Goal: Task Accomplishment & Management: Manage account settings

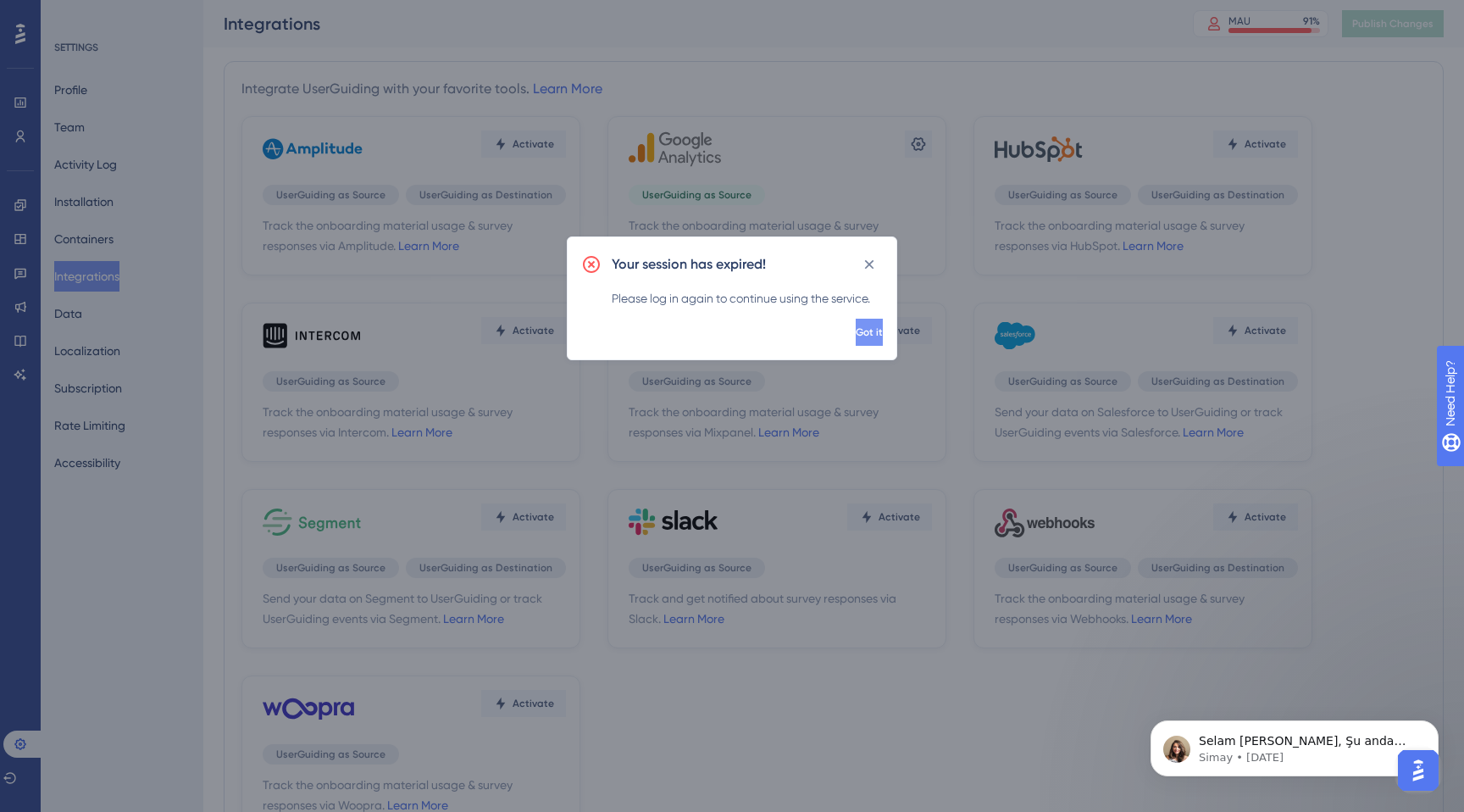
click at [856, 336] on span "Got it" at bounding box center [869, 332] width 27 height 14
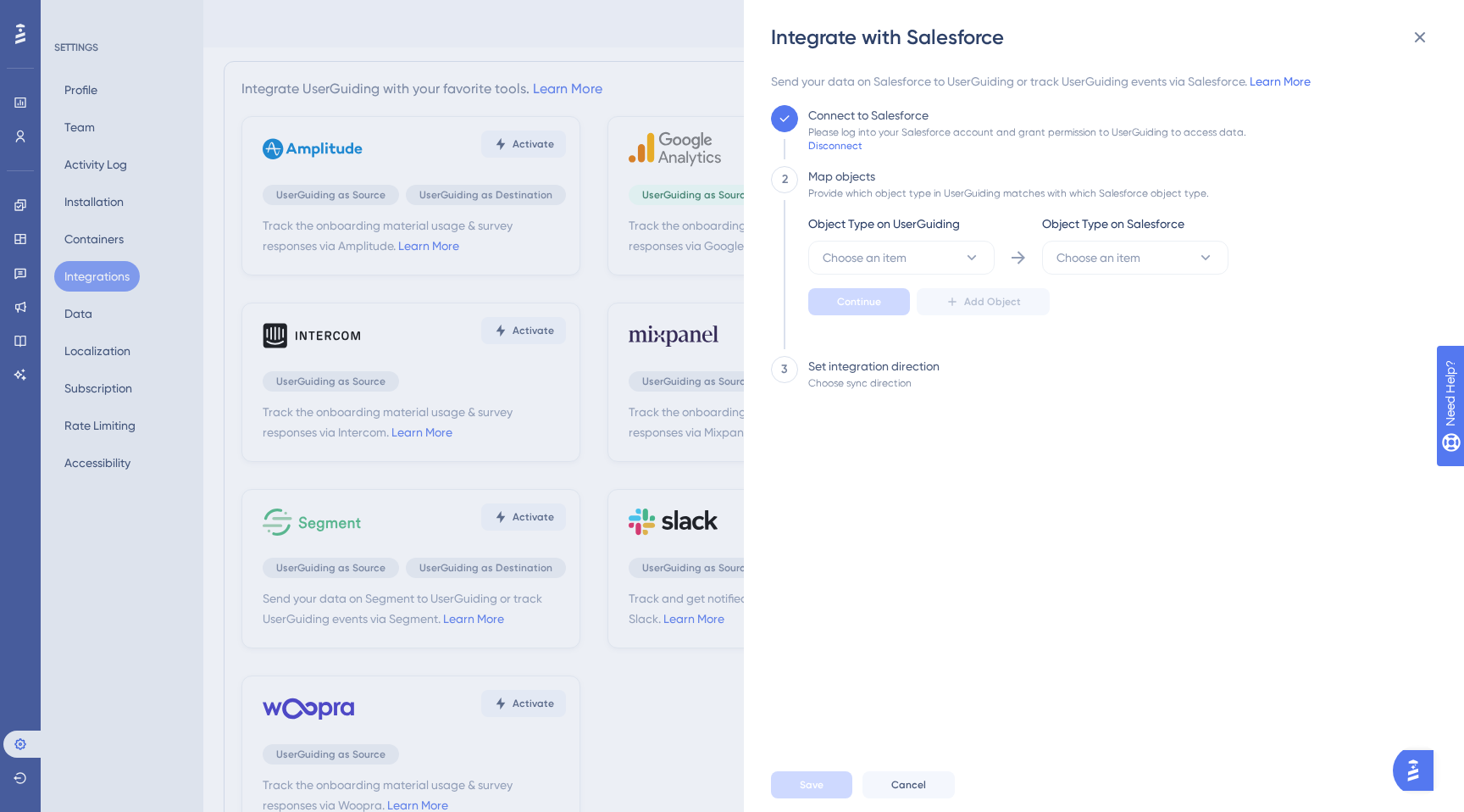
click at [960, 233] on div "Object Type on UserGuiding" at bounding box center [902, 227] width 187 height 27
click at [960, 241] on button "Choose an item" at bounding box center [902, 257] width 187 height 34
click at [881, 305] on div "User User" at bounding box center [901, 309] width 137 height 34
click at [1155, 272] on button "Choose an item" at bounding box center [1135, 257] width 187 height 34
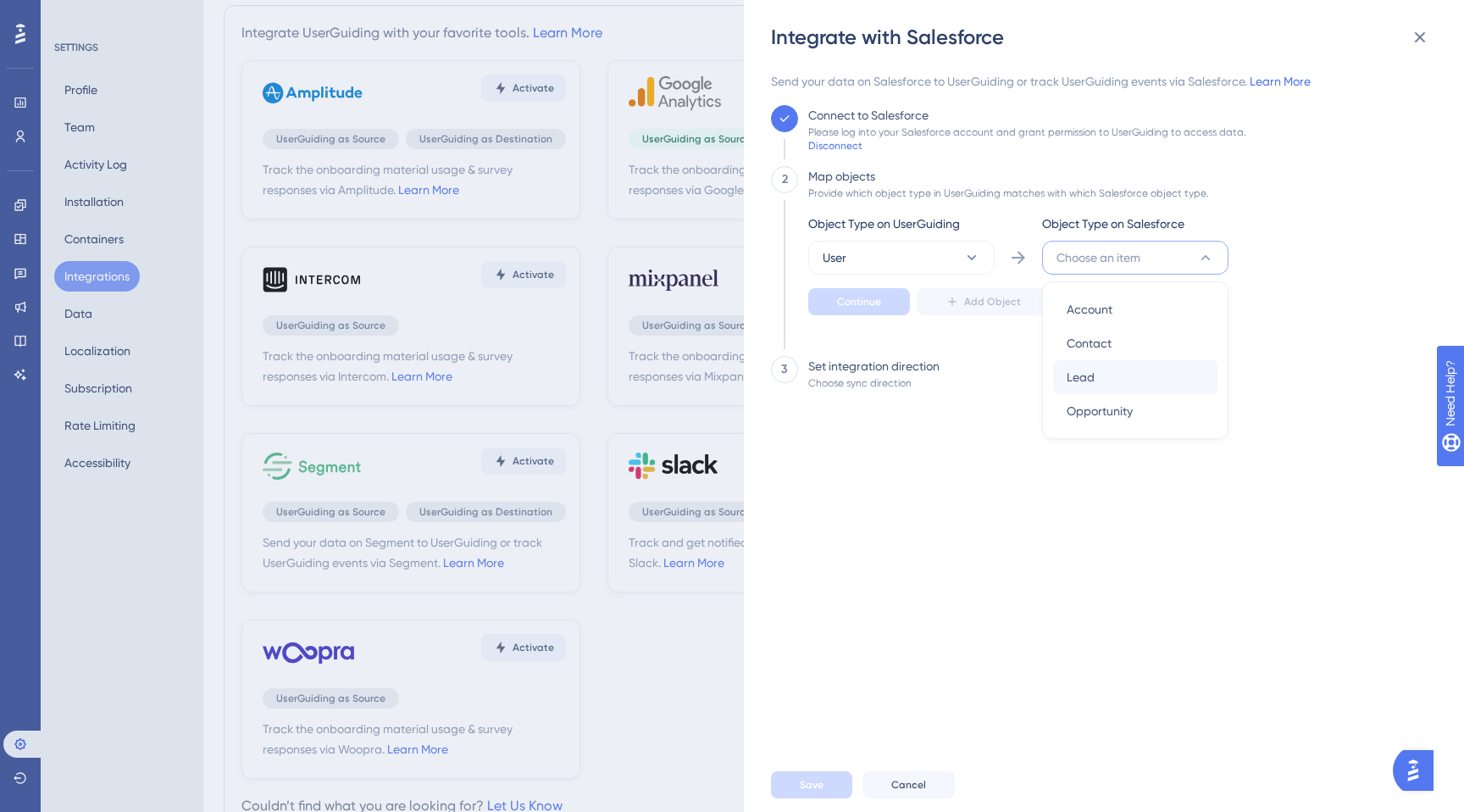
scroll to position [59, 0]
click at [1090, 371] on span "Lead" at bounding box center [1081, 377] width 28 height 21
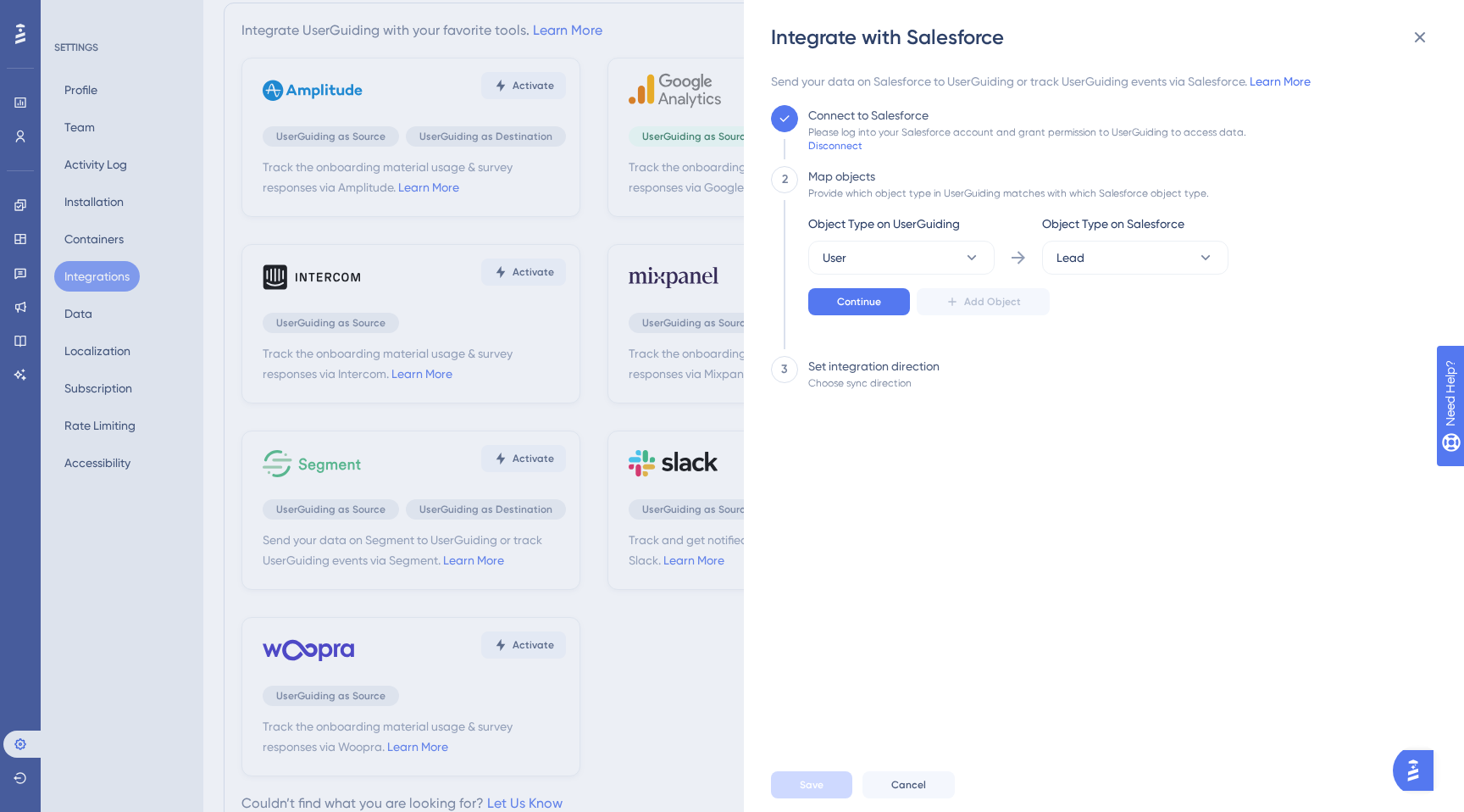
click at [963, 425] on div "Send your data on Salesforce to UserGuiding or track UserGuiding events via Sal…" at bounding box center [1099, 414] width 655 height 687
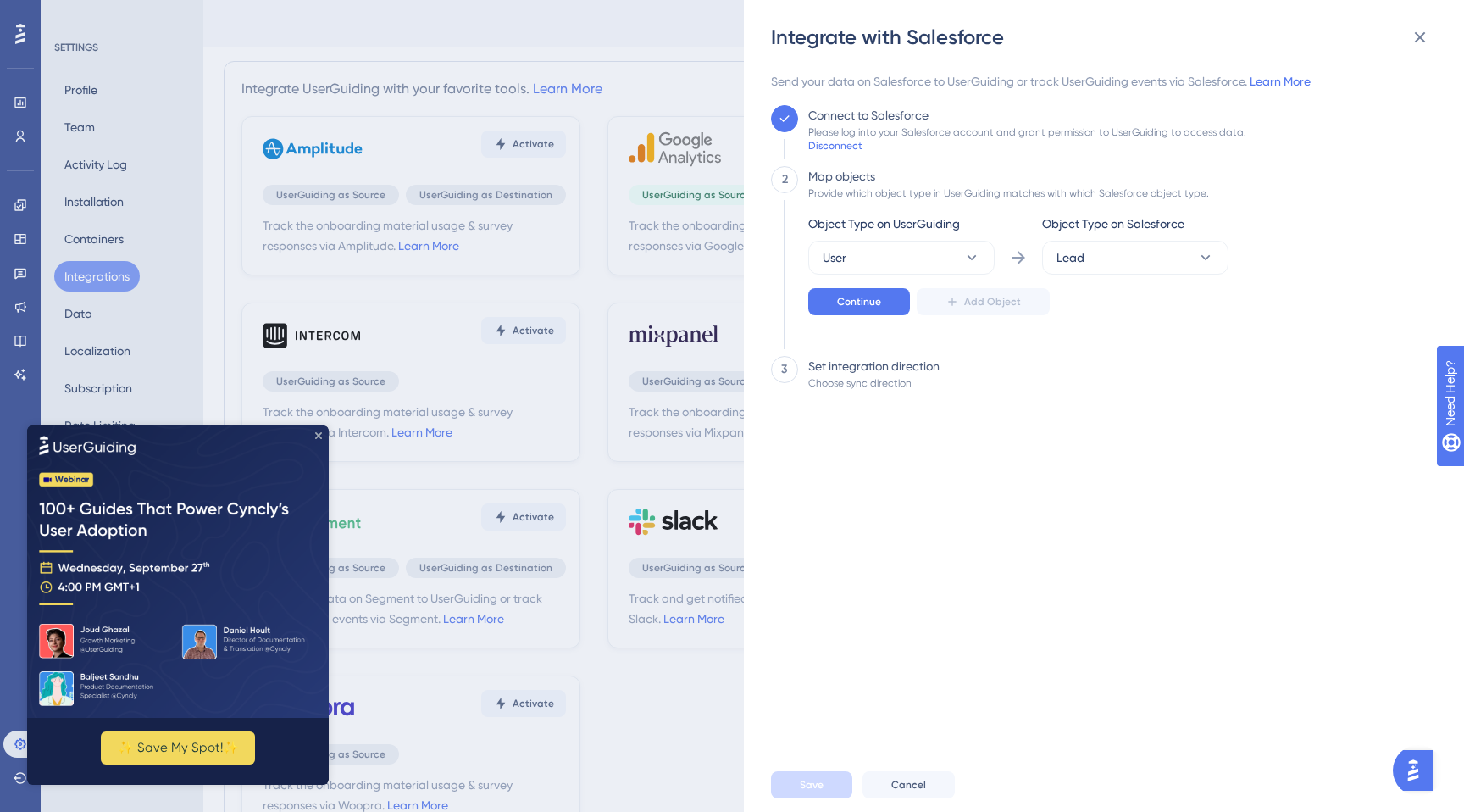
drag, startPoint x: 315, startPoint y: 432, endPoint x: 357, endPoint y: 854, distance: 424.1
click at [315, 432] on icon "Close Preview" at bounding box center [318, 435] width 7 height 7
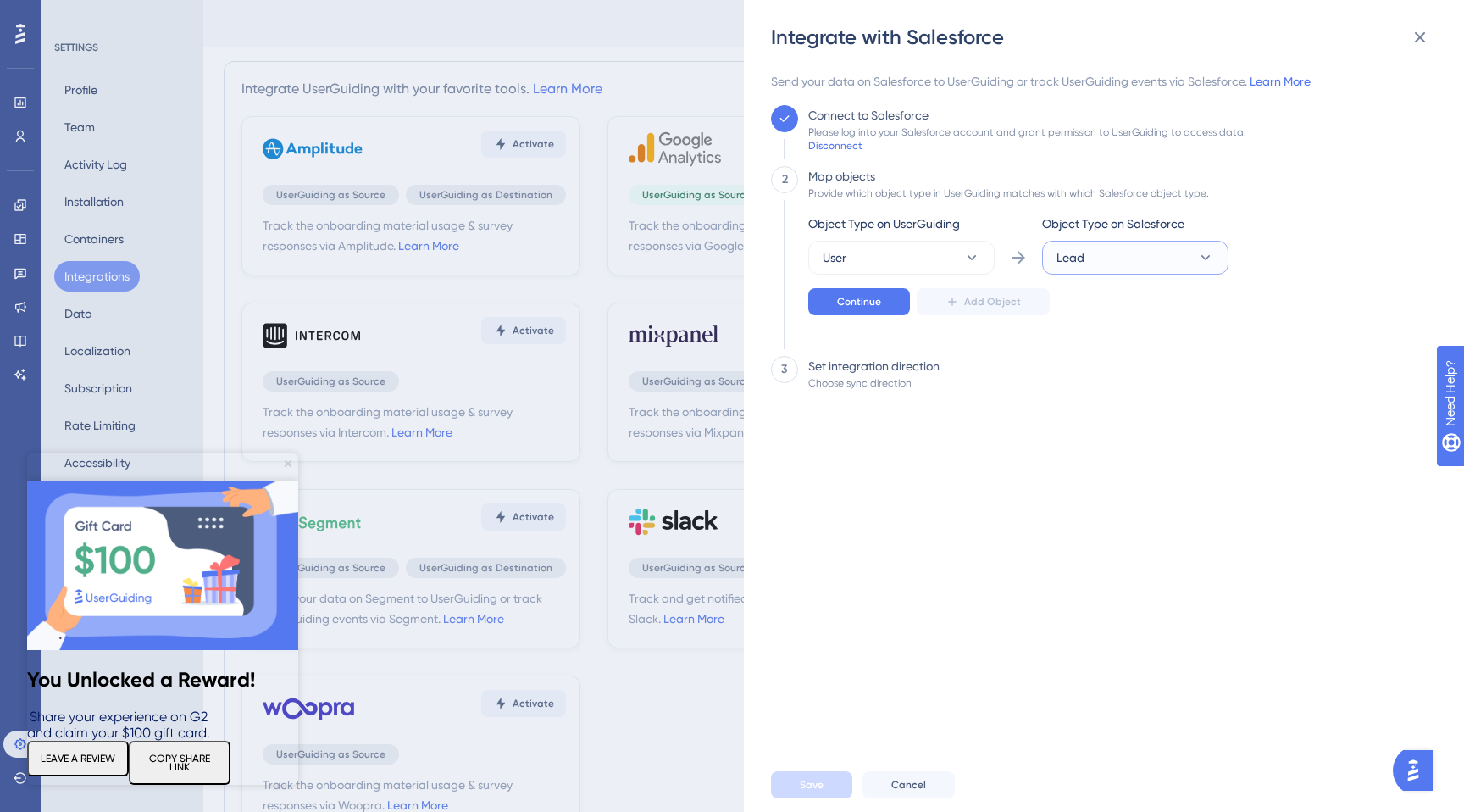
click at [1096, 251] on button "Lead" at bounding box center [1135, 257] width 187 height 34
click at [1103, 376] on div "Lead Lead" at bounding box center [1135, 376] width 137 height 34
click at [1128, 265] on button "Lead" at bounding box center [1135, 257] width 187 height 34
click at [1128, 265] on button "Lead" at bounding box center [1135, 257] width 187 height 34
click at [1116, 370] on div "3 Set integration direction Choose sync direction" at bounding box center [1099, 372] width 655 height 34
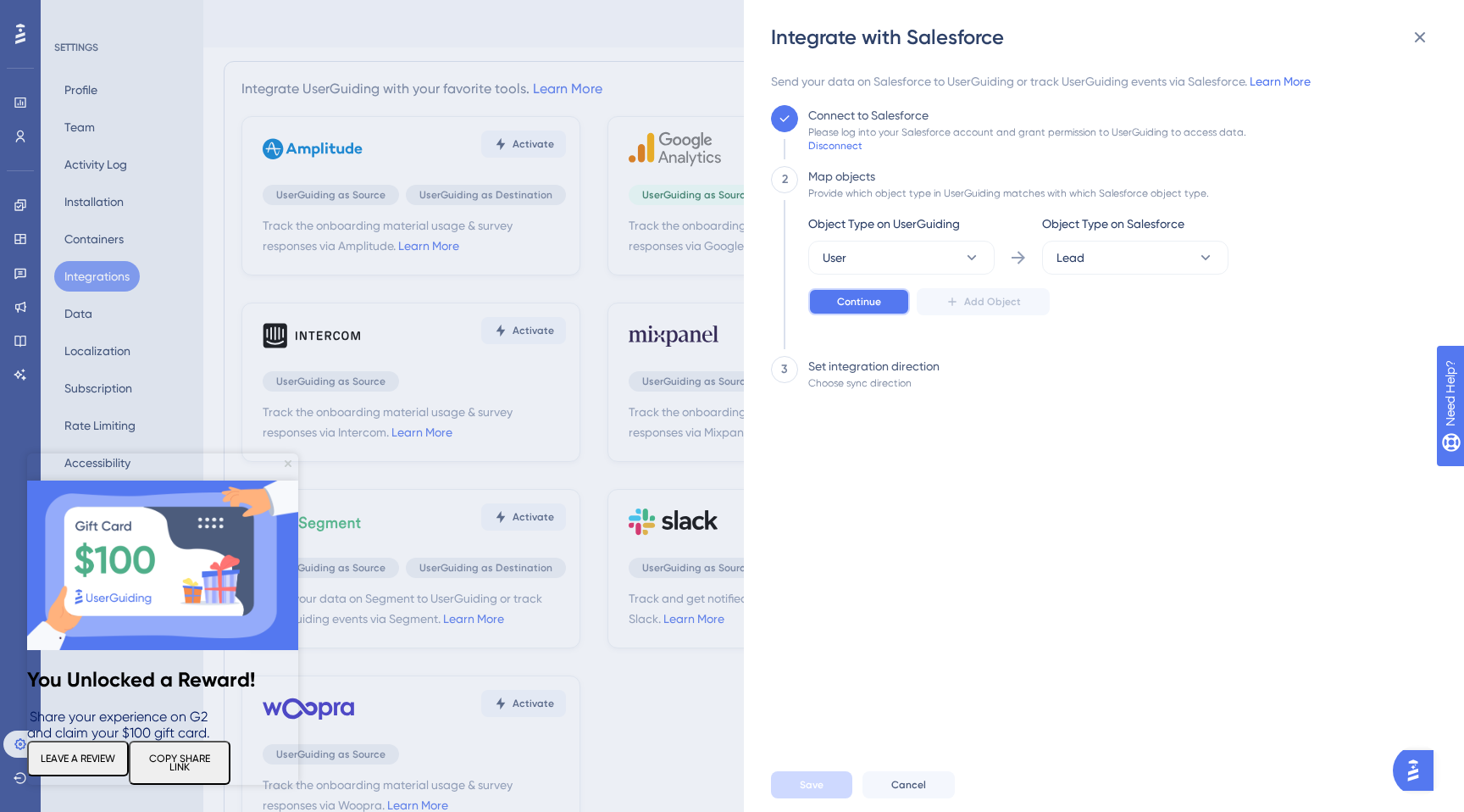
click at [848, 310] on button "Continue" at bounding box center [860, 301] width 102 height 27
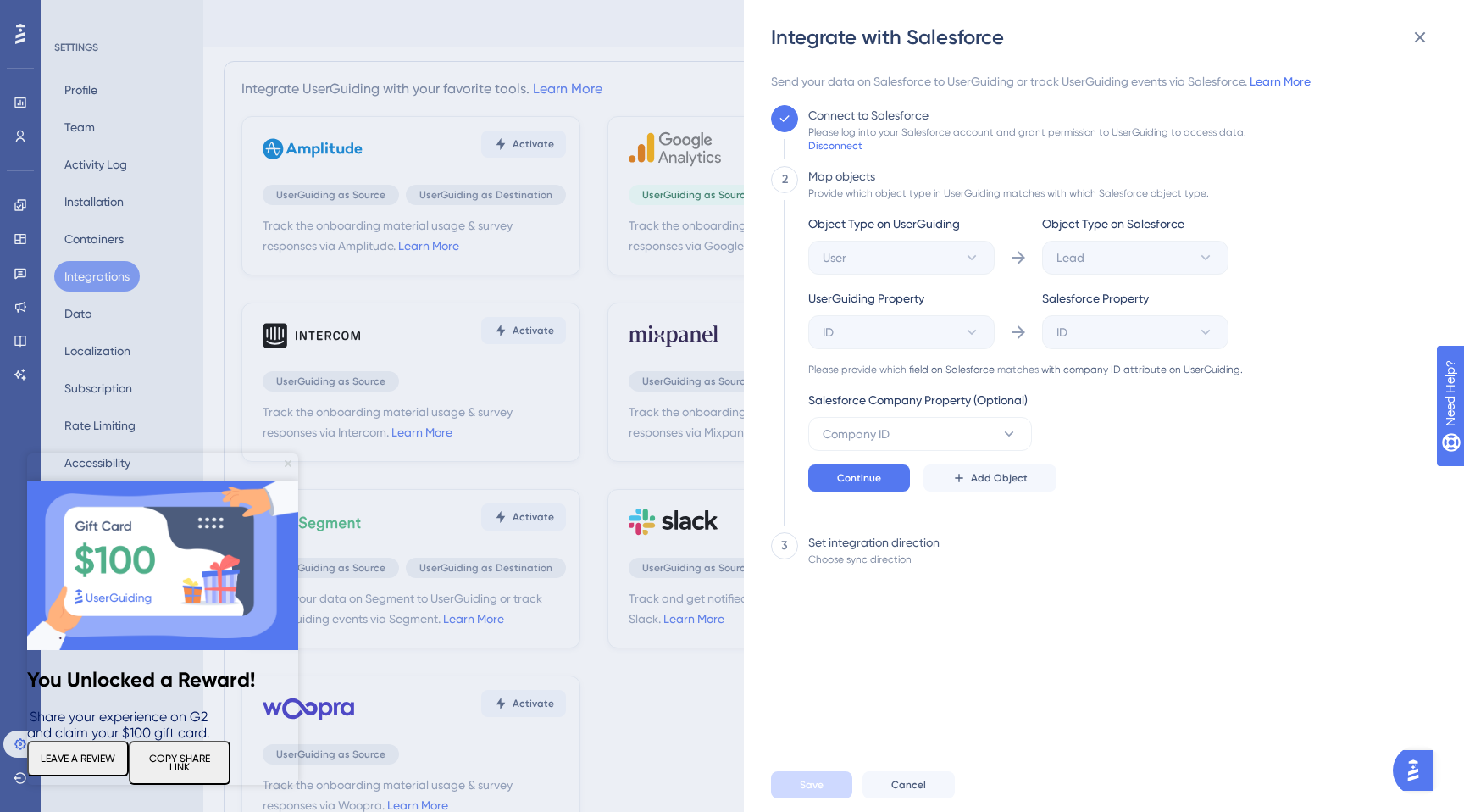
drag, startPoint x: 288, startPoint y: 464, endPoint x: 315, endPoint y: 917, distance: 453.8
click at [288, 464] on icon "Close Preview" at bounding box center [288, 464] width 7 height 7
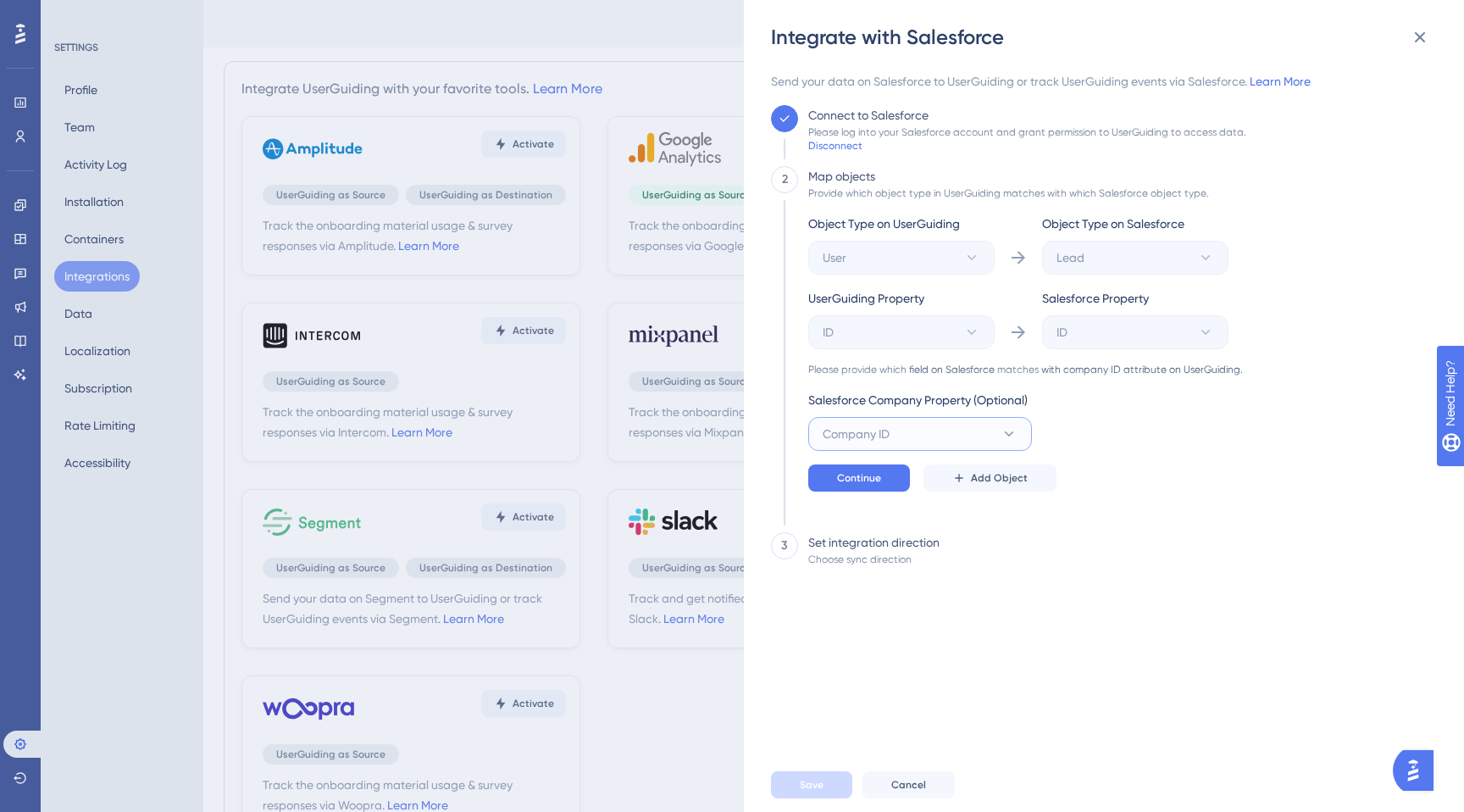
click at [960, 431] on button "Company ID" at bounding box center [920, 433] width 224 height 34
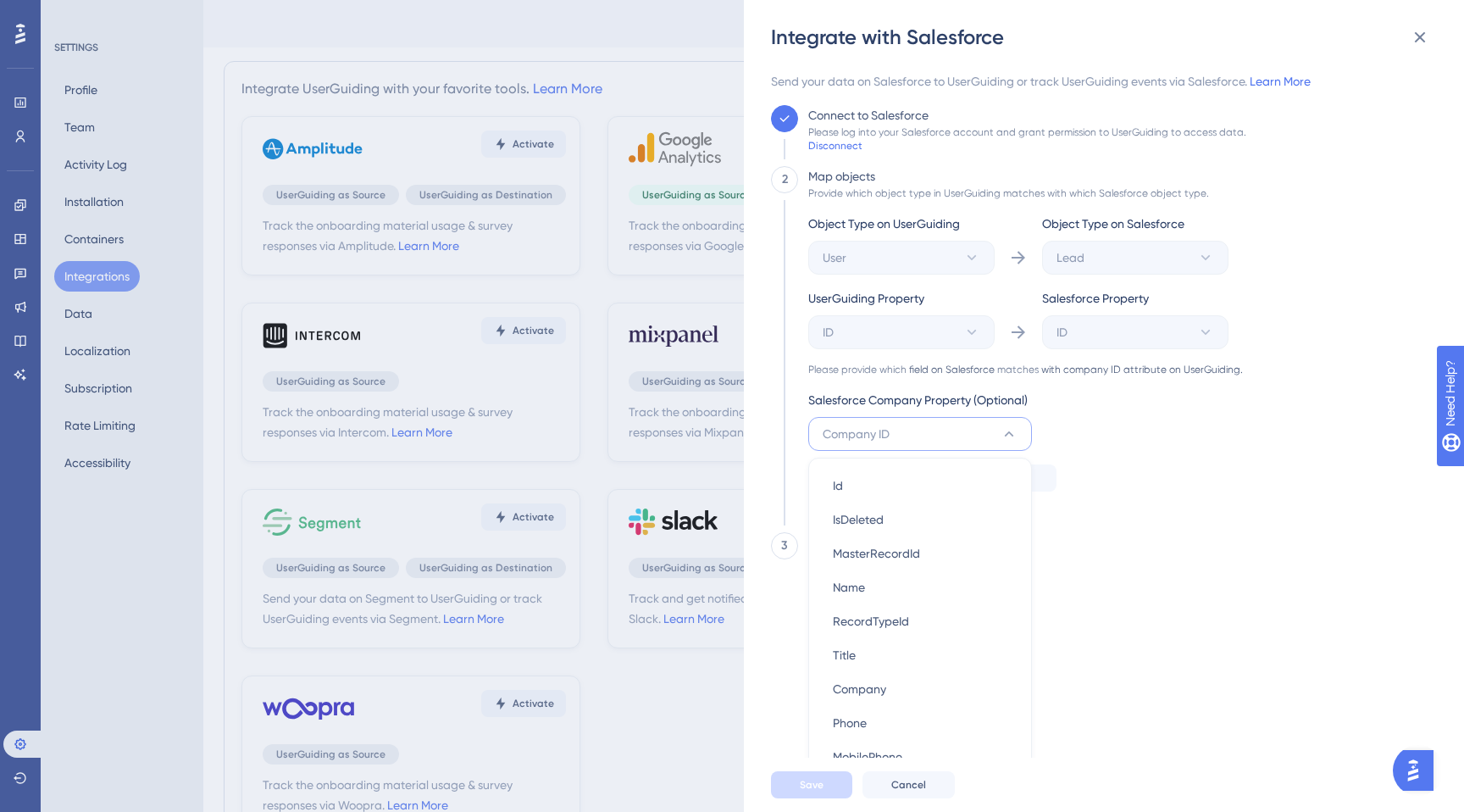
scroll to position [151, 0]
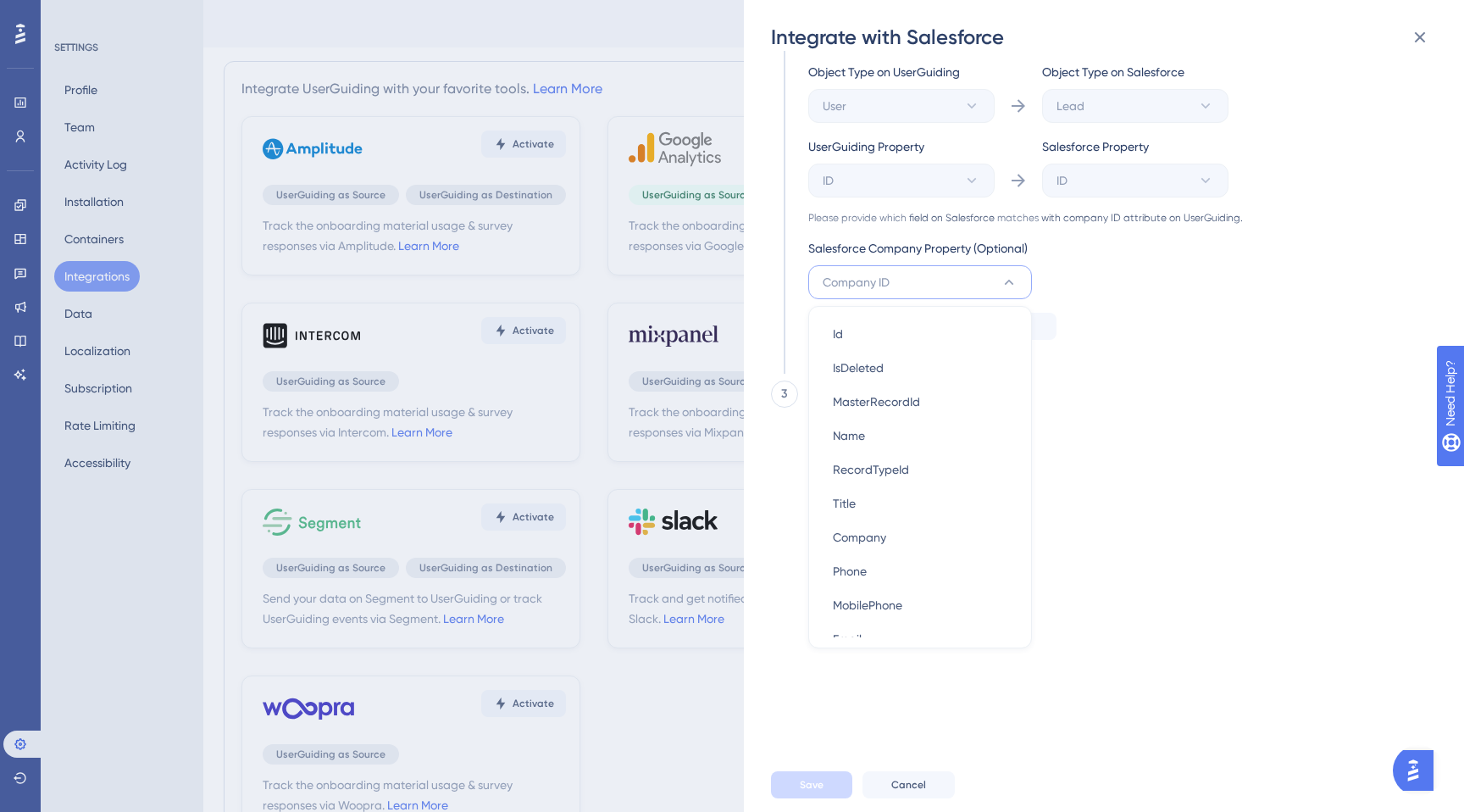
click at [1293, 433] on div "Send your data on Salesforce to UserGuiding or track UserGuiding events via Sal…" at bounding box center [1099, 263] width 655 height 687
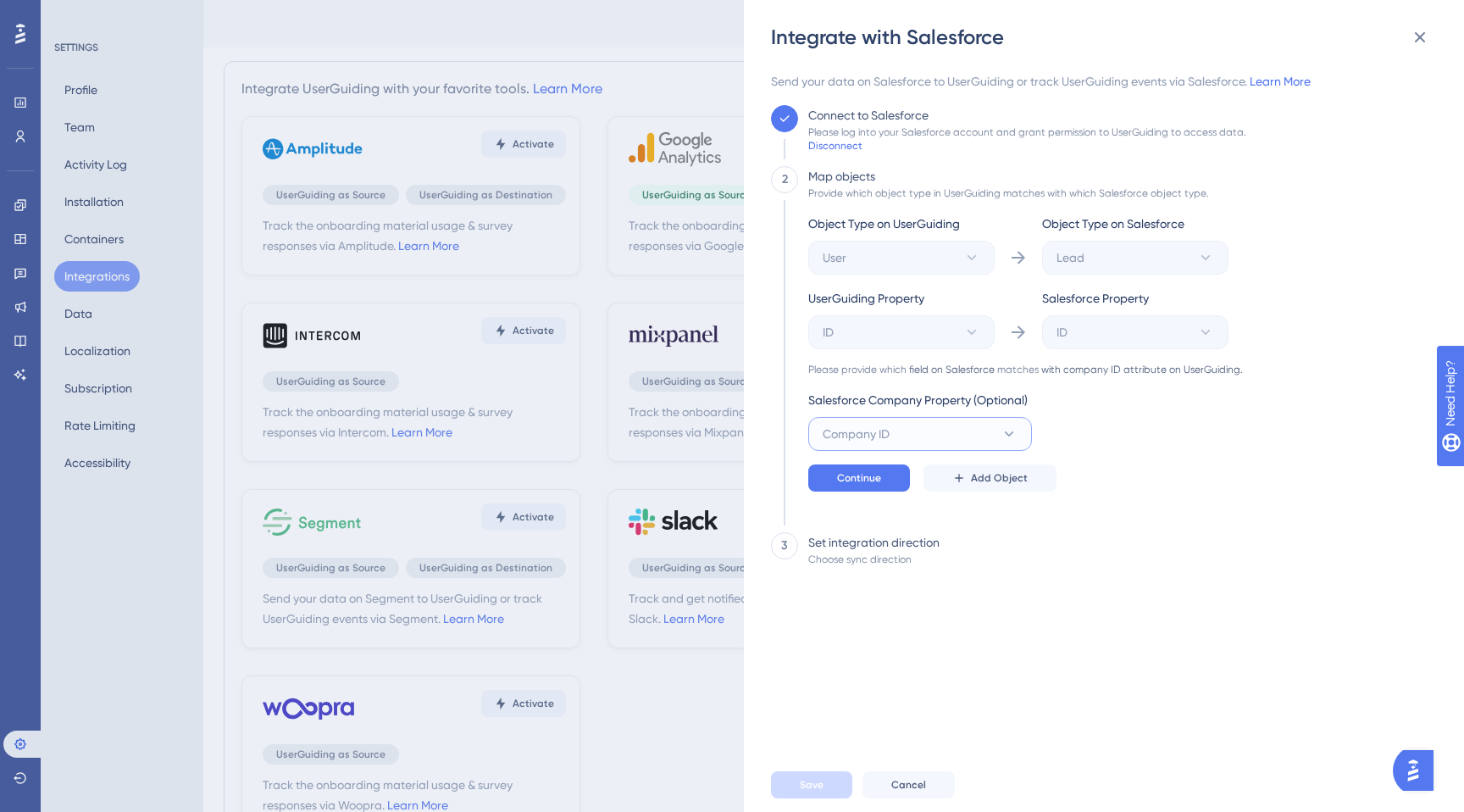
click at [962, 430] on button "Company ID" at bounding box center [920, 433] width 224 height 34
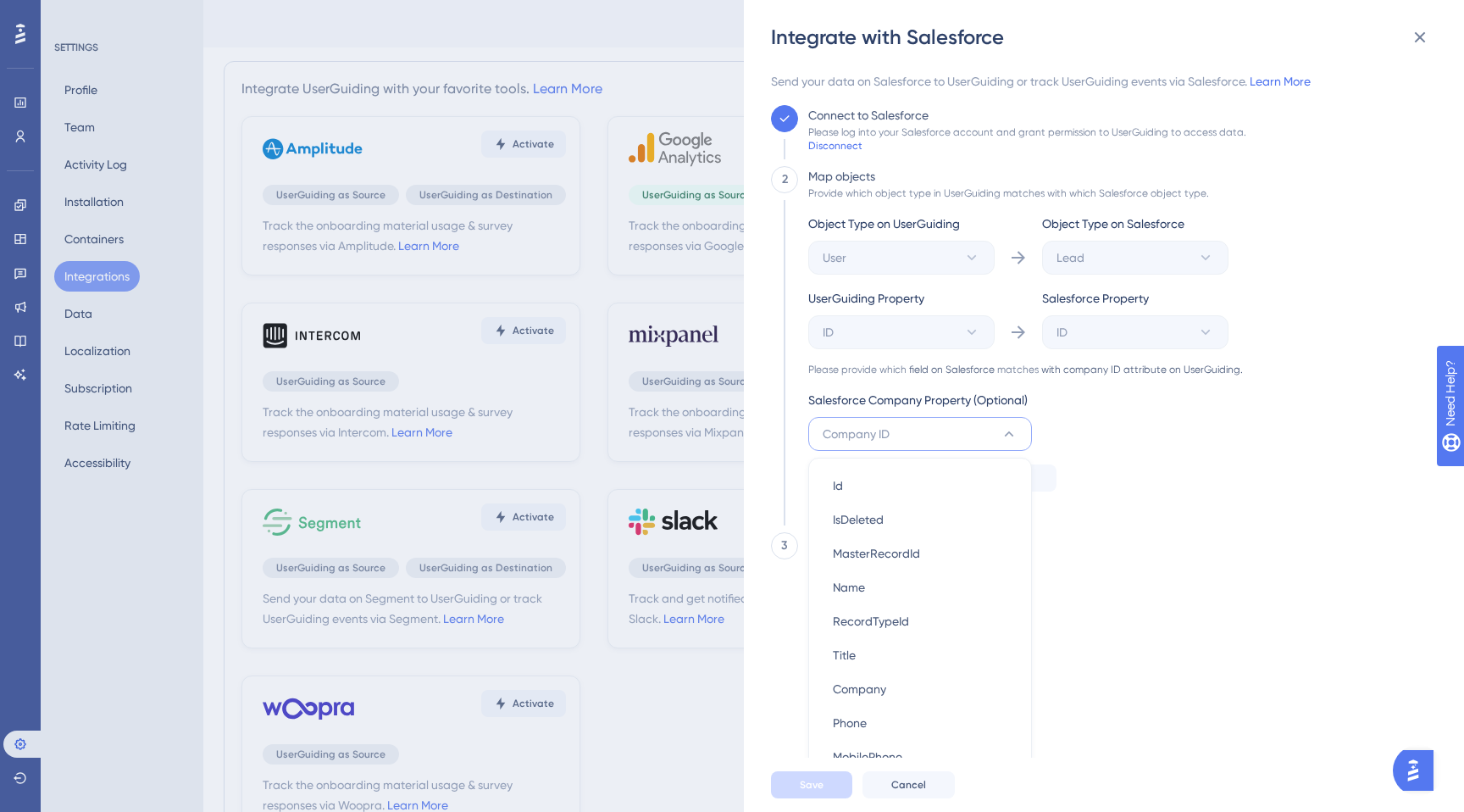
scroll to position [189, 0]
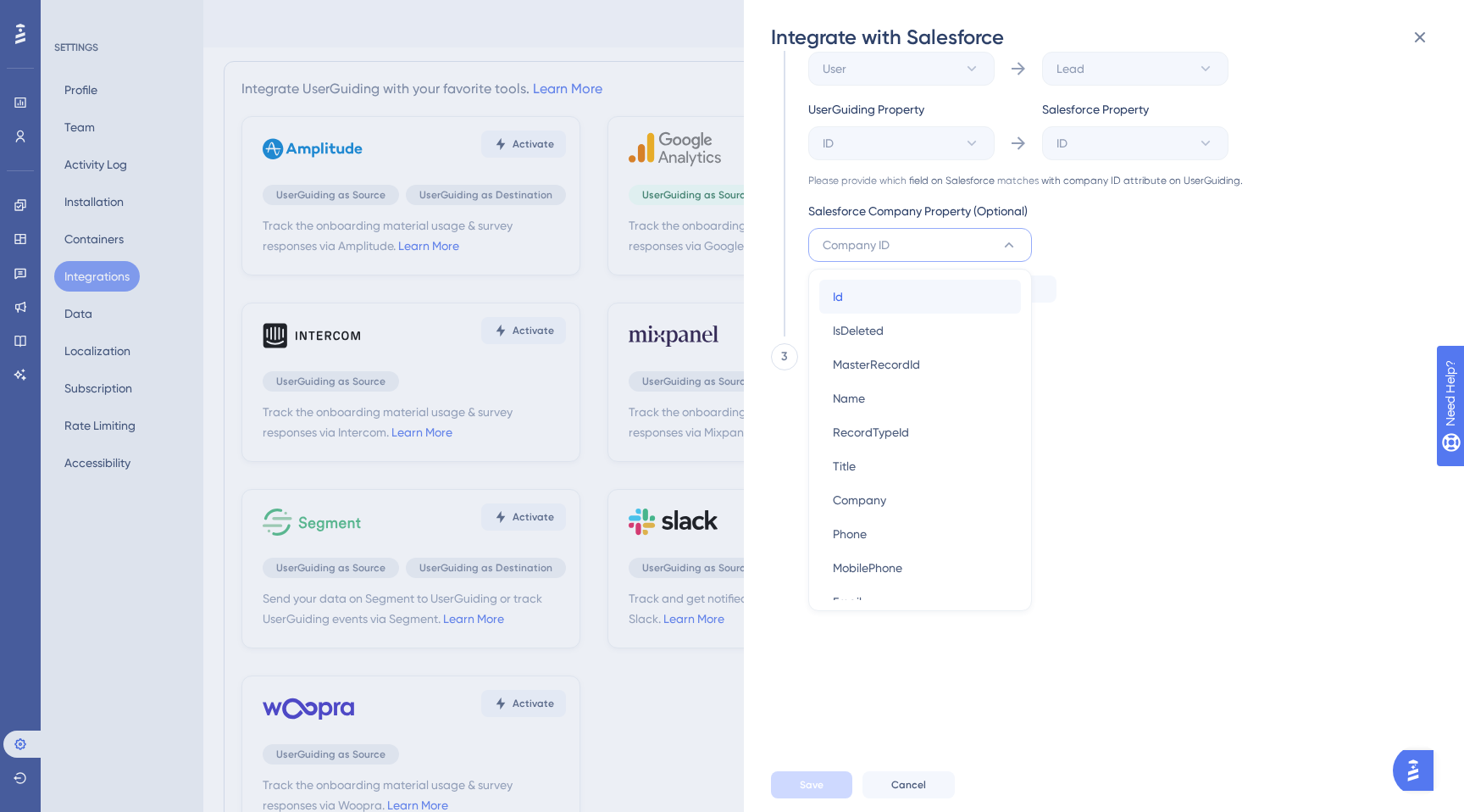
click at [858, 291] on div "Id Id" at bounding box center [920, 296] width 175 height 34
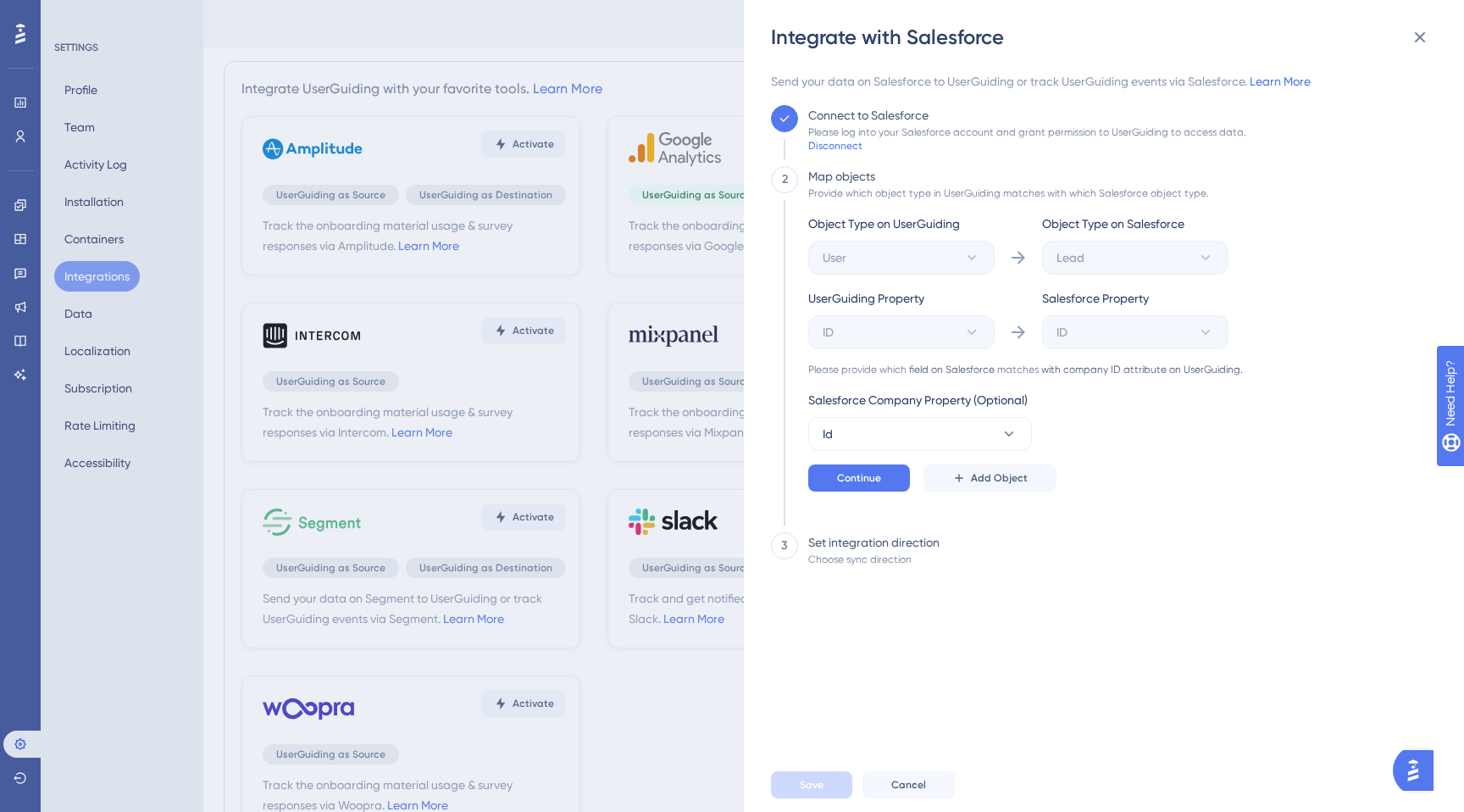
scroll to position [0, 0]
click at [937, 419] on button "Id" at bounding box center [920, 433] width 224 height 34
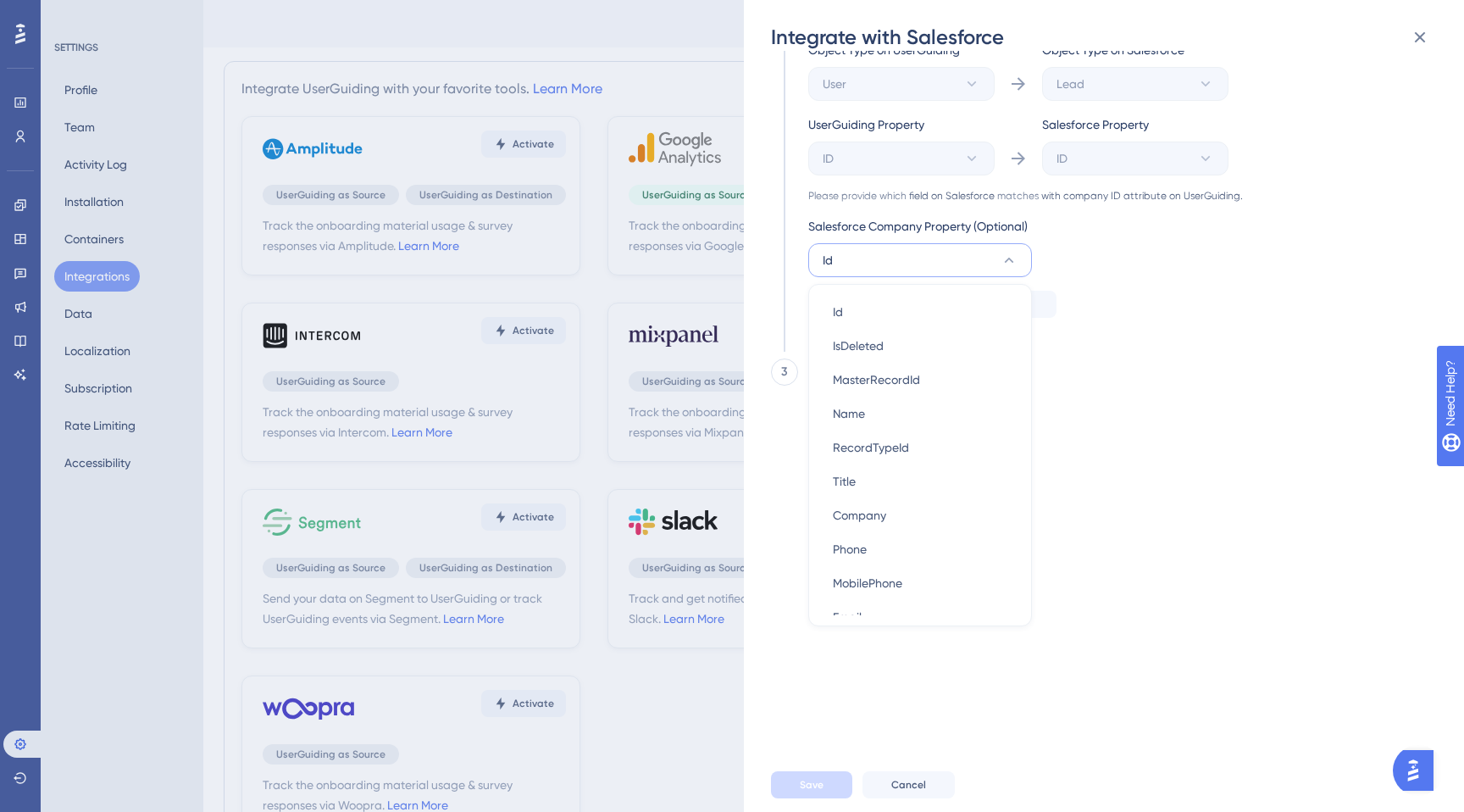
click at [1145, 425] on div "Send your data on Salesforce to UserGuiding or track UserGuiding events via Sal…" at bounding box center [1099, 240] width 655 height 687
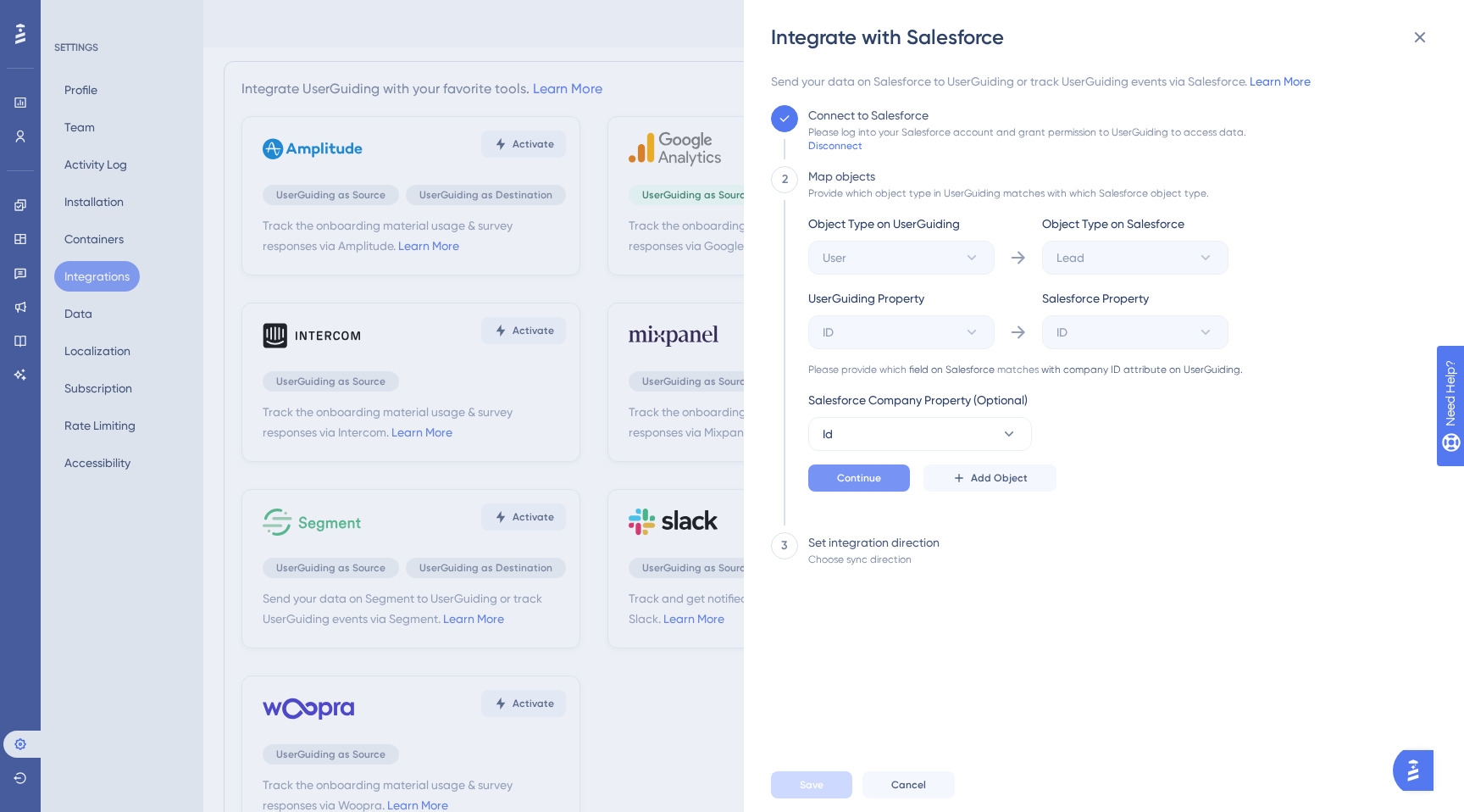
click at [875, 483] on span "Continue" at bounding box center [859, 478] width 44 height 14
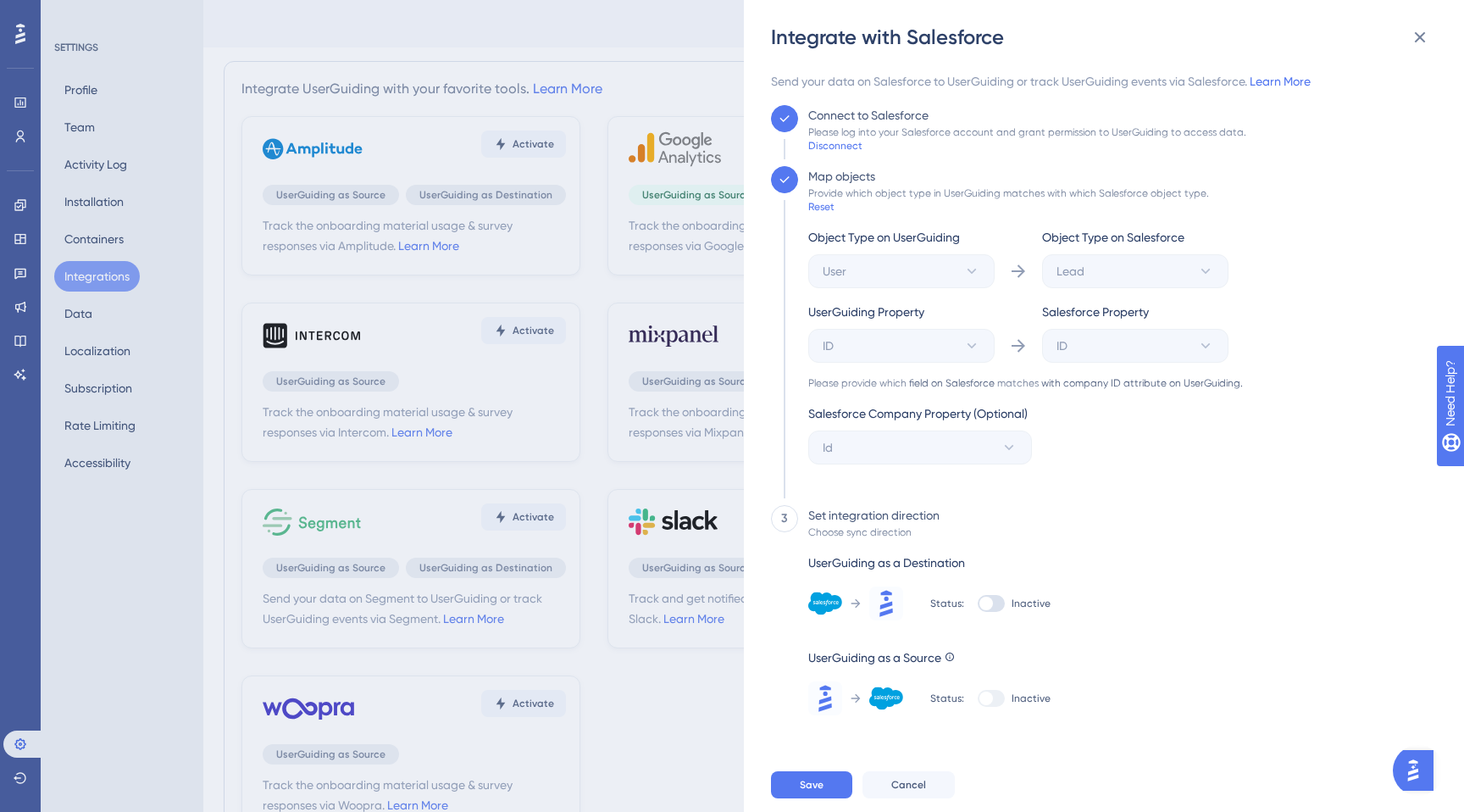
click at [990, 599] on div at bounding box center [991, 604] width 27 height 17
click at [978, 604] on input "Inactive" at bounding box center [977, 604] width 1 height 1
checkbox input "true"
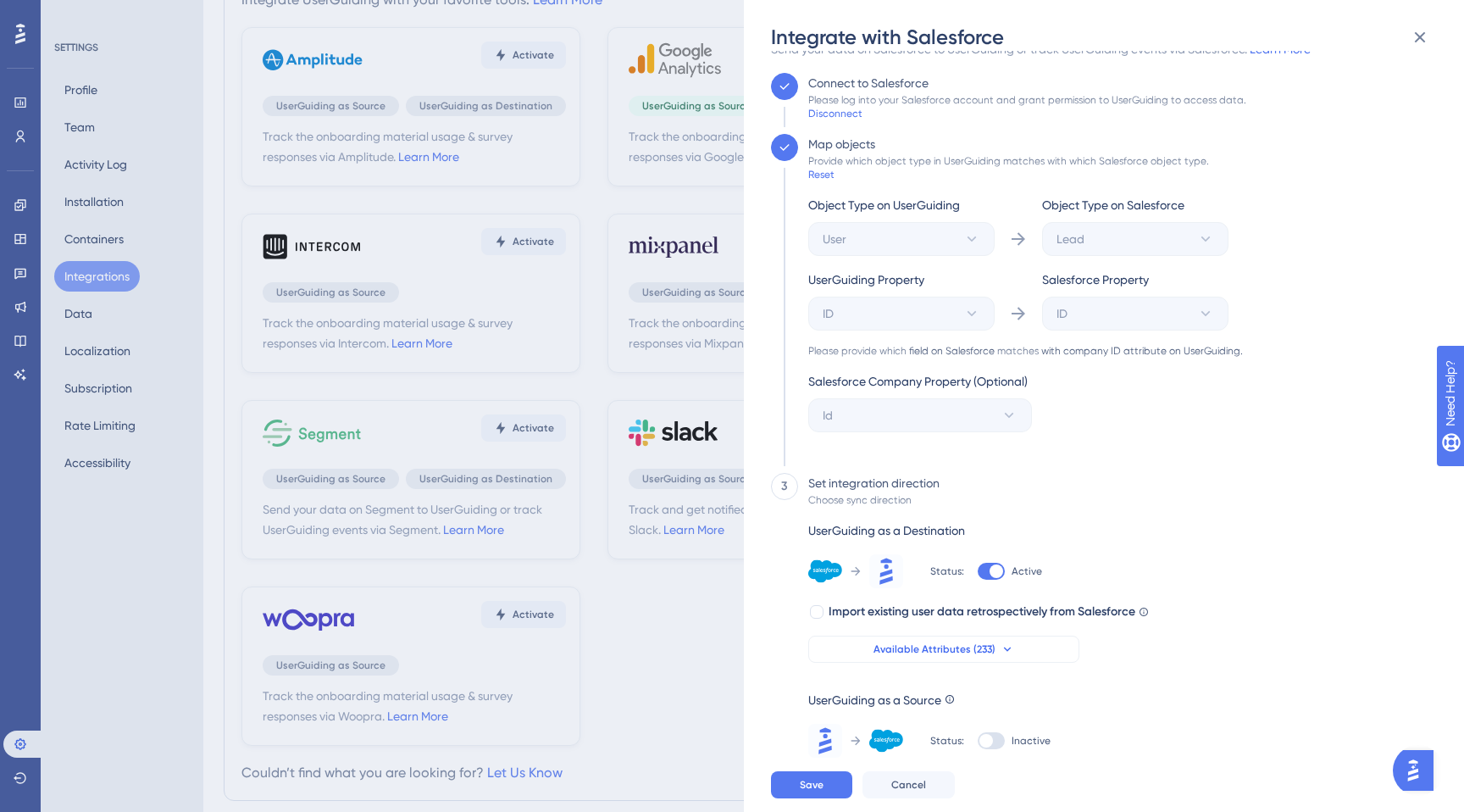
scroll to position [132, 0]
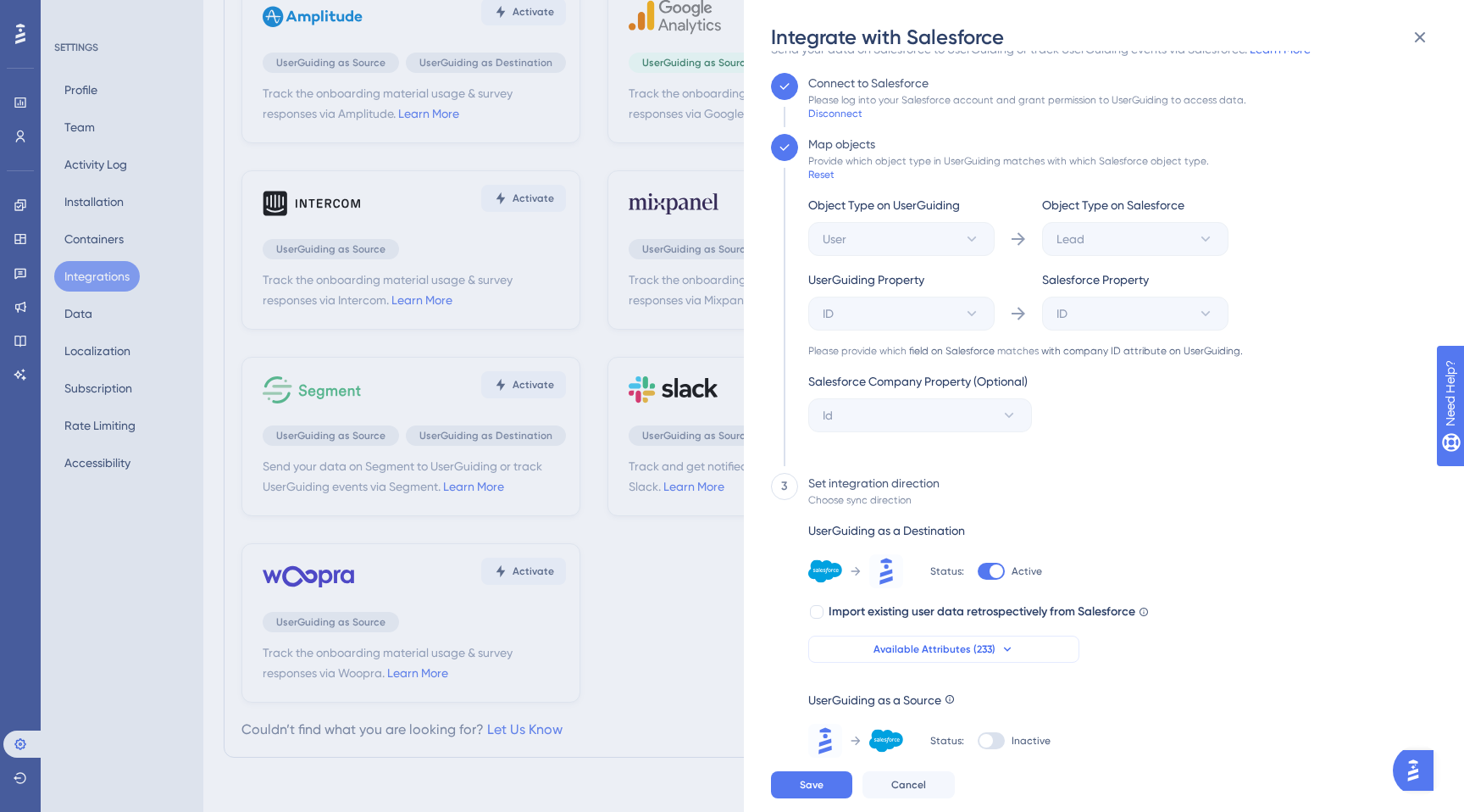
click at [1002, 653] on icon at bounding box center [1007, 649] width 14 height 14
click at [989, 649] on span "Available Attributes (233)" at bounding box center [934, 649] width 122 height 14
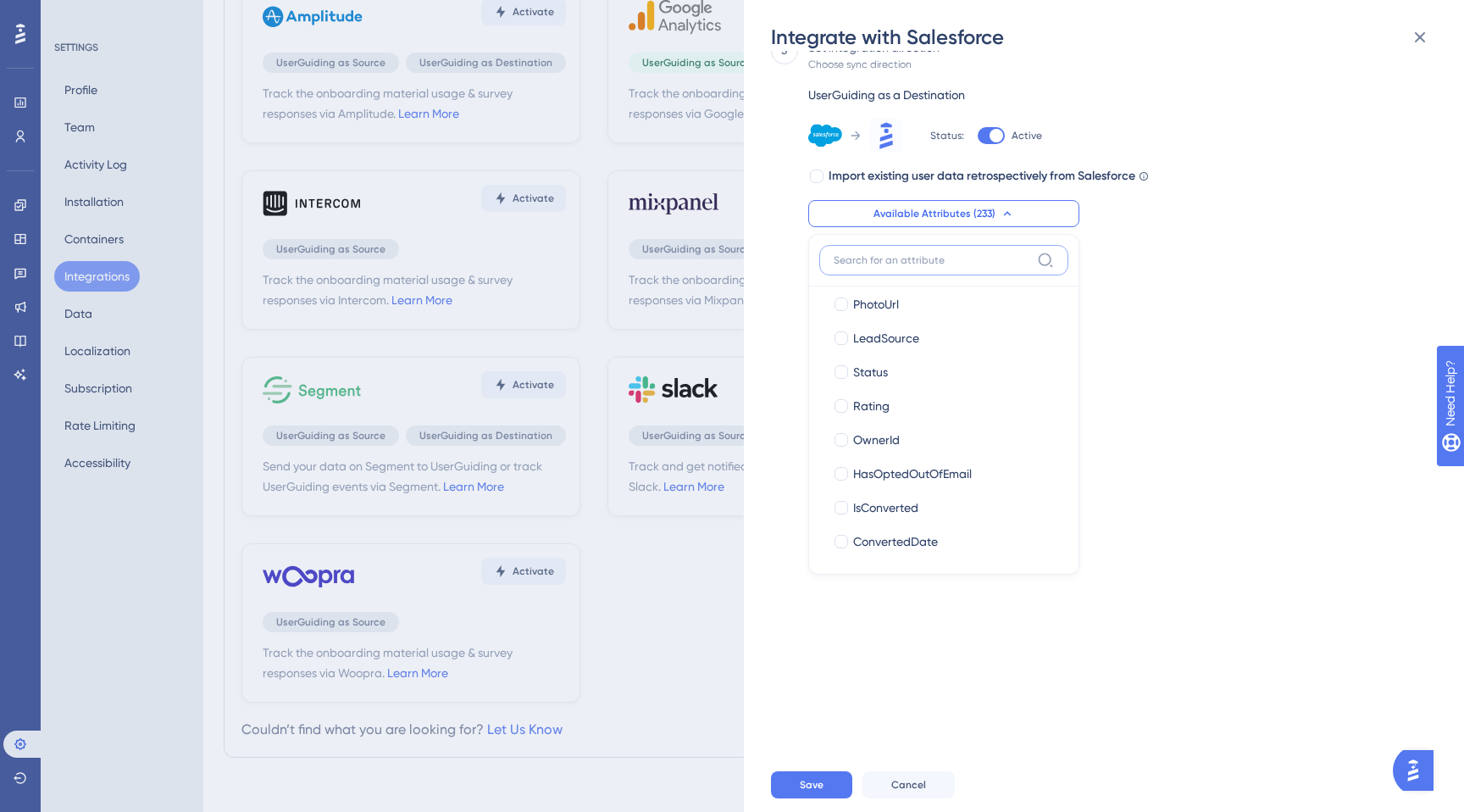
scroll to position [391, 0]
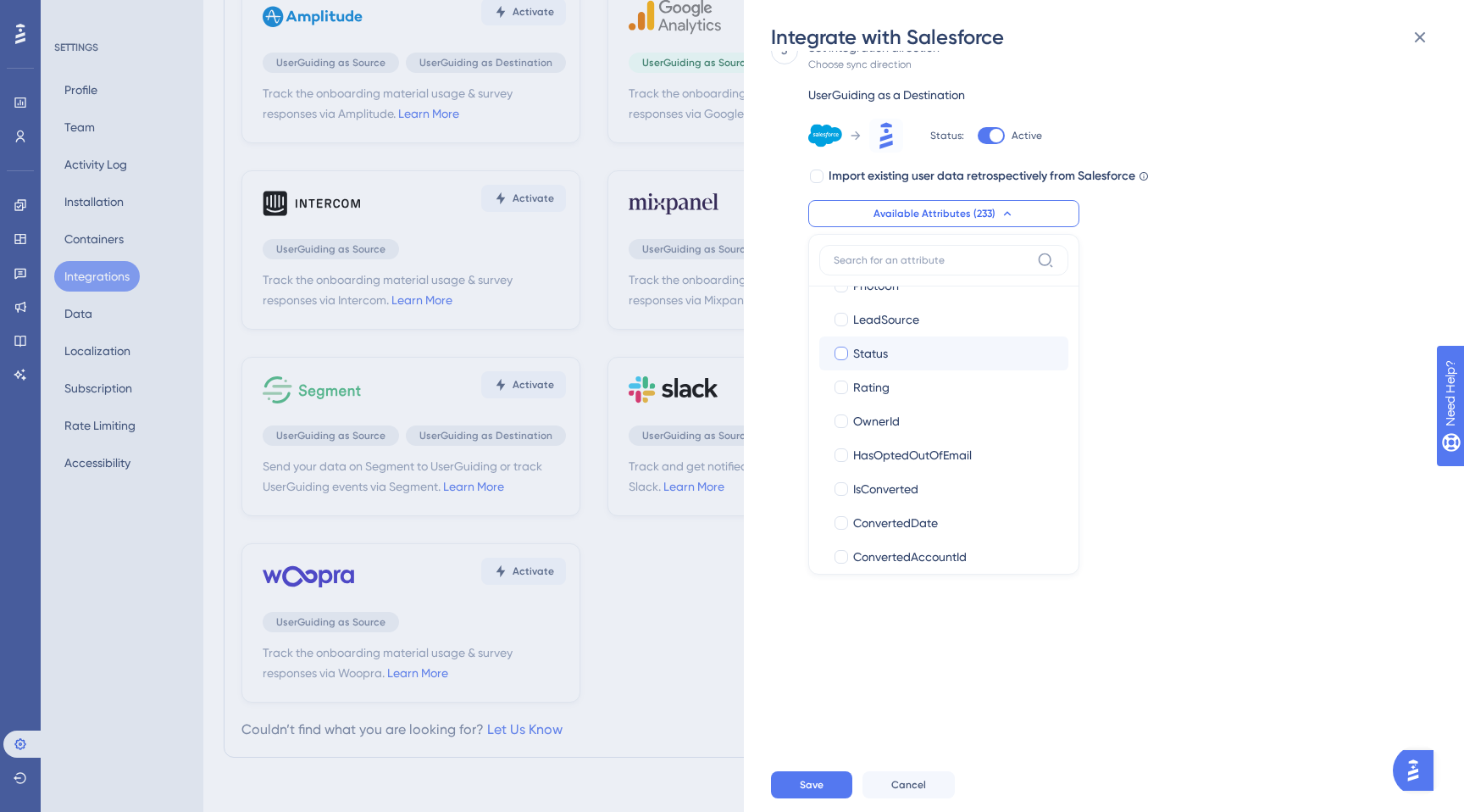
click at [938, 348] on div "Status" at bounding box center [954, 354] width 201 height 21
checkbox input "true"
click at [892, 272] on label at bounding box center [943, 259] width 249 height 30
click at [892, 267] on input at bounding box center [931, 260] width 196 height 14
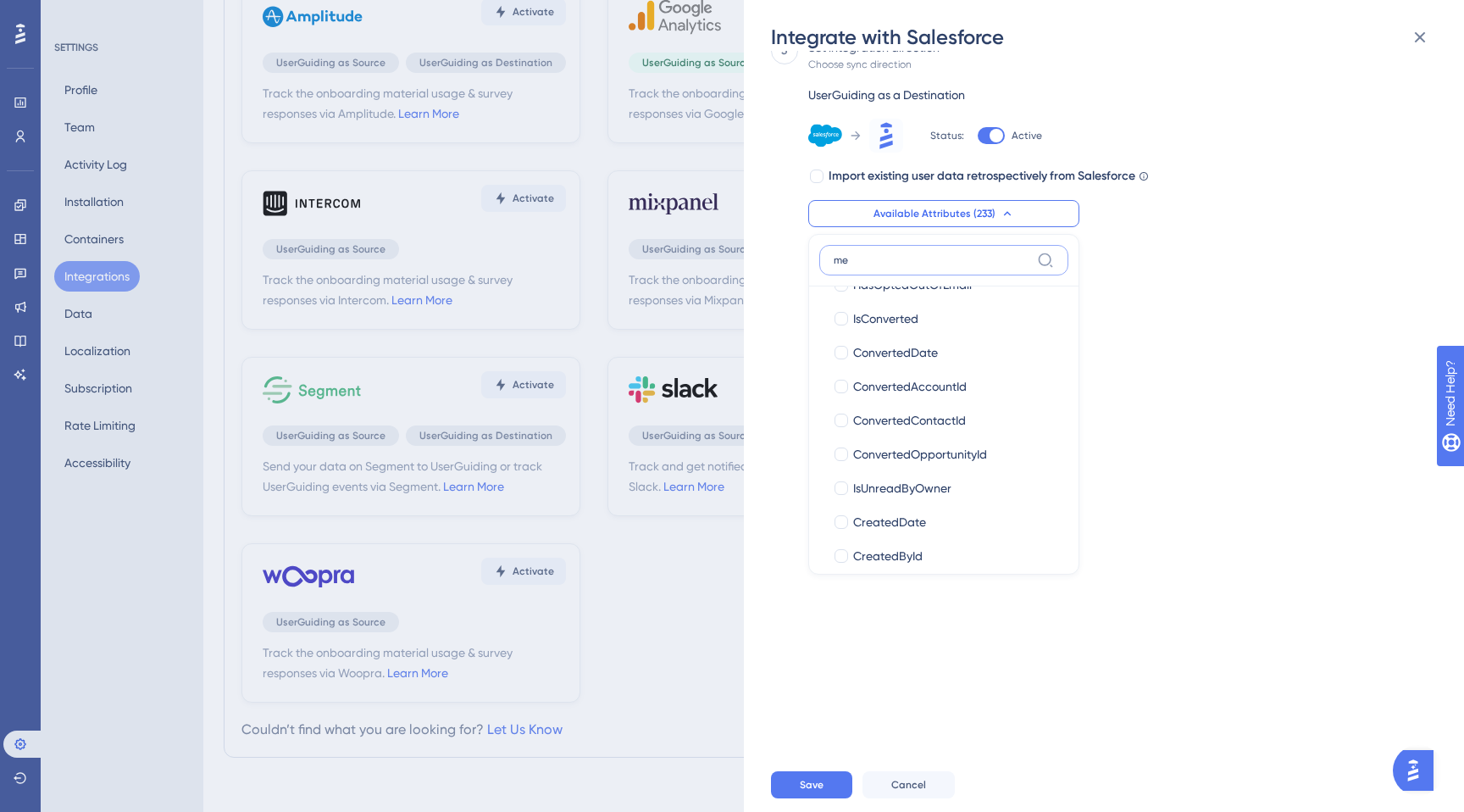
scroll to position [0, 0]
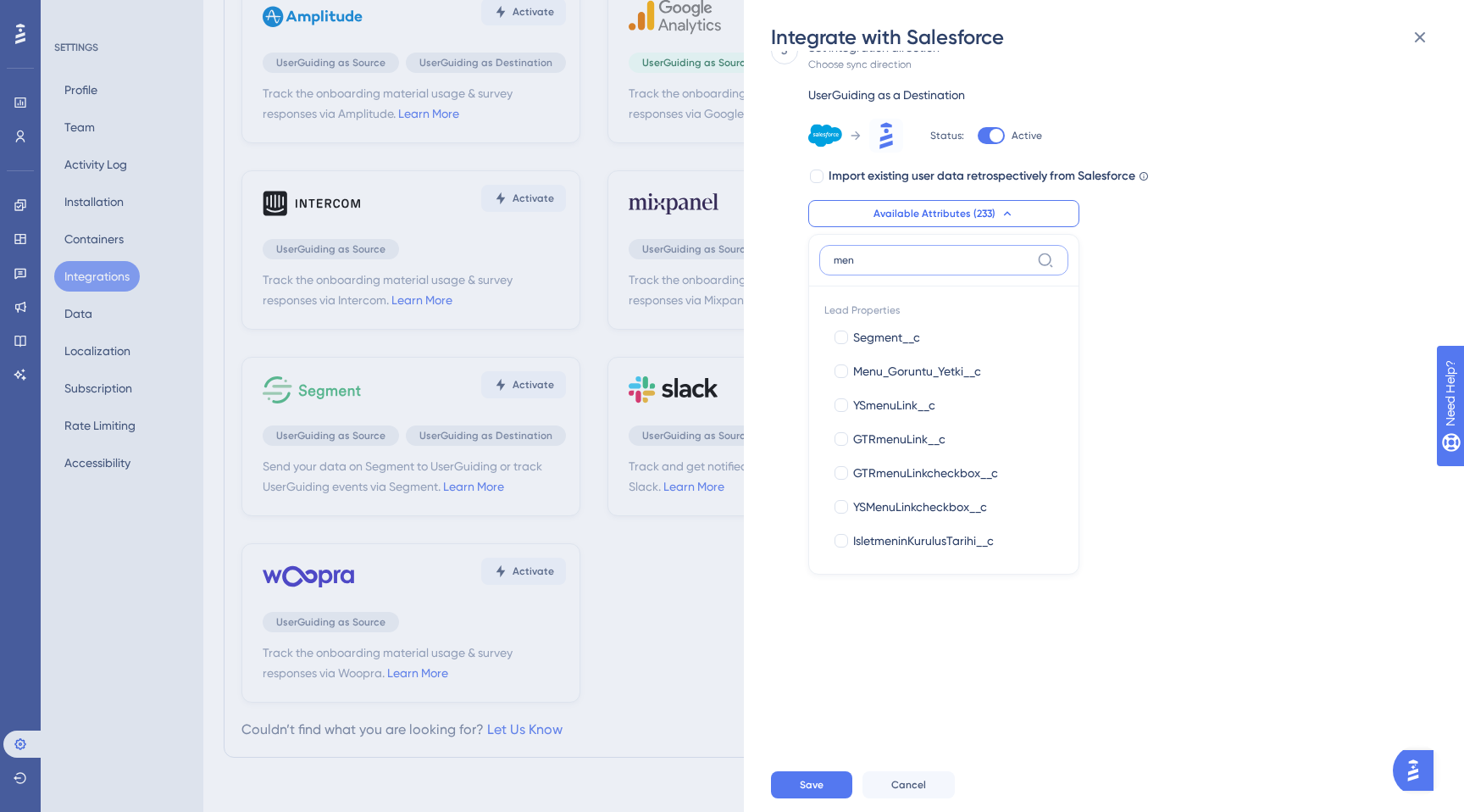
type input "menu"
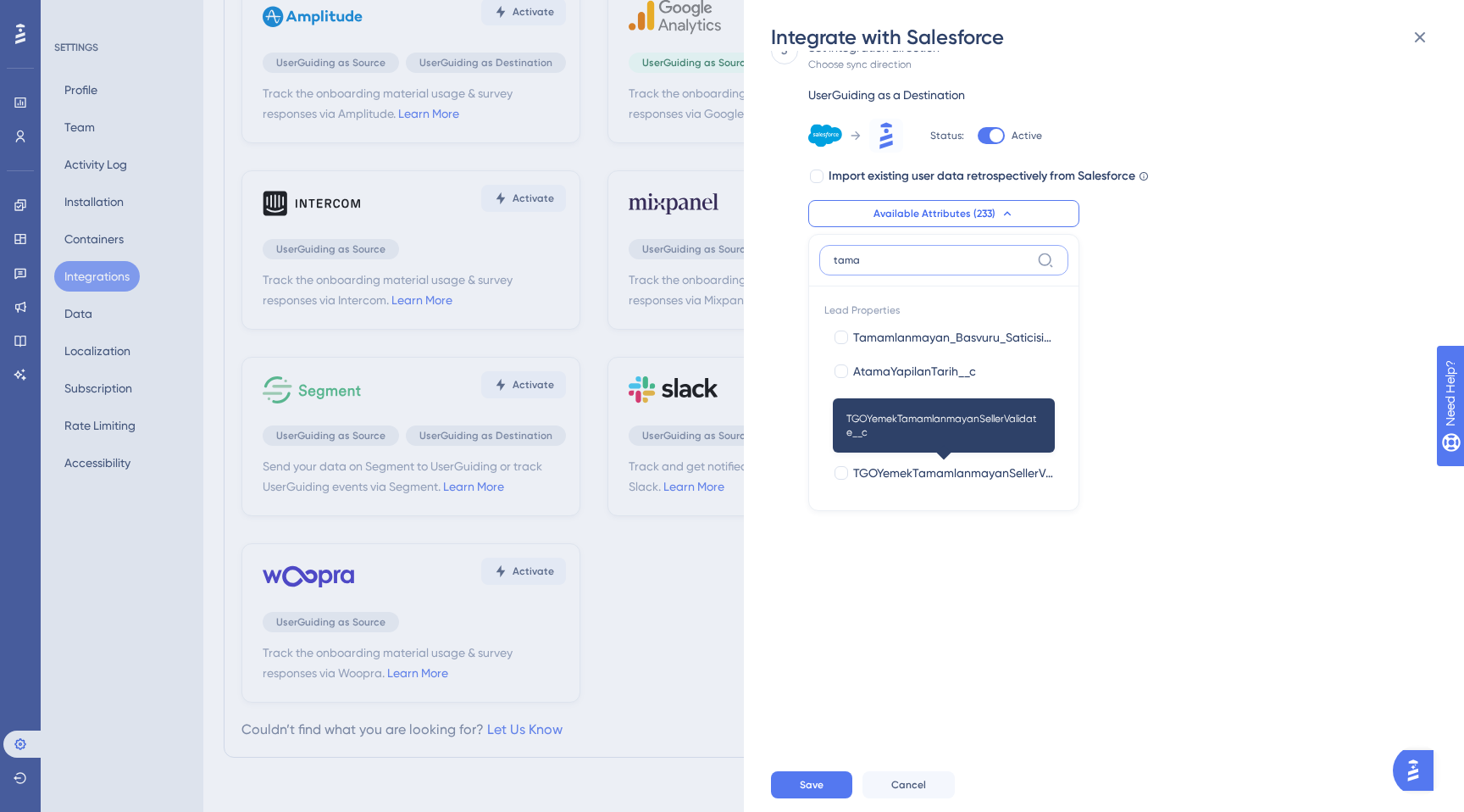
type input "tamam"
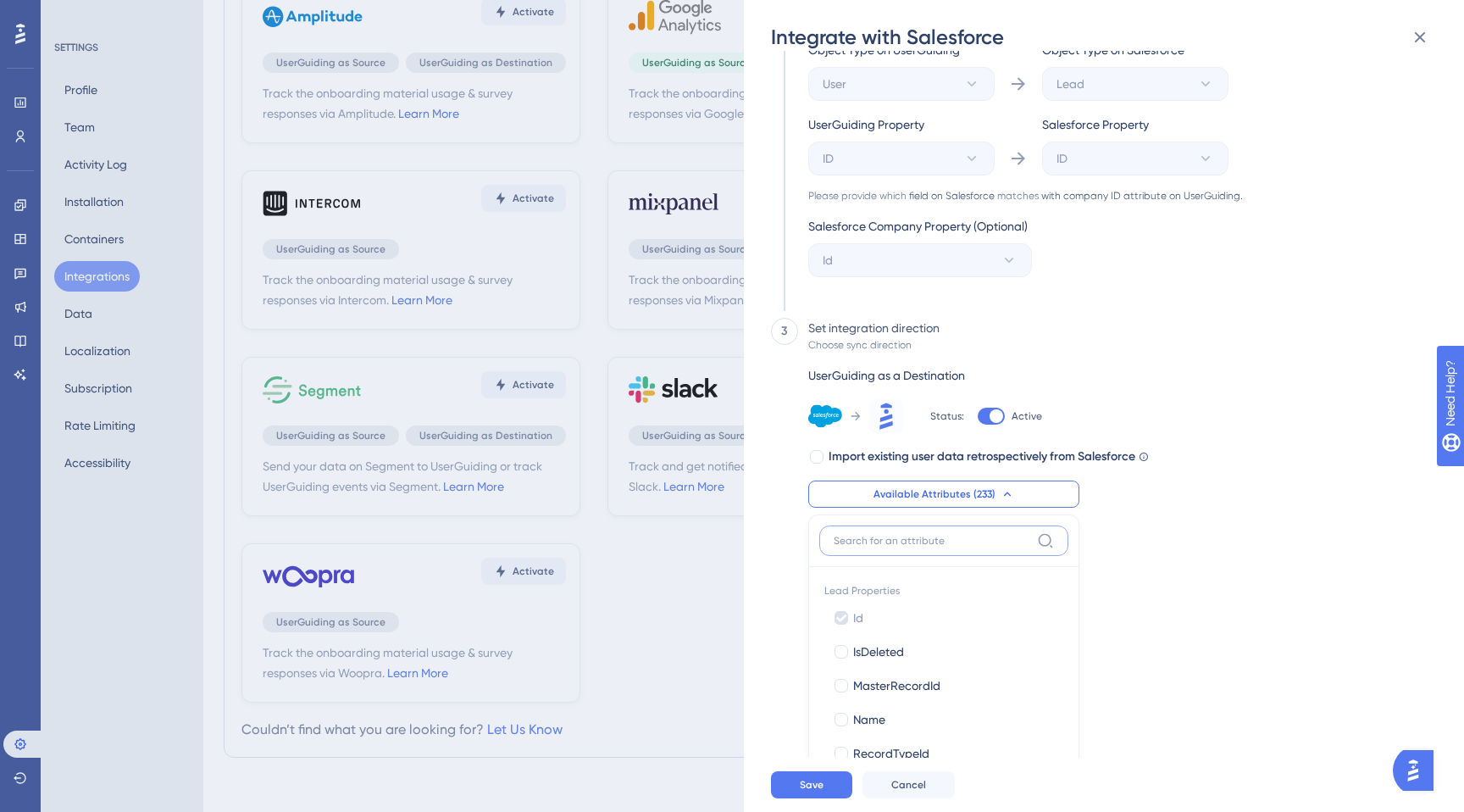
scroll to position [468, 0]
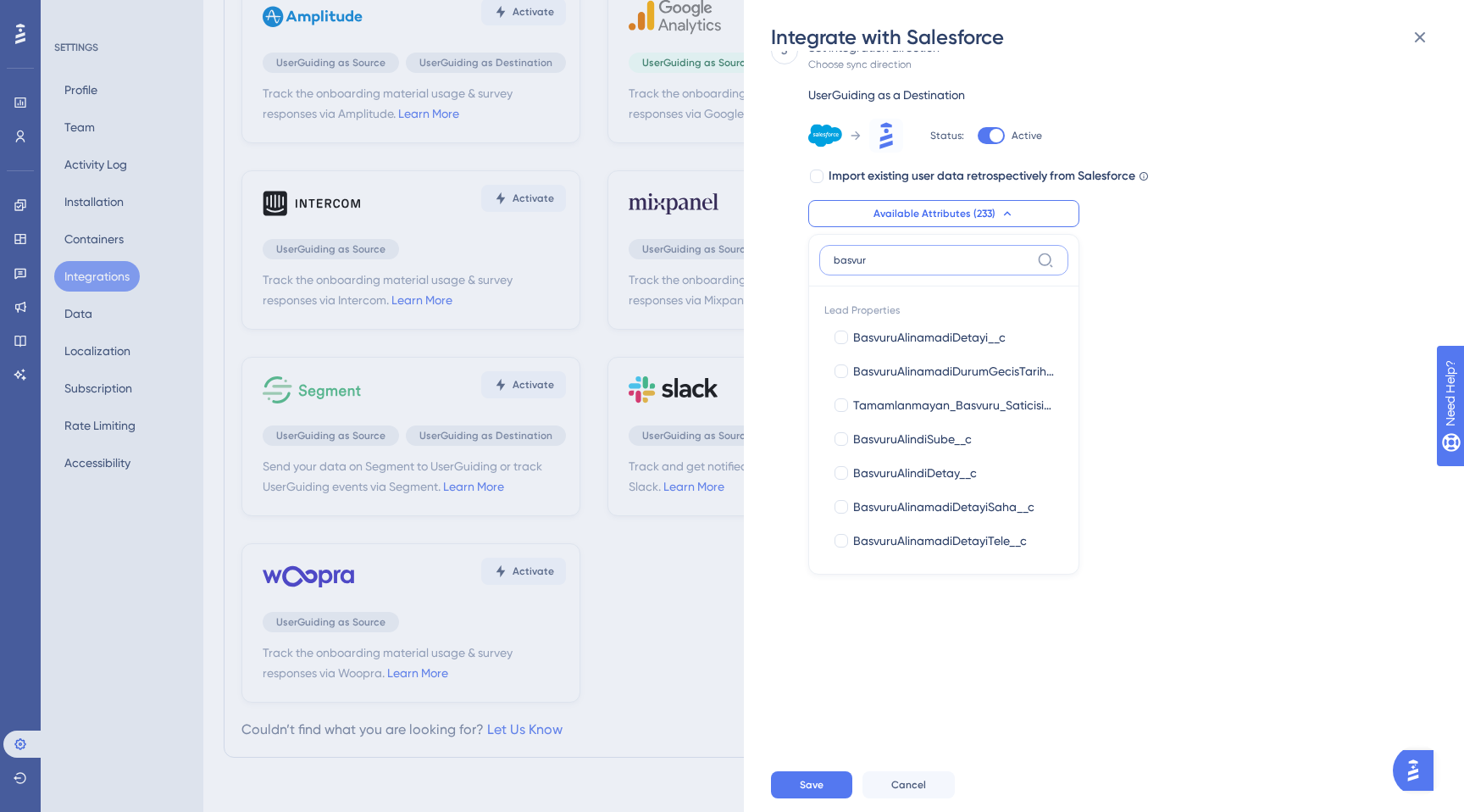
type input "basvuru"
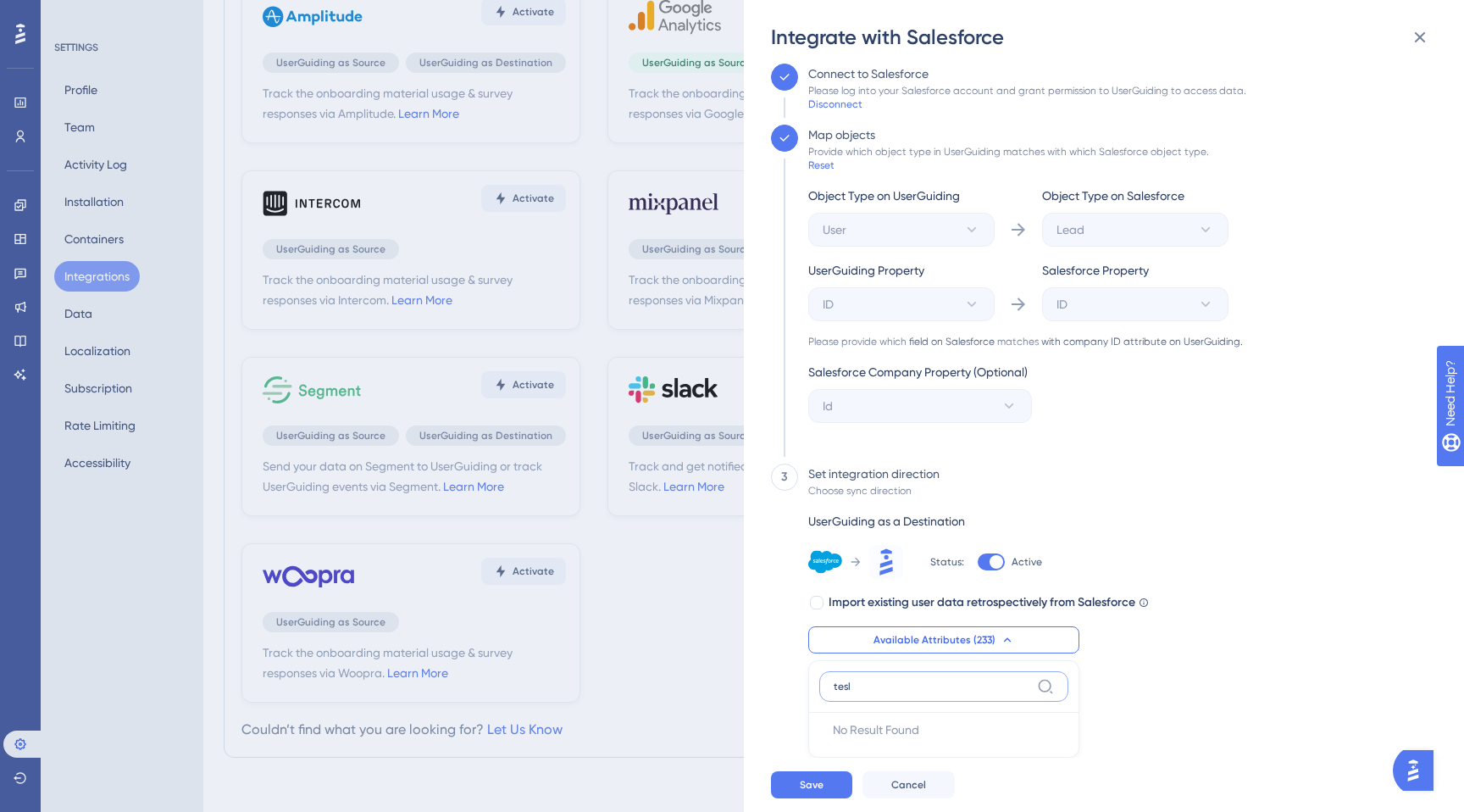
type input "tesli"
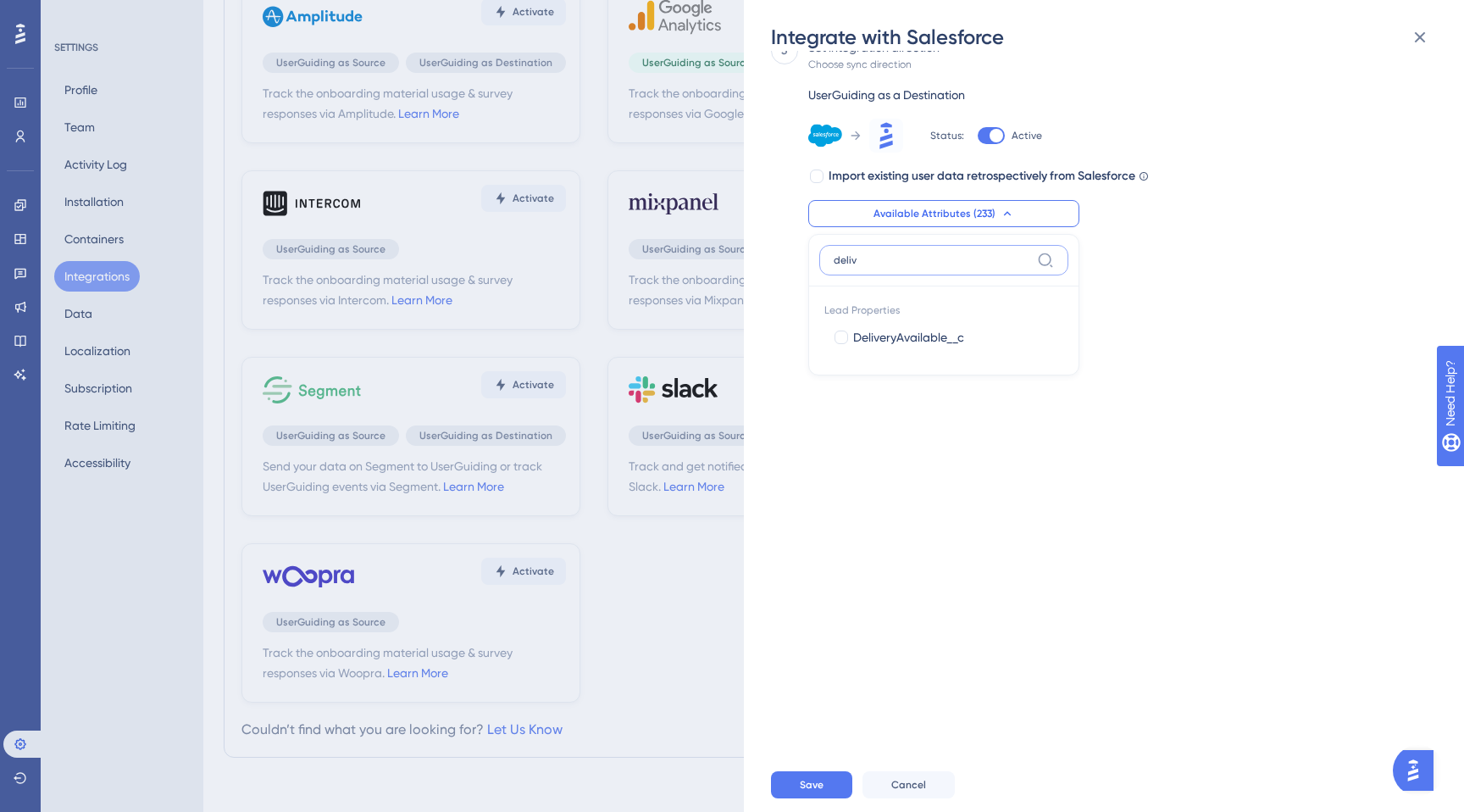
type input "deli"
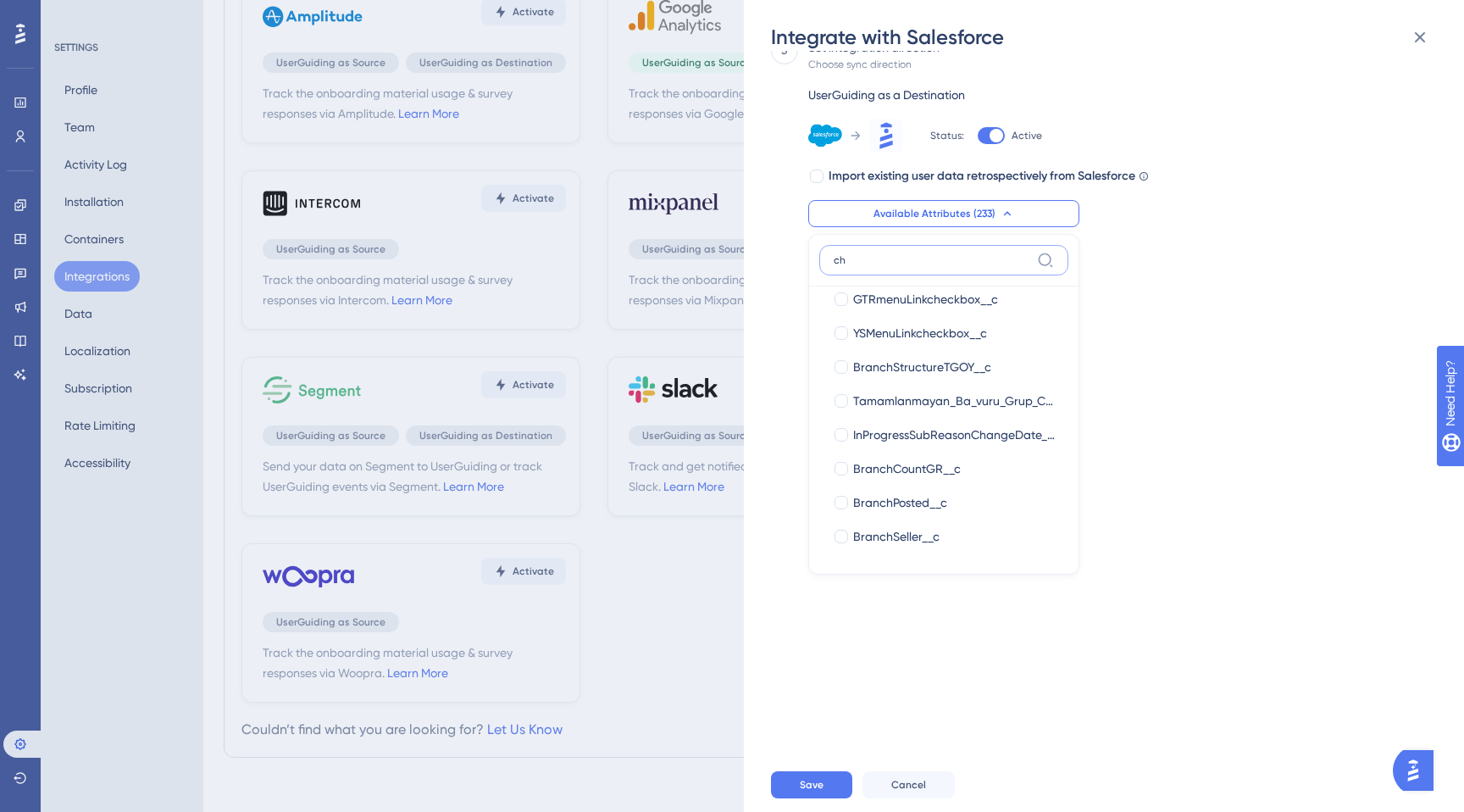
scroll to position [140, 0]
type input "cha"
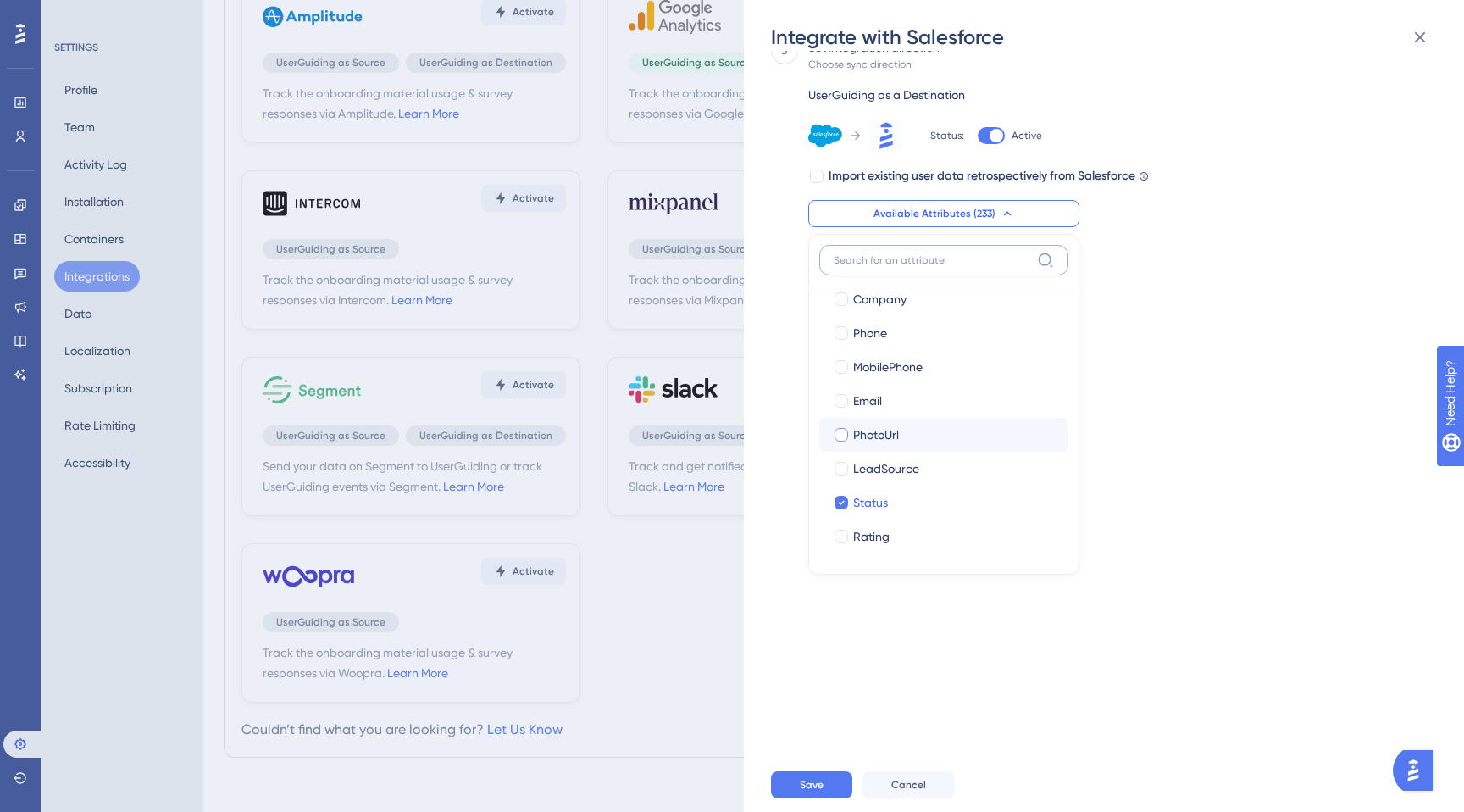
scroll to position [239, 0]
click at [898, 323] on label "Phone Phone" at bounding box center [943, 335] width 249 height 34
click at [842, 574] on input "Phone" at bounding box center [841, 574] width 1 height 1
click at [892, 328] on div "Phone" at bounding box center [954, 336] width 201 height 21
checkbox input "false"
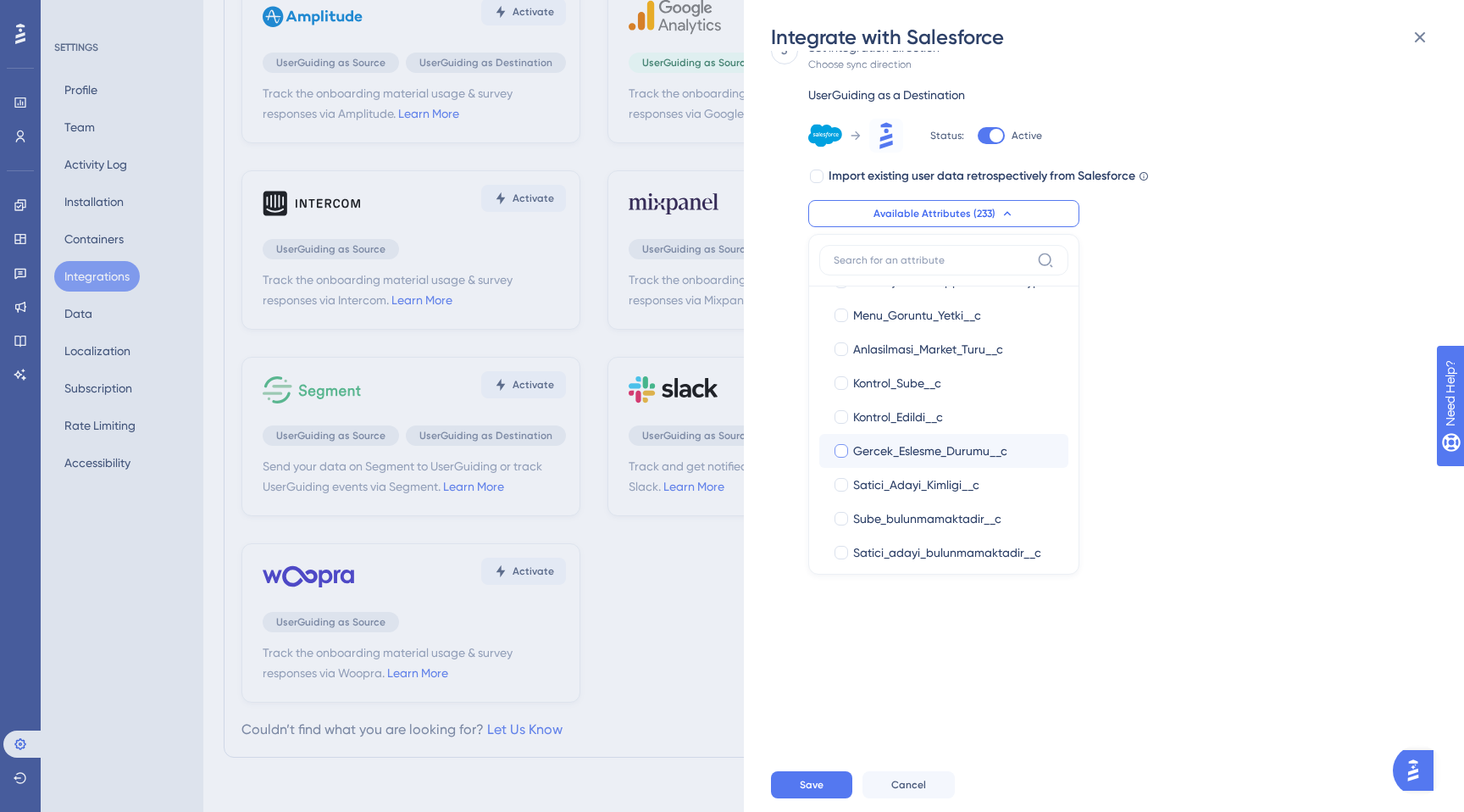
scroll to position [2293, 0]
click at [943, 417] on span "Kontrol_Edildi__c" at bounding box center [898, 416] width 90 height 21
checkbox input "true"
click at [1162, 476] on div "Send your data on Salesforce to UserGuiding or track UserGuiding events via Sal…" at bounding box center [1113, 404] width 683 height 707
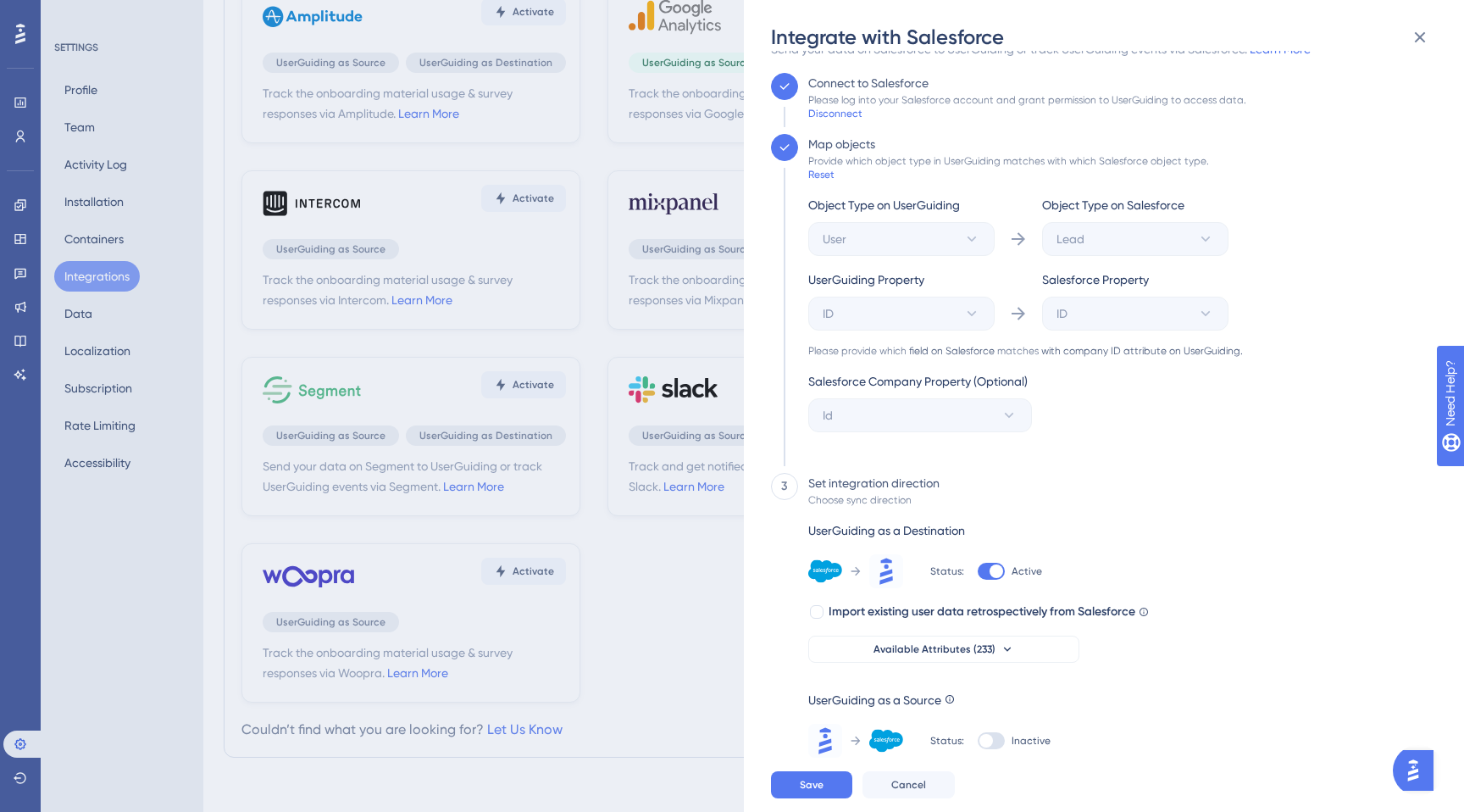
scroll to position [32, 0]
click at [1002, 746] on div at bounding box center [991, 741] width 27 height 17
click at [978, 773] on input "Inactive" at bounding box center [977, 773] width 1 height 1
checkbox input "true"
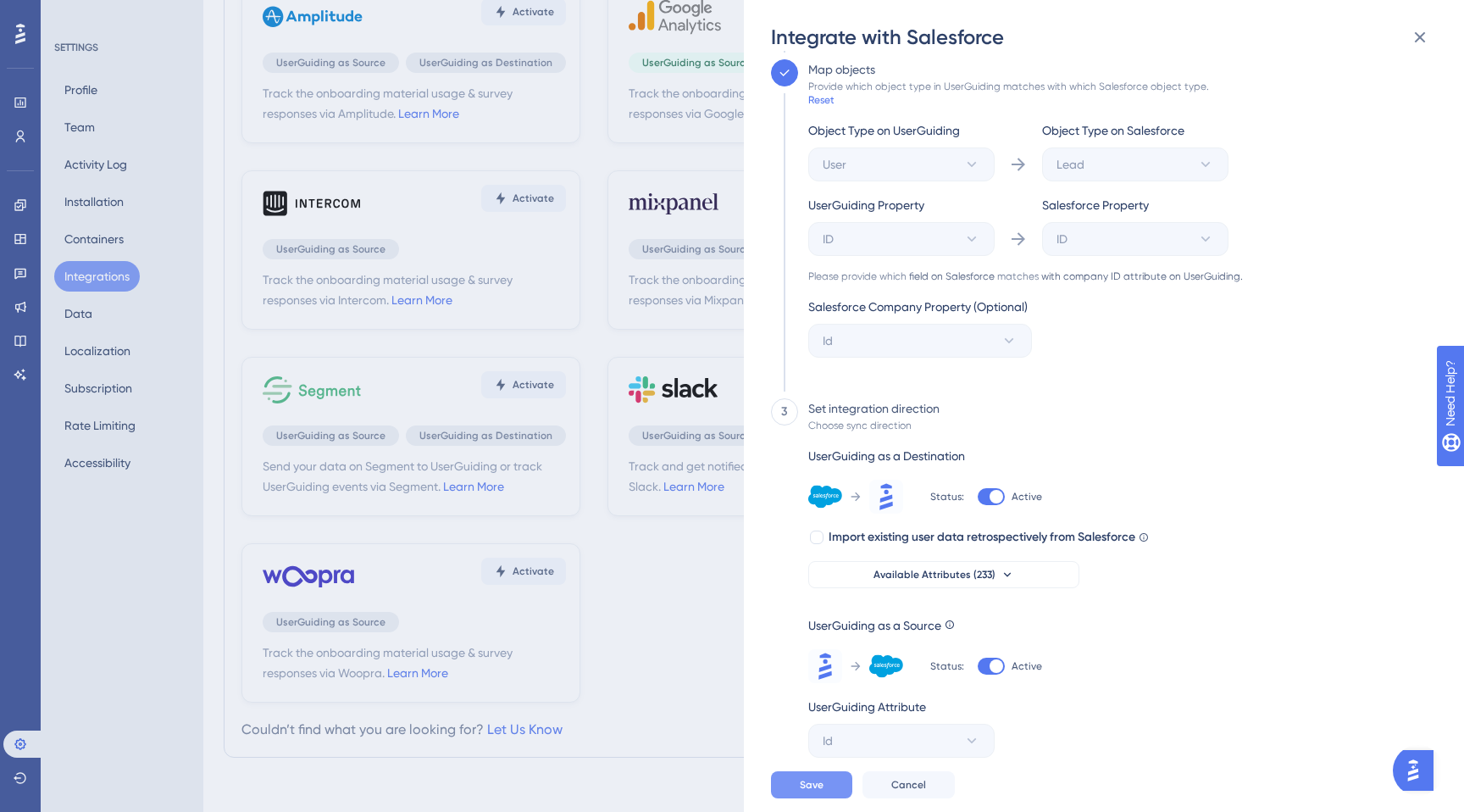
click at [807, 787] on span "Save" at bounding box center [811, 784] width 23 height 14
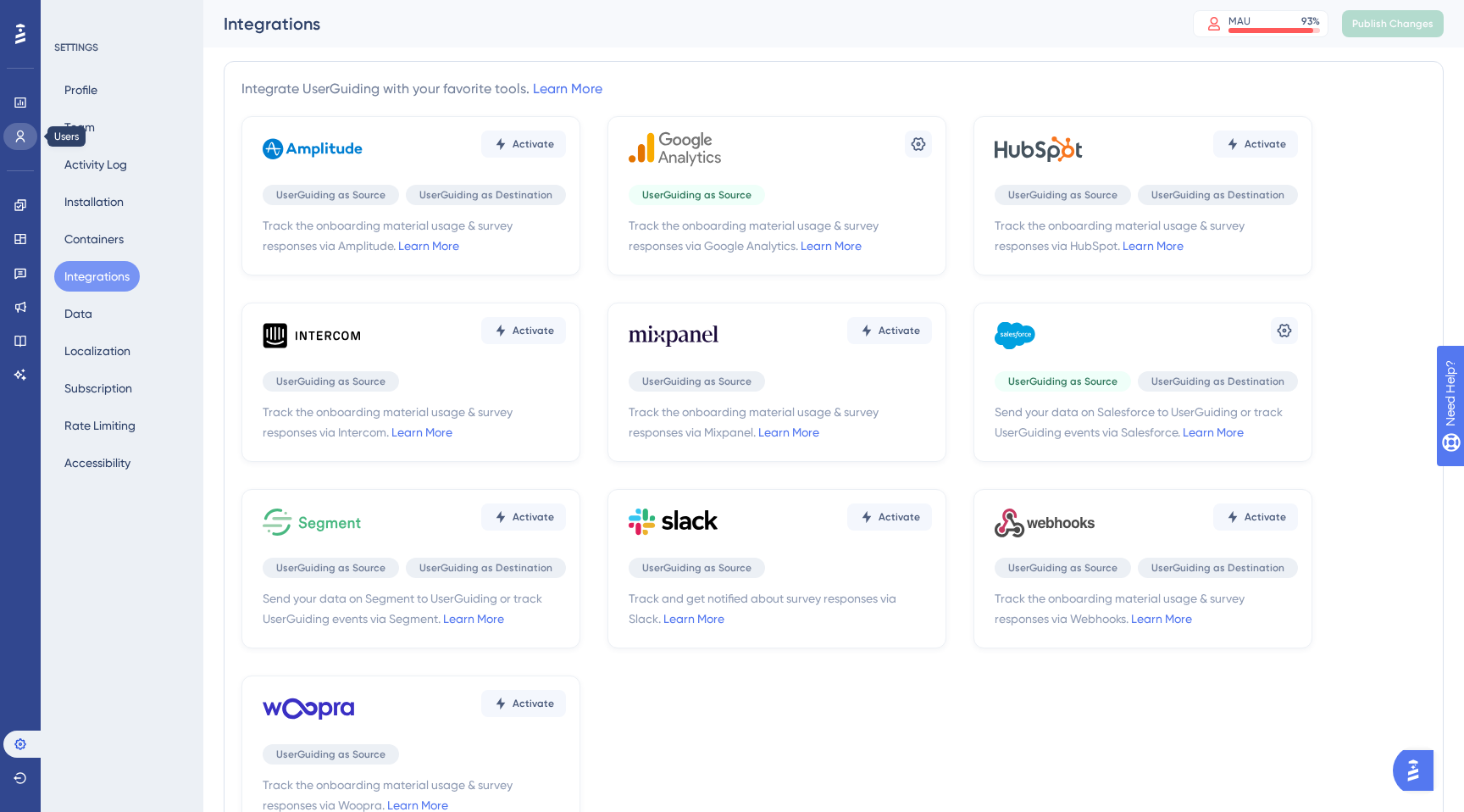
click at [22, 139] on icon at bounding box center [21, 137] width 10 height 12
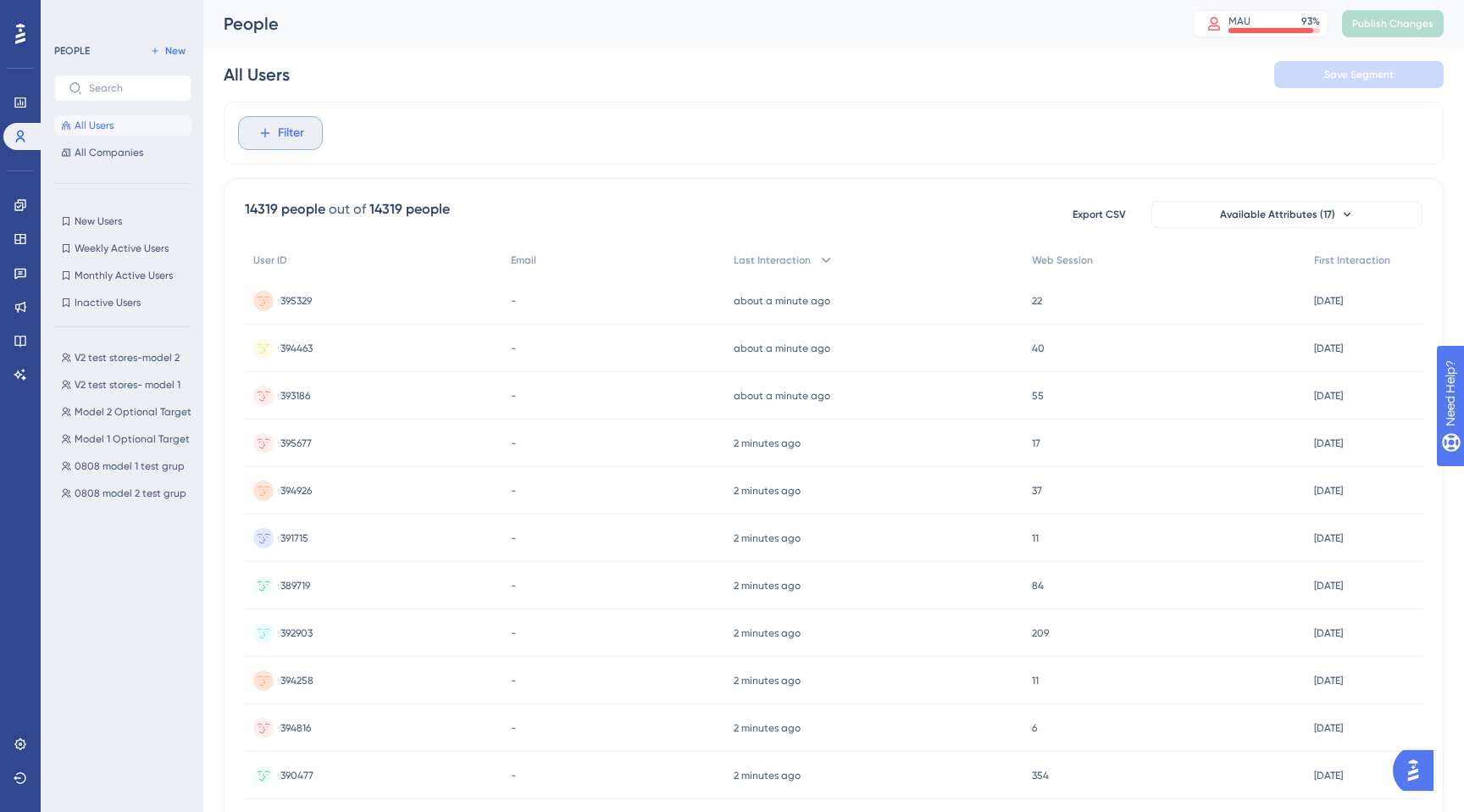
click at [272, 131] on icon at bounding box center [265, 133] width 16 height 16
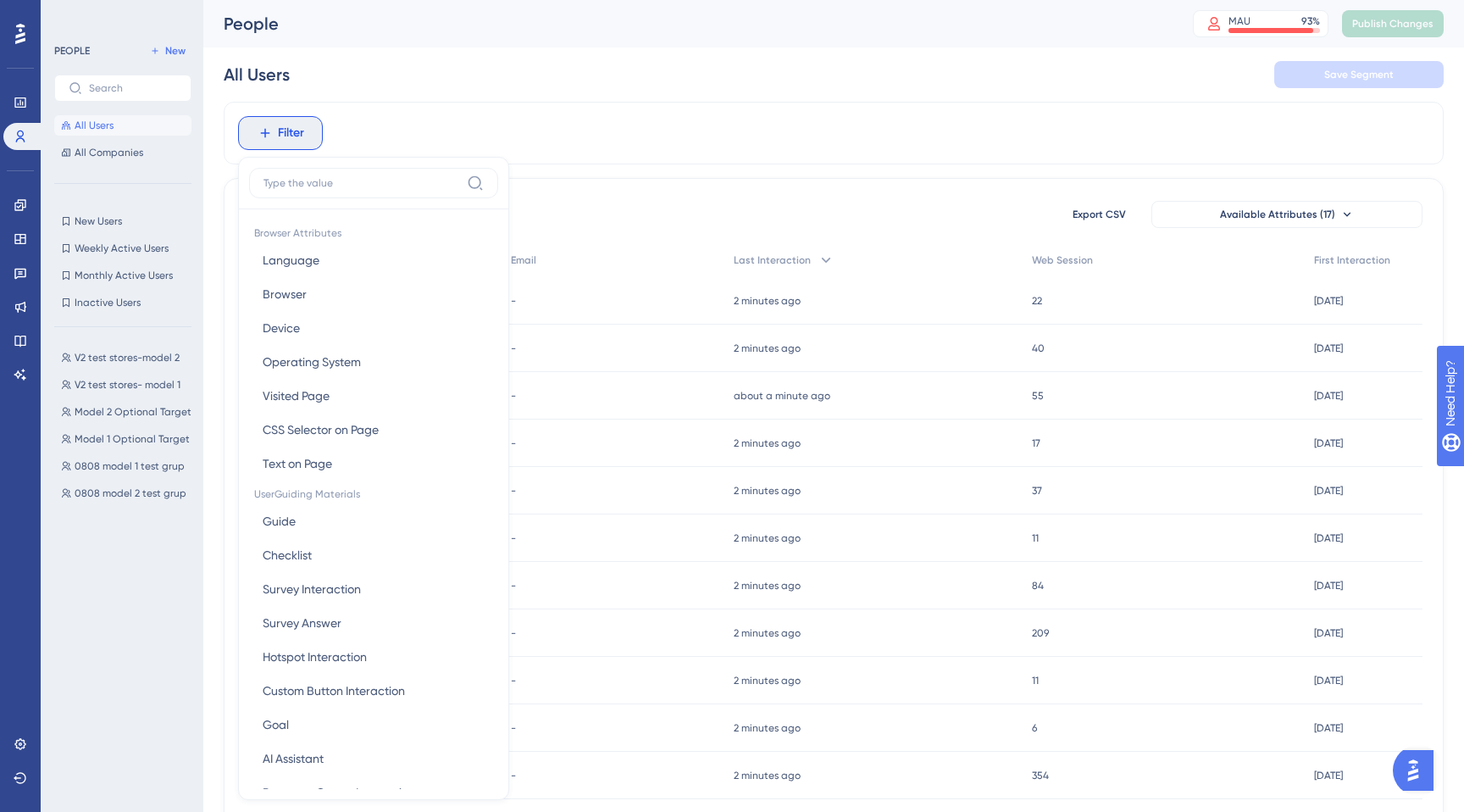
click at [761, 151] on div "Filter Browser Attributes Language Language Browser Browser Device Device Opera…" at bounding box center [834, 133] width 1220 height 63
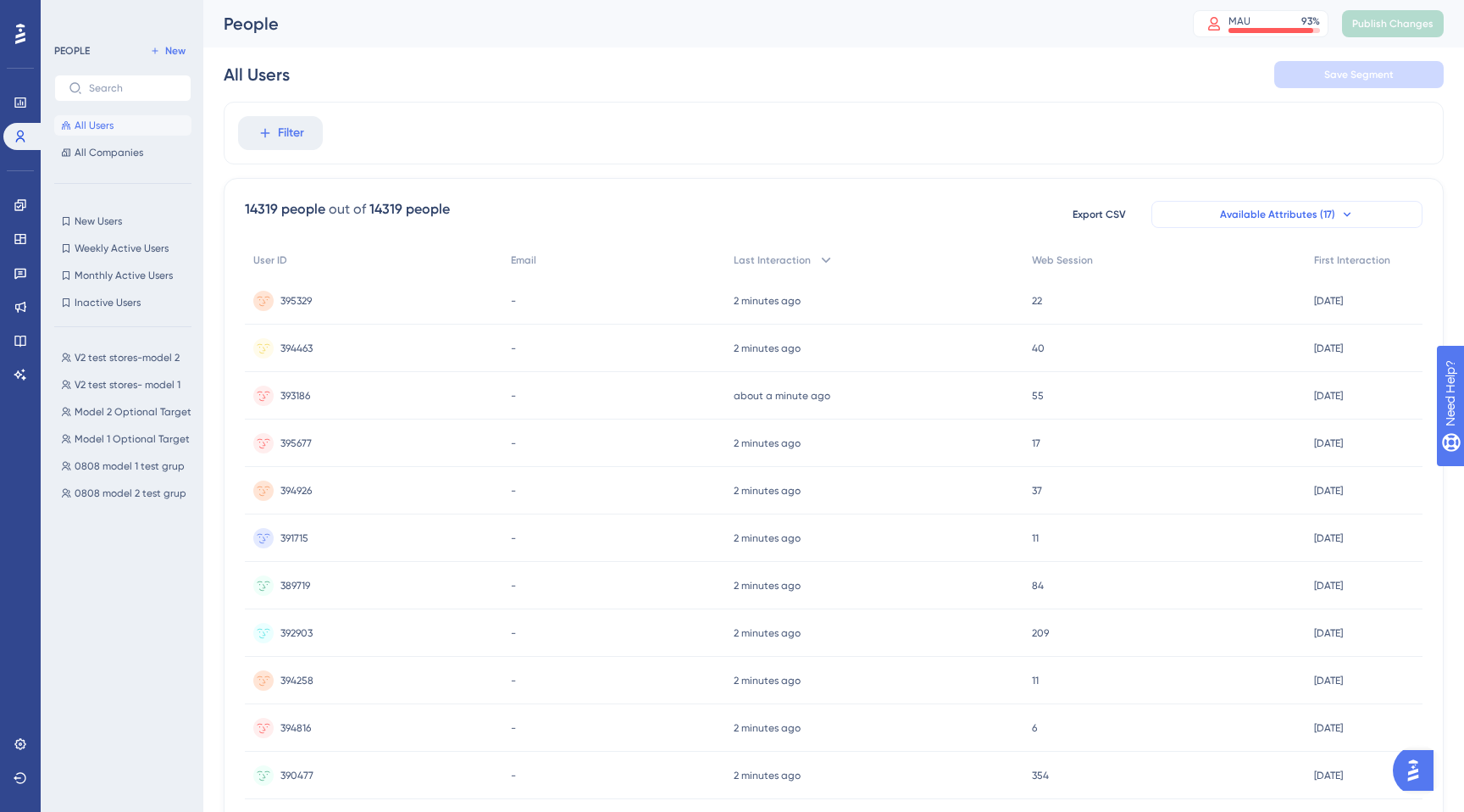
click at [1260, 209] on span "Available Attributes (17)" at bounding box center [1277, 214] width 115 height 14
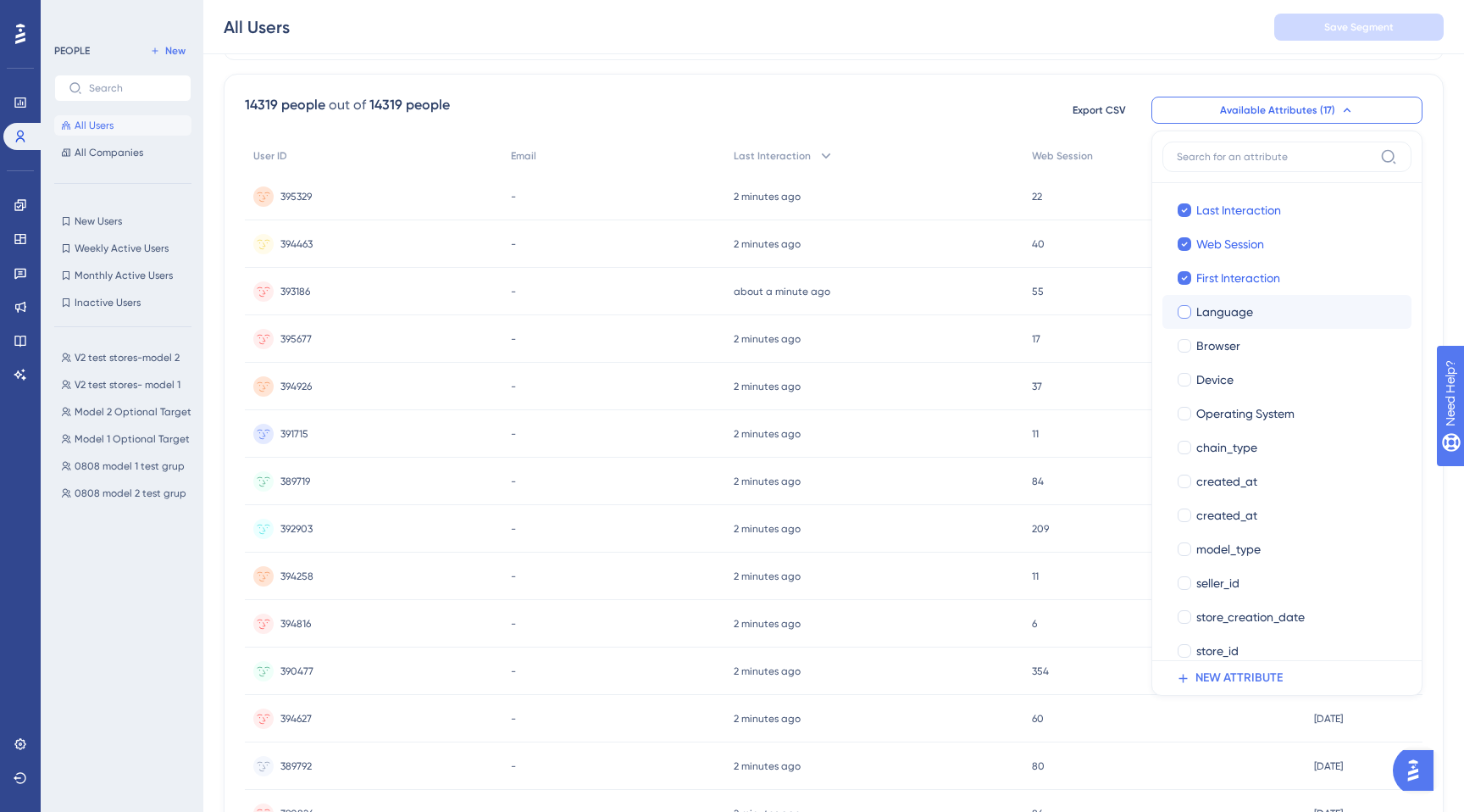
scroll to position [119, 0]
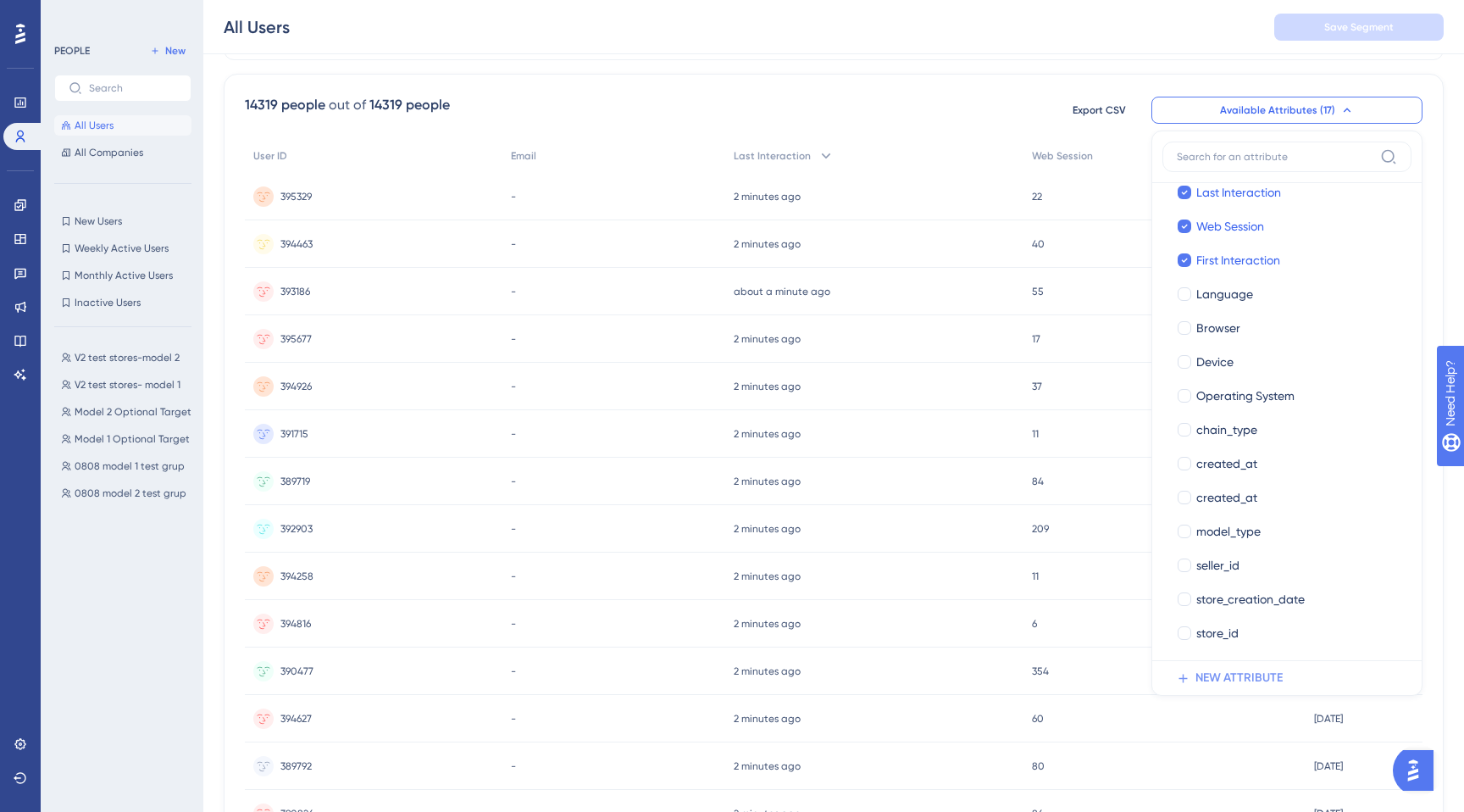
click at [1255, 671] on span "NEW ATTRIBUTE" at bounding box center [1238, 678] width 87 height 21
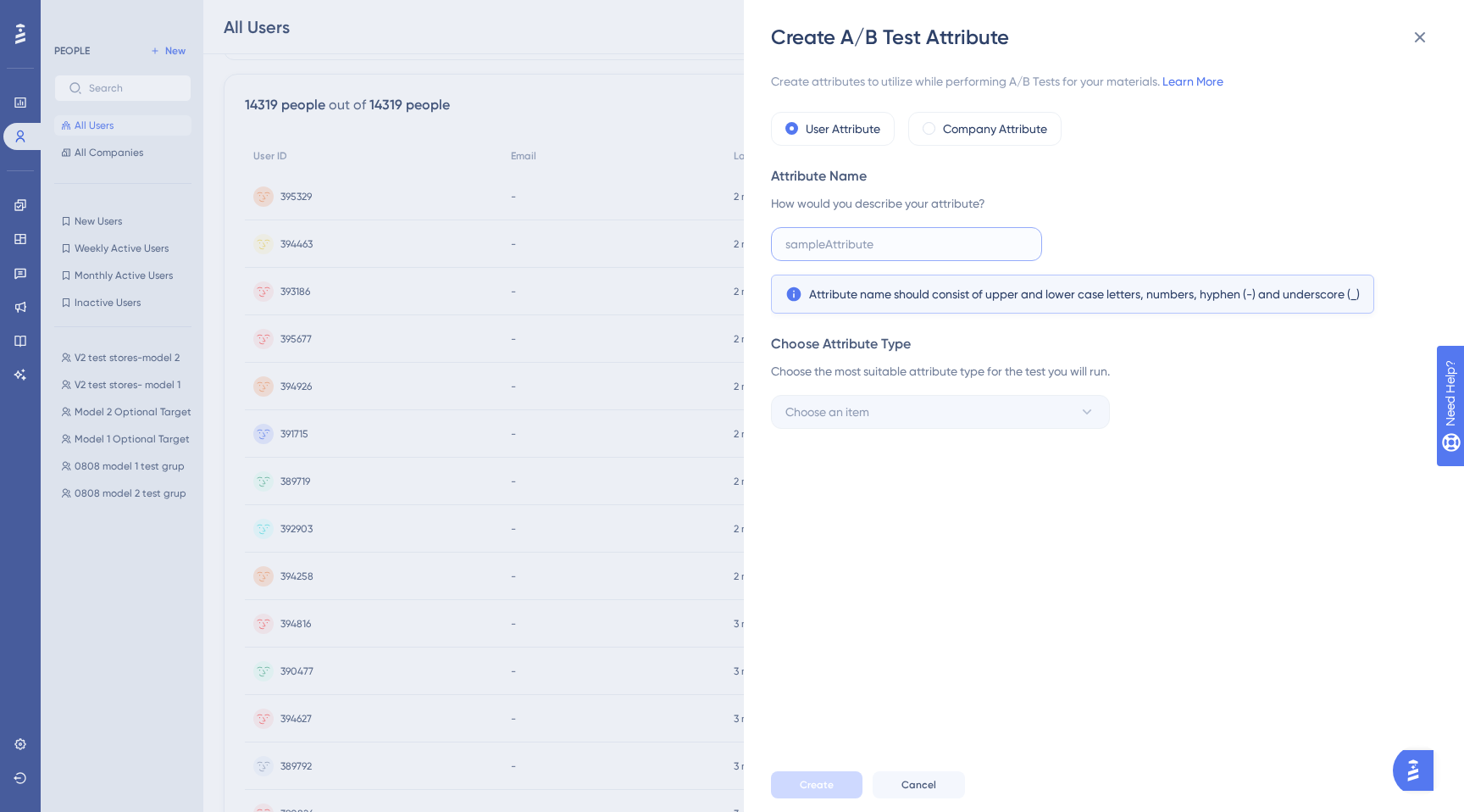
click at [922, 240] on input "text" at bounding box center [906, 244] width 242 height 19
click at [974, 139] on div "Company Attribute" at bounding box center [984, 128] width 153 height 34
click at [918, 231] on label at bounding box center [907, 244] width 272 height 34
click at [918, 234] on input "text" at bounding box center [906, 244] width 242 height 19
click at [924, 254] on label at bounding box center [907, 244] width 272 height 34
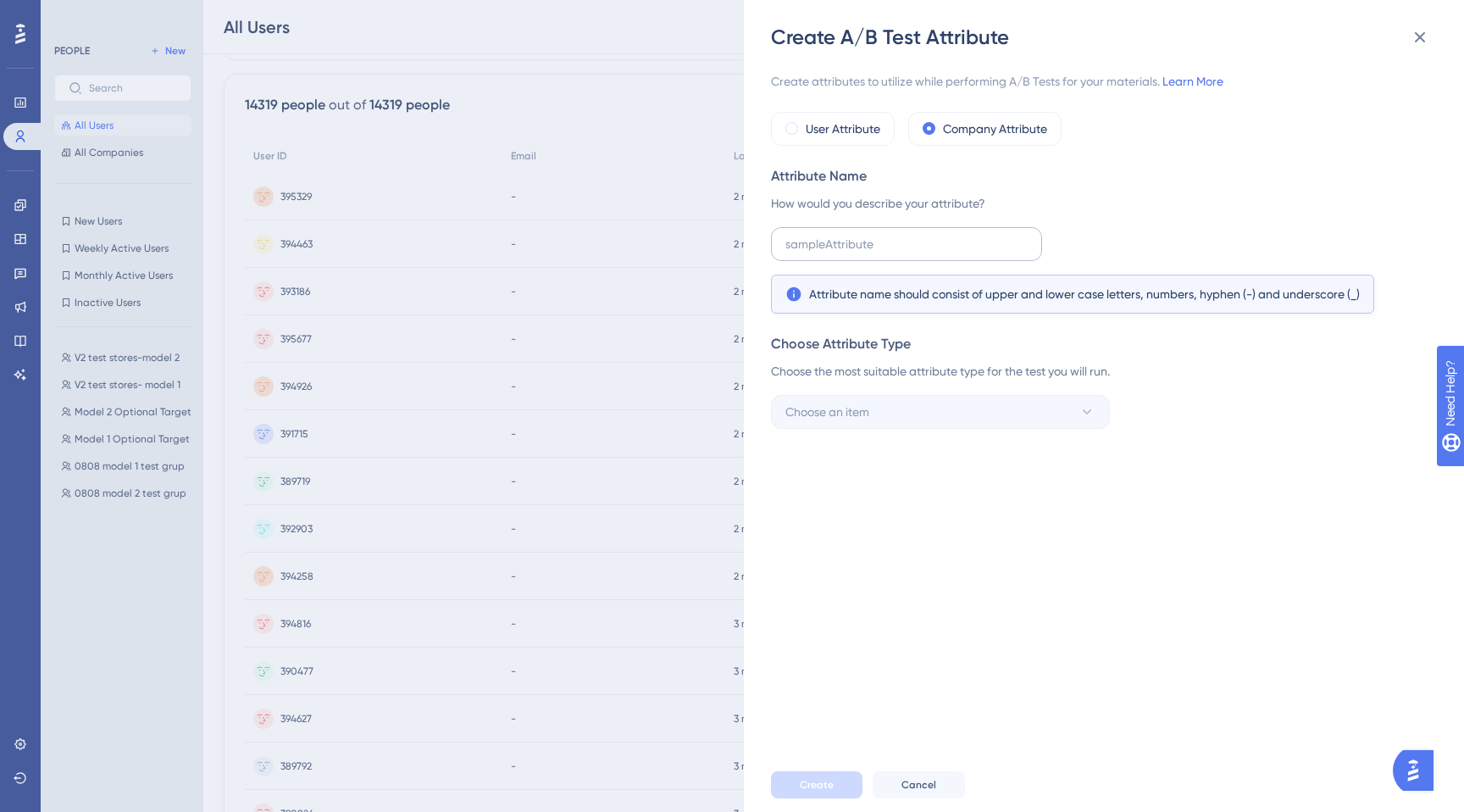
click at [924, 253] on input "text" at bounding box center [906, 244] width 242 height 19
type input "store"
click at [962, 477] on div "Create attributes to utilize while performing A/B Tests for your materials. Lea…" at bounding box center [1113, 404] width 683 height 707
click at [956, 404] on button "Choose an item" at bounding box center [941, 412] width 339 height 34
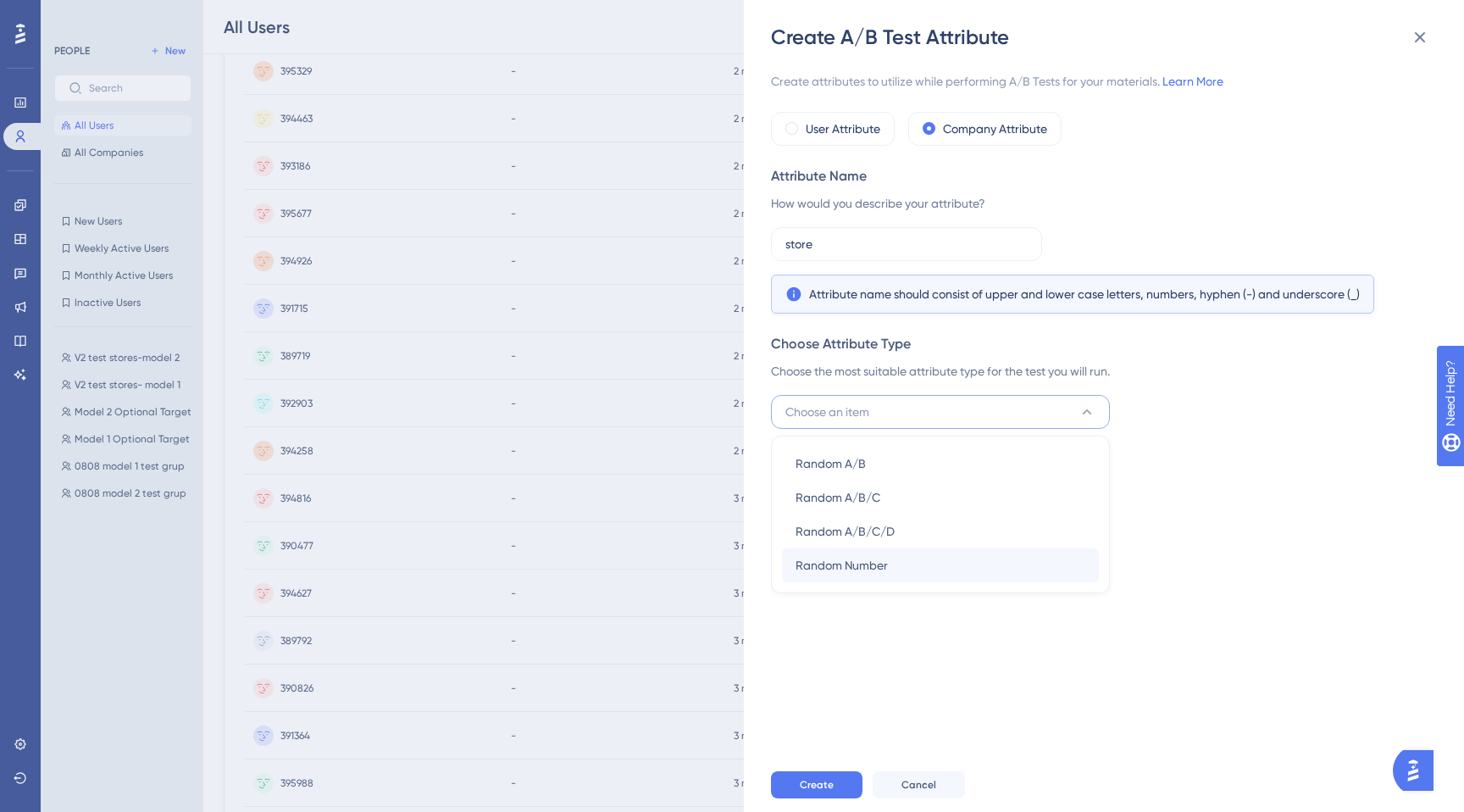
scroll to position [278, 0]
click at [938, 643] on div "Create attributes to utilize while performing A/B Tests for your materials. Lea…" at bounding box center [1113, 404] width 683 height 707
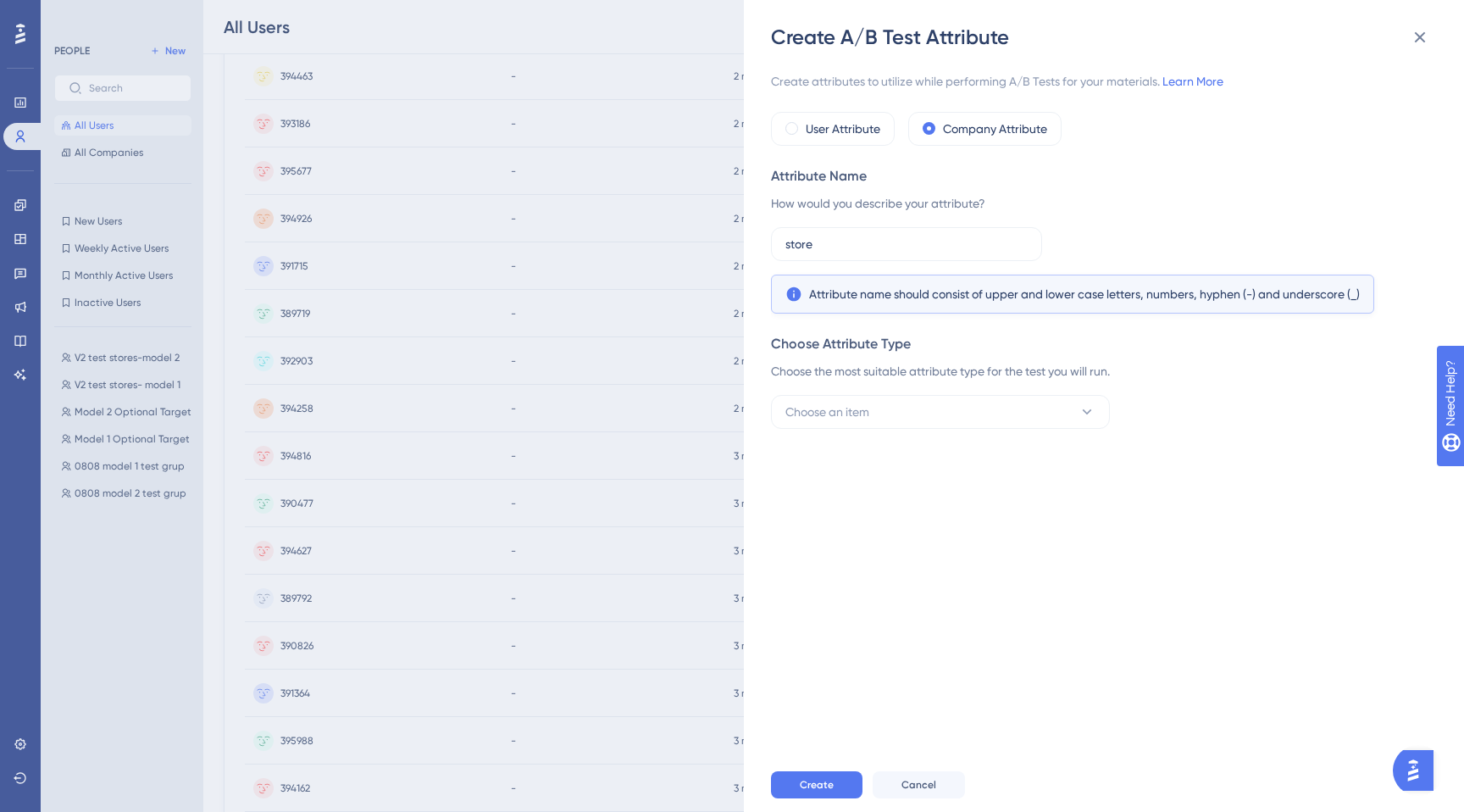
click at [930, 770] on div "Create Cancel" at bounding box center [1131, 784] width 720 height 54
click at [924, 783] on span "Cancel" at bounding box center [918, 784] width 35 height 14
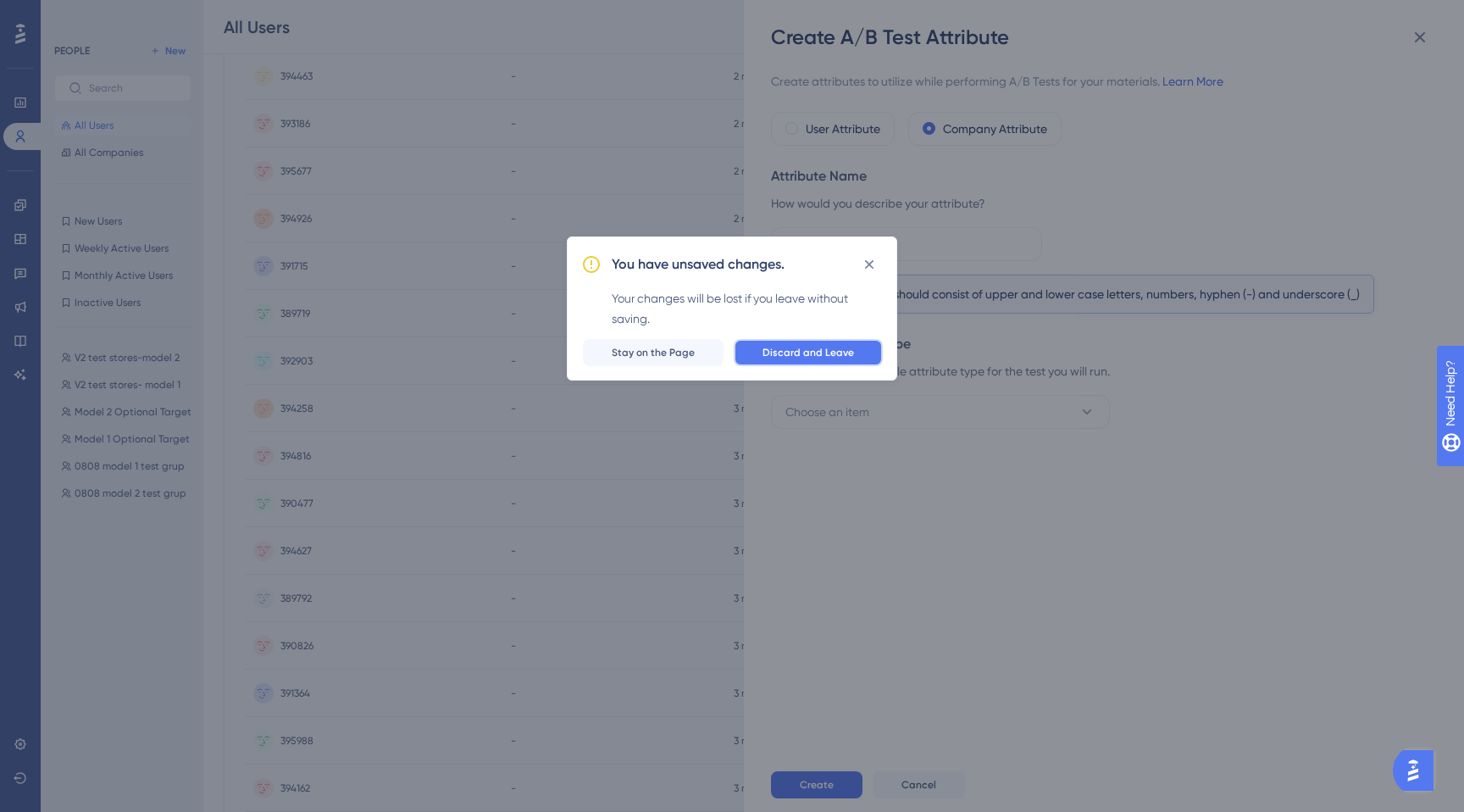
click at [802, 348] on span "Discard and Leave" at bounding box center [809, 353] width 92 height 14
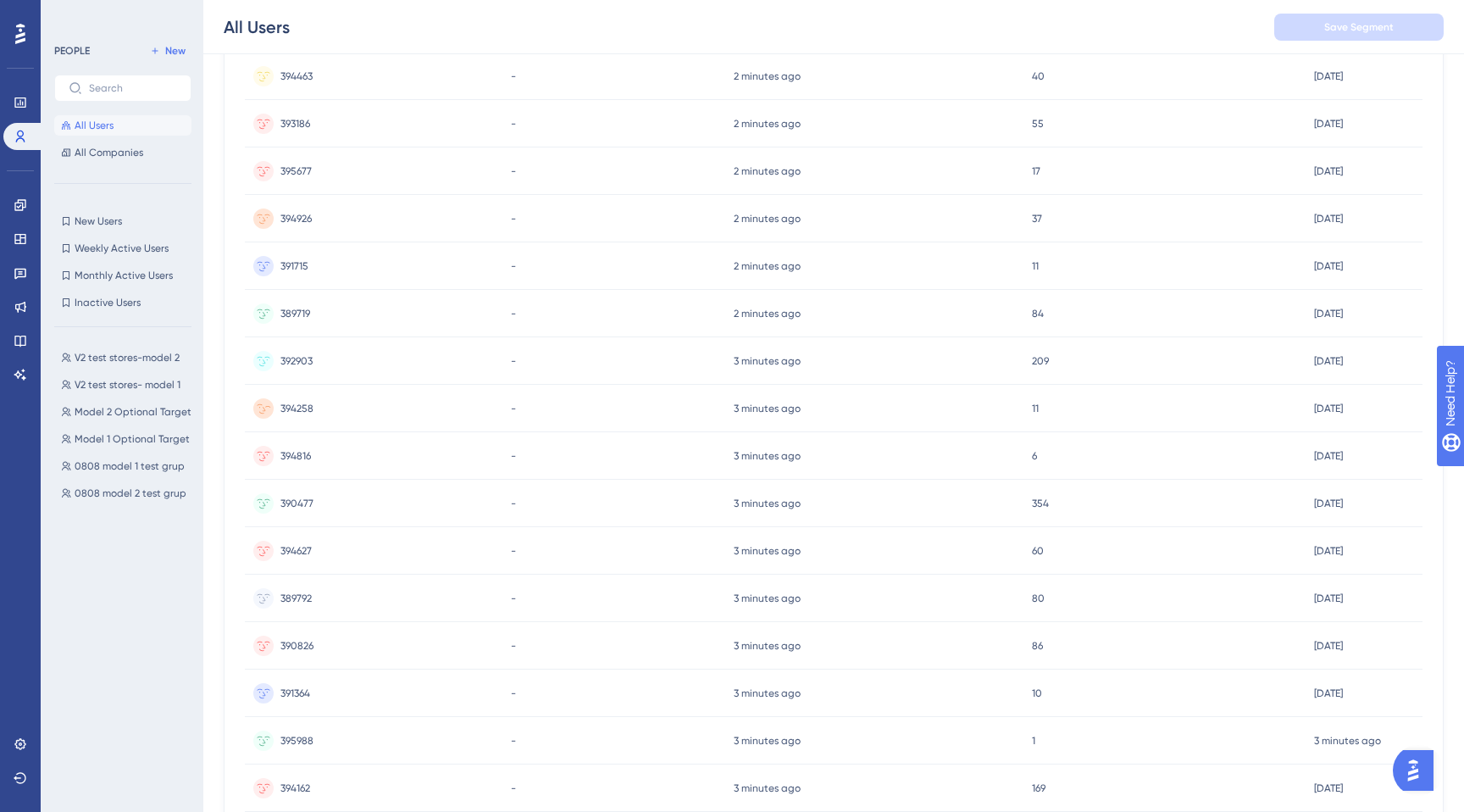
scroll to position [0, 0]
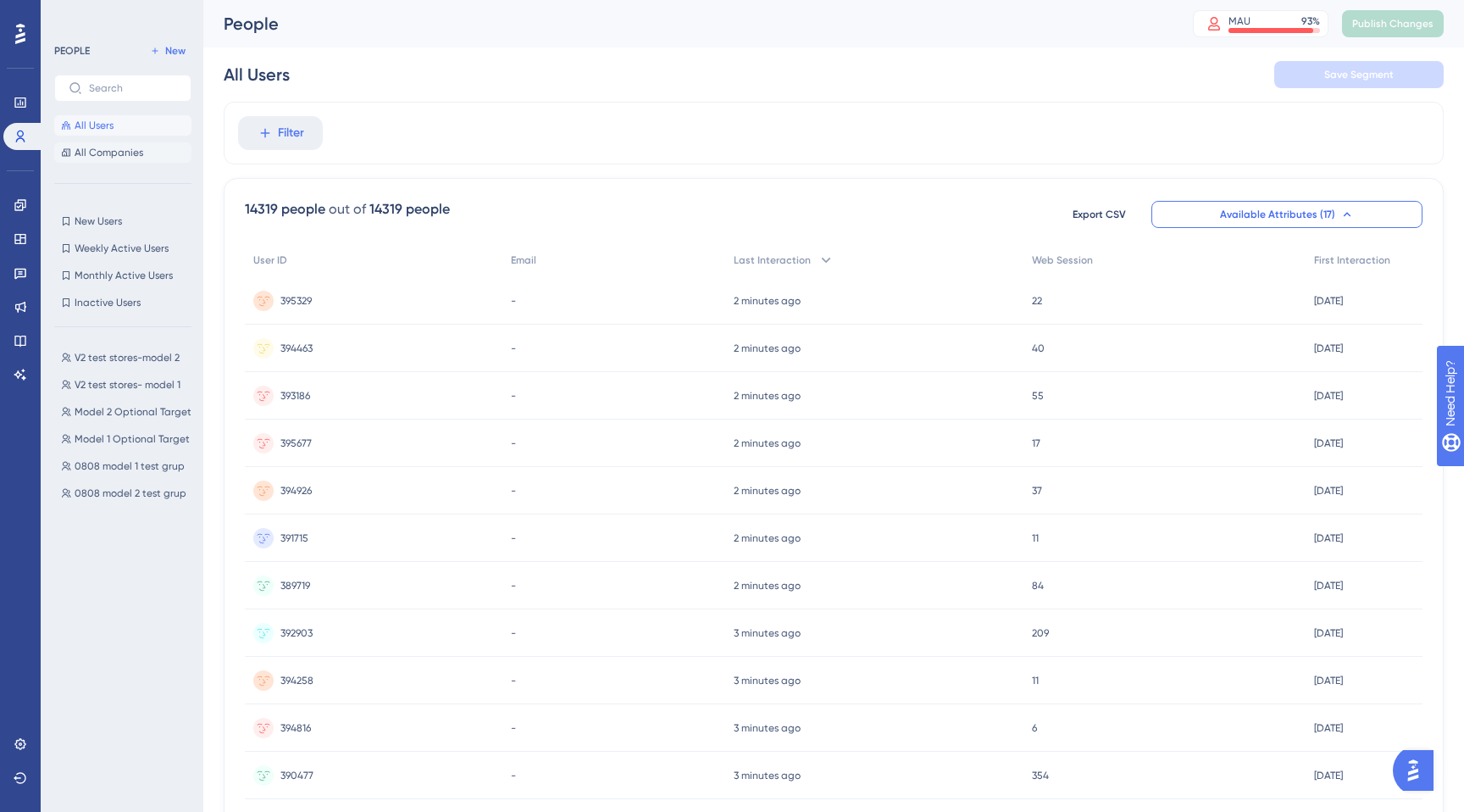
click at [145, 152] on button "All Companies" at bounding box center [123, 153] width 137 height 21
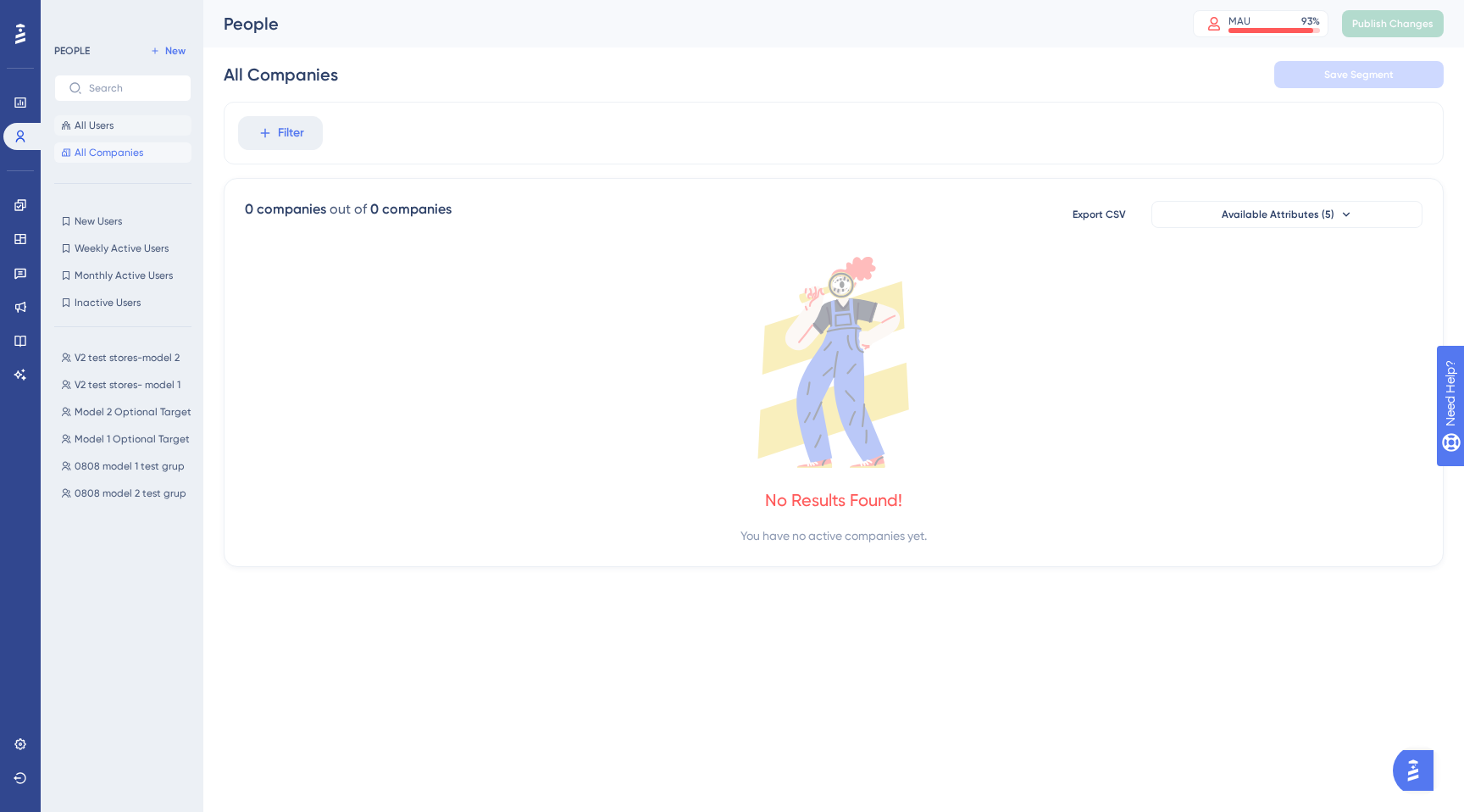
click at [153, 124] on button "All Users" at bounding box center [123, 125] width 137 height 21
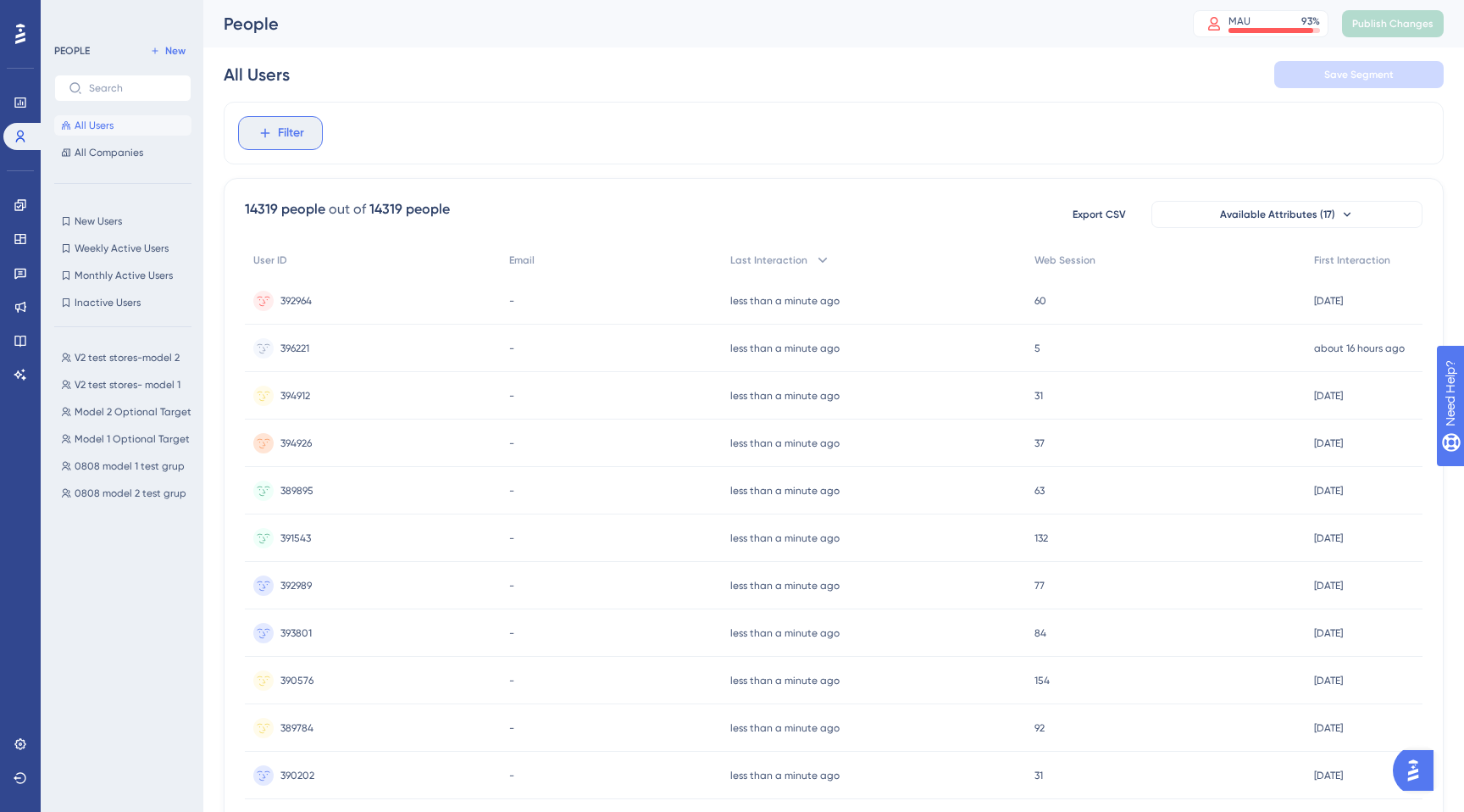
click at [297, 148] on button "Filter" at bounding box center [280, 132] width 85 height 34
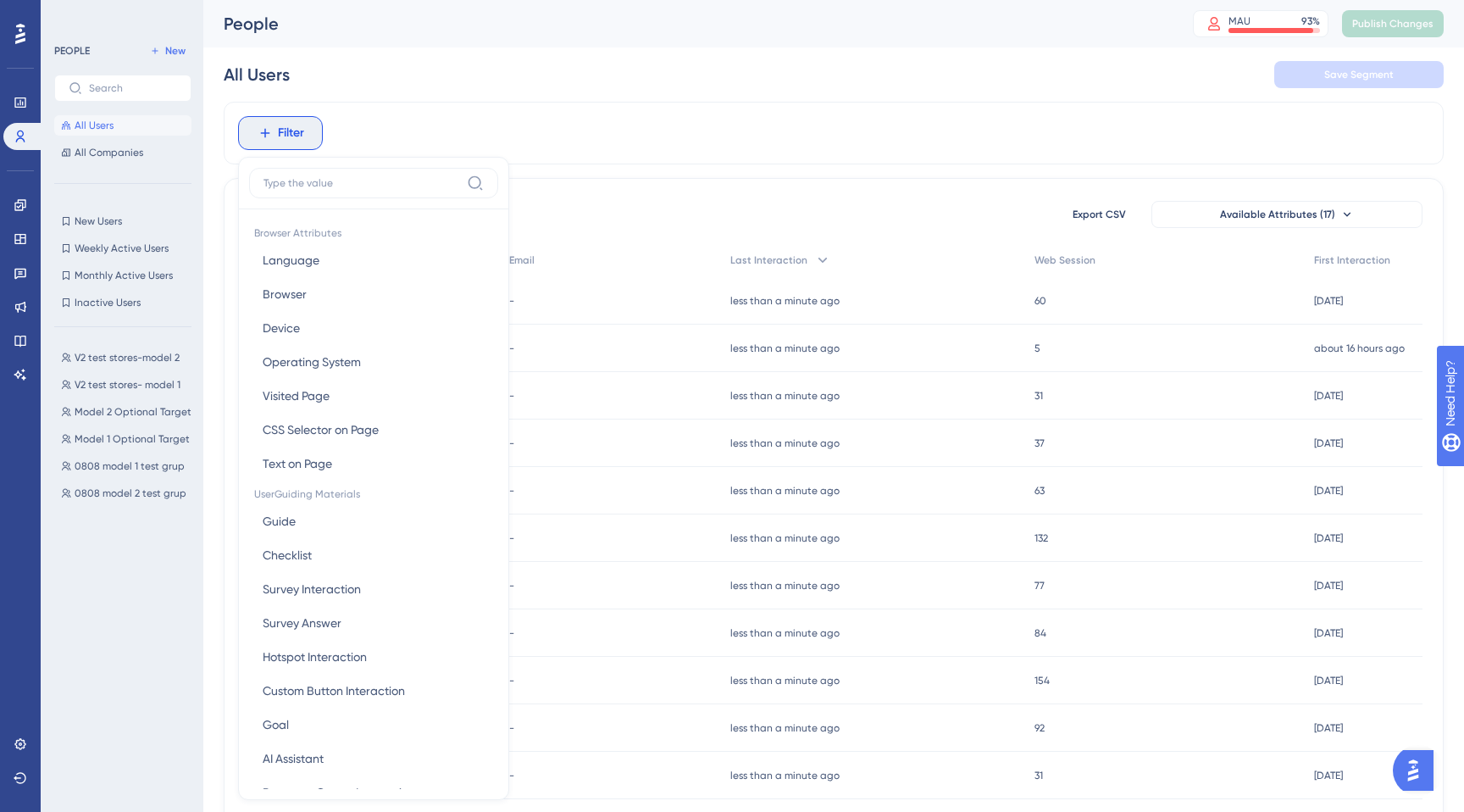
click at [125, 594] on div "V2 test stores-model 2 V2 test stores-model 2 V2 test stores- model 1 V2 test s…" at bounding box center [128, 560] width 147 height 440
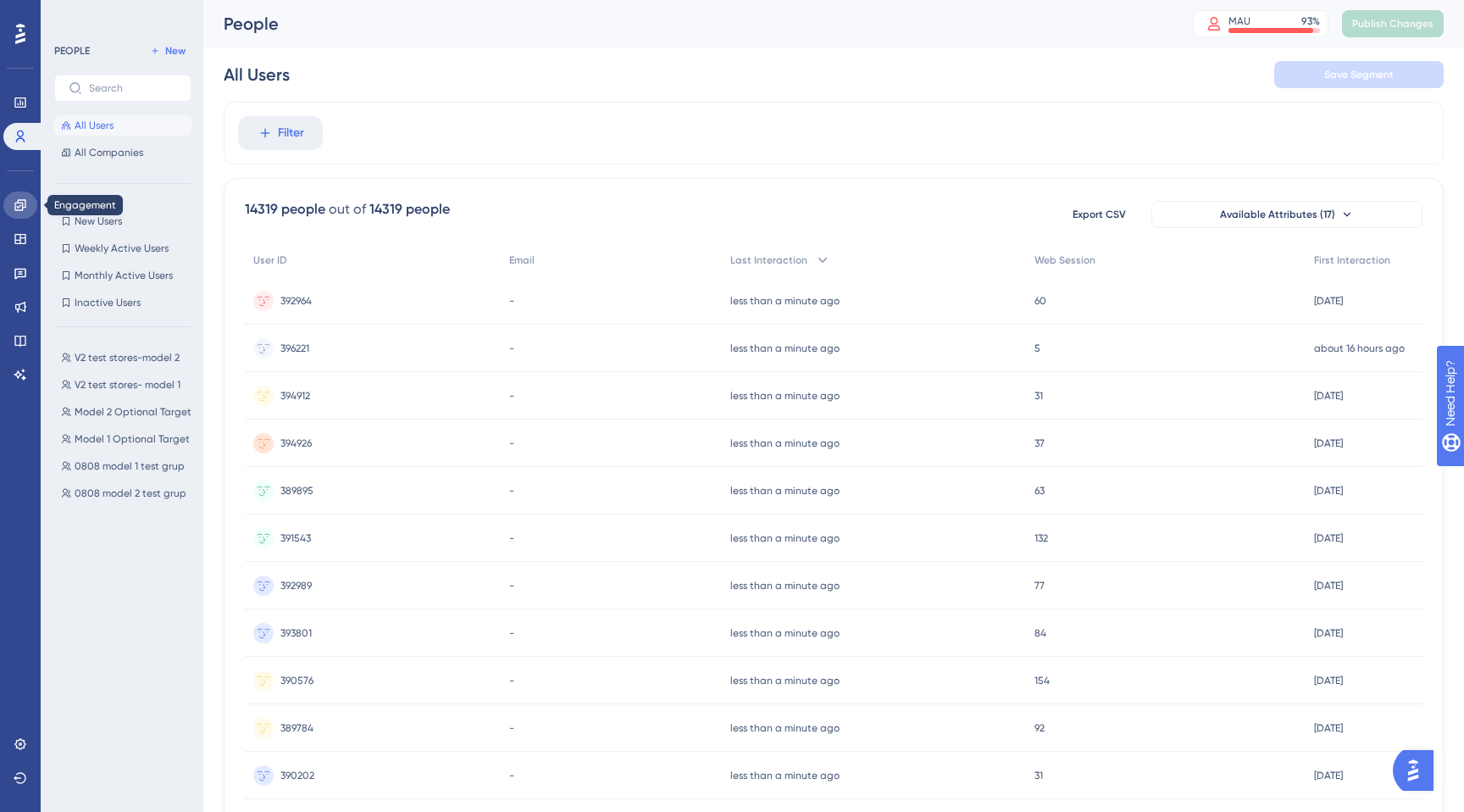
click at [12, 199] on link at bounding box center [20, 204] width 34 height 27
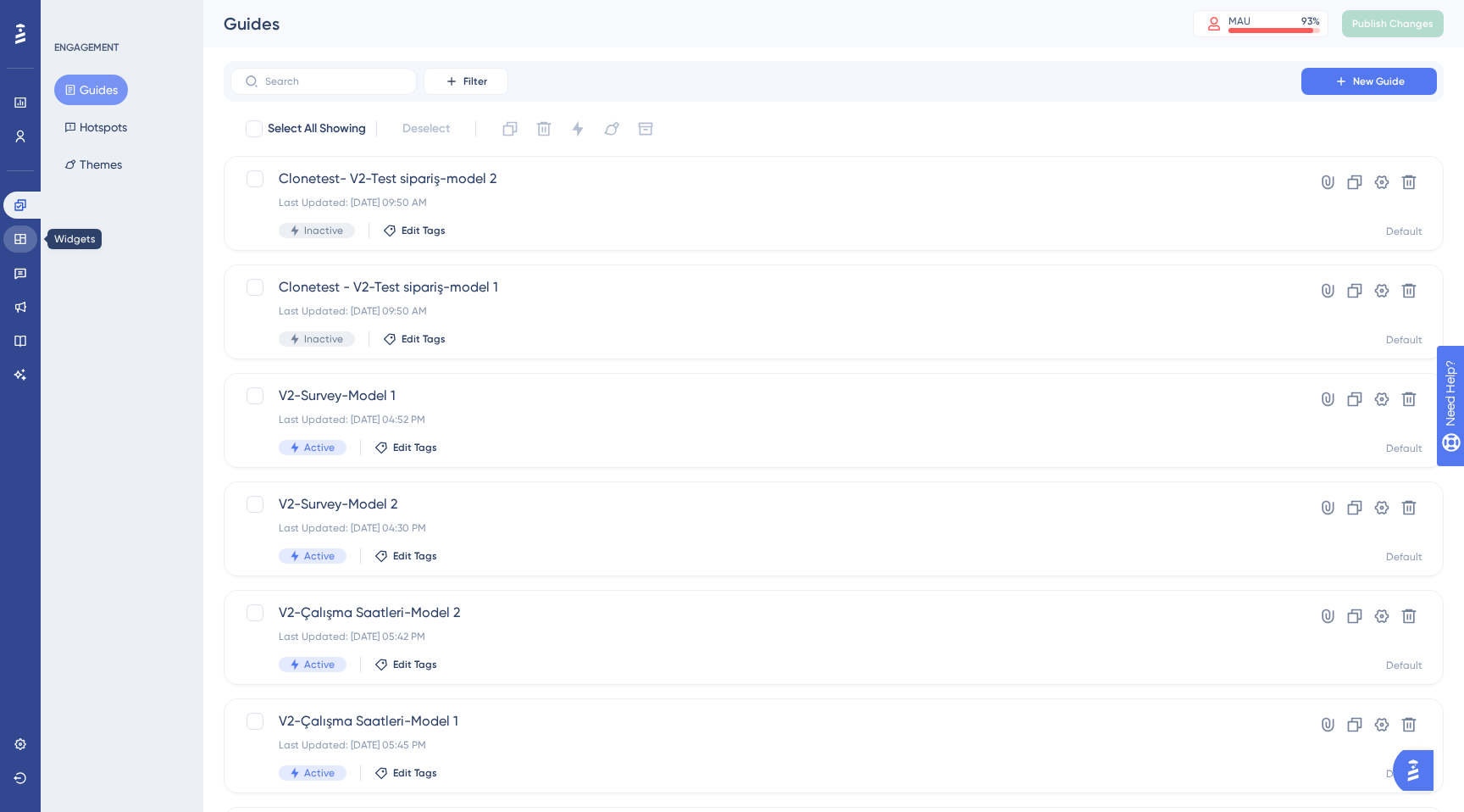
click at [17, 227] on link at bounding box center [20, 239] width 34 height 27
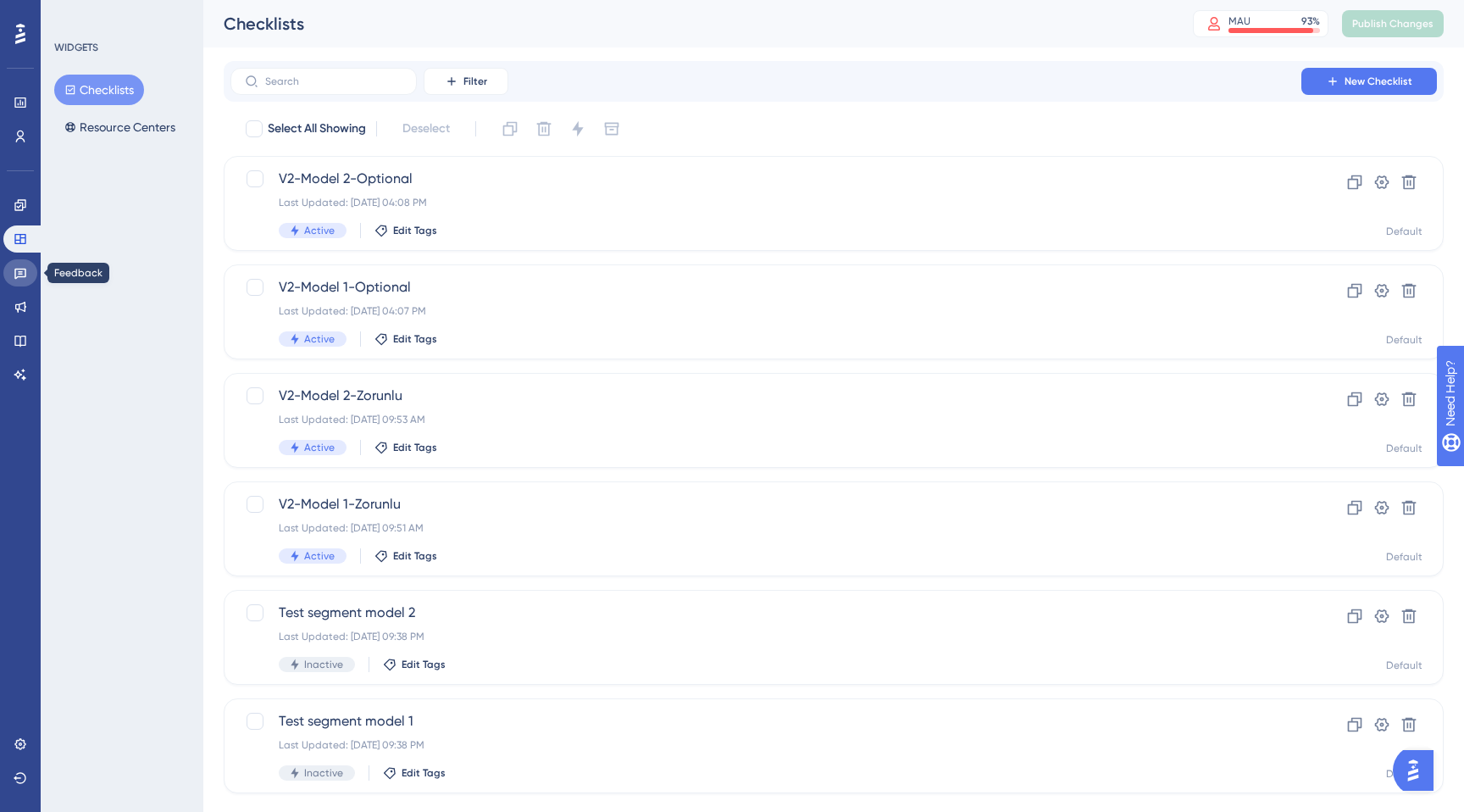
click at [16, 272] on icon at bounding box center [21, 273] width 14 height 14
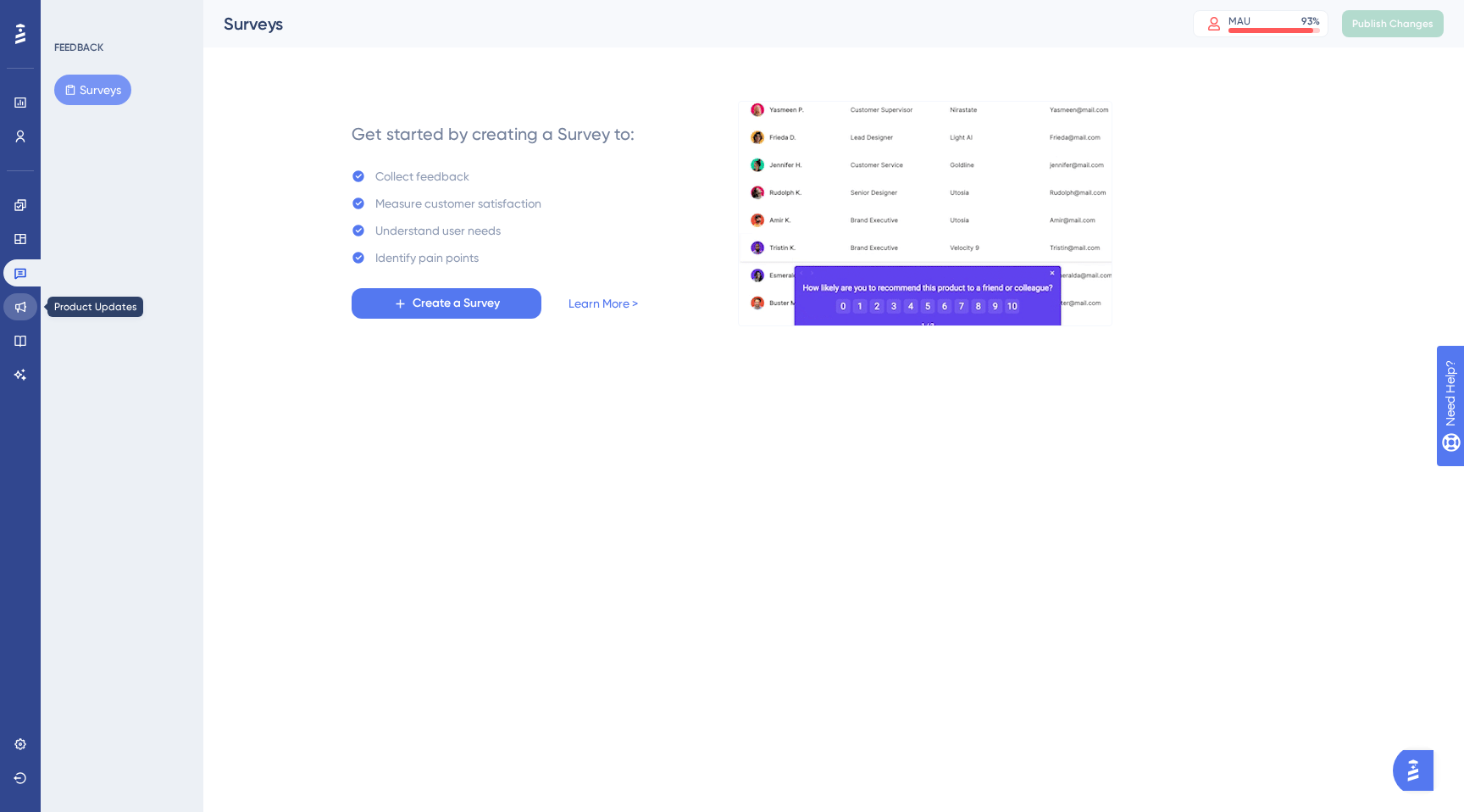
click at [18, 305] on icon at bounding box center [21, 307] width 14 height 14
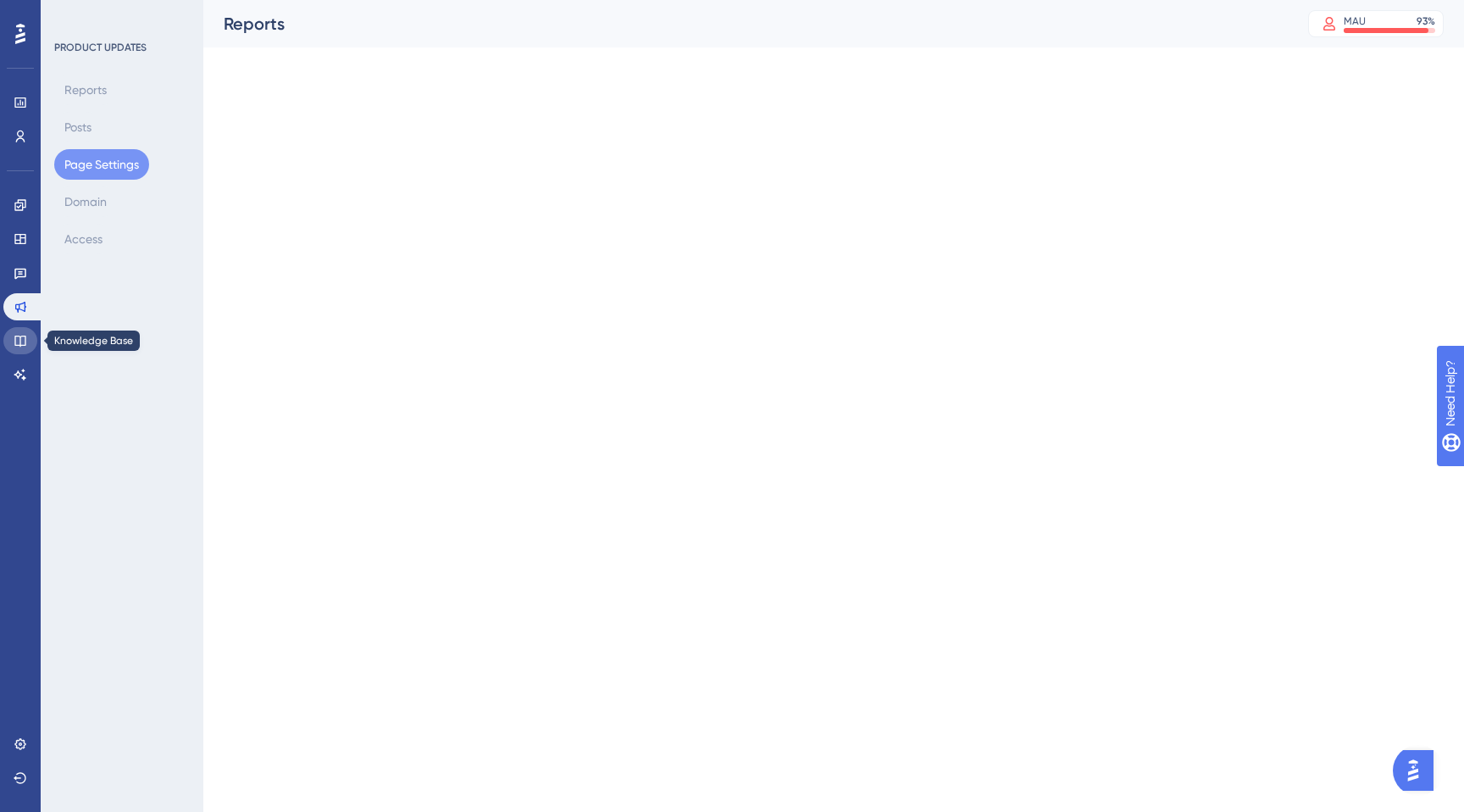
click at [18, 341] on icon at bounding box center [21, 341] width 14 height 14
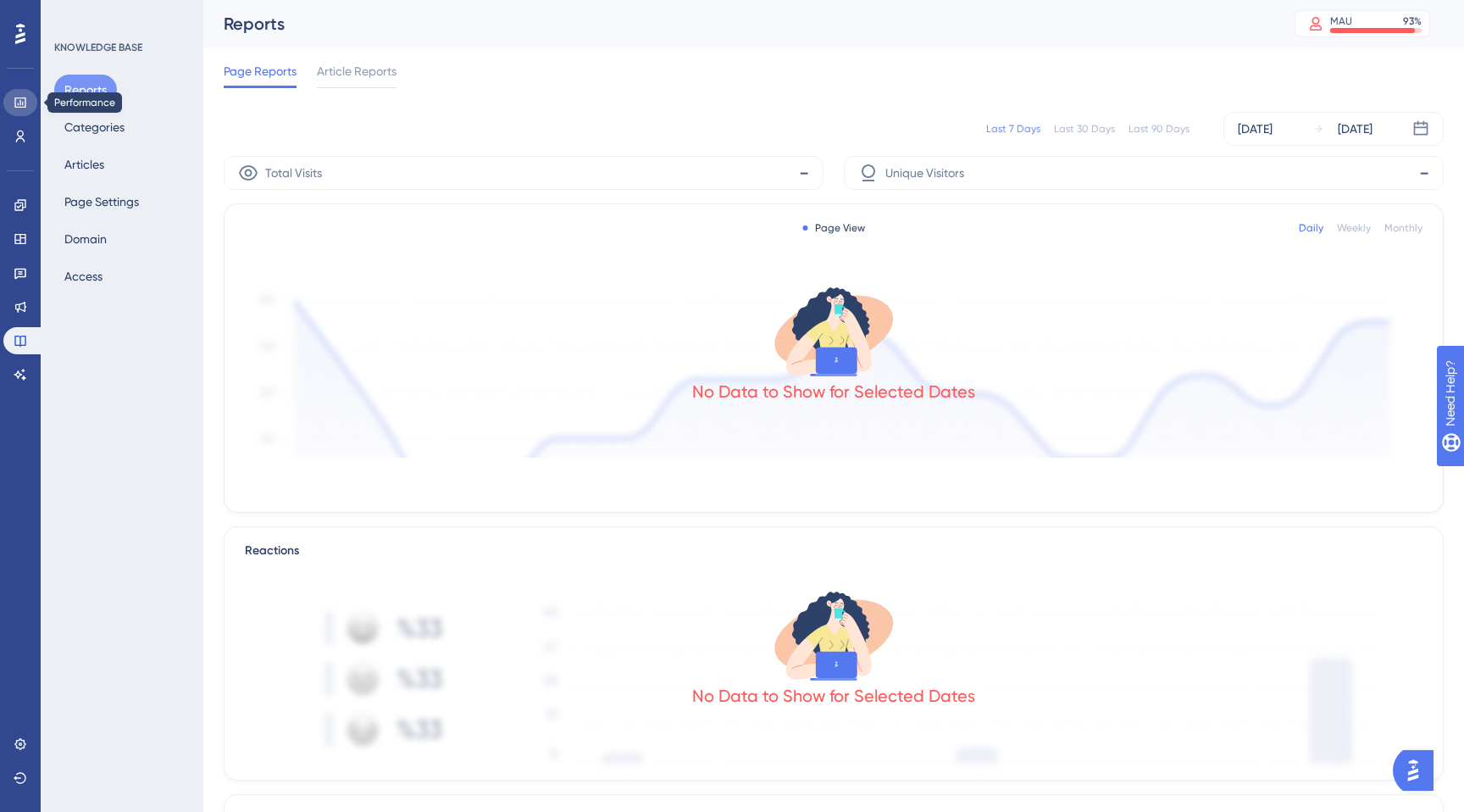
click at [21, 103] on icon at bounding box center [21, 103] width 14 height 14
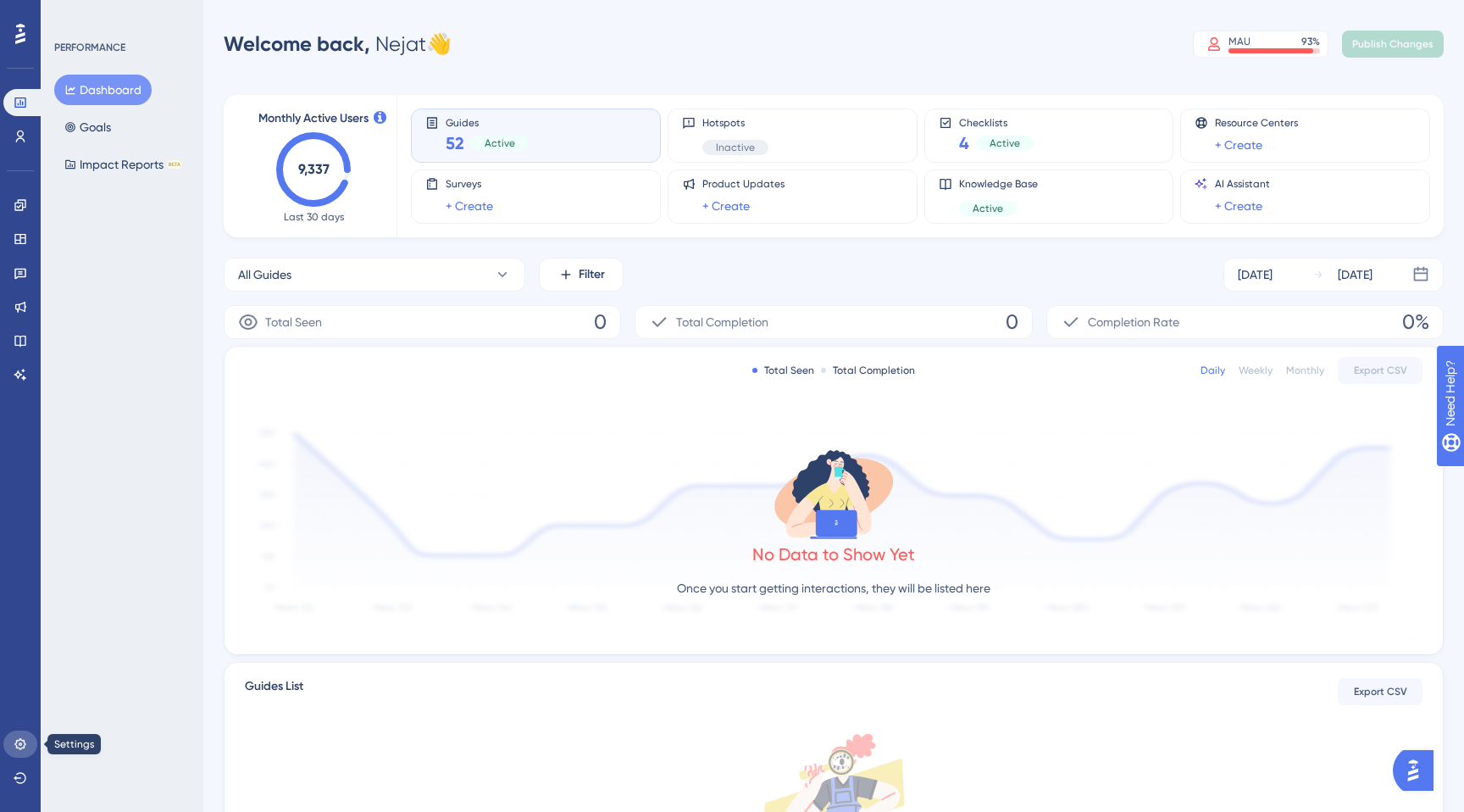
click at [22, 733] on link at bounding box center [20, 744] width 34 height 27
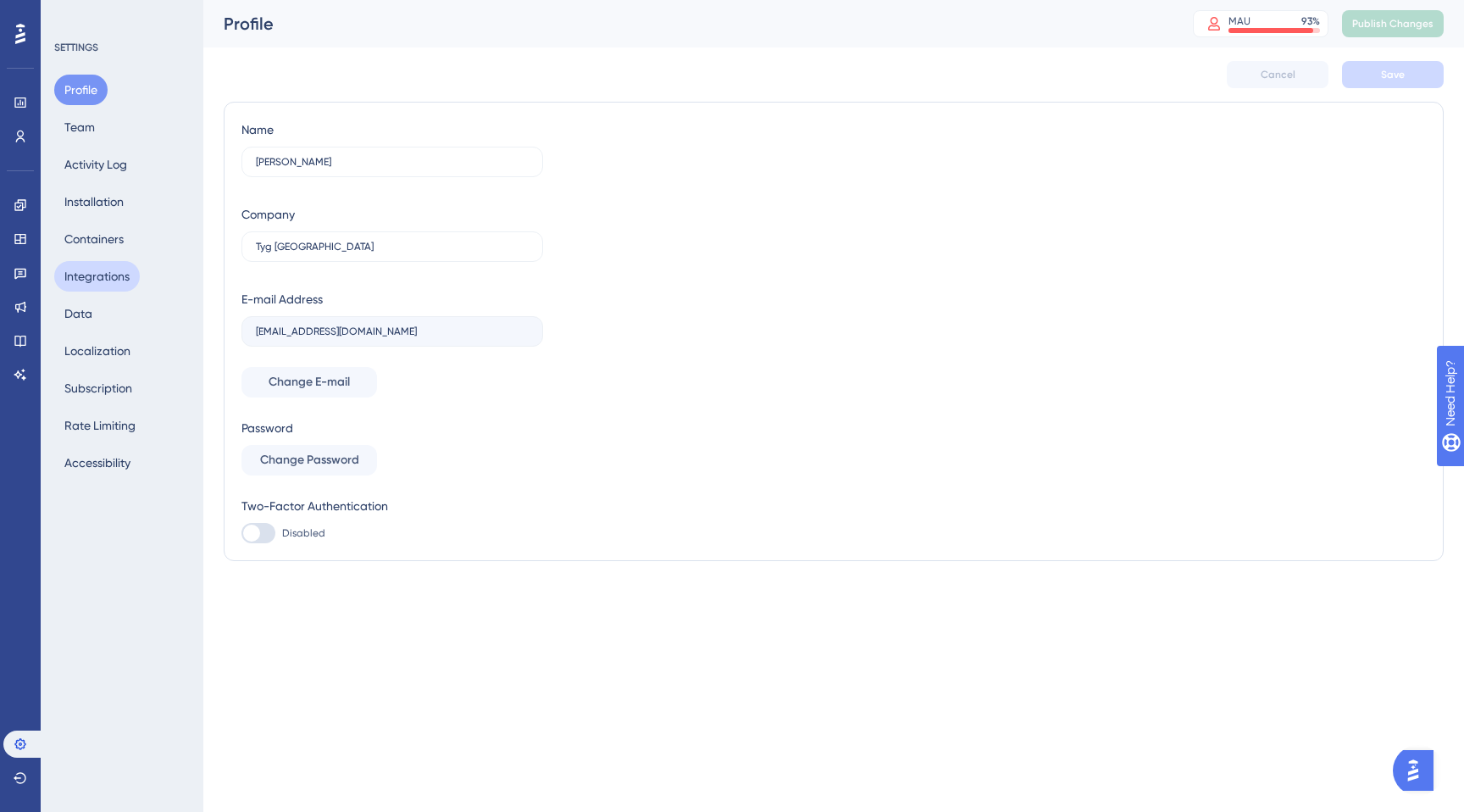
click at [94, 268] on button "Integrations" at bounding box center [97, 276] width 86 height 30
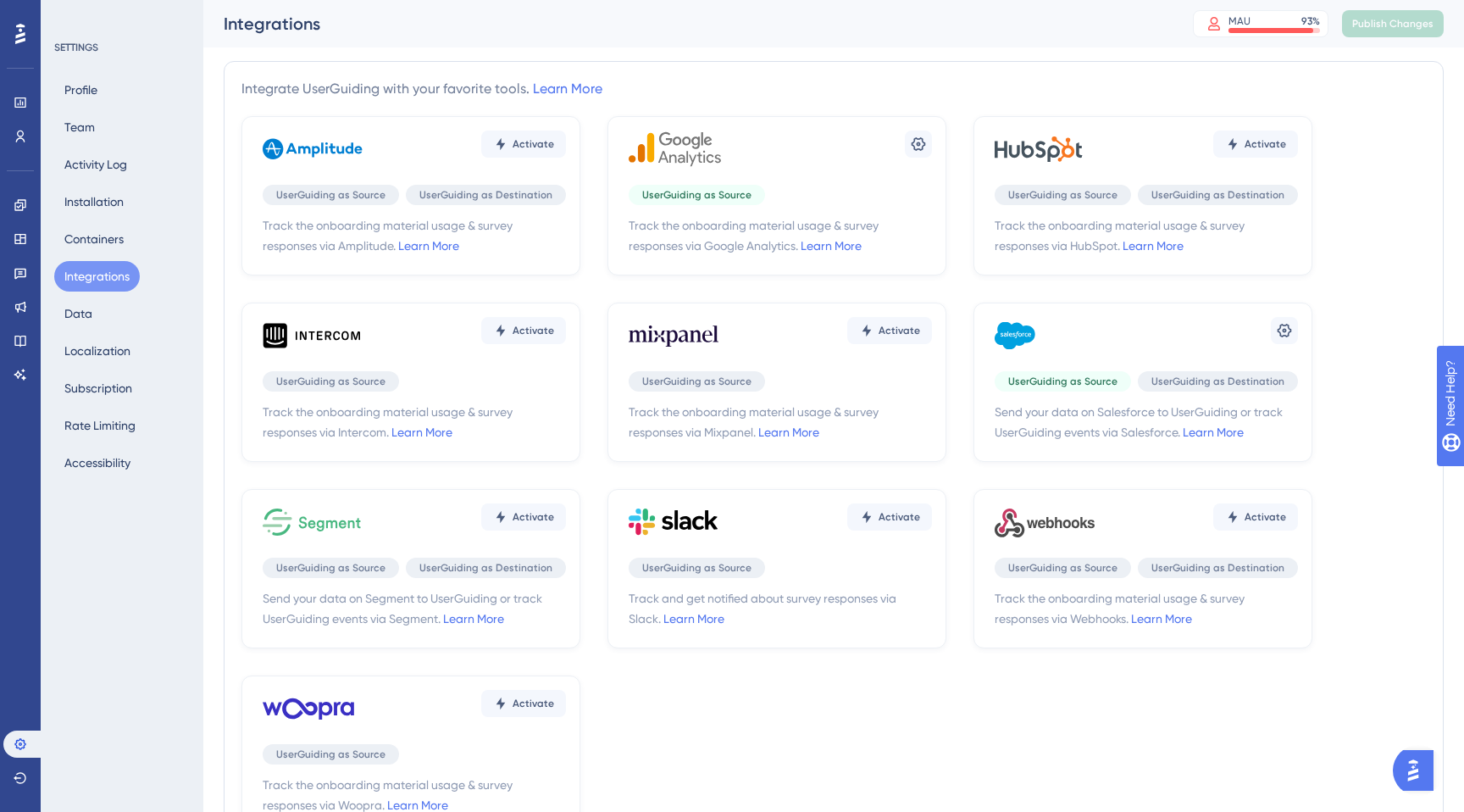
click at [1116, 364] on div "Settings UserGuiding as Source UserGuiding as Destination Send your data on Sal…" at bounding box center [1143, 382] width 339 height 159
click at [1281, 335] on icon at bounding box center [1285, 330] width 17 height 17
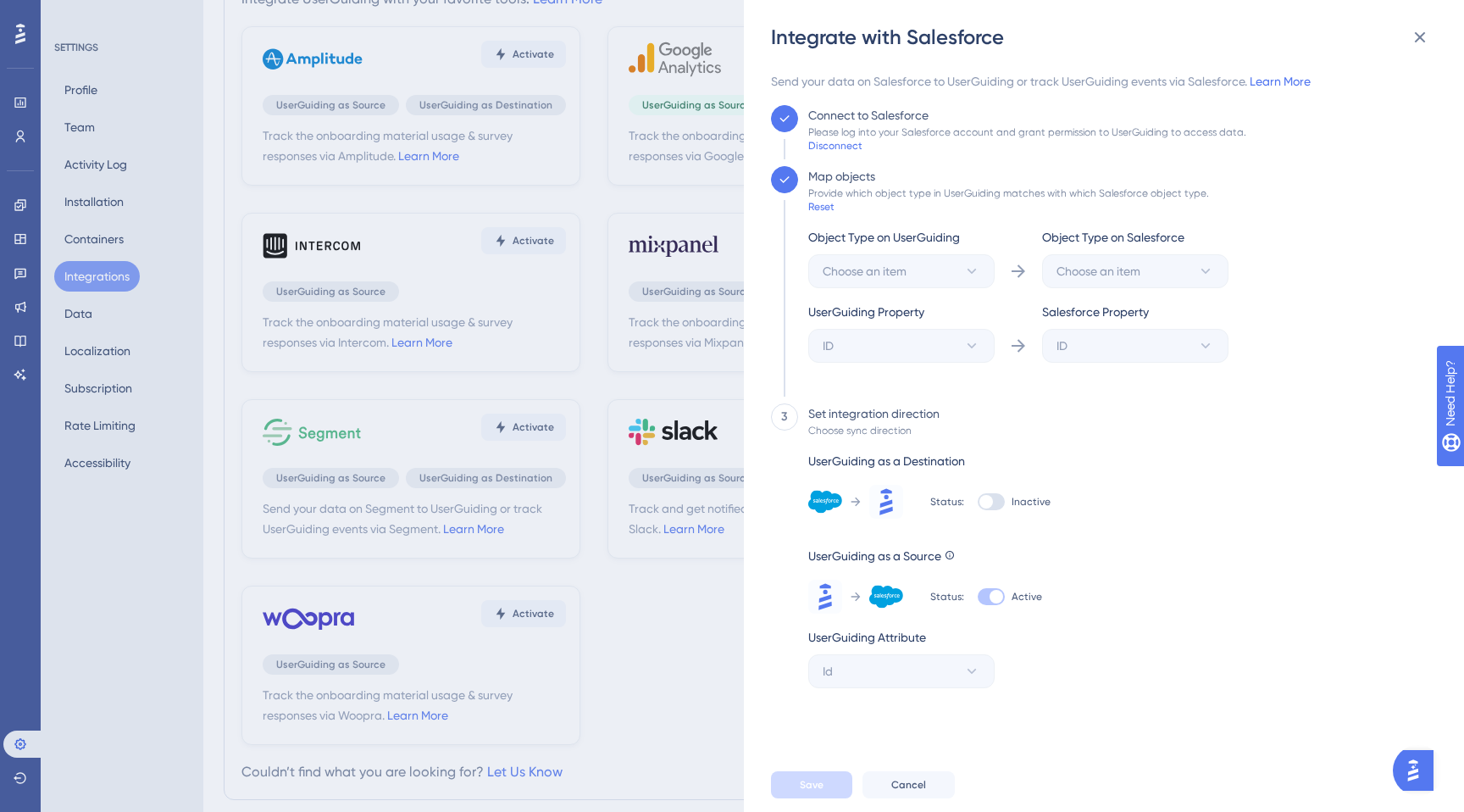
scroll to position [85, 0]
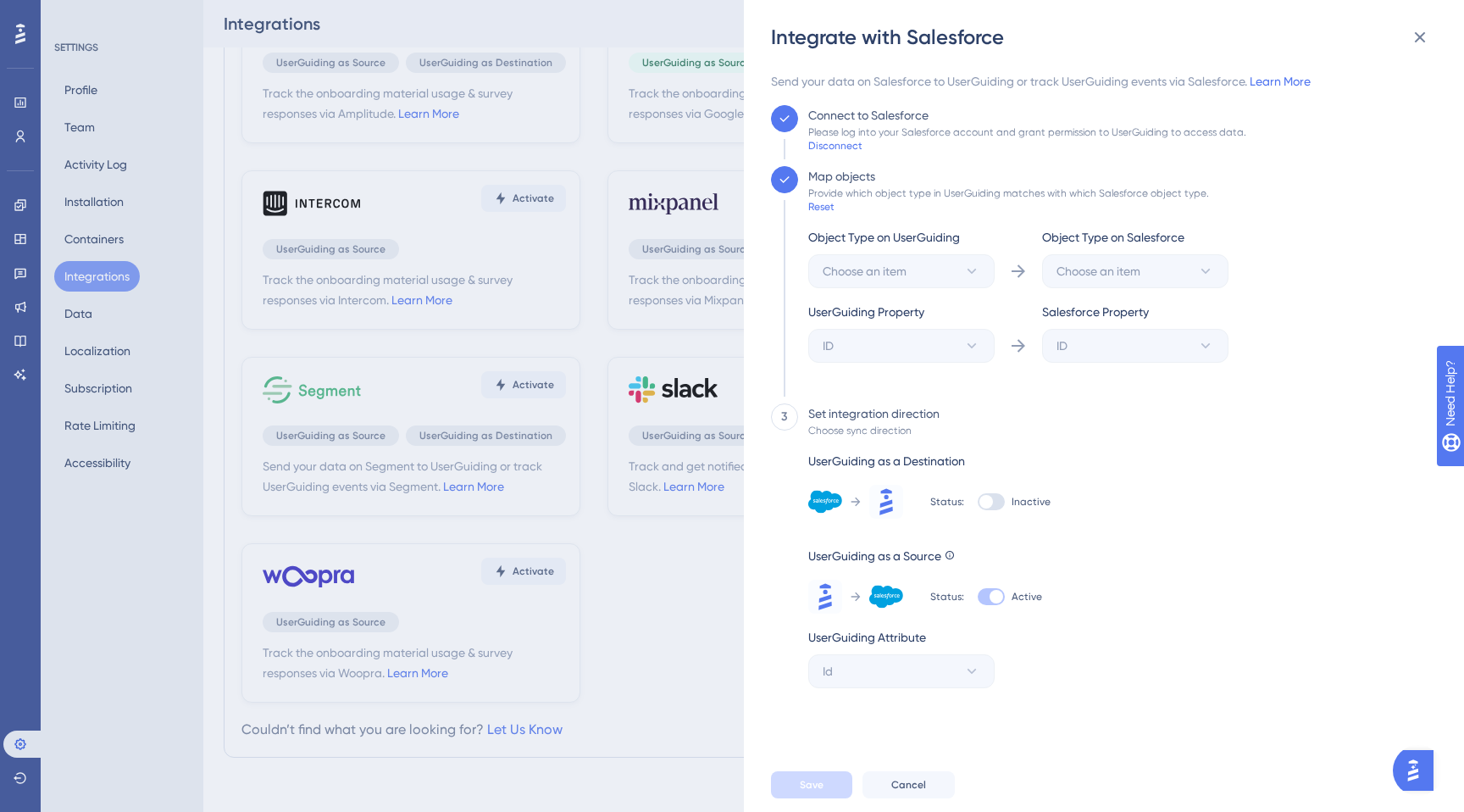
click at [994, 502] on div at bounding box center [991, 502] width 27 height 17
click at [978, 502] on input "Inactive" at bounding box center [977, 502] width 1 height 1
checkbox input "true"
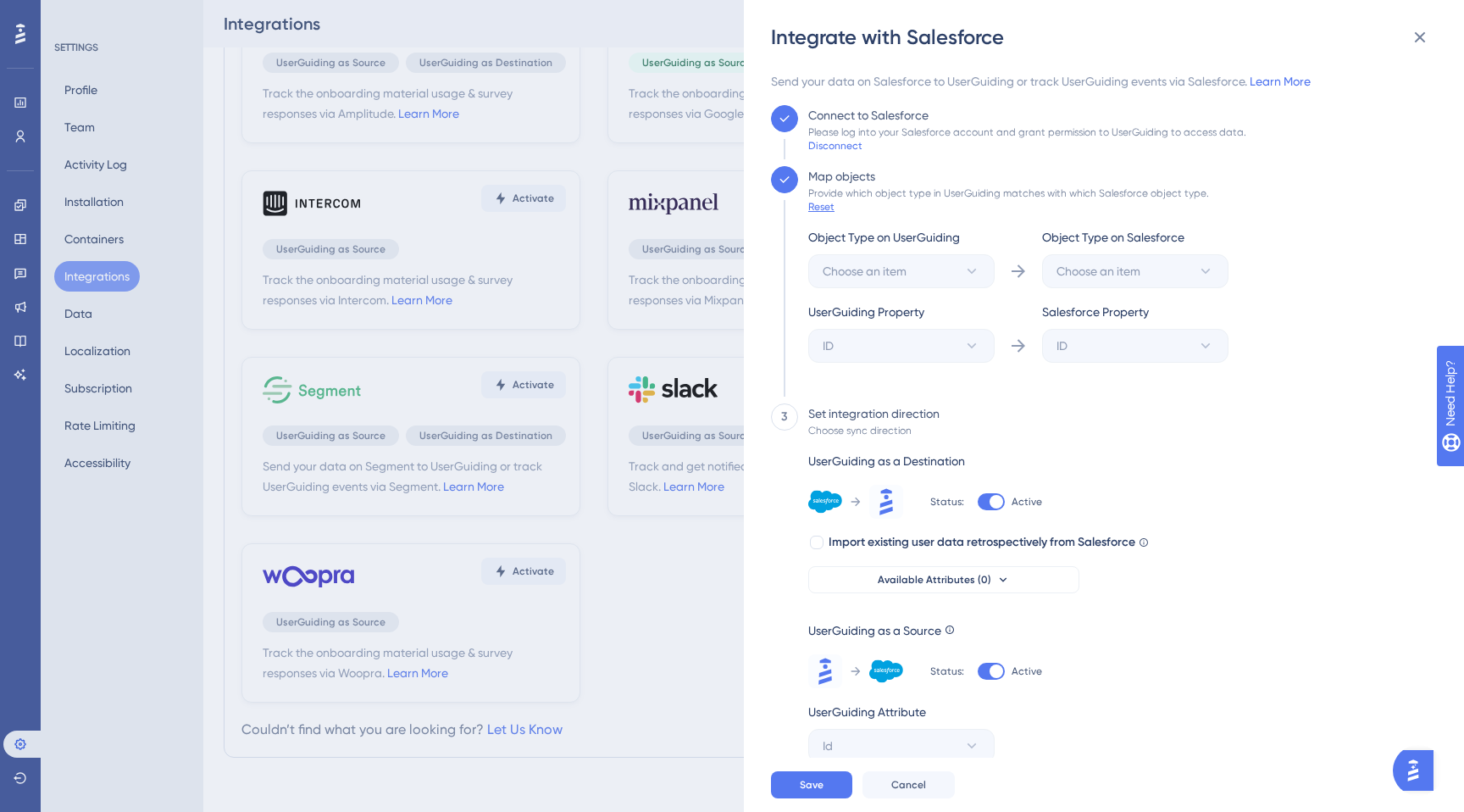
click at [828, 205] on div "Reset" at bounding box center [822, 207] width 26 height 14
click at [828, 212] on div "Reset" at bounding box center [822, 207] width 26 height 14
click at [824, 776] on button "Save" at bounding box center [812, 784] width 81 height 27
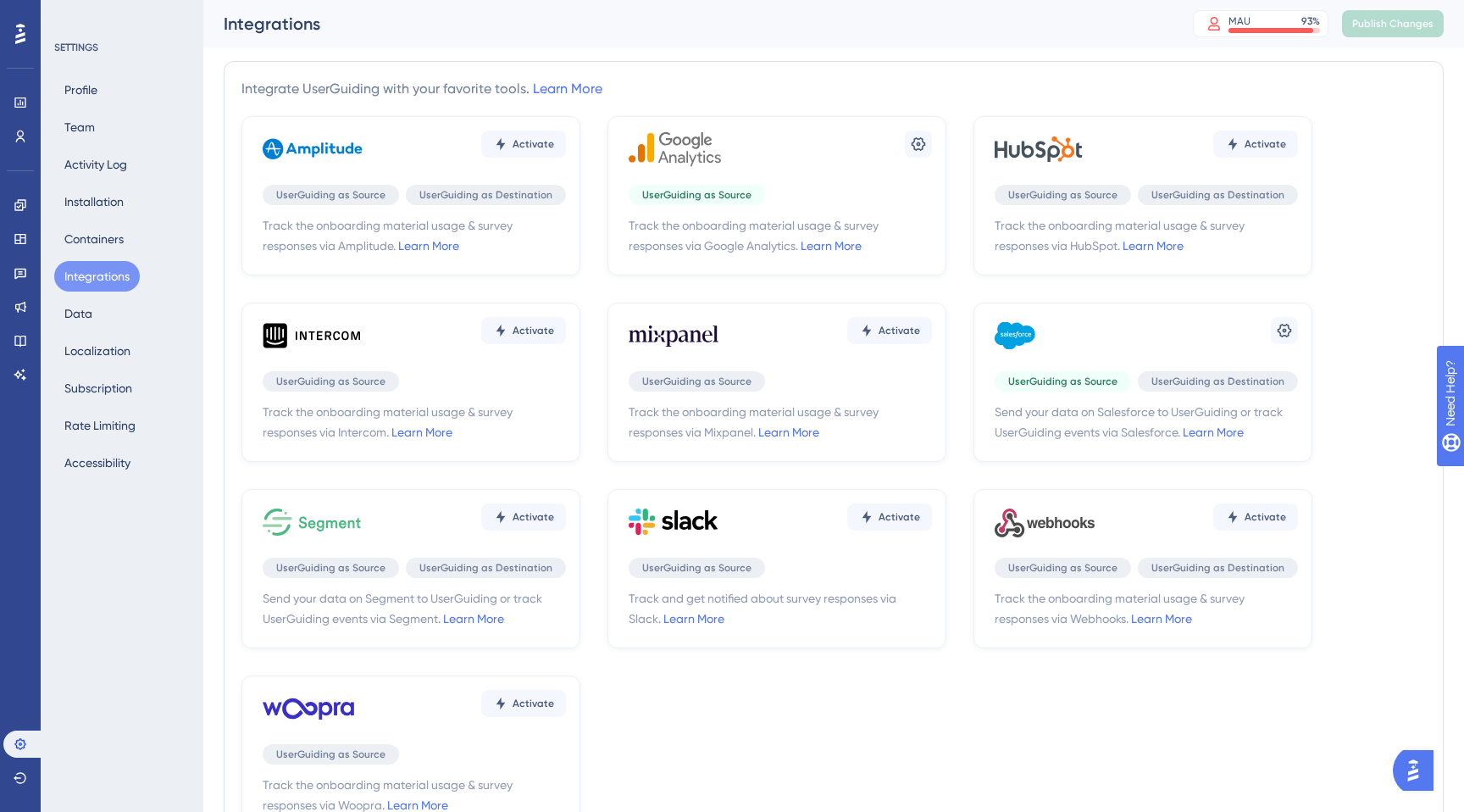
click at [1208, 387] on span "UserGuiding as Destination" at bounding box center [1218, 381] width 133 height 14
click at [1288, 325] on icon at bounding box center [1284, 330] width 15 height 14
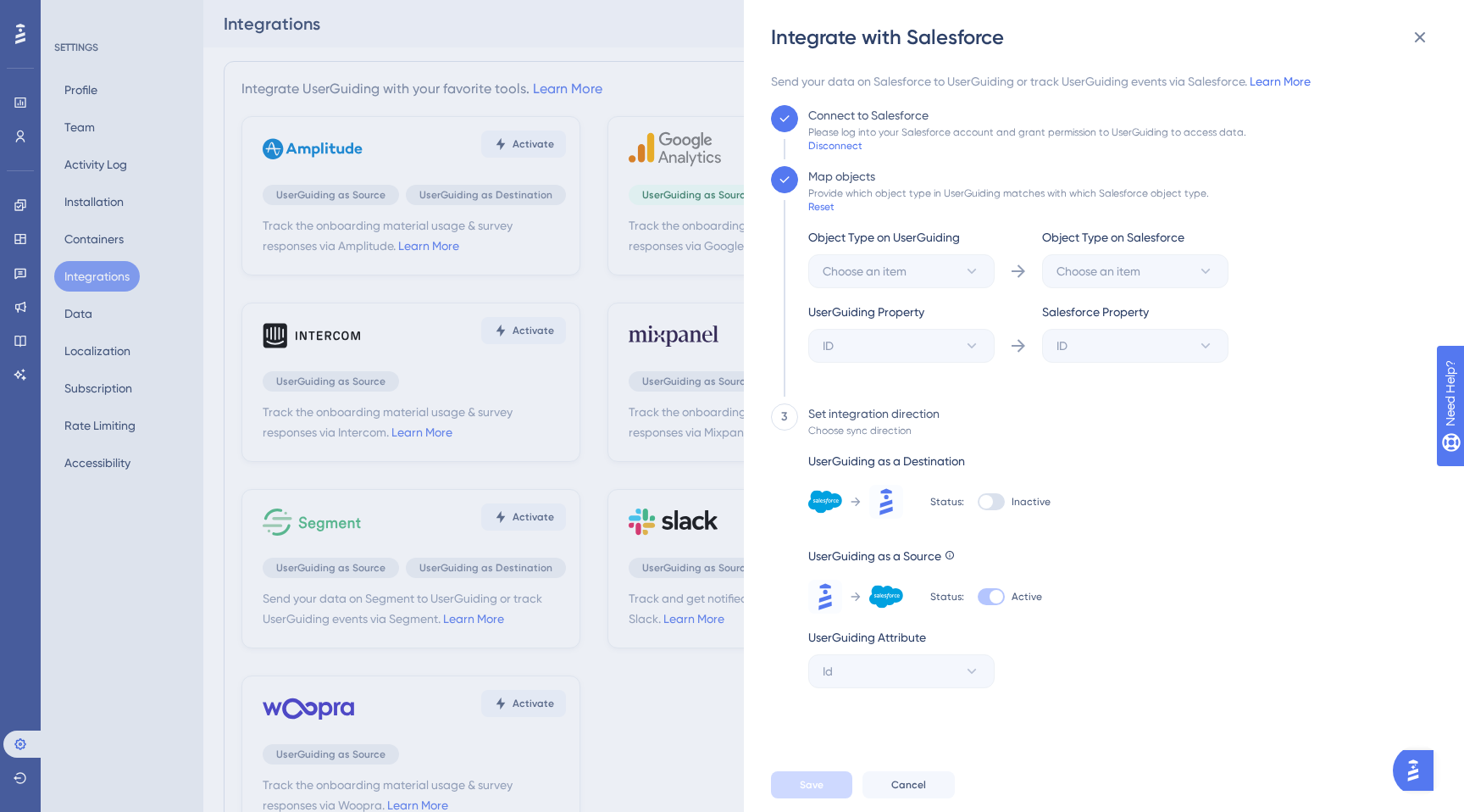
click at [857, 137] on div "Please log into your Salesforce account and grant permission to UserGuiding to …" at bounding box center [1027, 132] width 438 height 14
click at [851, 139] on div "Disconnect" at bounding box center [835, 146] width 54 height 14
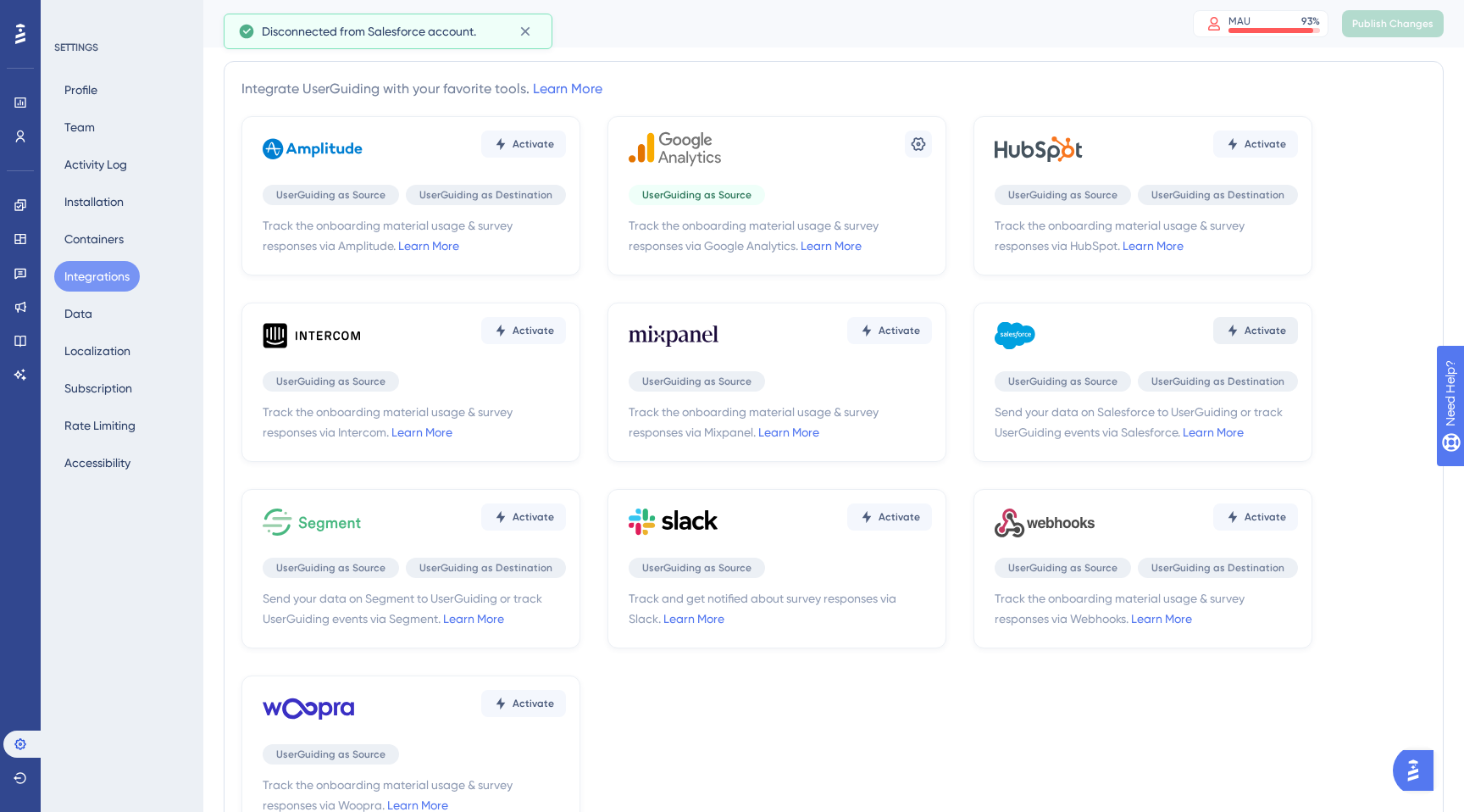
click at [1261, 334] on span "Activate" at bounding box center [1265, 330] width 42 height 14
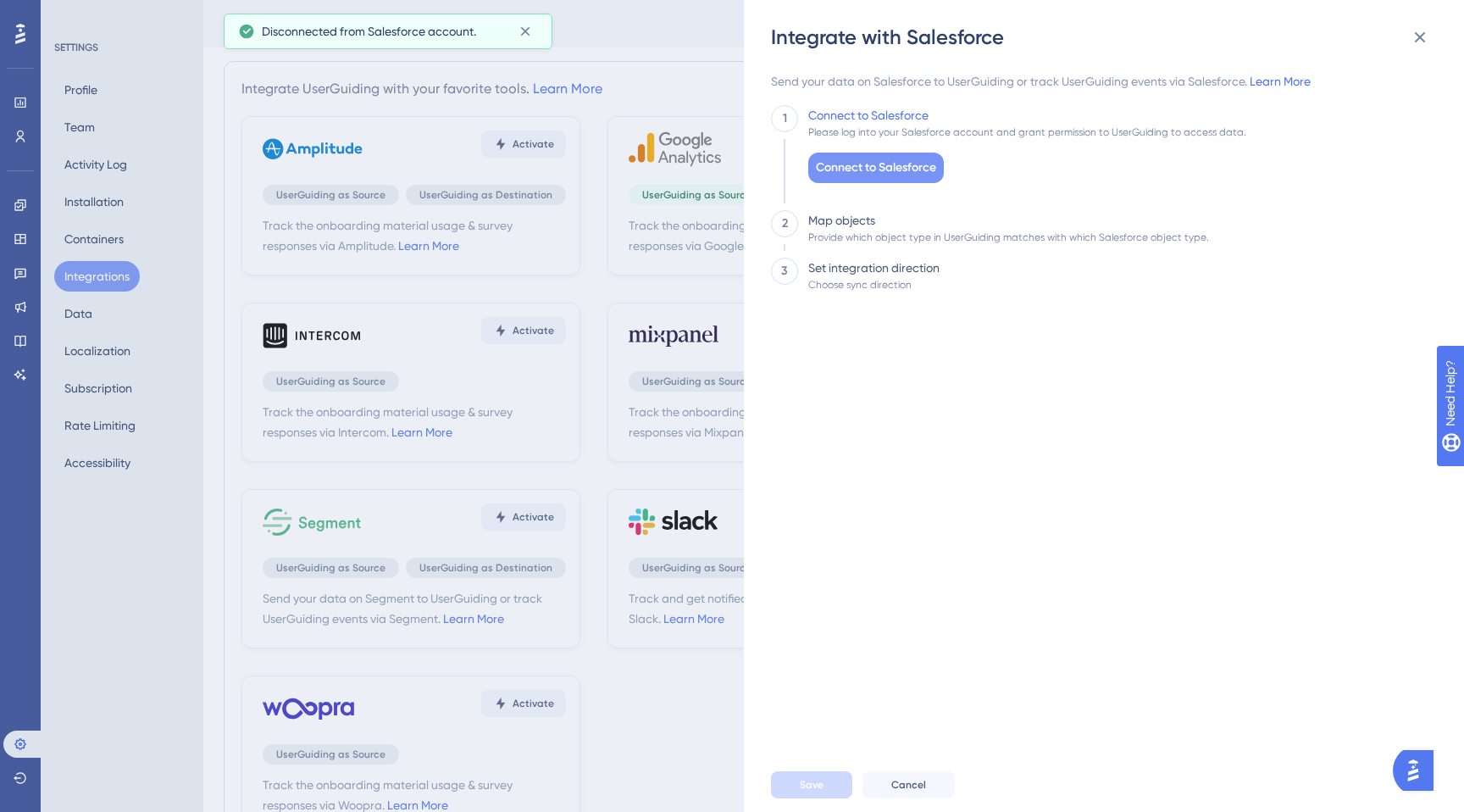
click at [890, 172] on span "Connect to Salesforce" at bounding box center [875, 168] width 120 height 21
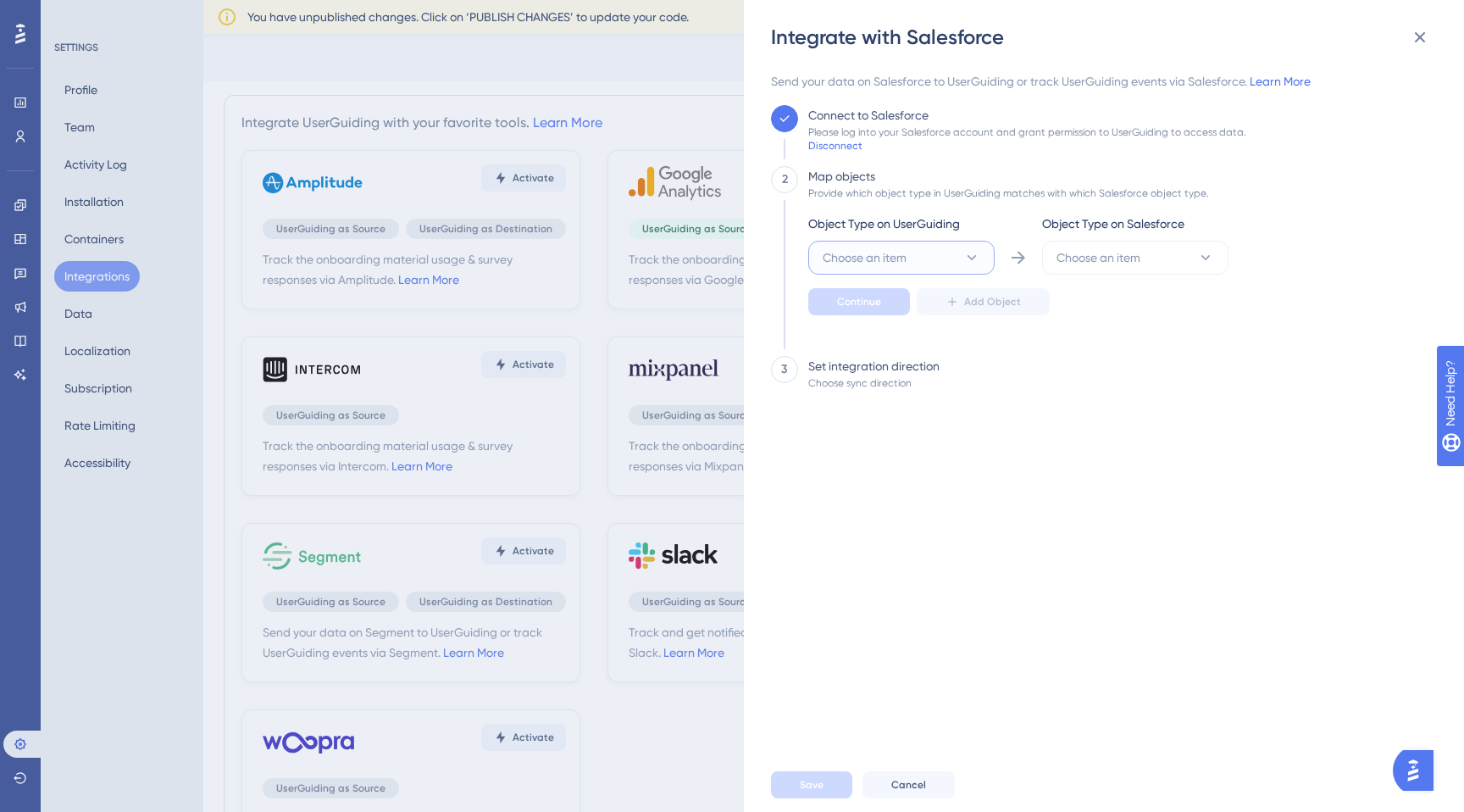
click at [963, 265] on icon at bounding box center [972, 258] width 17 height 17
click at [909, 303] on div "User User" at bounding box center [901, 309] width 137 height 34
click at [1149, 255] on button "Choose an item" at bounding box center [1135, 257] width 187 height 34
click at [1127, 374] on div "Lead Lead" at bounding box center [1135, 376] width 137 height 34
click at [867, 281] on div "Object Type on UserGuiding User Object Type on Salesforce Lead Continue Add Obj…" at bounding box center [1019, 265] width 420 height 102
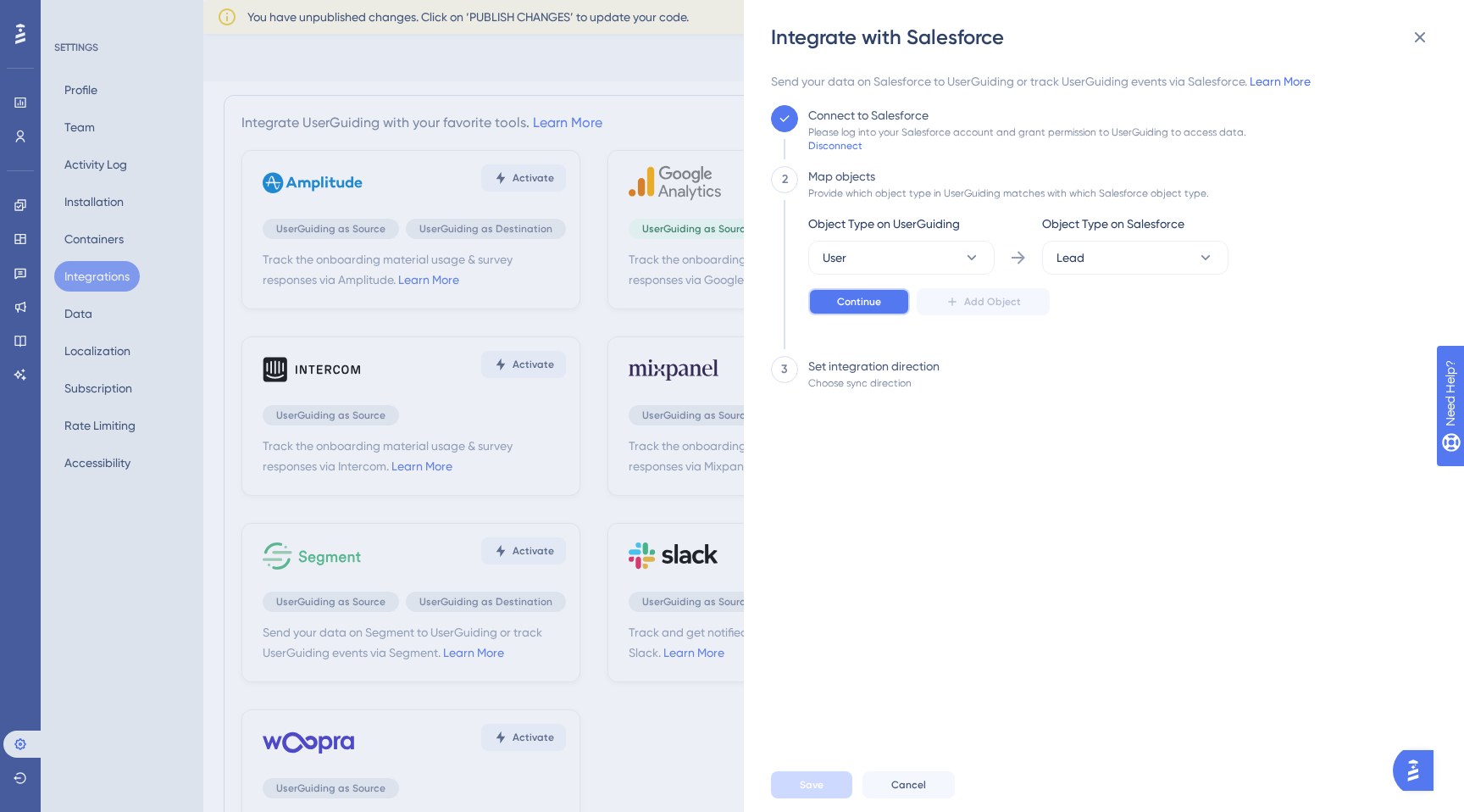
click at [867, 289] on button "Continue" at bounding box center [860, 301] width 102 height 27
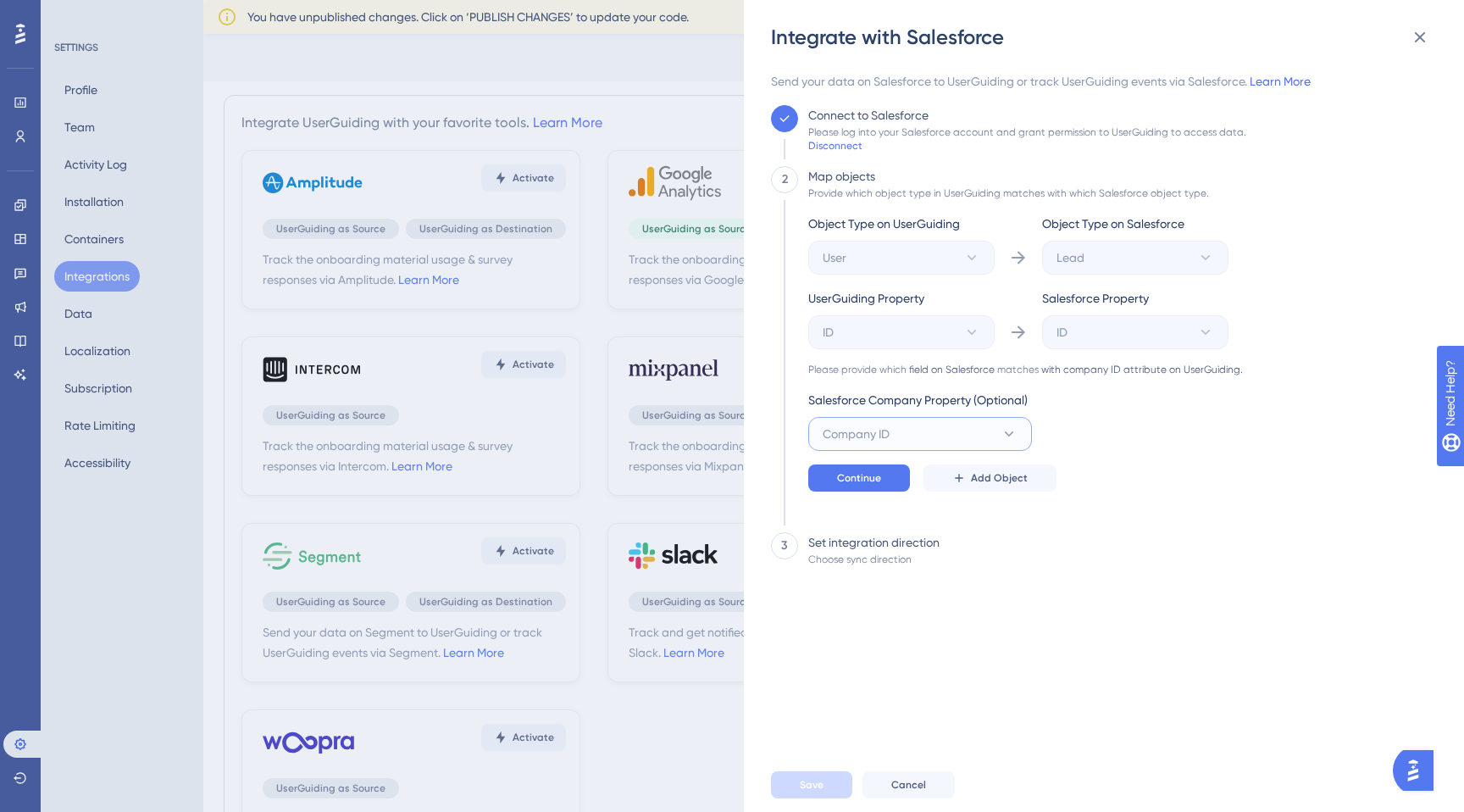
click at [874, 441] on span "Company ID" at bounding box center [855, 434] width 67 height 21
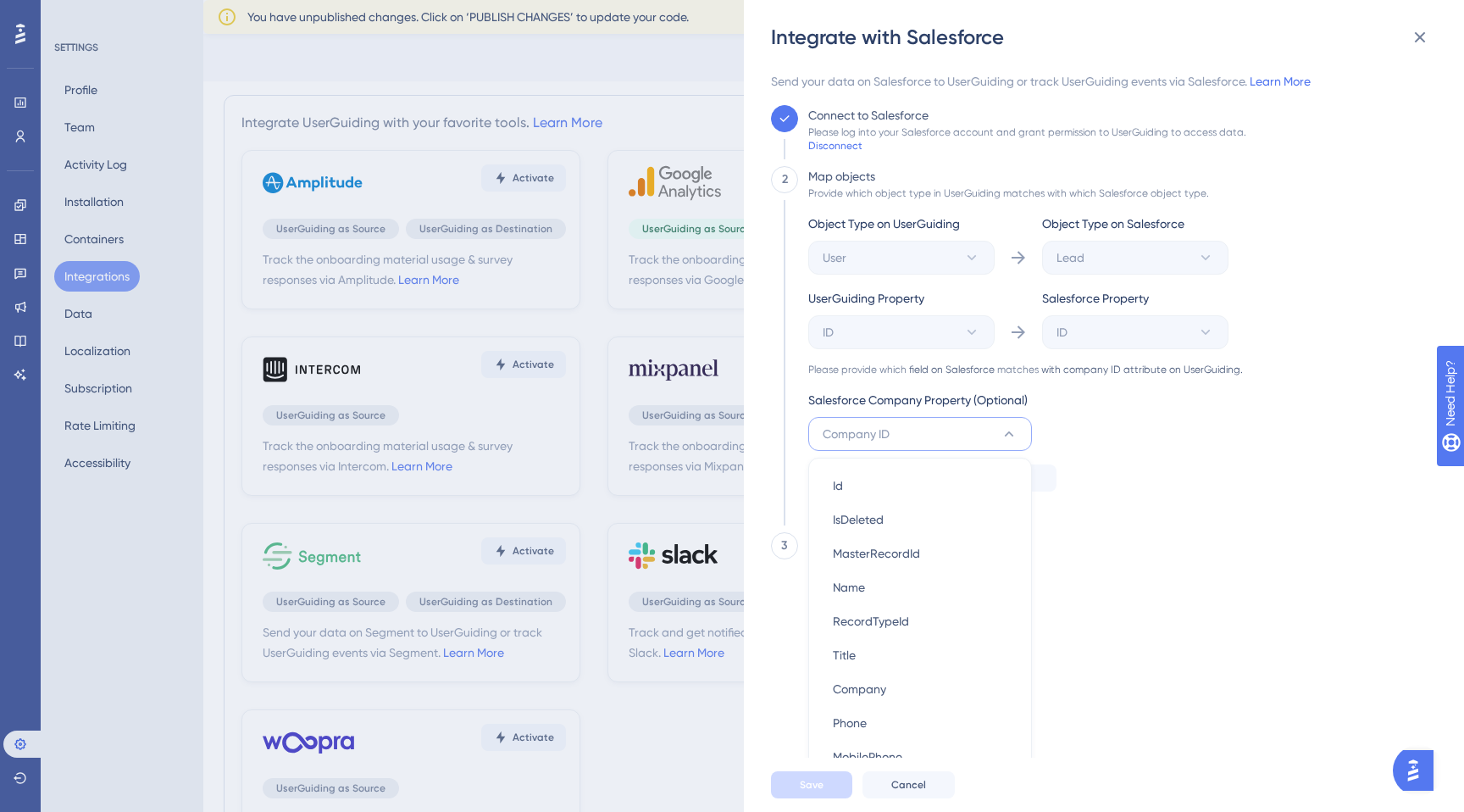
scroll to position [151, 0]
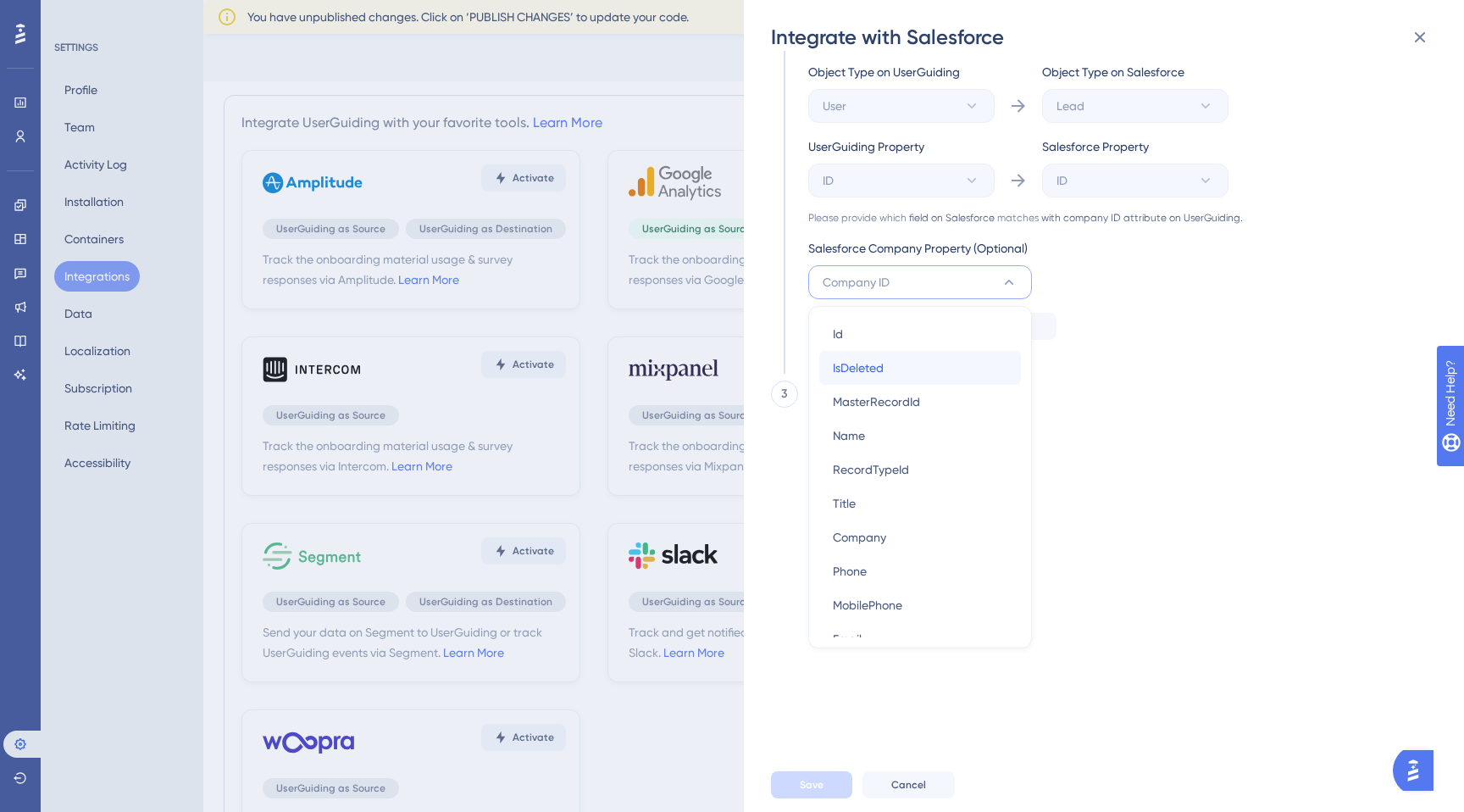
click at [913, 353] on div "IsDeleted IsDeleted" at bounding box center [920, 368] width 175 height 34
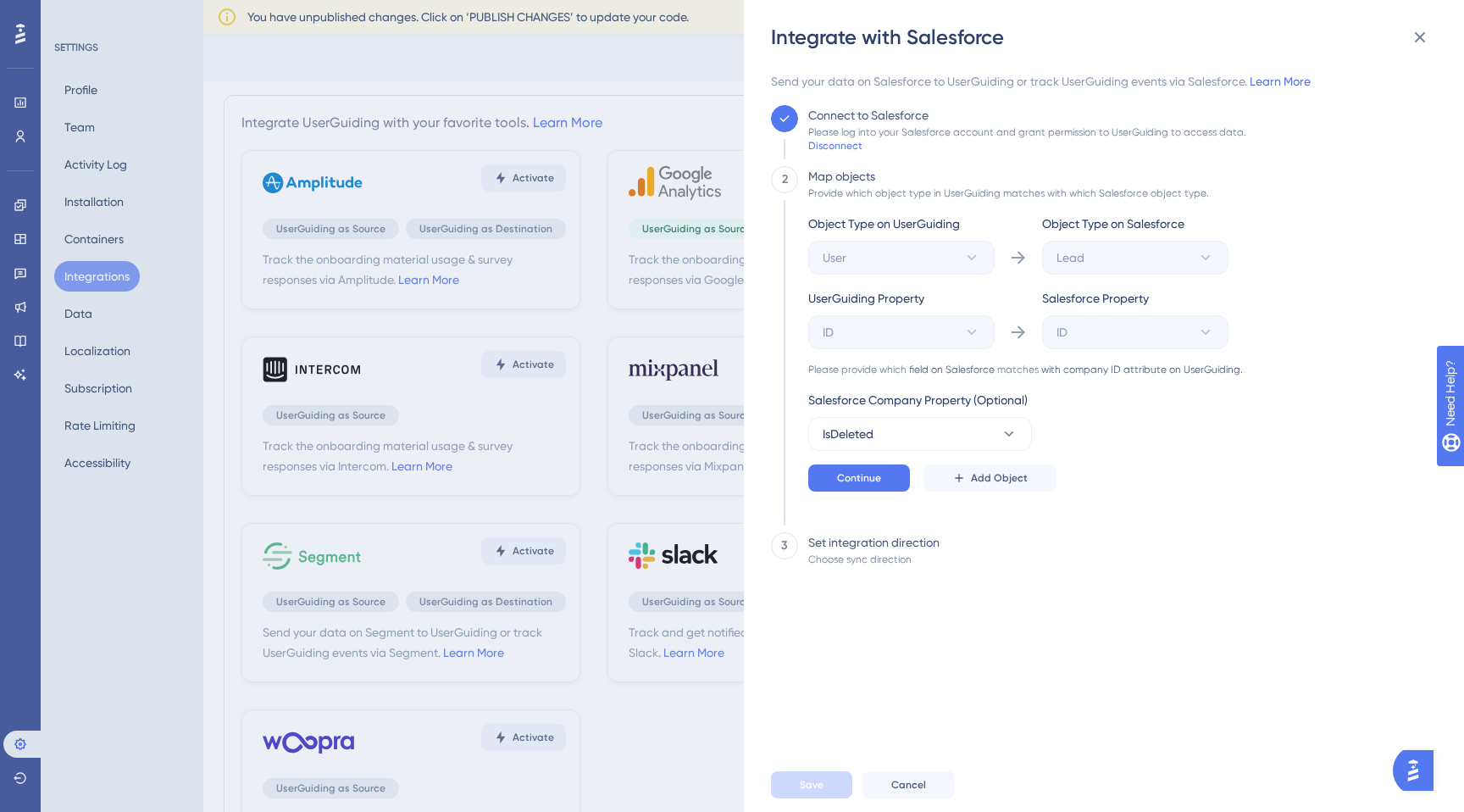
click at [994, 414] on div "Salesforce Company Property (Optional)" at bounding box center [920, 403] width 224 height 27
click at [1007, 413] on div "Salesforce Company Property (Optional)" at bounding box center [920, 403] width 224 height 27
click at [1007, 421] on button "IsDeleted" at bounding box center [920, 433] width 224 height 34
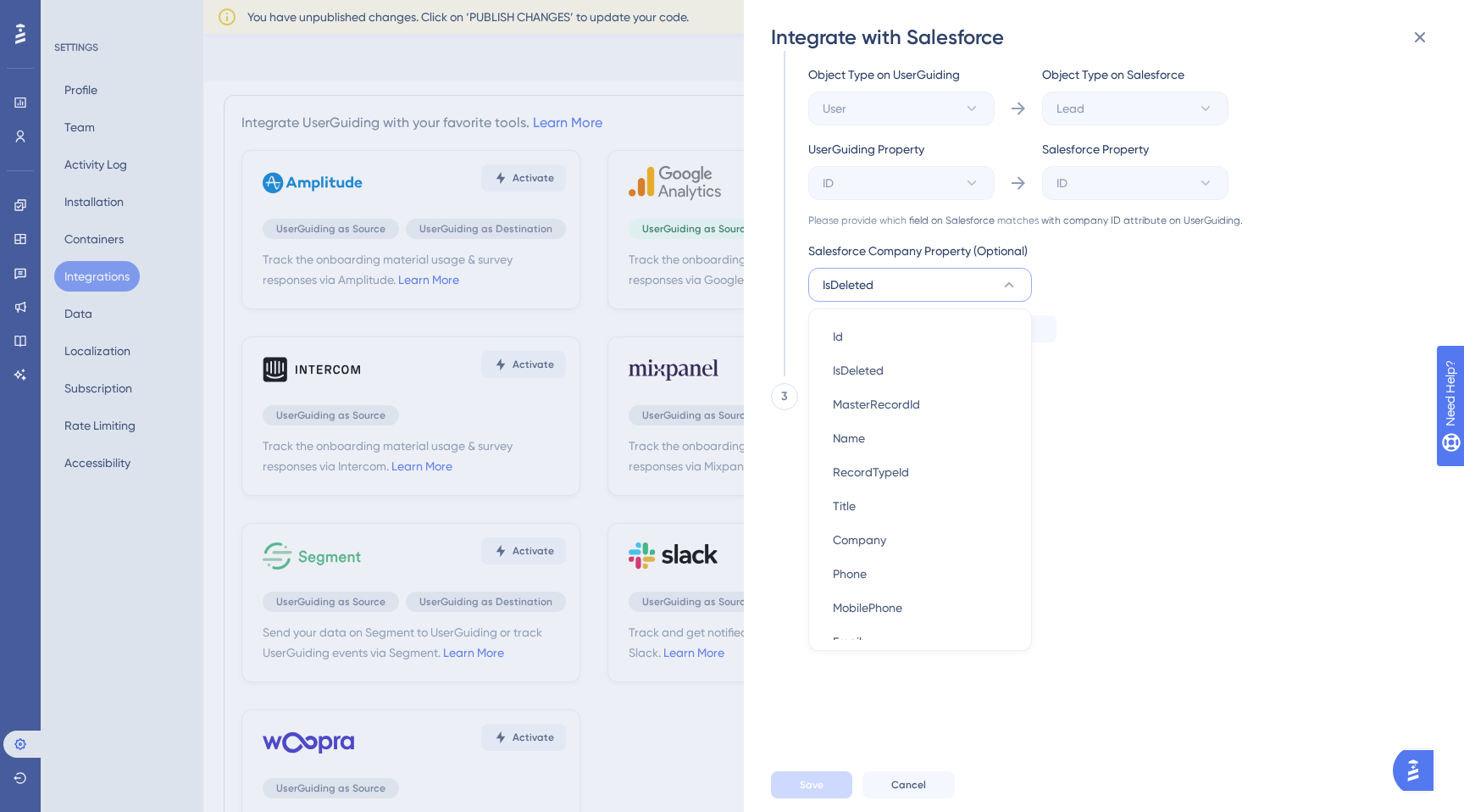
click at [1178, 361] on div "Object Type on UserGuiding User Object Type on Salesforce Lead UserGuiding Prop…" at bounding box center [1026, 216] width 435 height 305
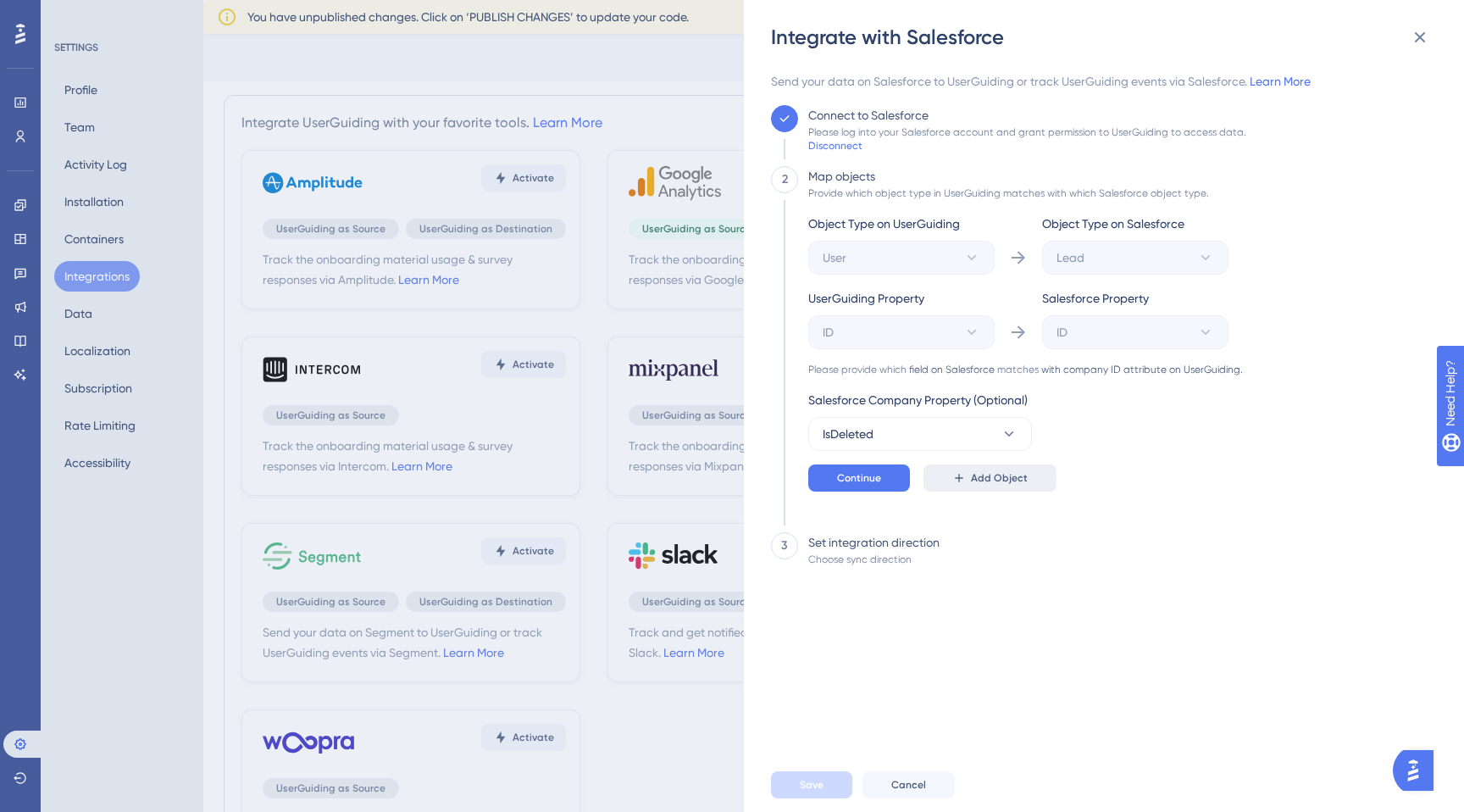
click at [975, 480] on span "Add Object" at bounding box center [1000, 478] width 57 height 14
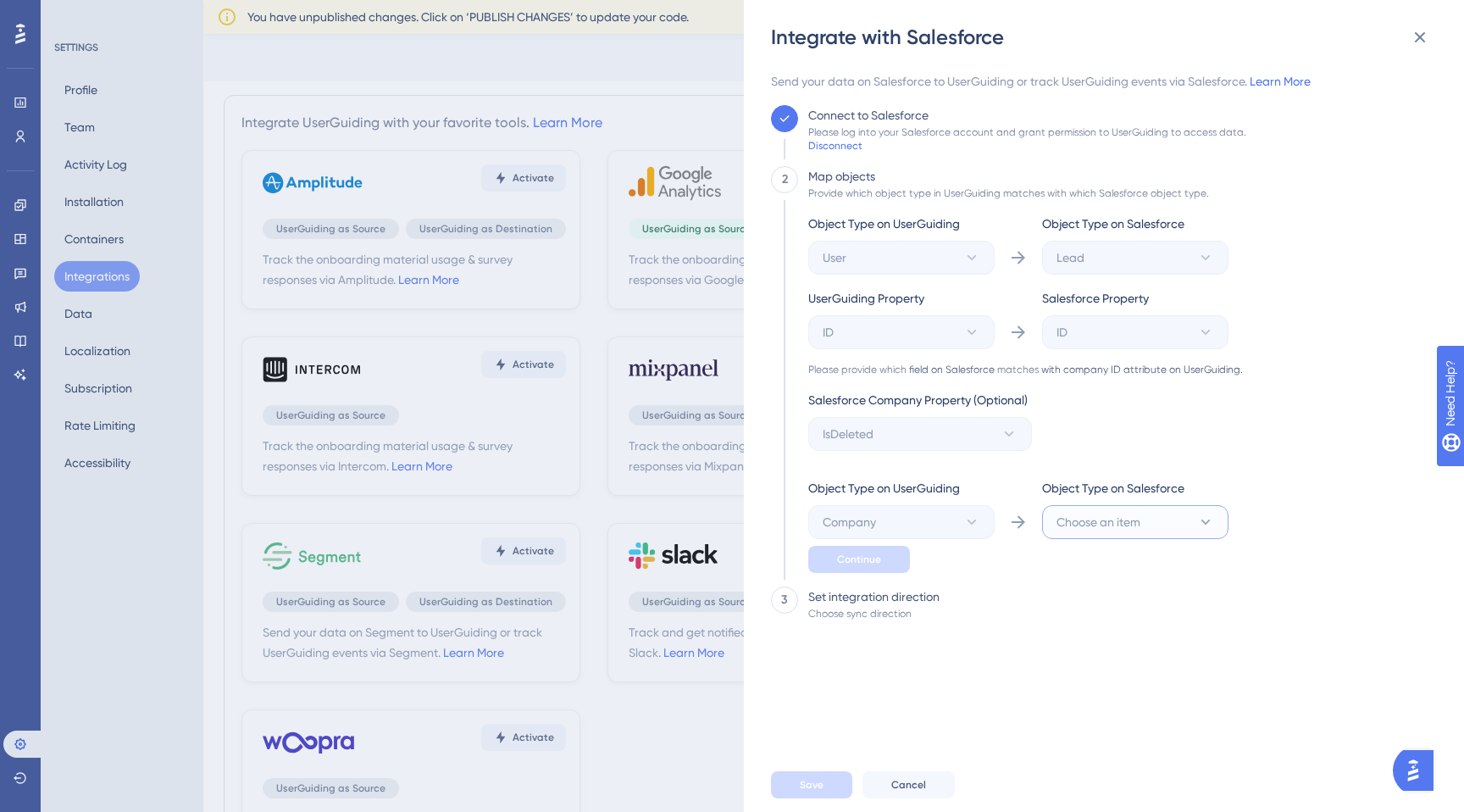
click at [1081, 516] on span "Choose an item" at bounding box center [1098, 522] width 84 height 21
click at [974, 627] on div "Send your data on Salesforce to UserGuiding or track UserGuiding events via Sal…" at bounding box center [1099, 414] width 655 height 687
click at [834, 142] on div "Disconnect" at bounding box center [835, 146] width 54 height 14
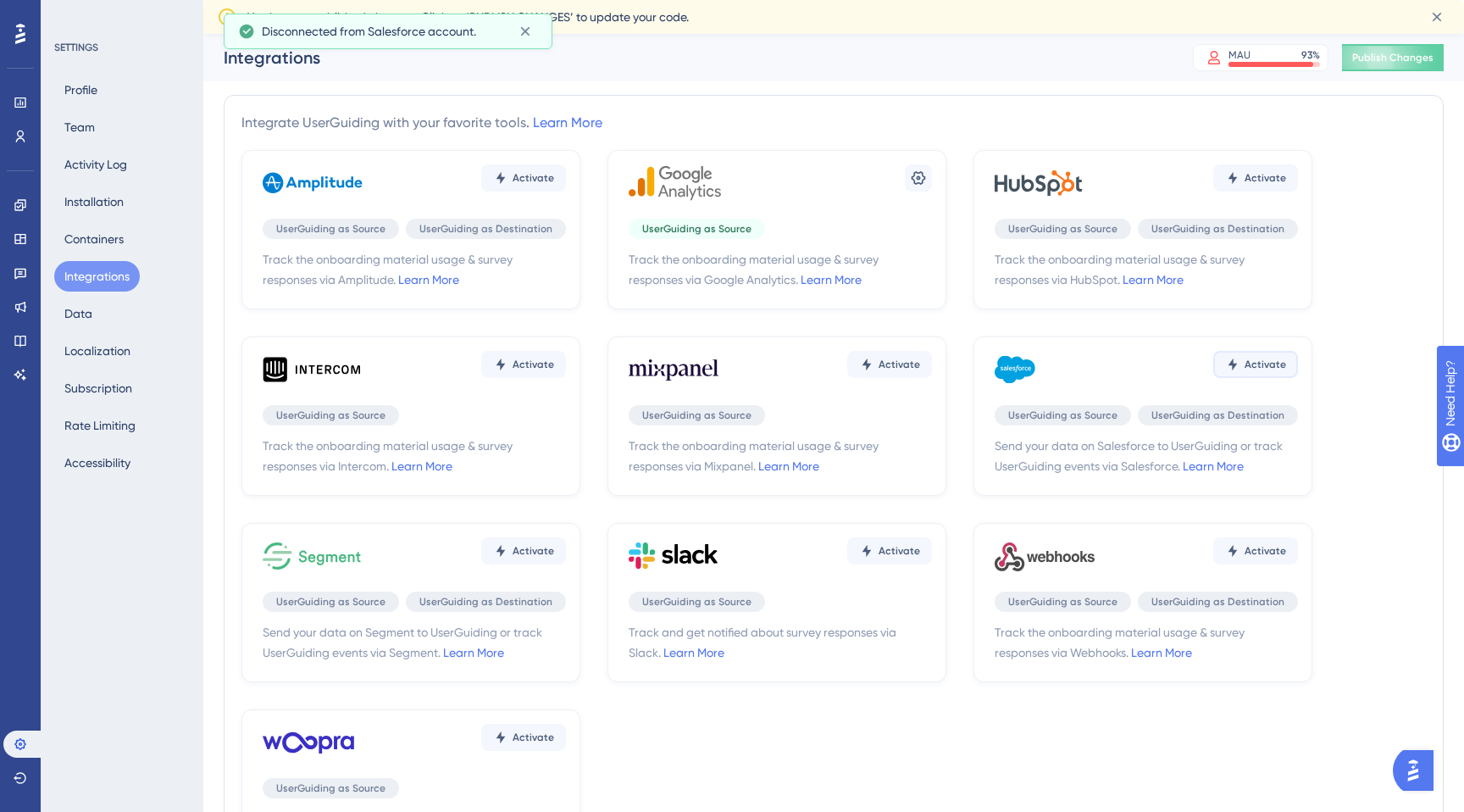
click at [1234, 371] on button "Activate" at bounding box center [1256, 364] width 85 height 27
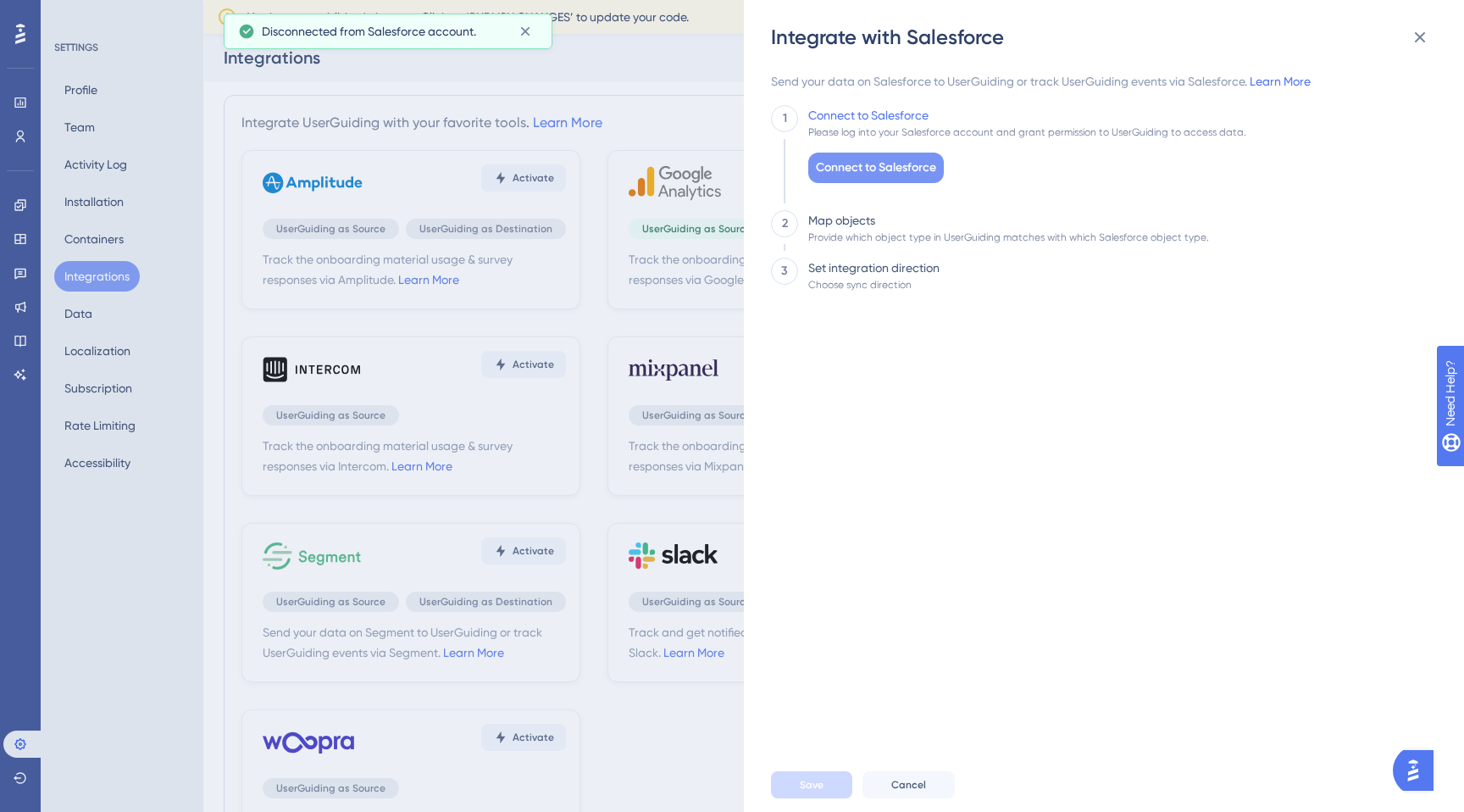
click at [890, 163] on span "Connect to Salesforce" at bounding box center [875, 168] width 120 height 21
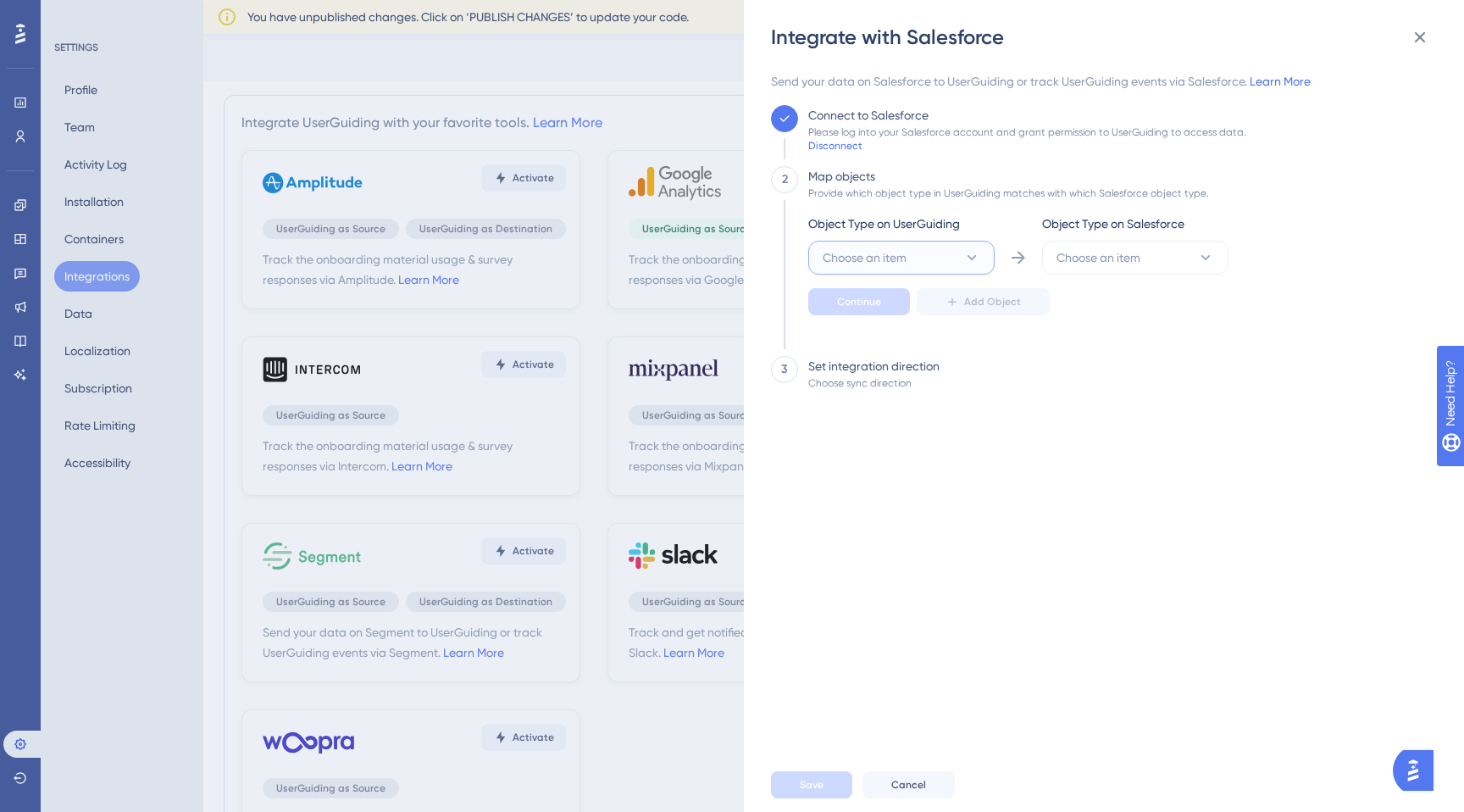
click at [923, 243] on button "Choose an item" at bounding box center [902, 257] width 187 height 34
click at [891, 310] on div "User User" at bounding box center [901, 309] width 137 height 34
click at [1149, 259] on button "Choose an item" at bounding box center [1135, 257] width 187 height 34
click at [1093, 386] on span "Lead" at bounding box center [1081, 377] width 28 height 21
click at [854, 303] on span "Continue" at bounding box center [859, 302] width 44 height 14
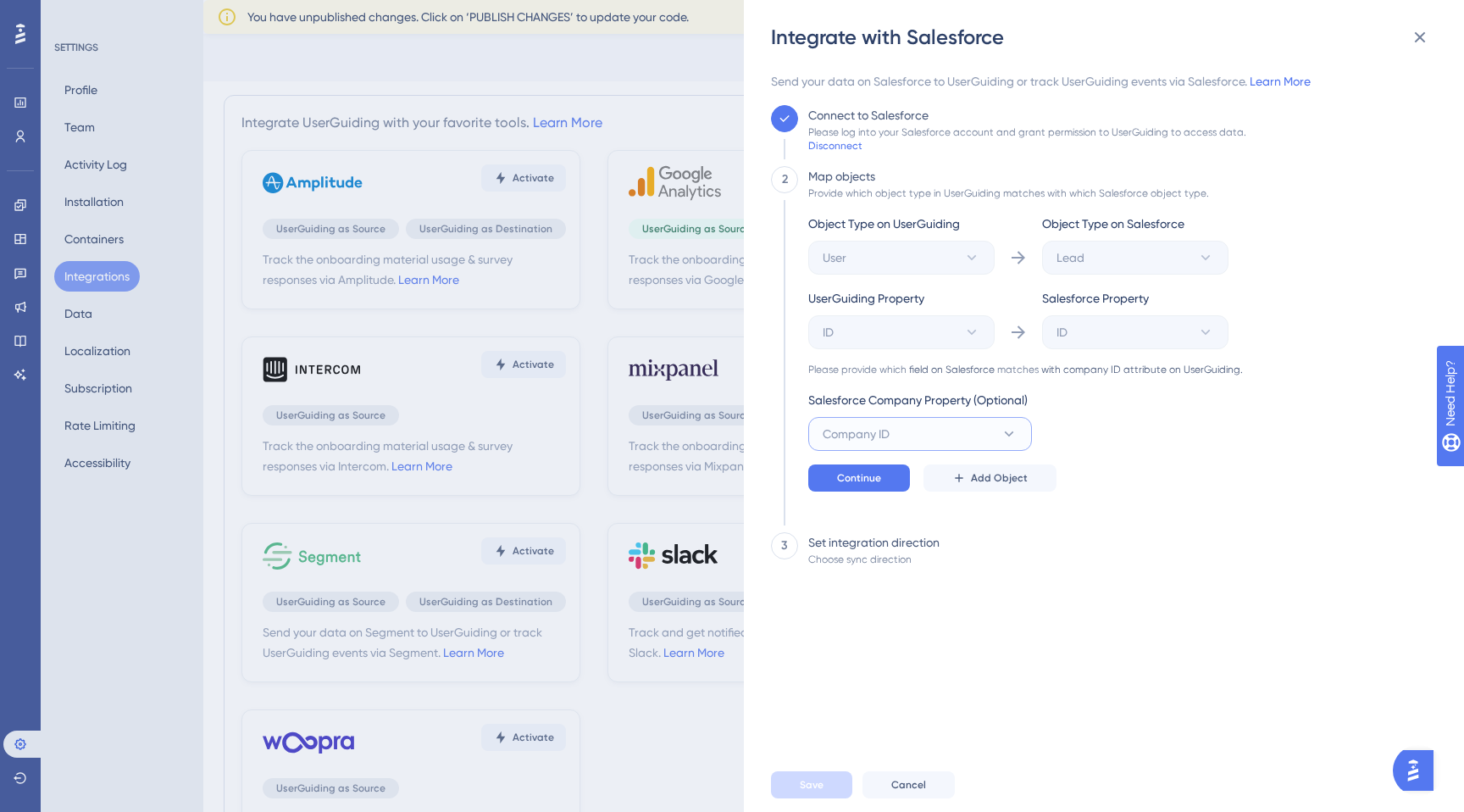
click at [877, 435] on span "Company ID" at bounding box center [855, 434] width 67 height 21
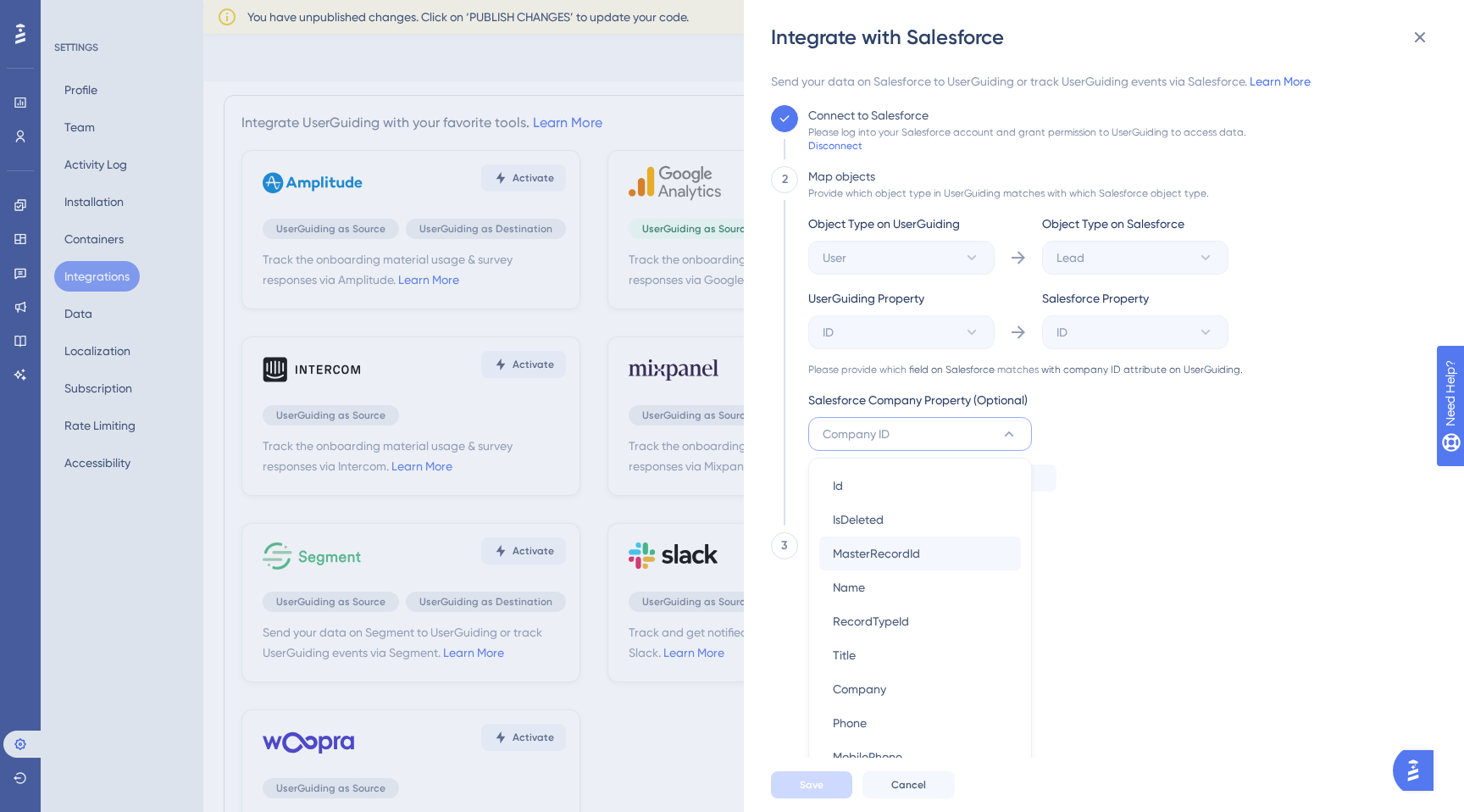
scroll to position [157, 0]
click at [1246, 603] on div "Send your data on Salesforce to UserGuiding or track UserGuiding events via Sal…" at bounding box center [1099, 414] width 655 height 687
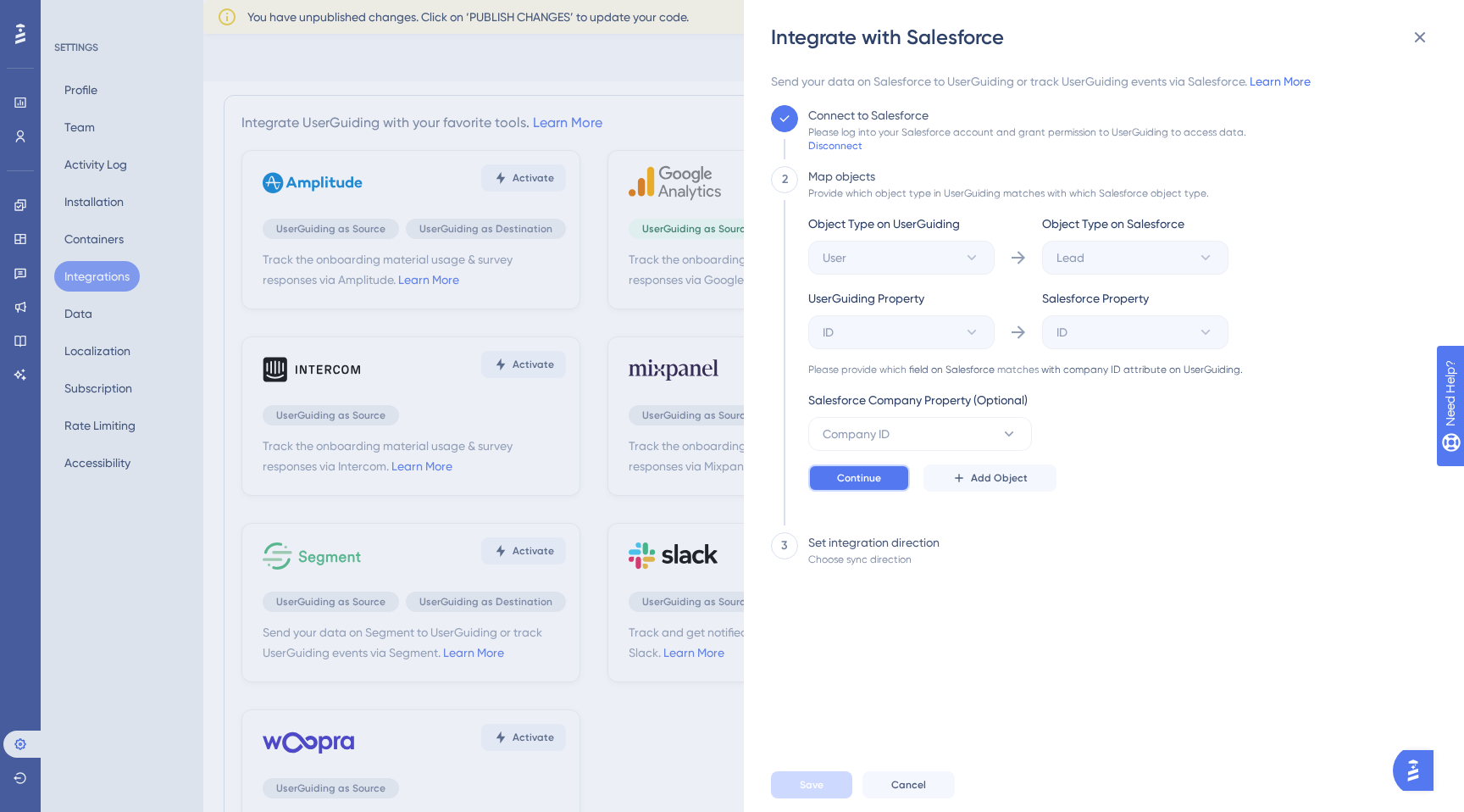
click at [884, 482] on button "Continue" at bounding box center [860, 477] width 102 height 27
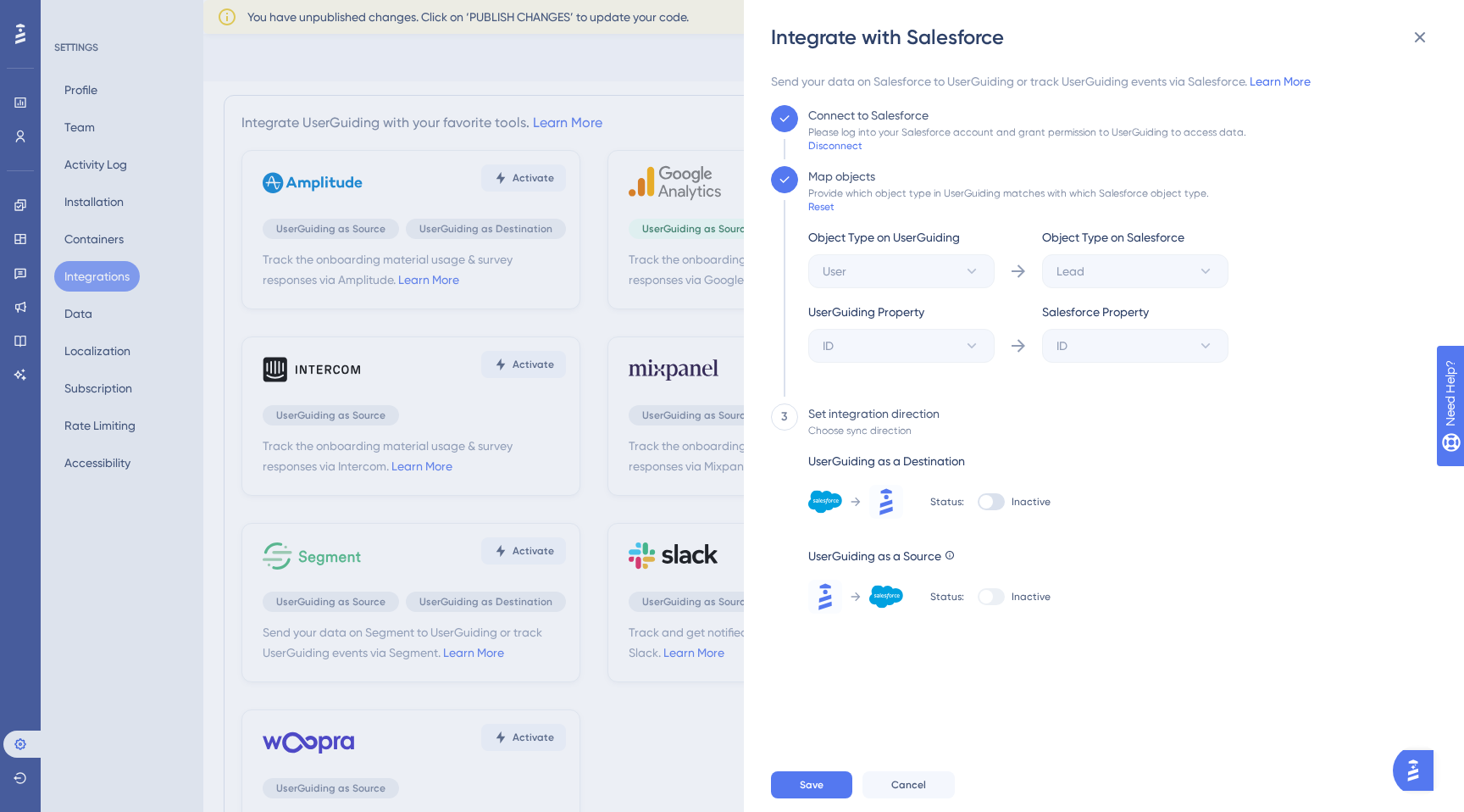
click at [1001, 489] on div "Status: Inactive" at bounding box center [990, 501] width 120 height 34
click at [994, 499] on div at bounding box center [991, 502] width 27 height 17
click at [978, 502] on input "Inactive" at bounding box center [977, 502] width 1 height 1
checkbox input "true"
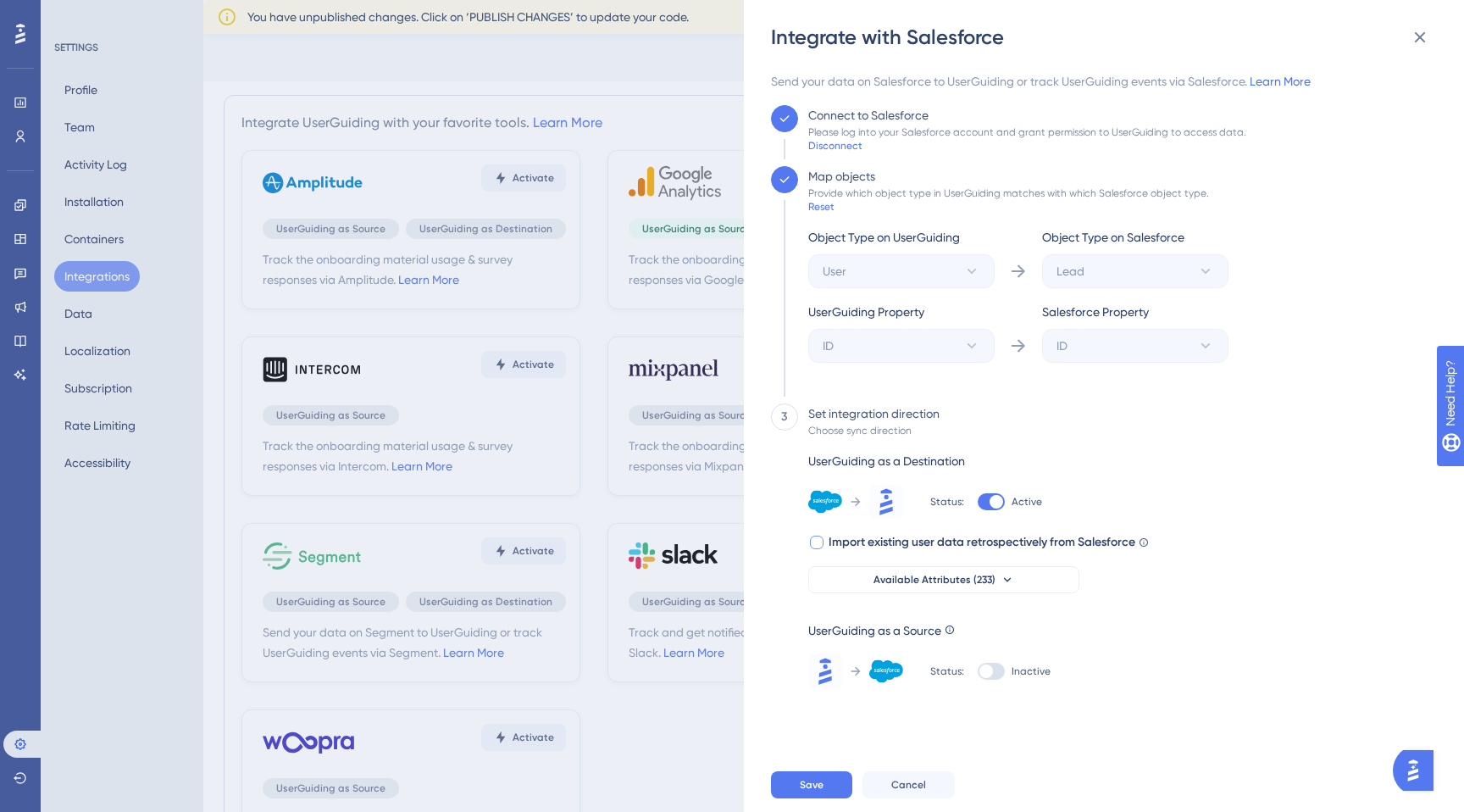
click at [986, 544] on span "Import existing user data retrospectively from Salesforce" at bounding box center [981, 542] width 307 height 21
checkbox input "true"
click at [990, 585] on span "Available Attributes (233)" at bounding box center [934, 579] width 122 height 14
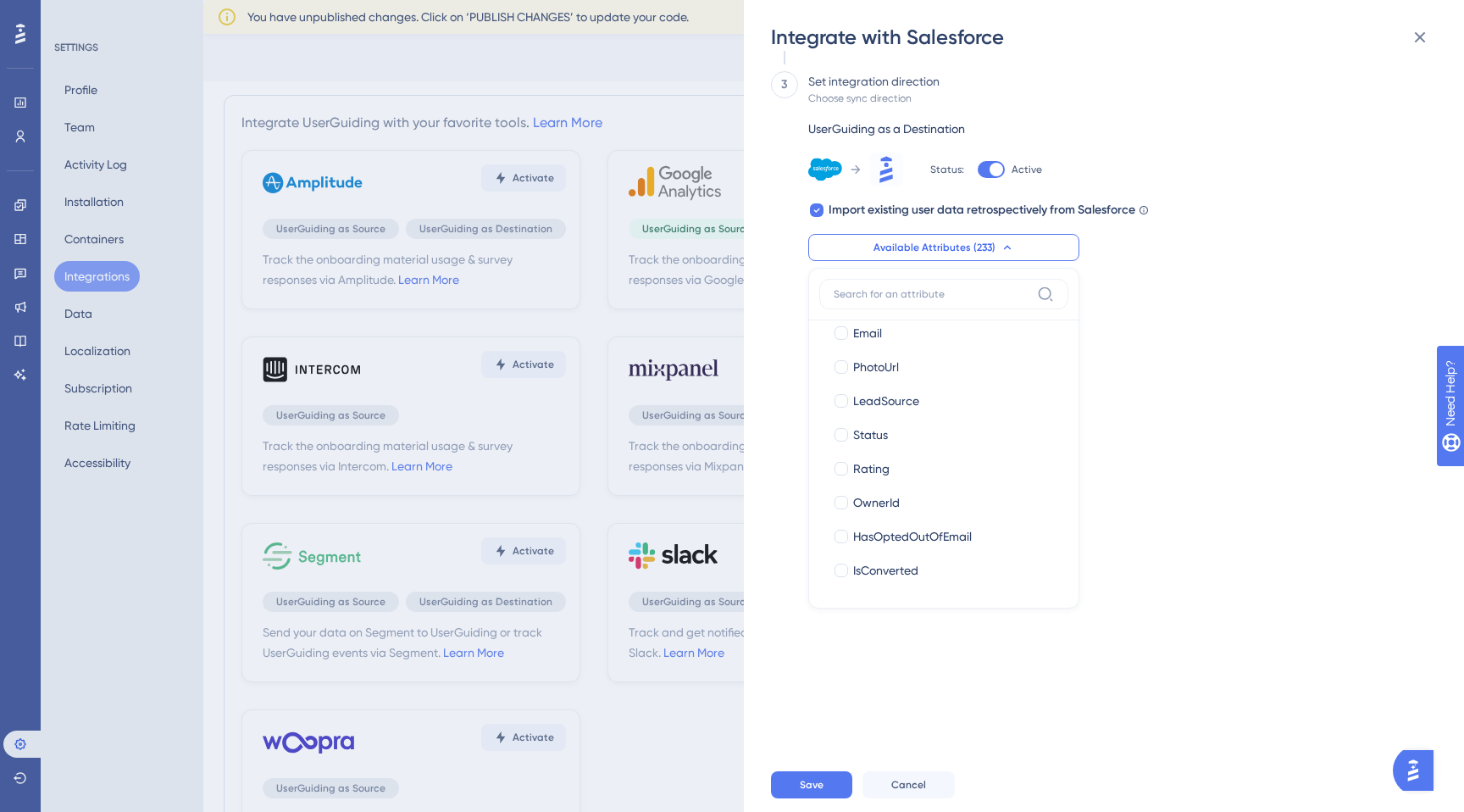
scroll to position [0, 0]
click at [892, 406] on span "IsDeleted" at bounding box center [879, 406] width 51 height 21
checkbox input "true"
click at [894, 485] on label "Name Name" at bounding box center [943, 472] width 249 height 34
click at [842, 474] on input "Name" at bounding box center [841, 473] width 1 height 1
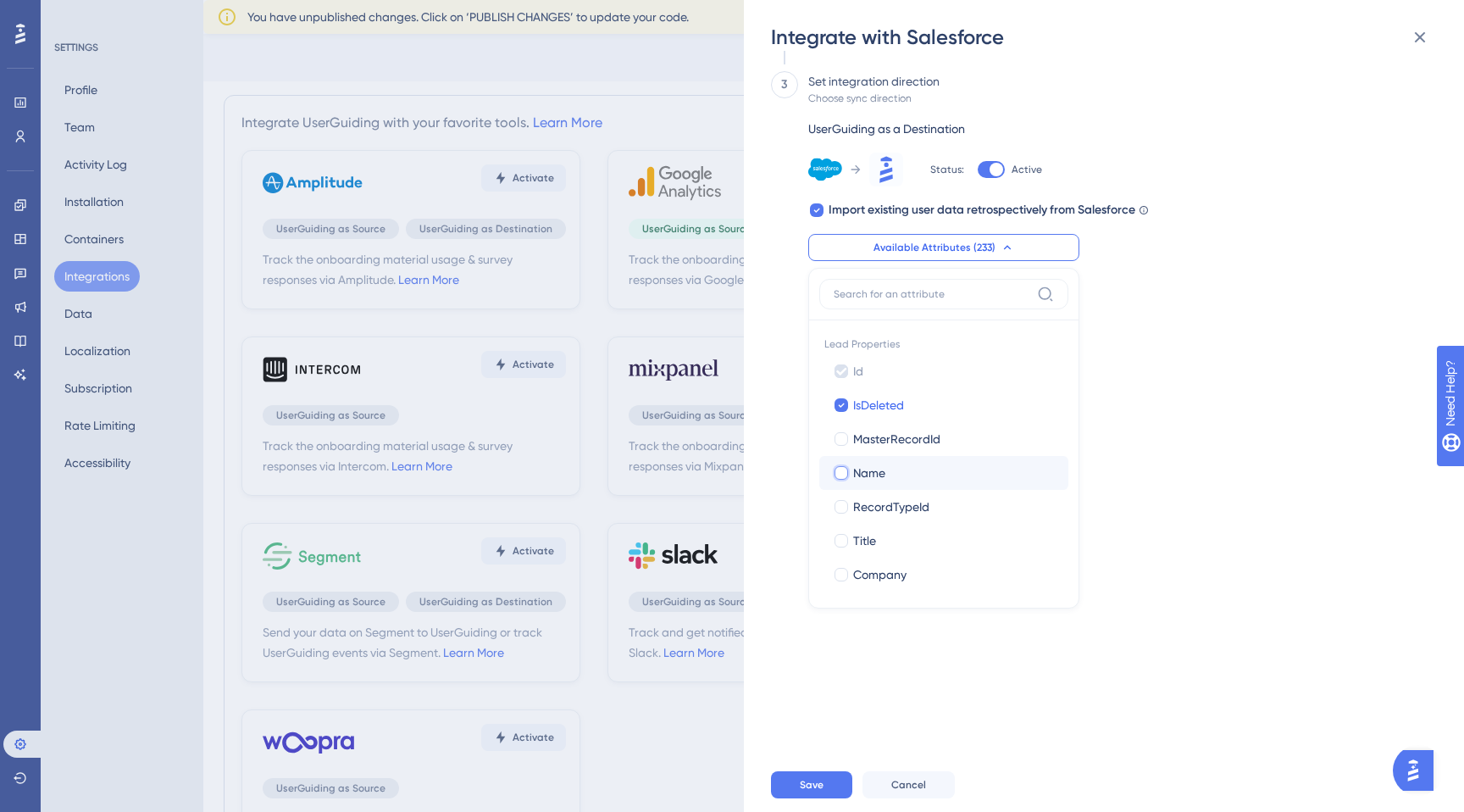
checkbox input "true"
click at [1320, 377] on div "Send your data on Salesforce to UserGuiding or track UserGuiding events via Sal…" at bounding box center [1099, 82] width 655 height 687
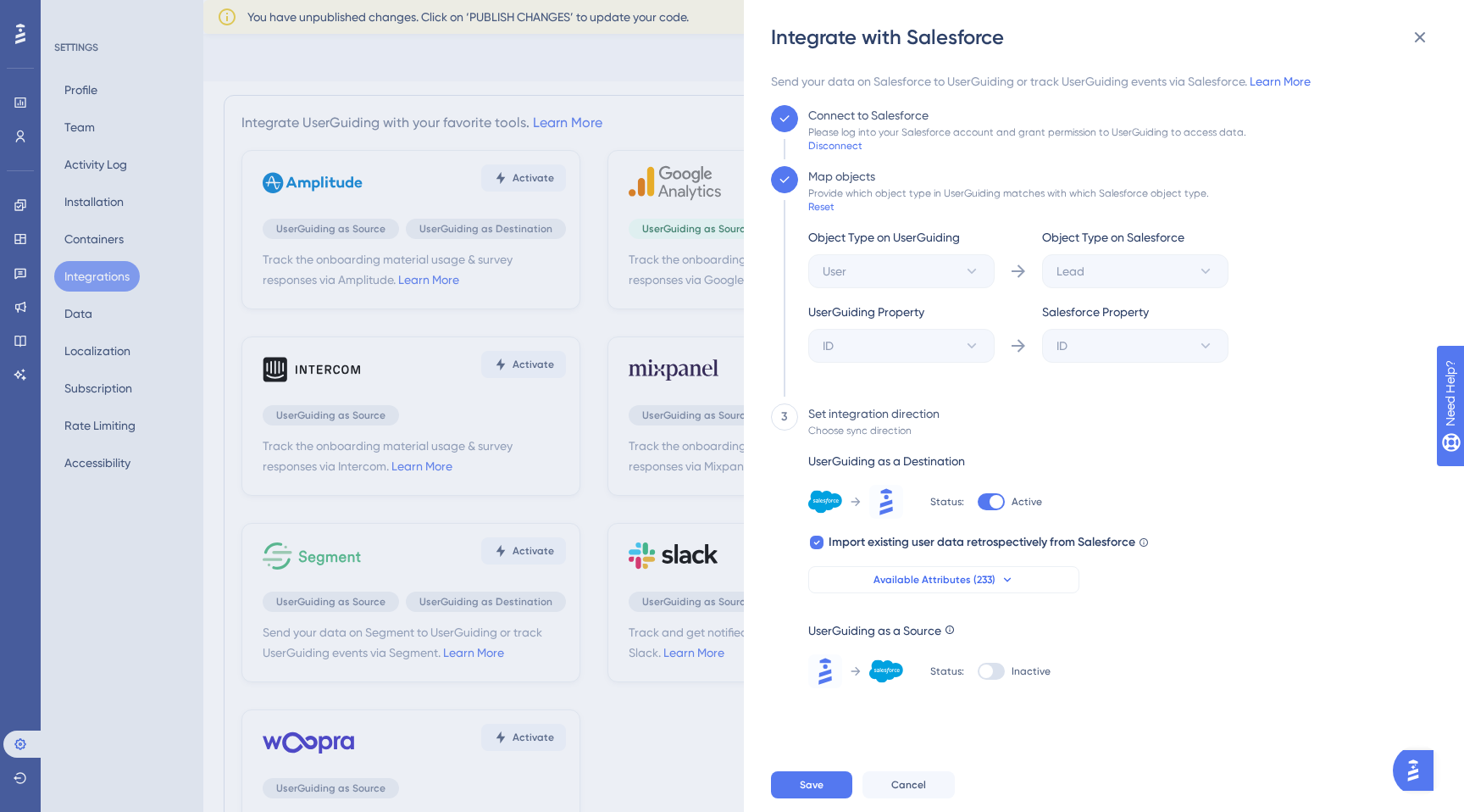
click at [939, 586] on button "Available Attributes (233)" at bounding box center [944, 579] width 272 height 27
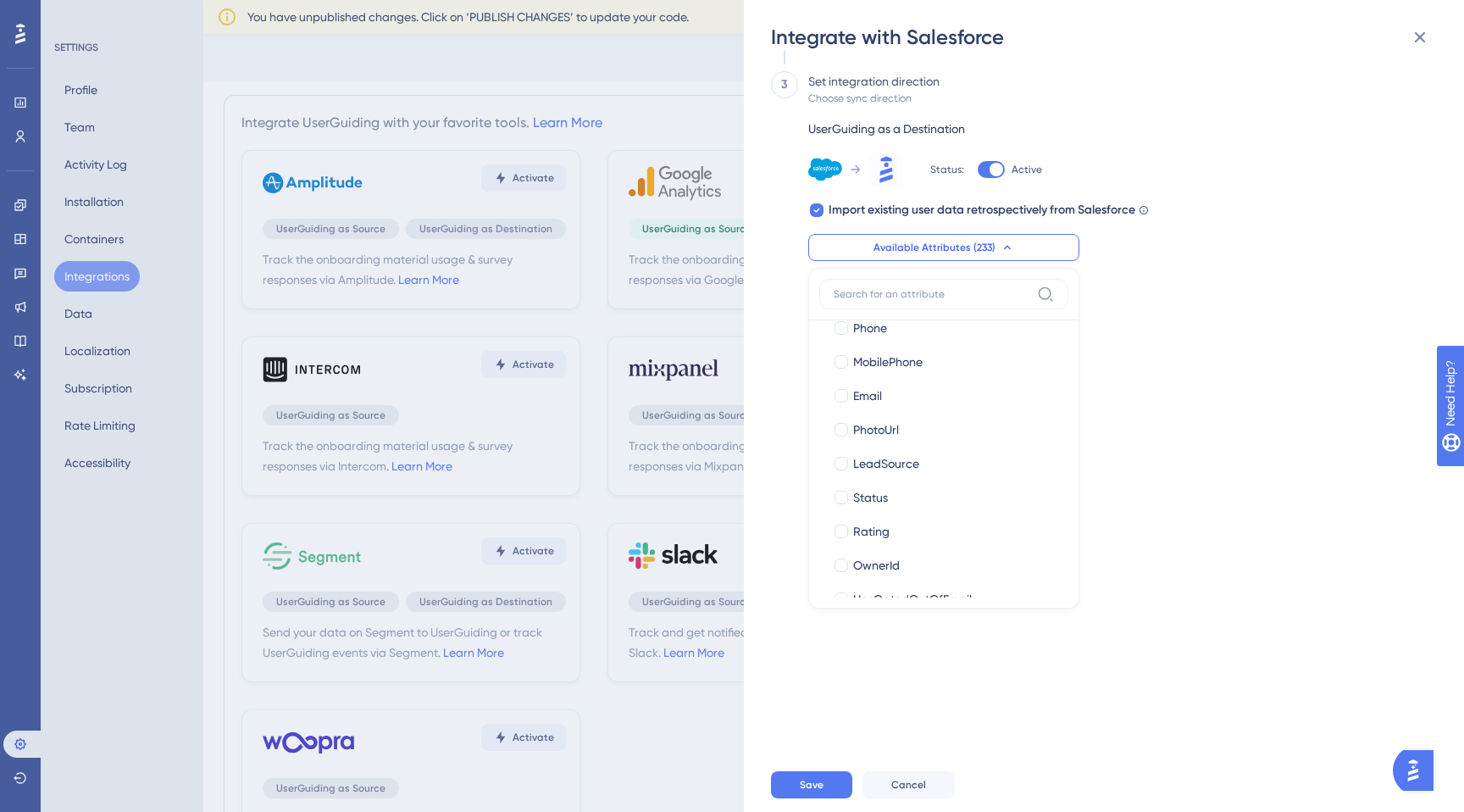
scroll to position [285, 0]
click at [875, 489] on span "Status" at bounding box center [871, 492] width 35 height 21
checkbox input "true"
click at [874, 529] on span "Rating" at bounding box center [872, 527] width 36 height 21
checkbox input "true"
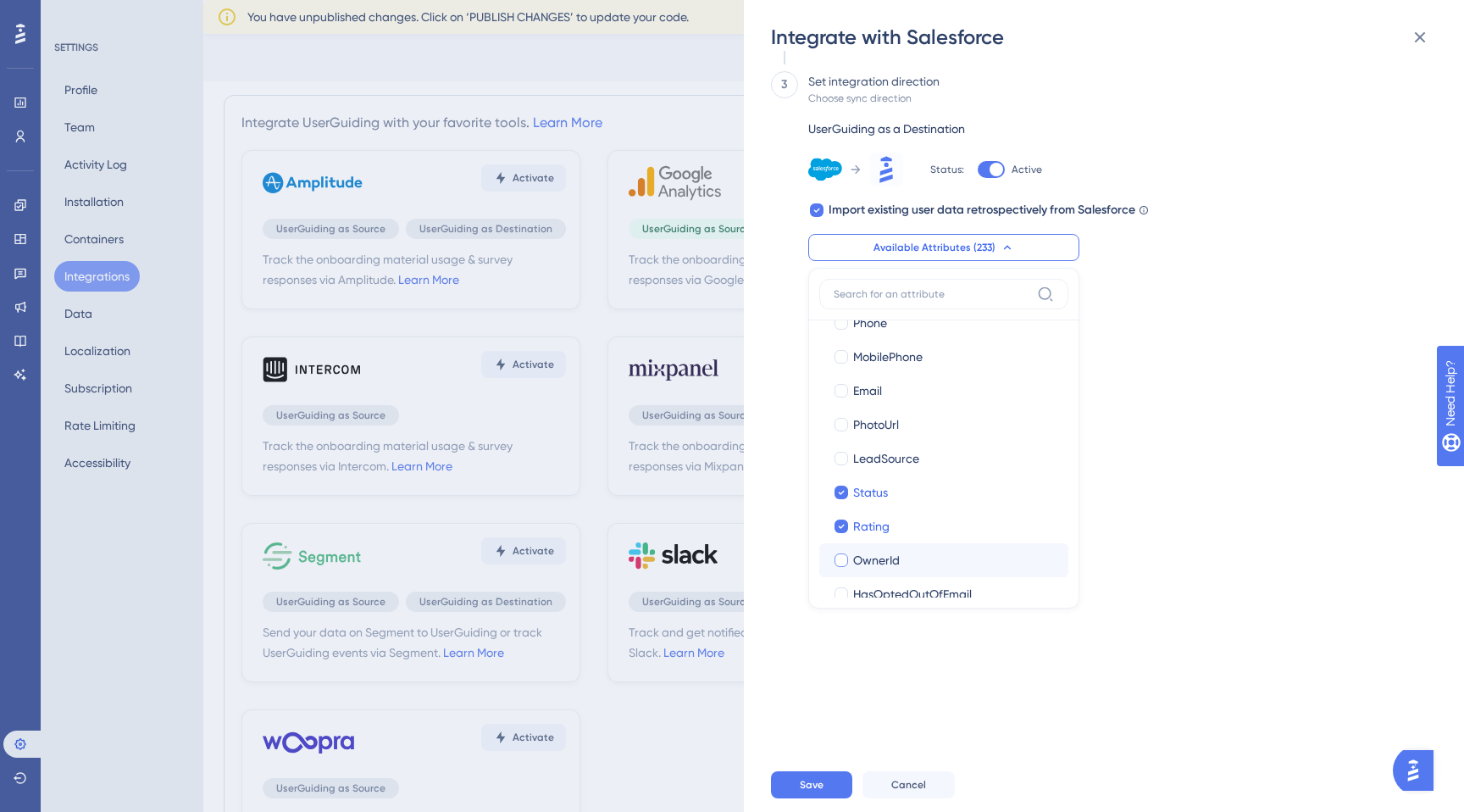
click at [874, 565] on span "OwnerId" at bounding box center [877, 560] width 47 height 21
checkbox input "true"
click at [1163, 563] on div "Send your data on Salesforce to UserGuiding or track UserGuiding events via Sal…" at bounding box center [1113, 404] width 683 height 707
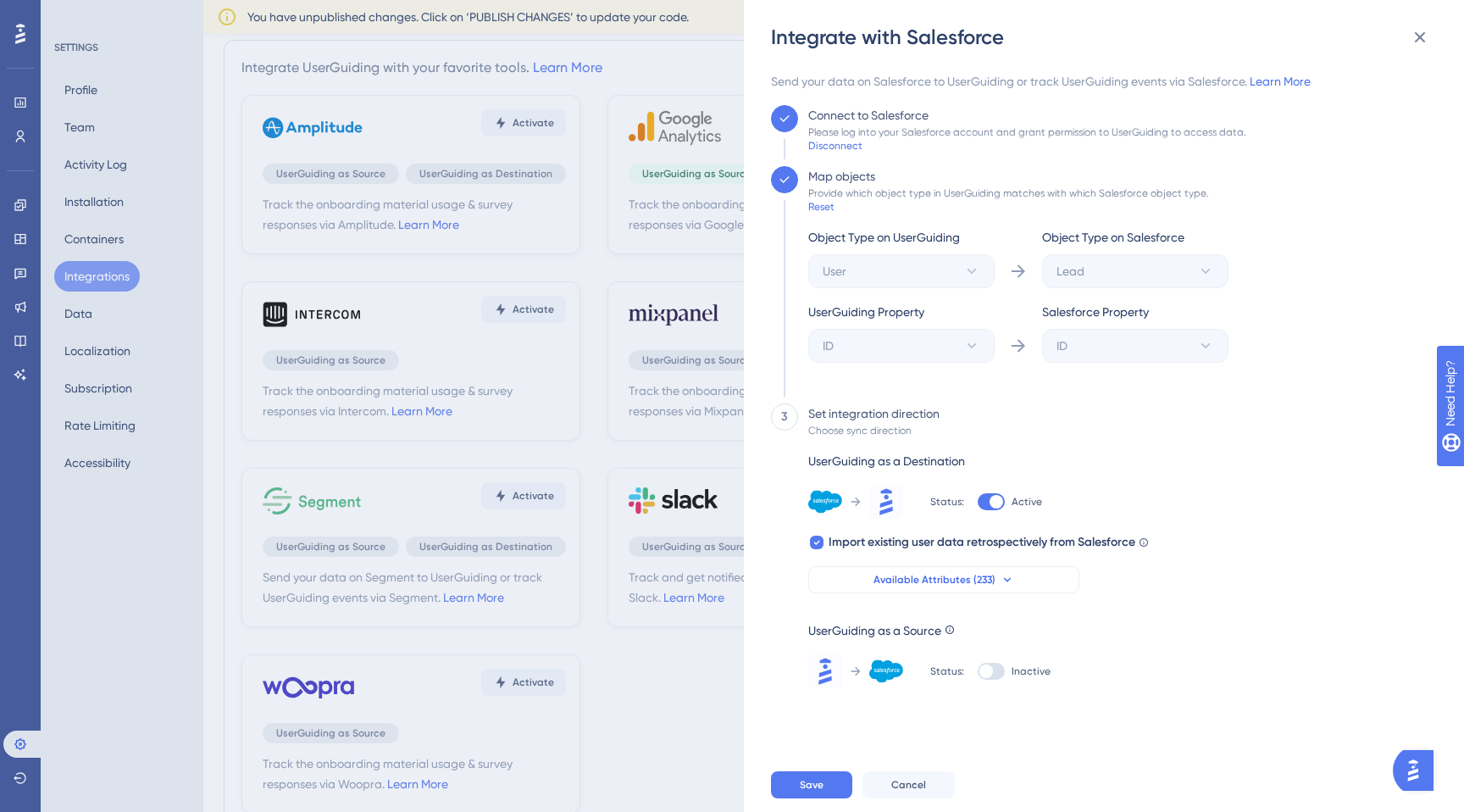
scroll to position [63, 0]
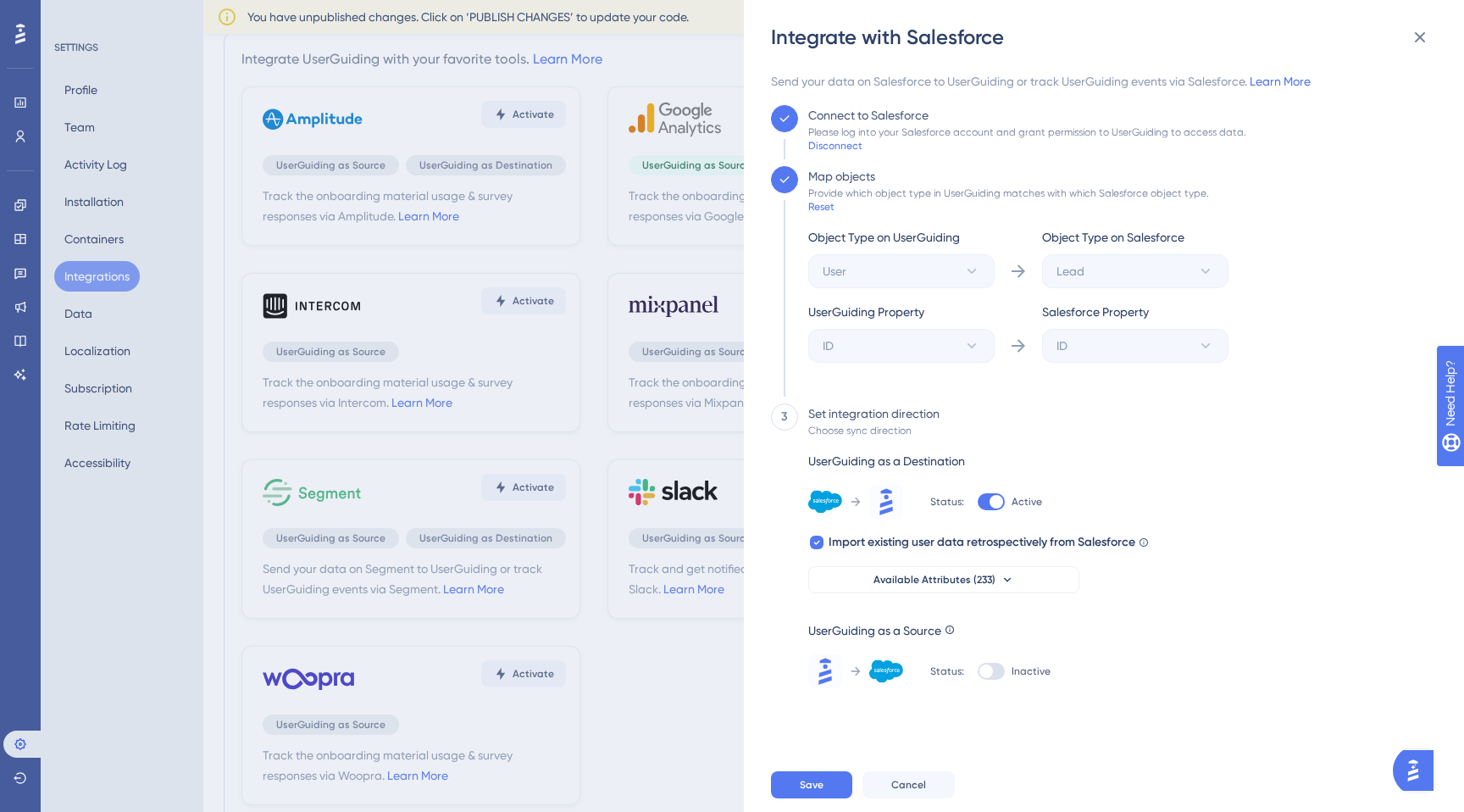
click at [998, 675] on div at bounding box center [991, 671] width 27 height 17
click at [978, 672] on input "Inactive" at bounding box center [977, 671] width 1 height 1
checkbox input "true"
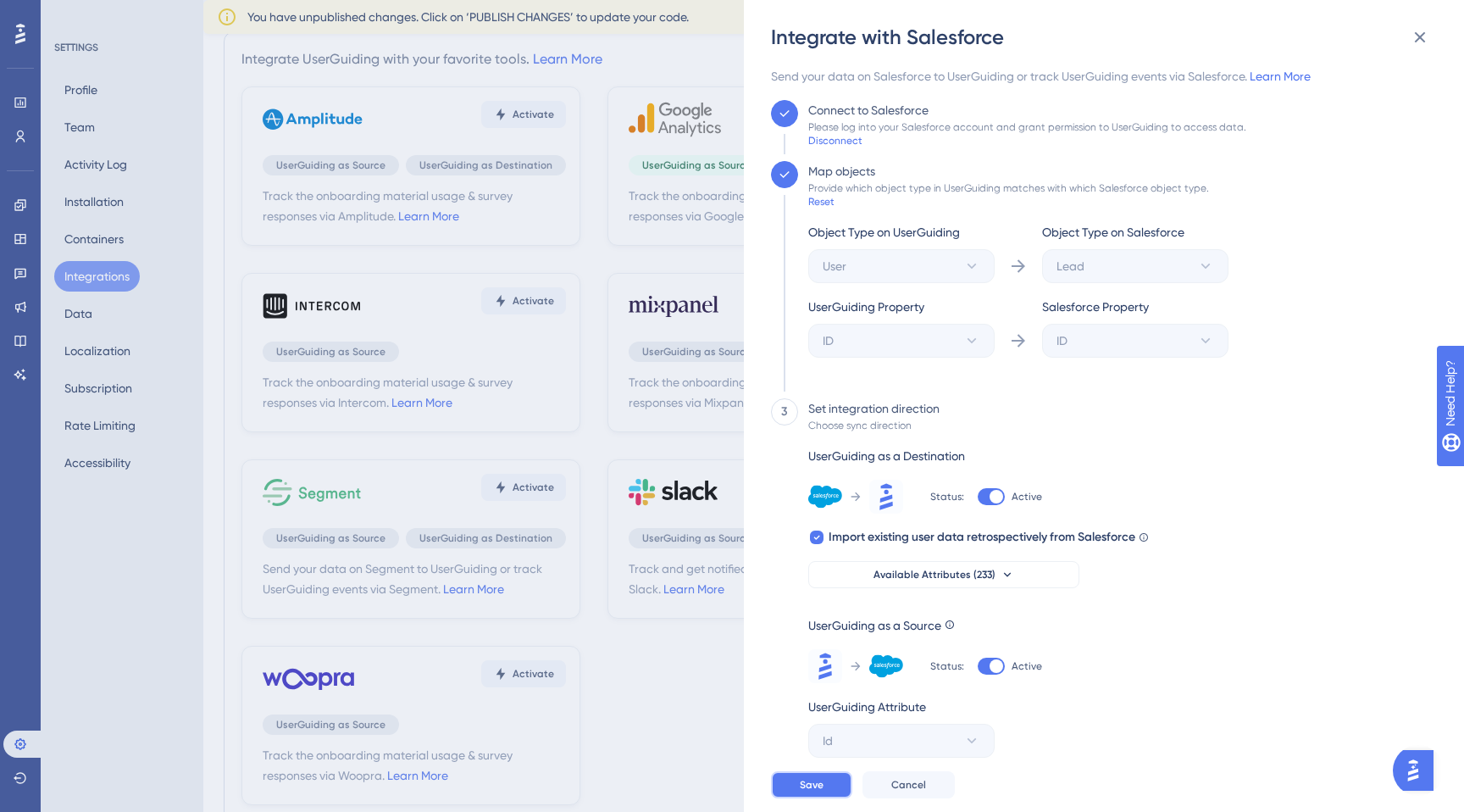
click at [820, 782] on span "Save" at bounding box center [811, 784] width 23 height 14
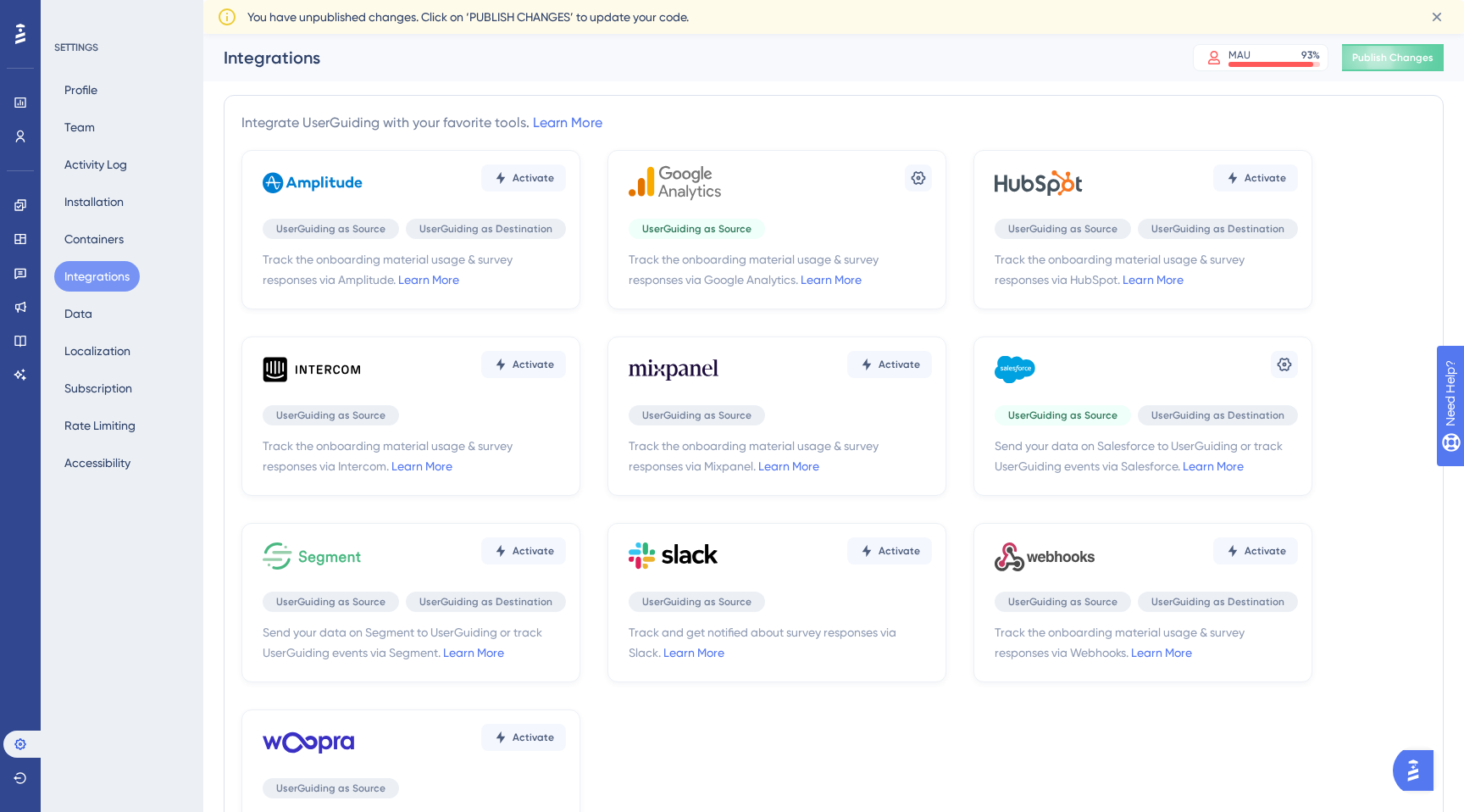
click at [1222, 476] on span "Send your data on Salesforce to UserGuiding or track UserGuiding events via Sal…" at bounding box center [1146, 456] width 304 height 41
click at [1223, 472] on link "Learn More" at bounding box center [1213, 466] width 61 height 14
click at [28, 138] on link at bounding box center [20, 136] width 34 height 27
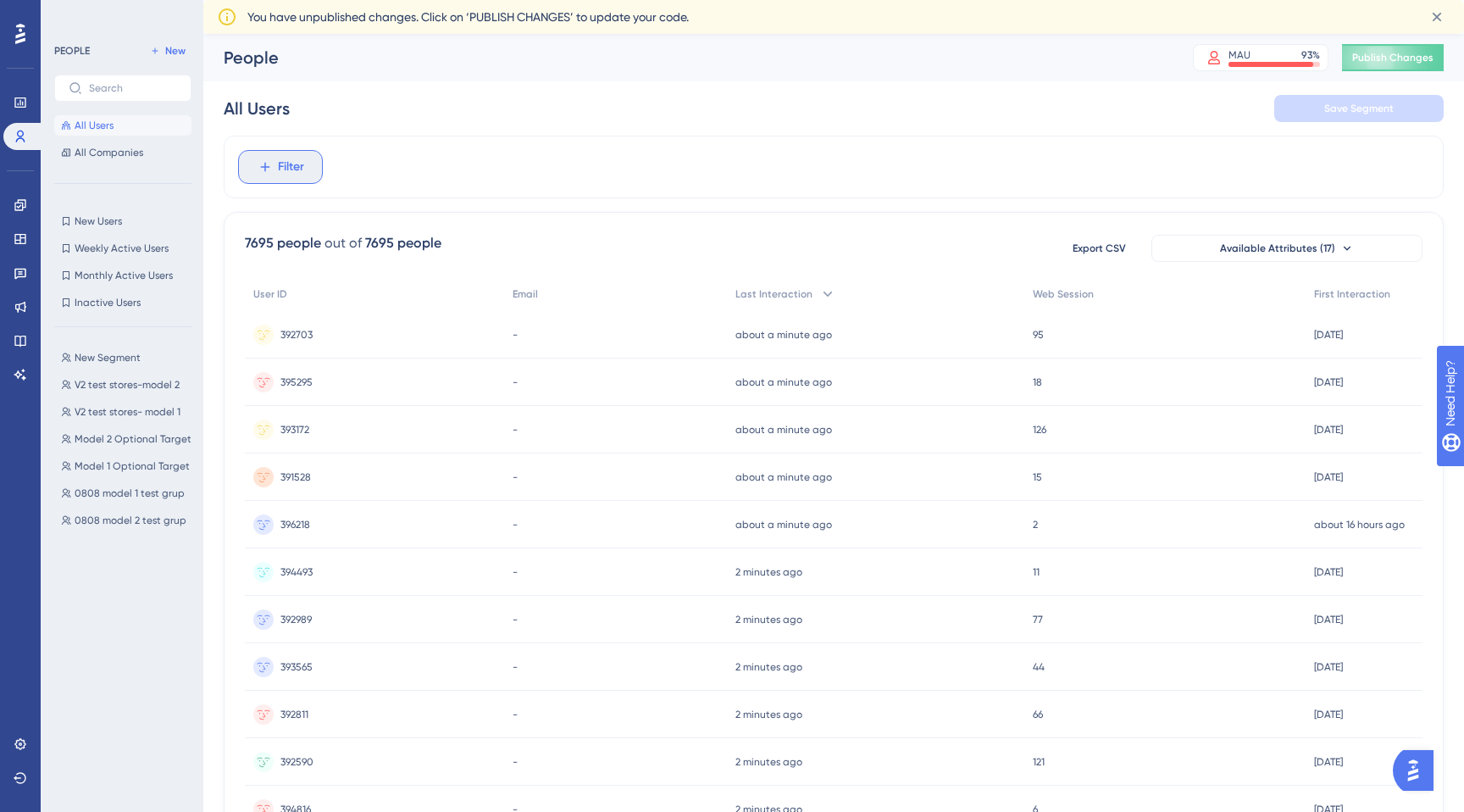
click at [289, 160] on span "Filter" at bounding box center [291, 167] width 26 height 21
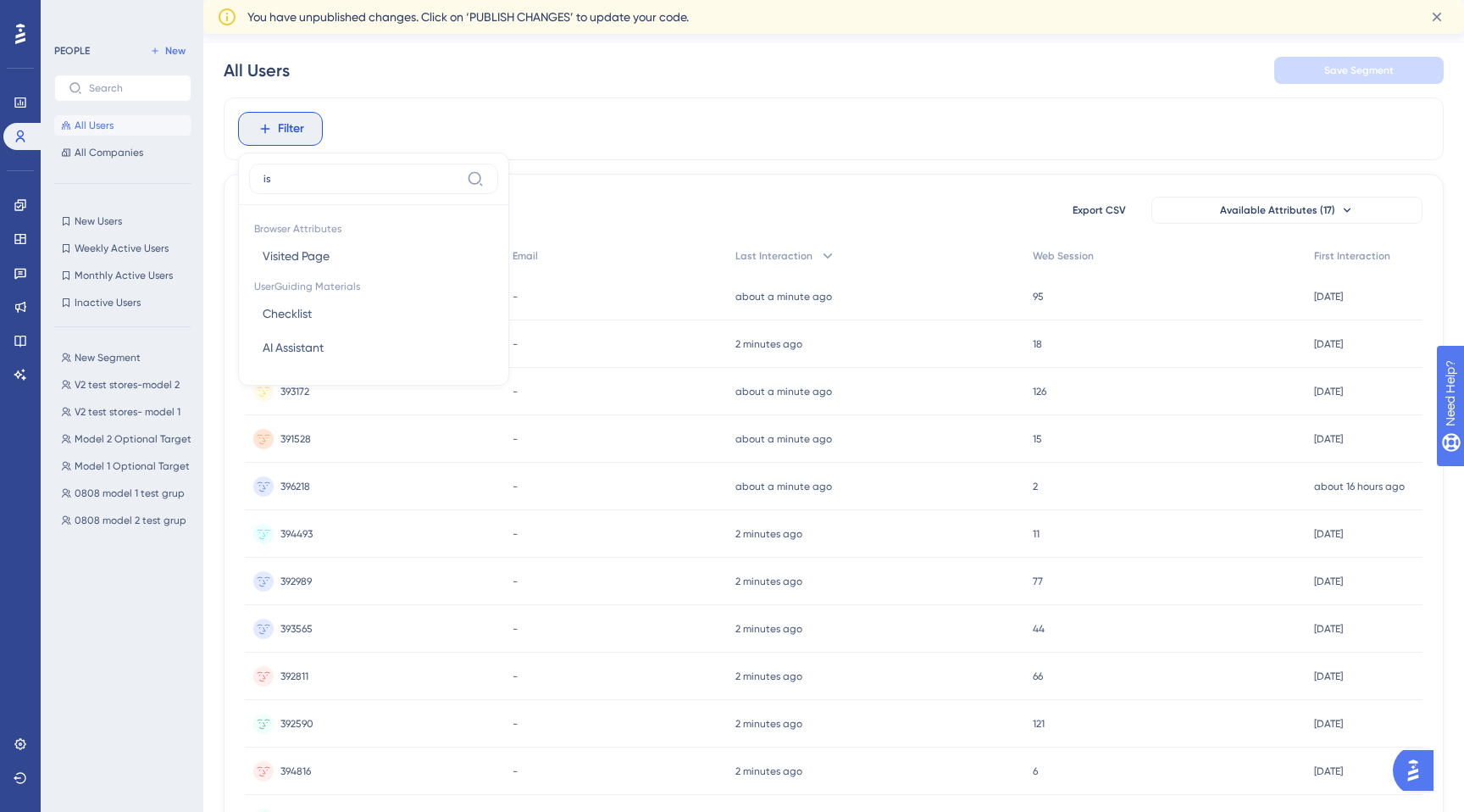
type input "i"
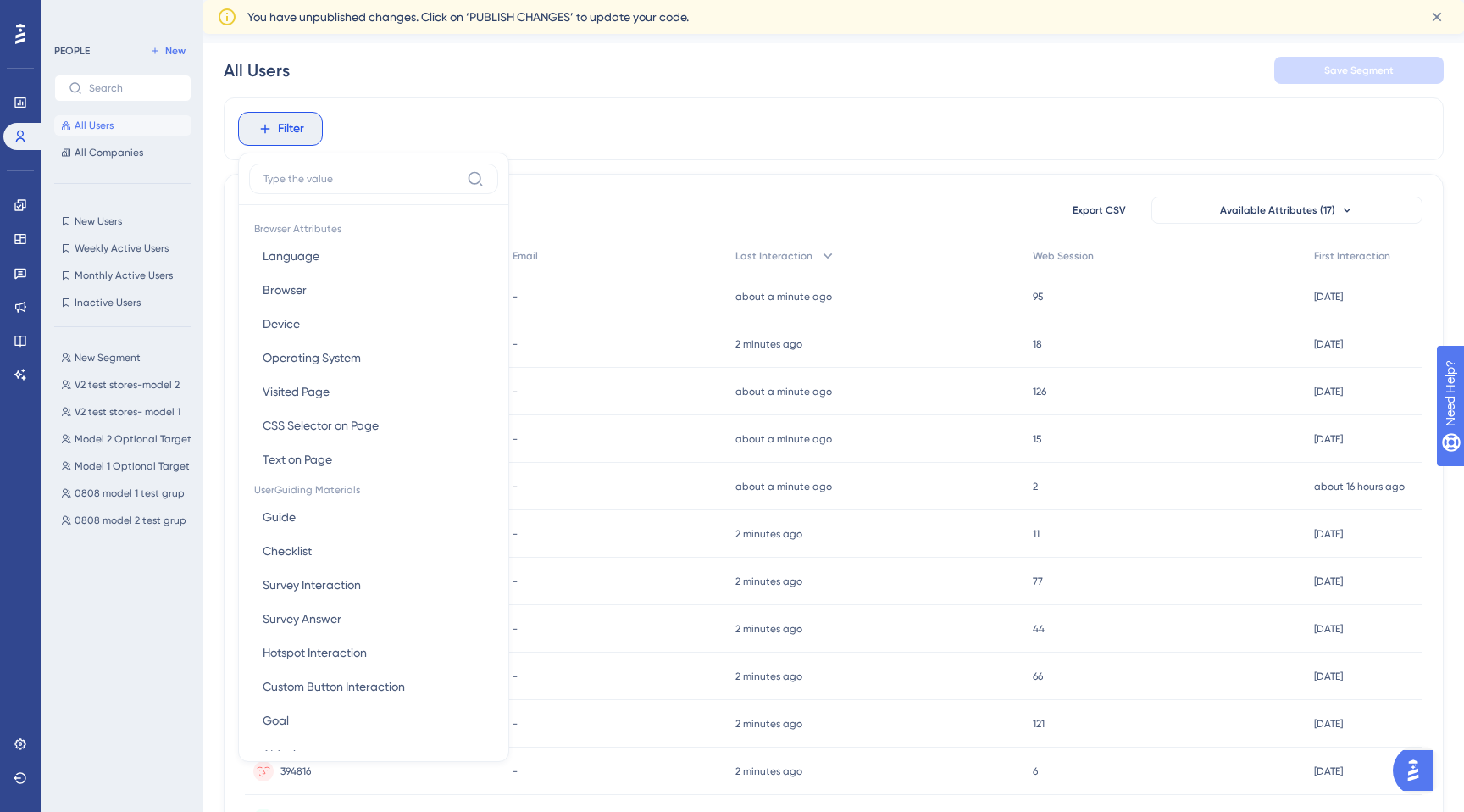
click at [149, 609] on div "New Segment New Segment V2 test stores-model 2 V2 test stores-model 2 V2 test s…" at bounding box center [128, 560] width 147 height 440
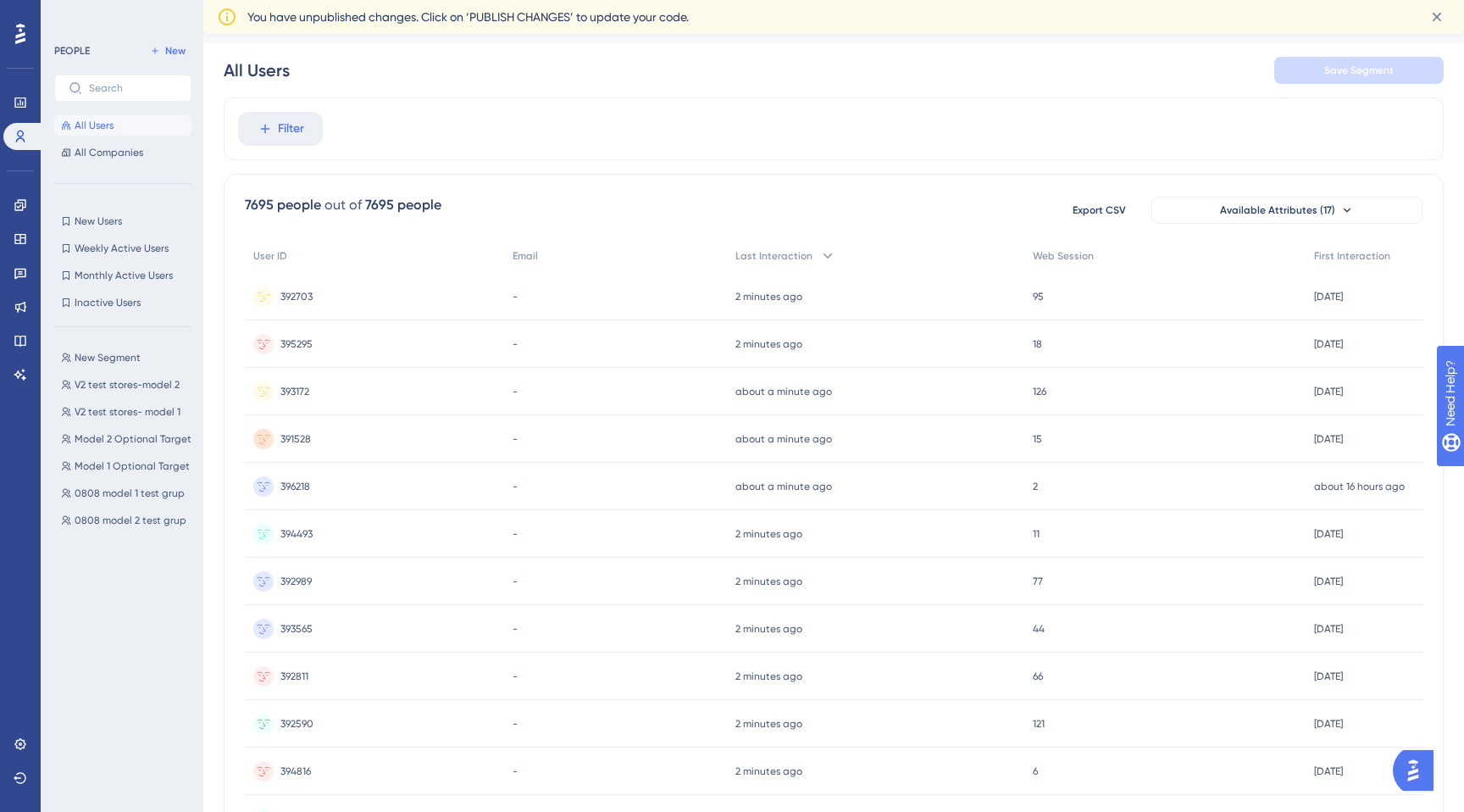
click at [27, 89] on div "Performance" at bounding box center [20, 102] width 34 height 27
click at [23, 22] on icon at bounding box center [21, 33] width 10 height 22
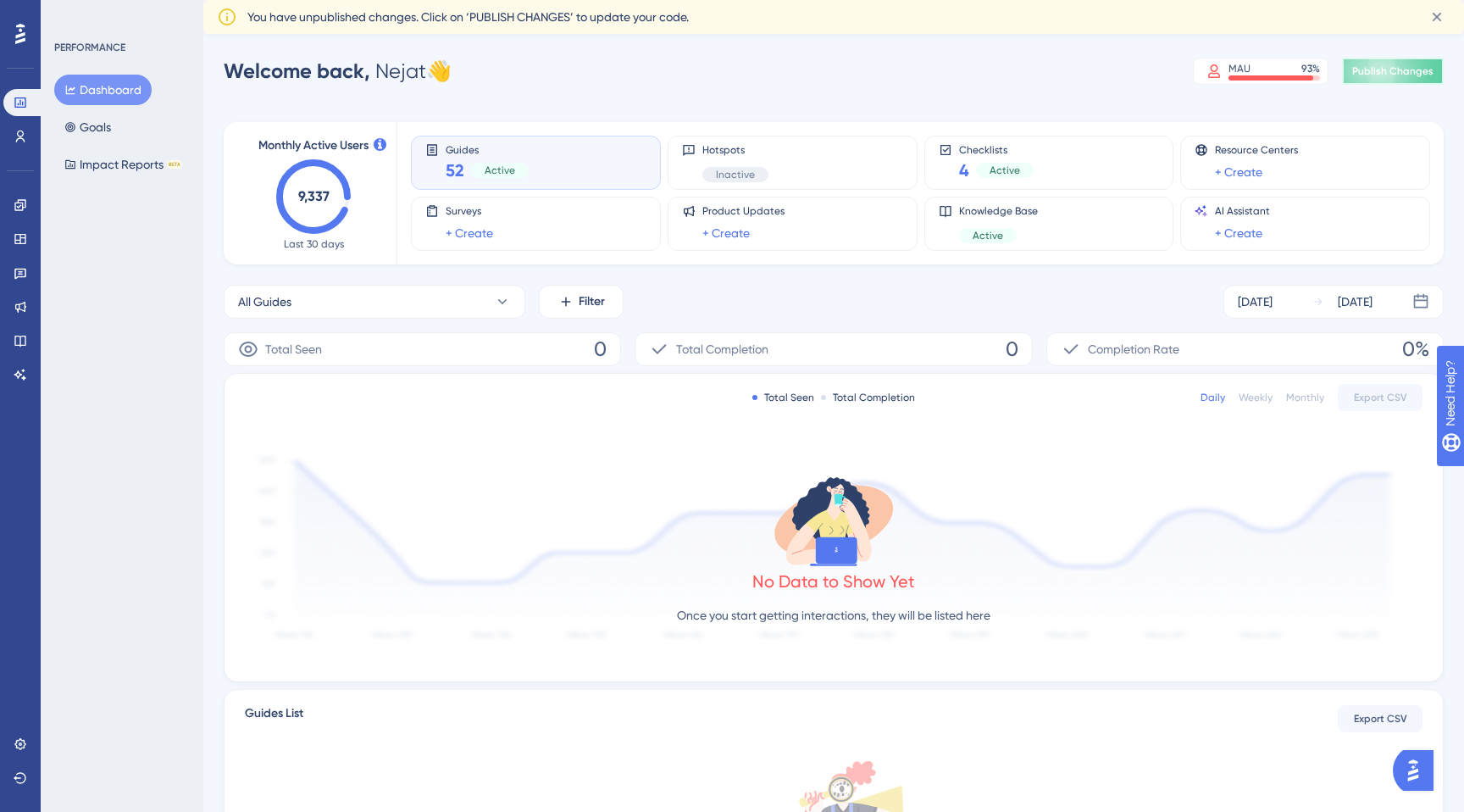
click at [1414, 73] on span "Publish Changes" at bounding box center [1393, 71] width 81 height 14
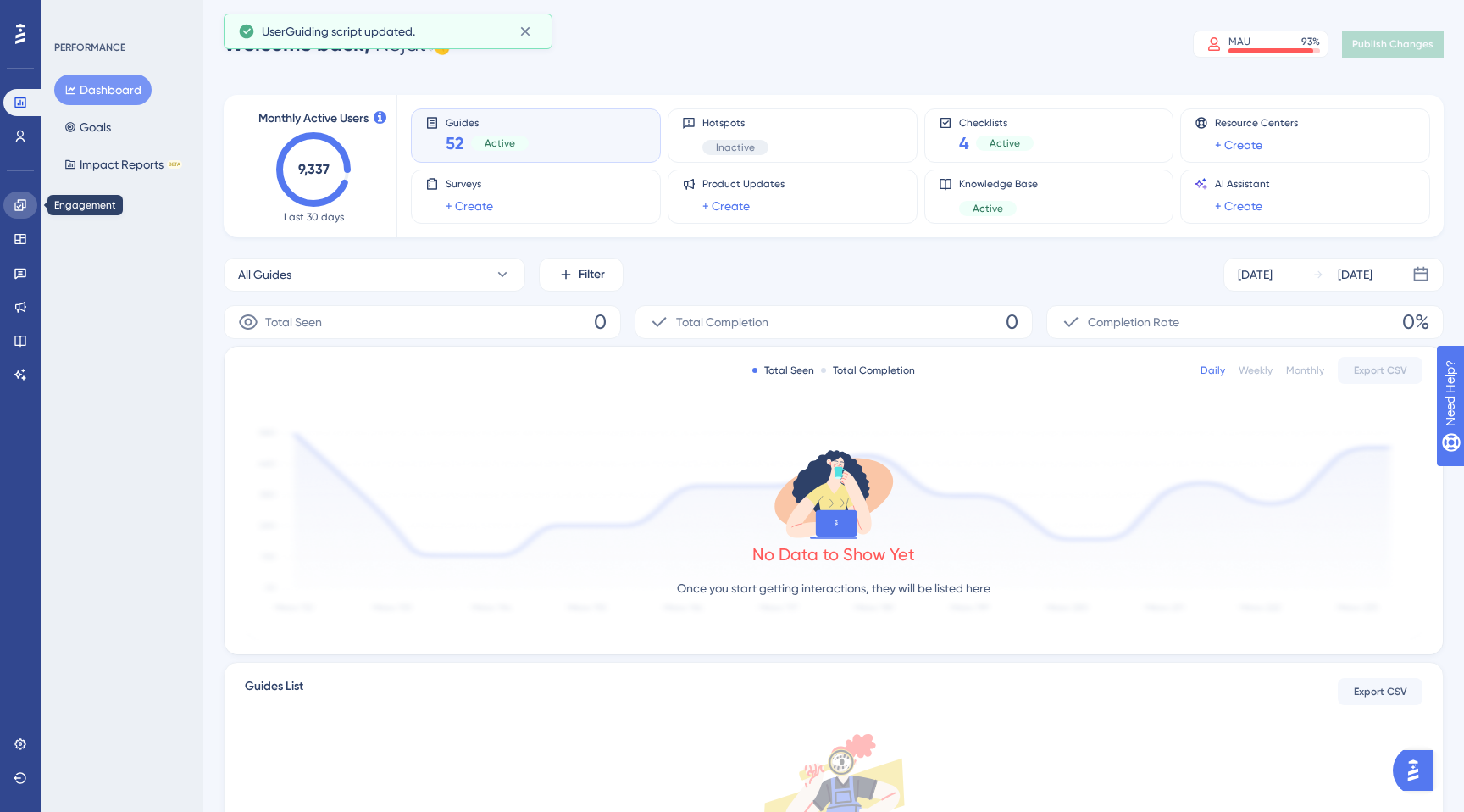
click at [9, 202] on link at bounding box center [20, 204] width 34 height 27
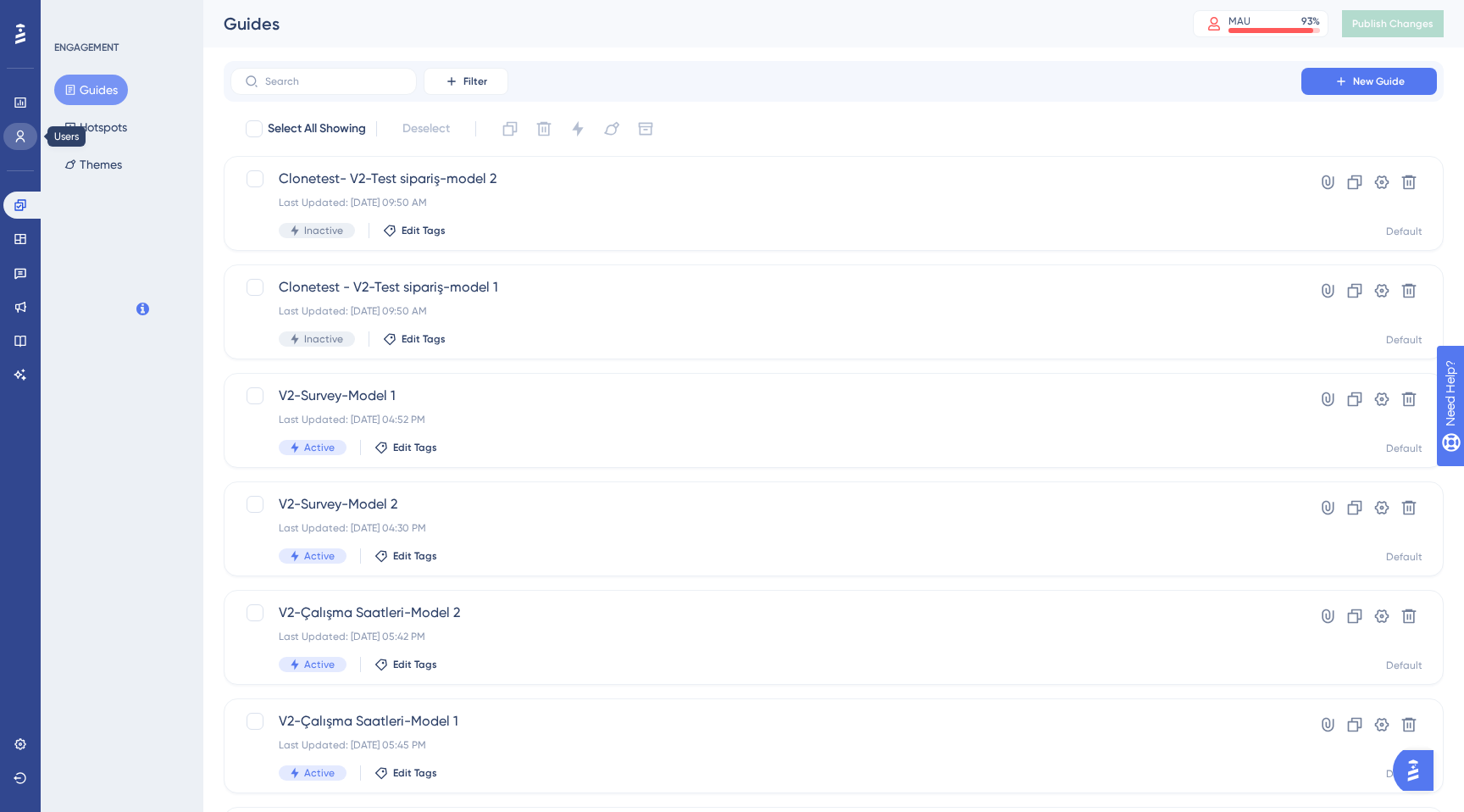
click at [26, 131] on icon at bounding box center [21, 137] width 14 height 14
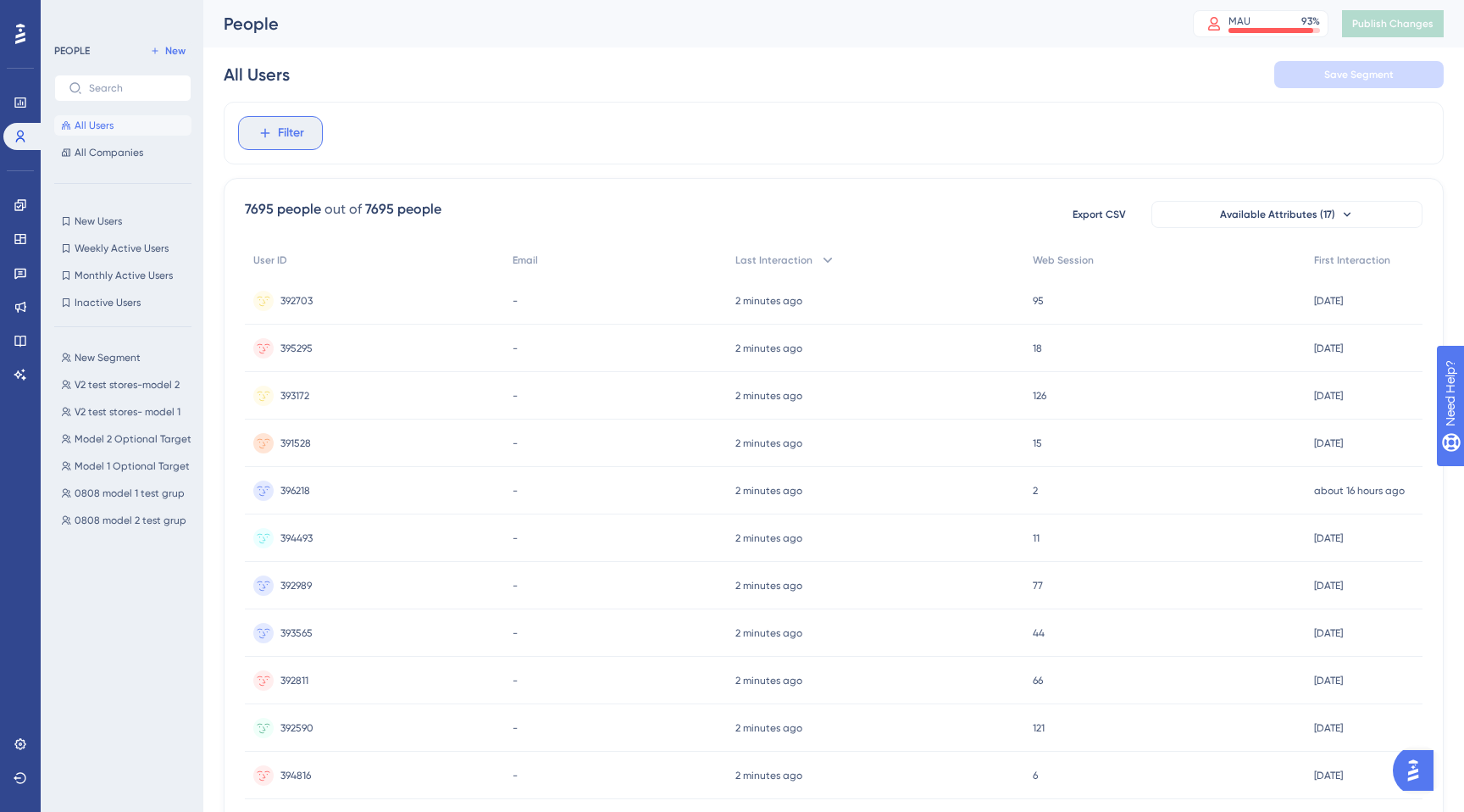
click at [280, 131] on span "Filter" at bounding box center [291, 133] width 26 height 21
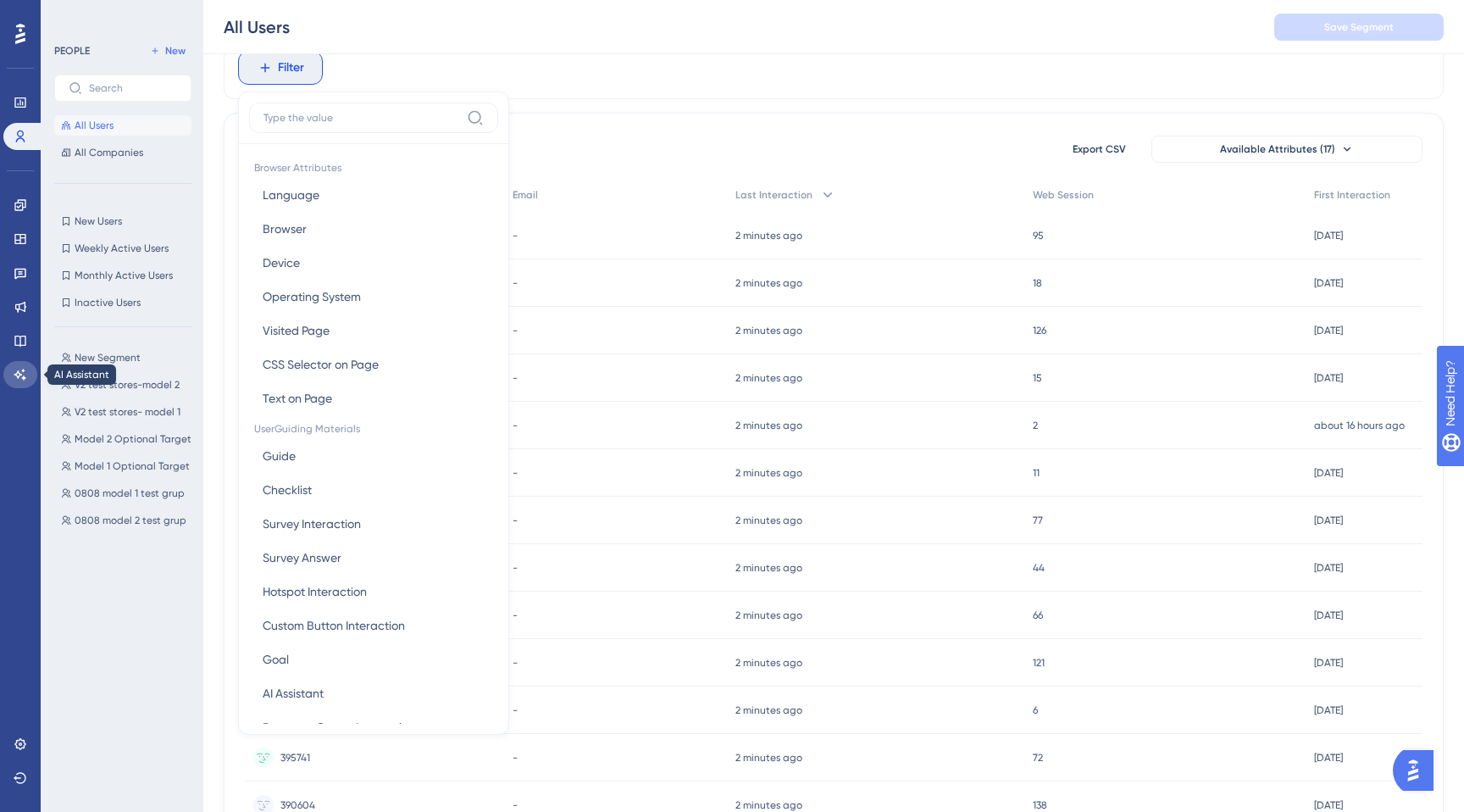
click at [15, 380] on icon at bounding box center [21, 374] width 14 height 14
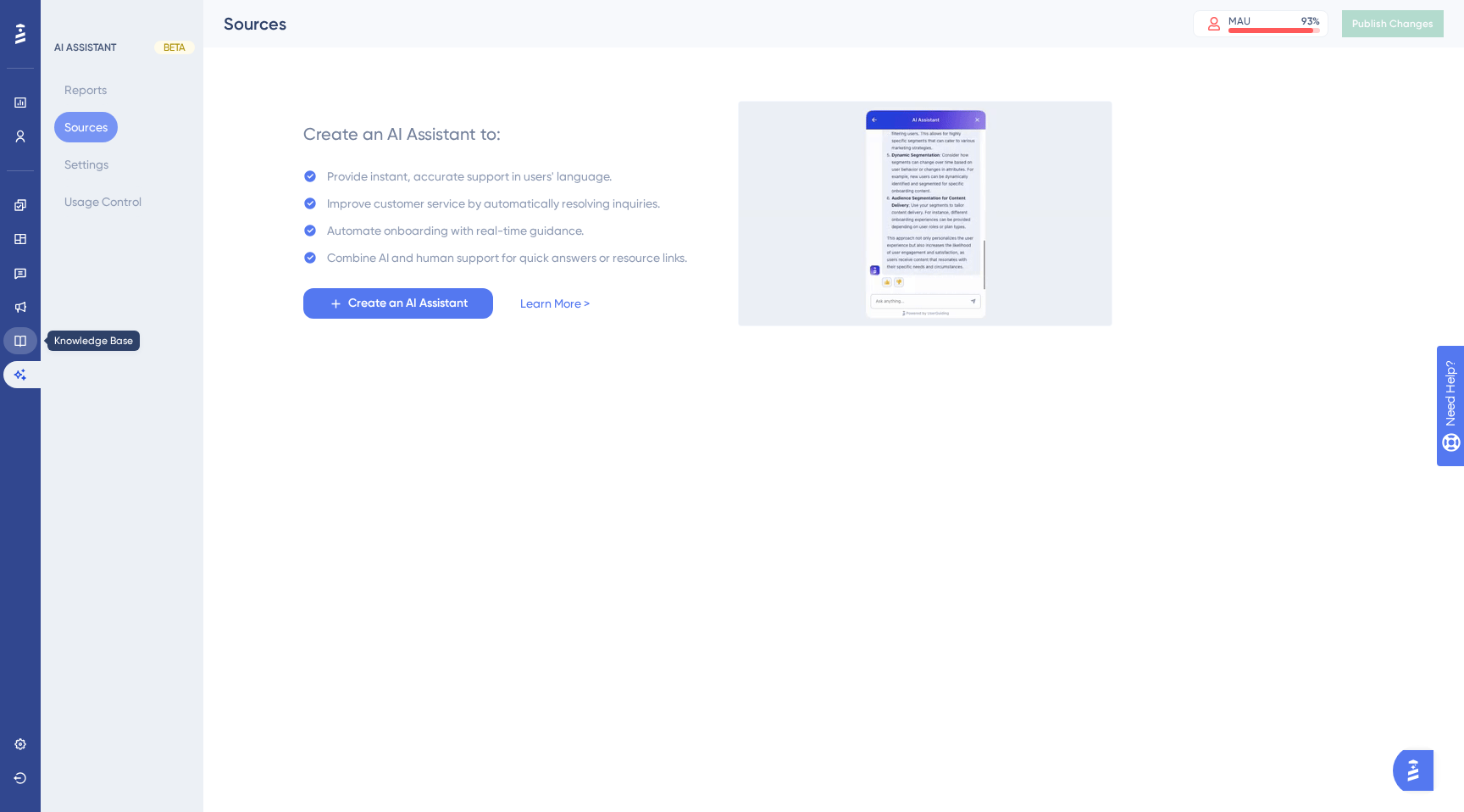
click at [21, 341] on icon at bounding box center [20, 341] width 11 height 11
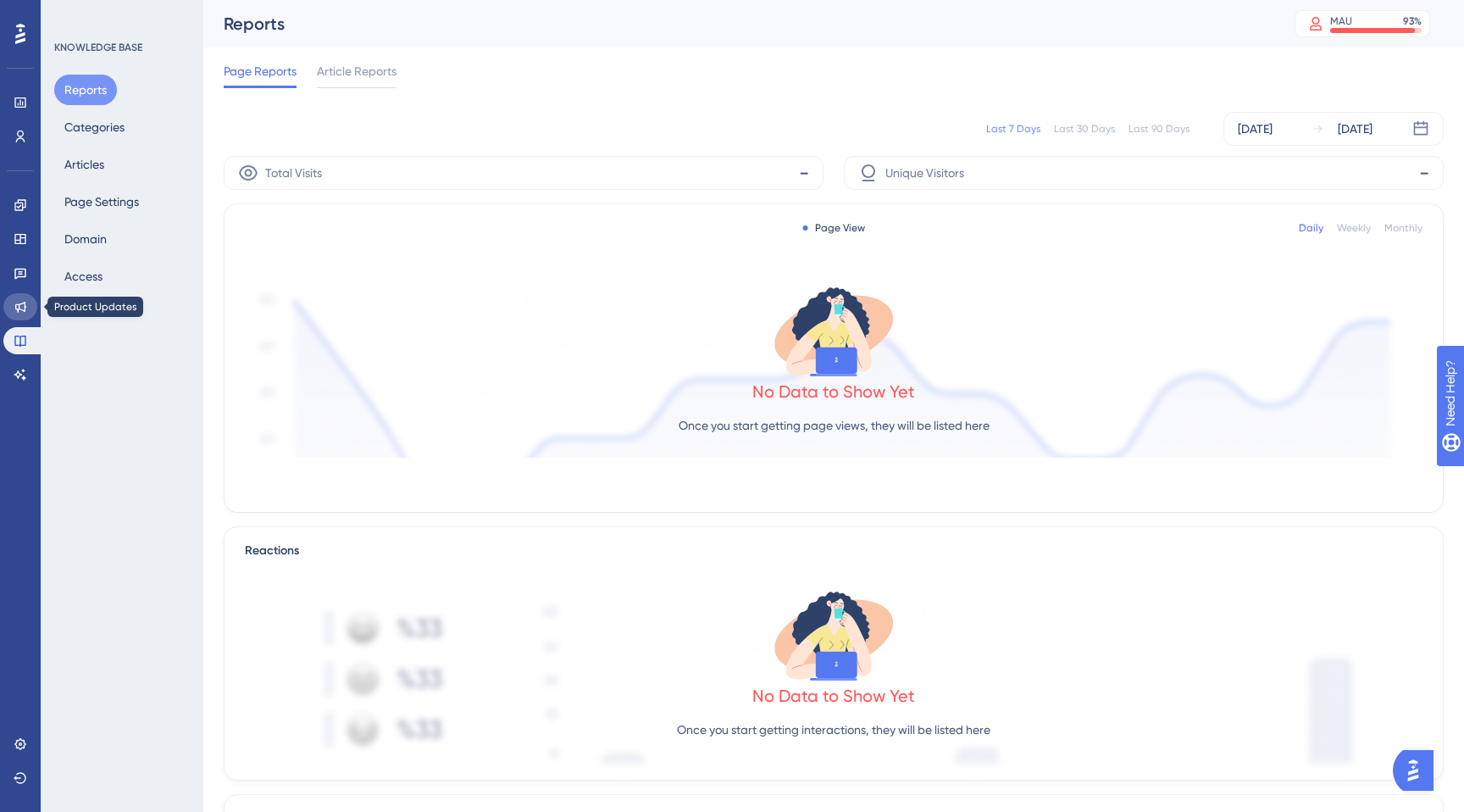
click at [22, 311] on icon at bounding box center [21, 307] width 14 height 14
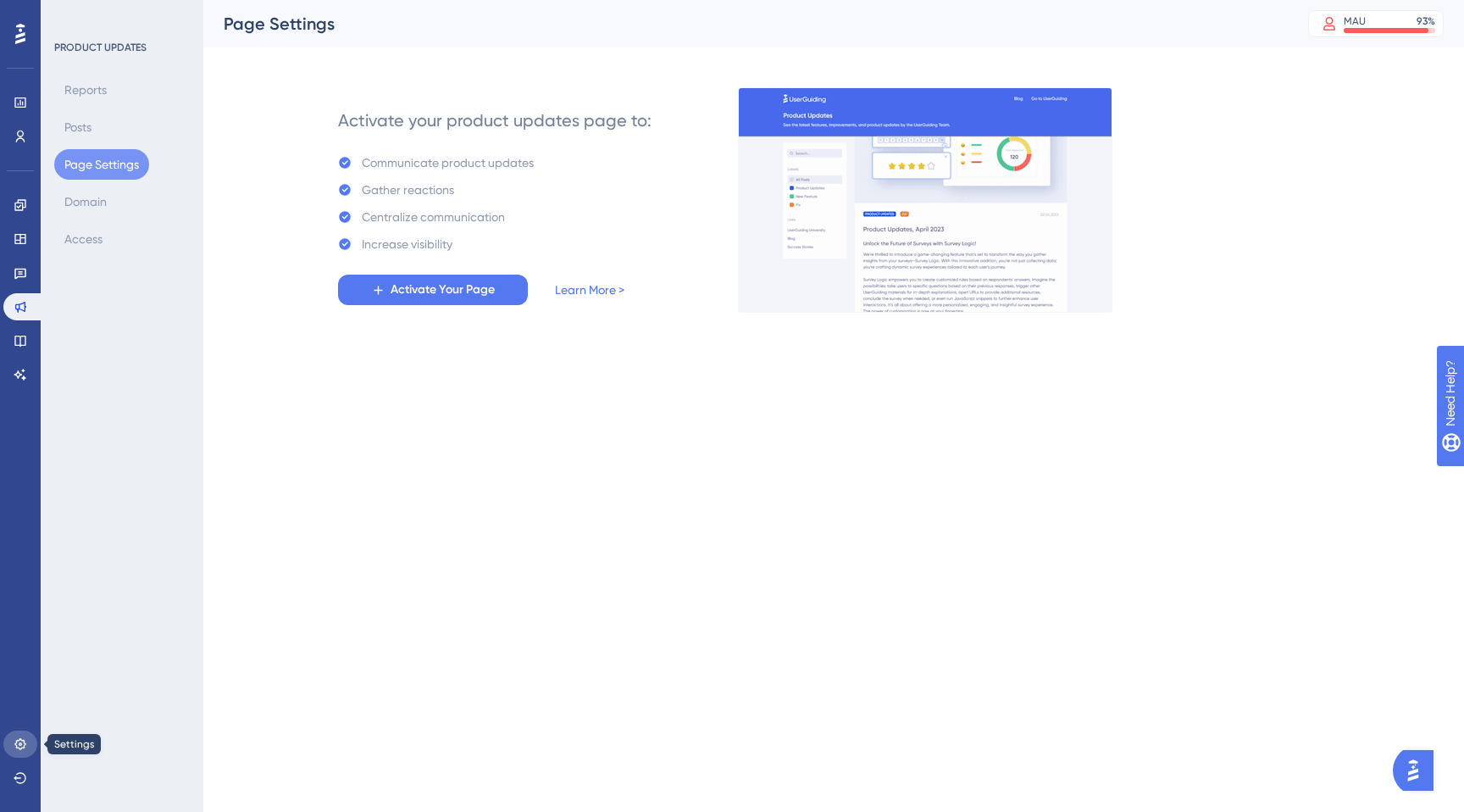
click at [16, 741] on icon at bounding box center [21, 744] width 14 height 14
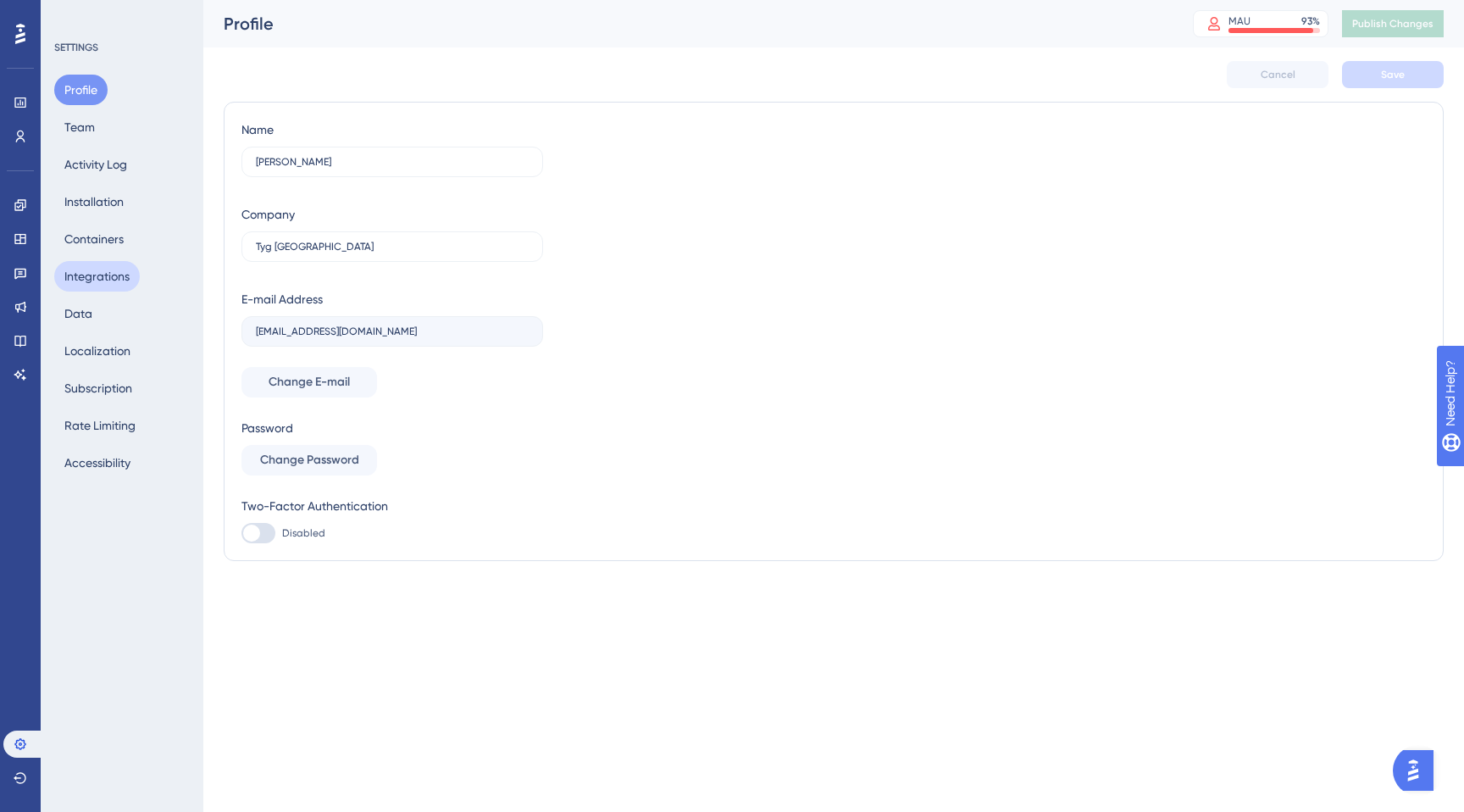
click at [139, 275] on button "Integrations" at bounding box center [97, 276] width 86 height 30
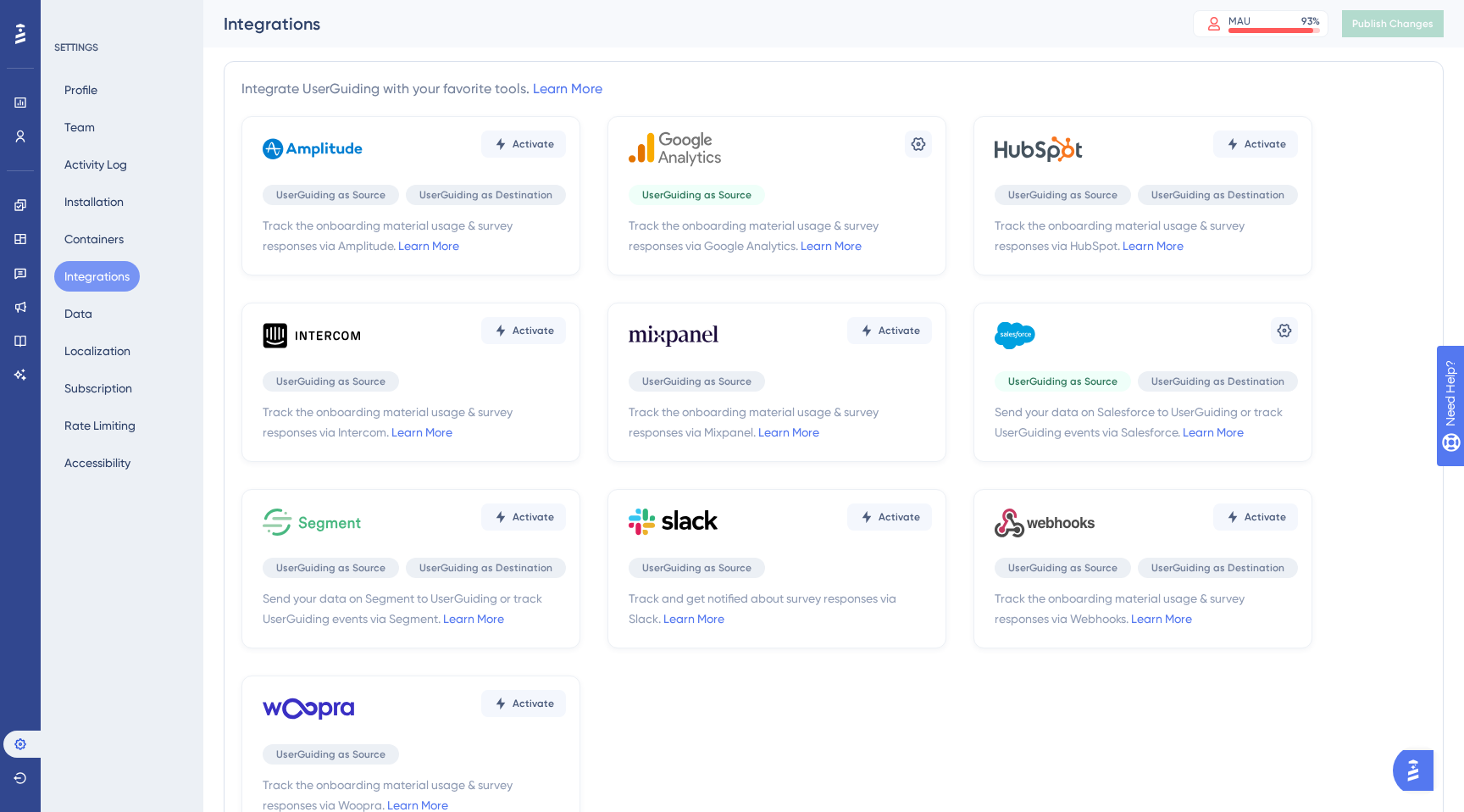
click at [1196, 391] on div "UserGuiding as Destination" at bounding box center [1218, 381] width 160 height 21
click at [1286, 334] on icon at bounding box center [1285, 330] width 17 height 17
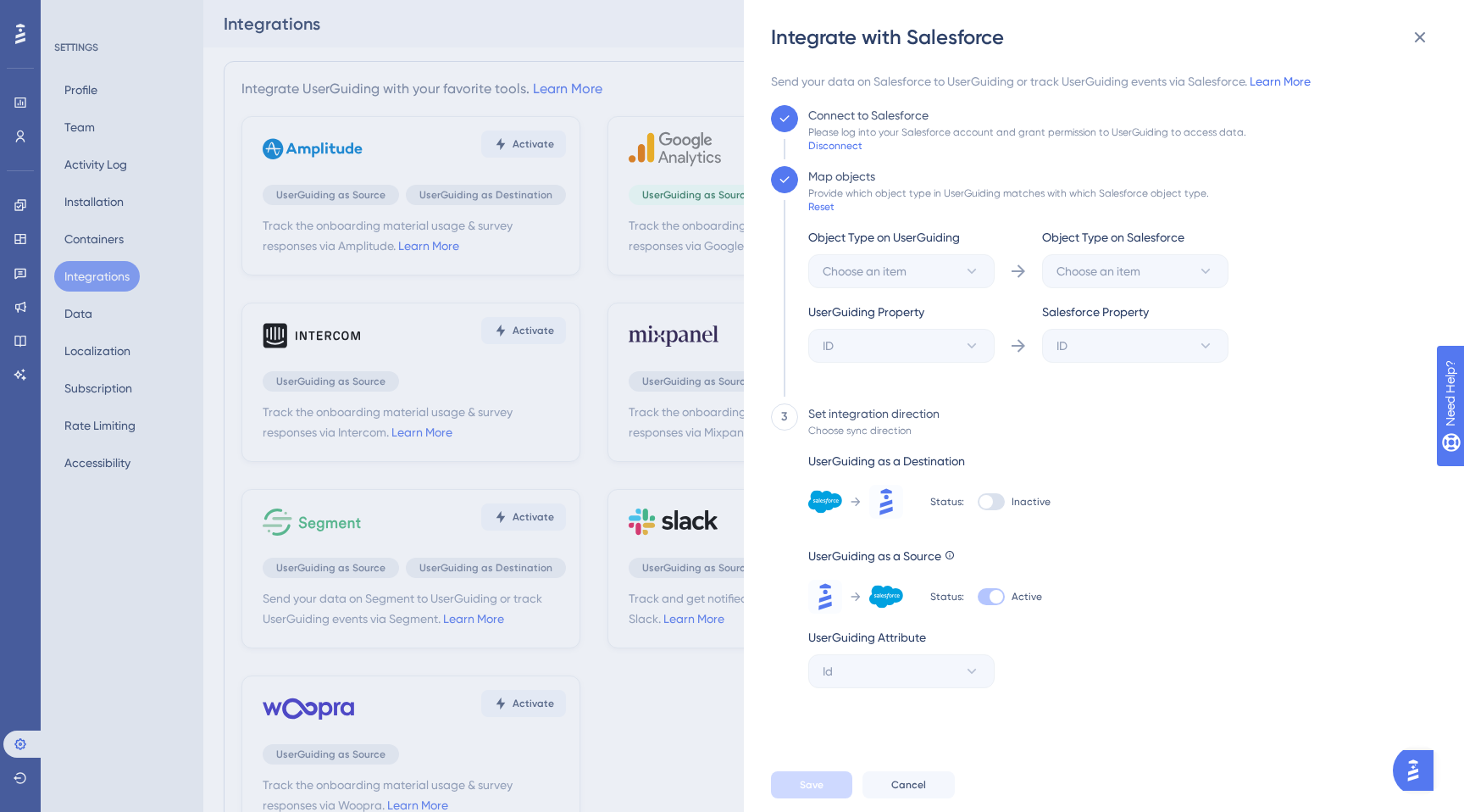
scroll to position [36, 0]
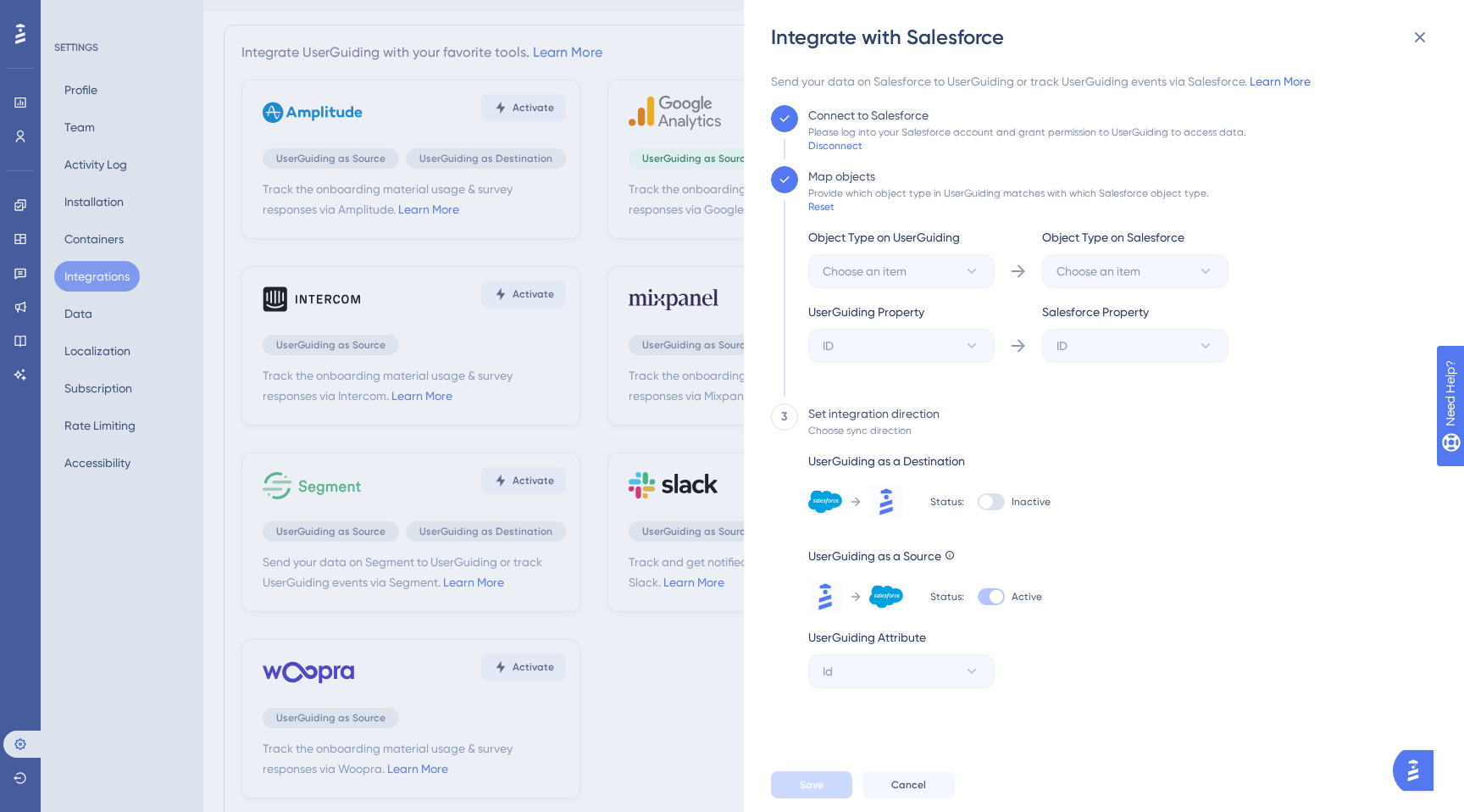
click at [986, 497] on div at bounding box center [987, 502] width 14 height 14
click at [978, 502] on input "Inactive" at bounding box center [977, 502] width 1 height 1
checkbox input "true"
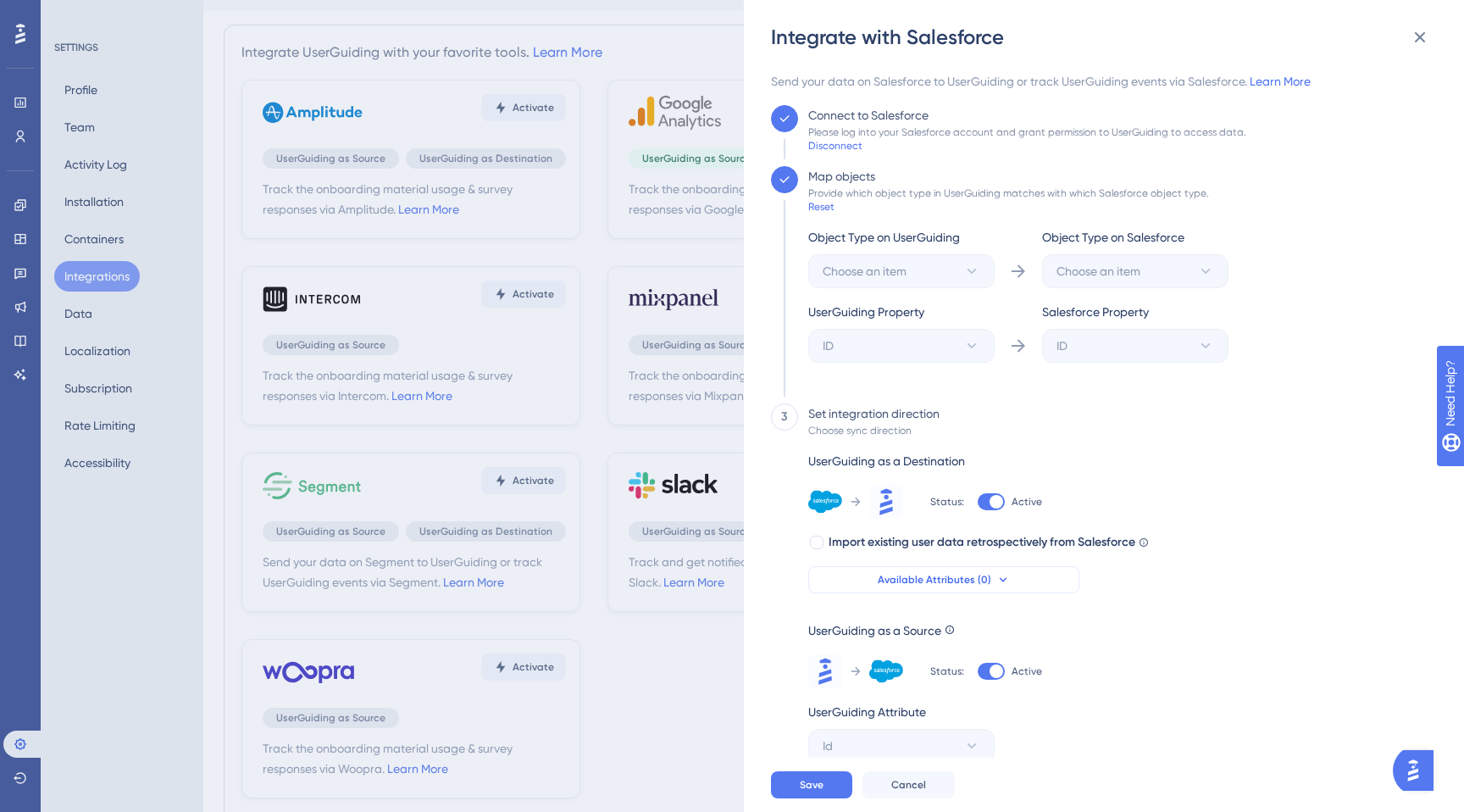
click at [927, 570] on button "Available Attributes (0)" at bounding box center [944, 579] width 272 height 27
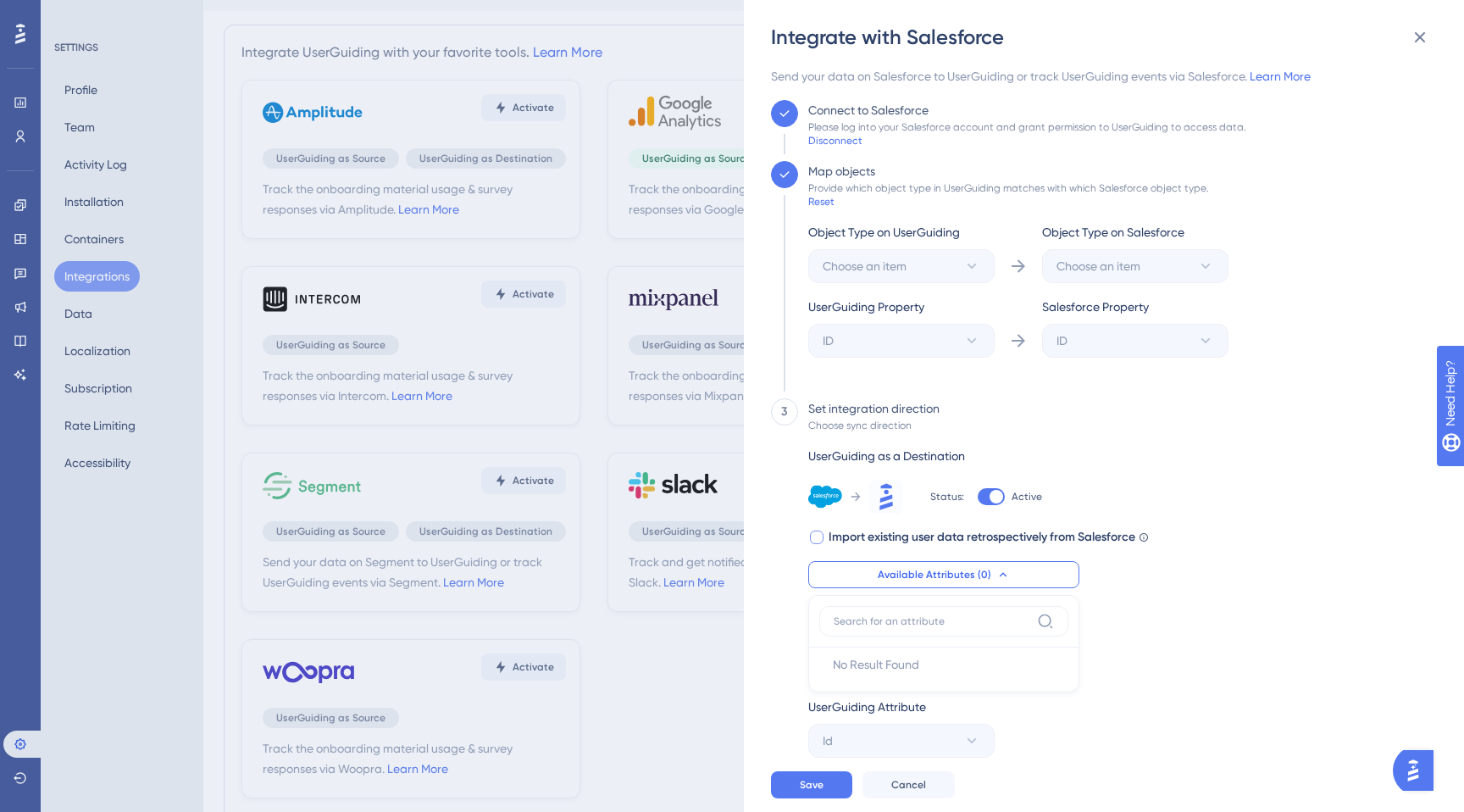
click at [866, 542] on span "Import existing user data retrospectively from Salesforce" at bounding box center [981, 537] width 307 height 21
checkbox input "true"
click at [1206, 502] on div "3 Set integration direction Choose sync direction UserGuiding as a Destination …" at bounding box center [1099, 577] width 655 height 359
click at [823, 788] on button "Save" at bounding box center [812, 784] width 81 height 27
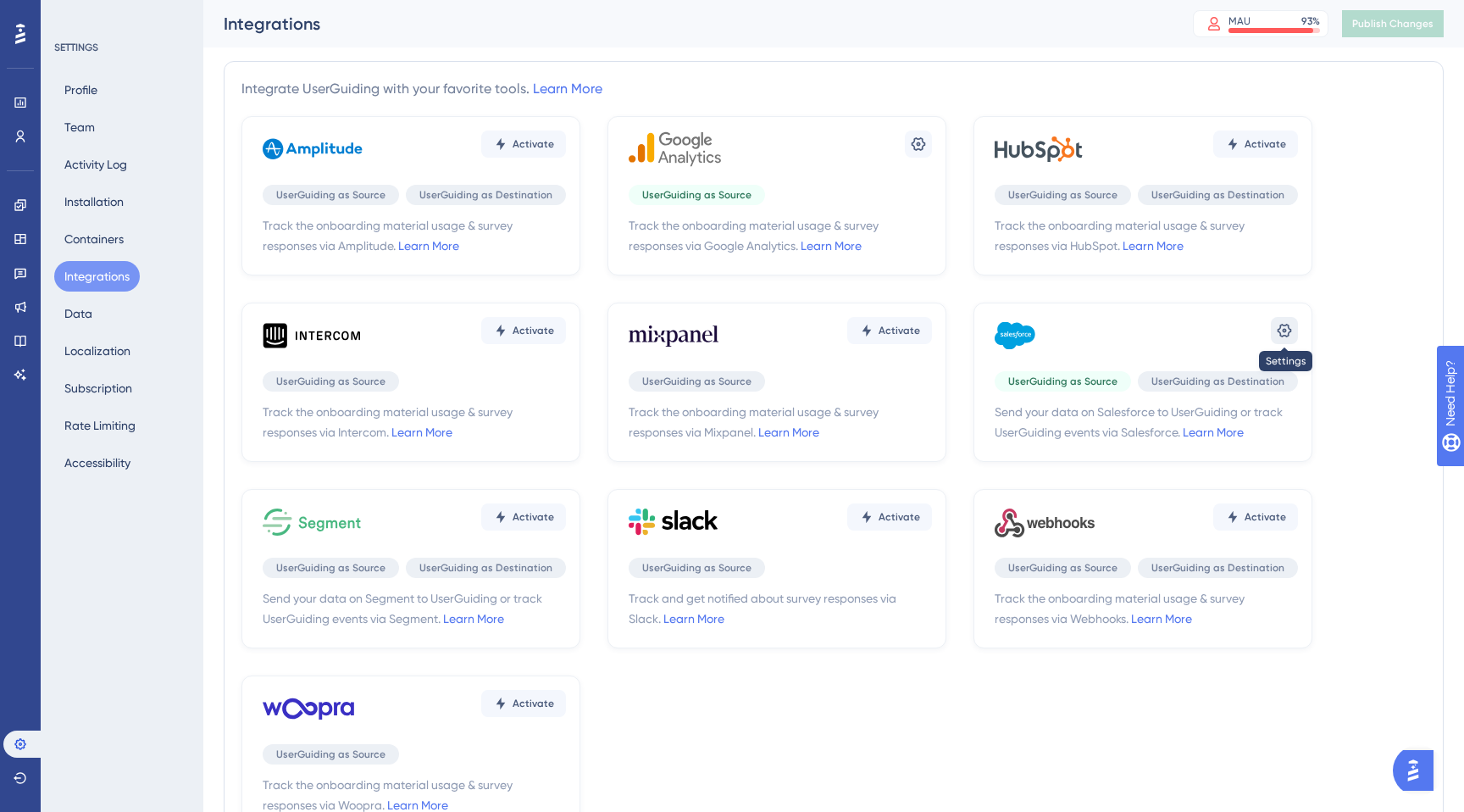
click at [1282, 329] on icon at bounding box center [1284, 330] width 15 height 14
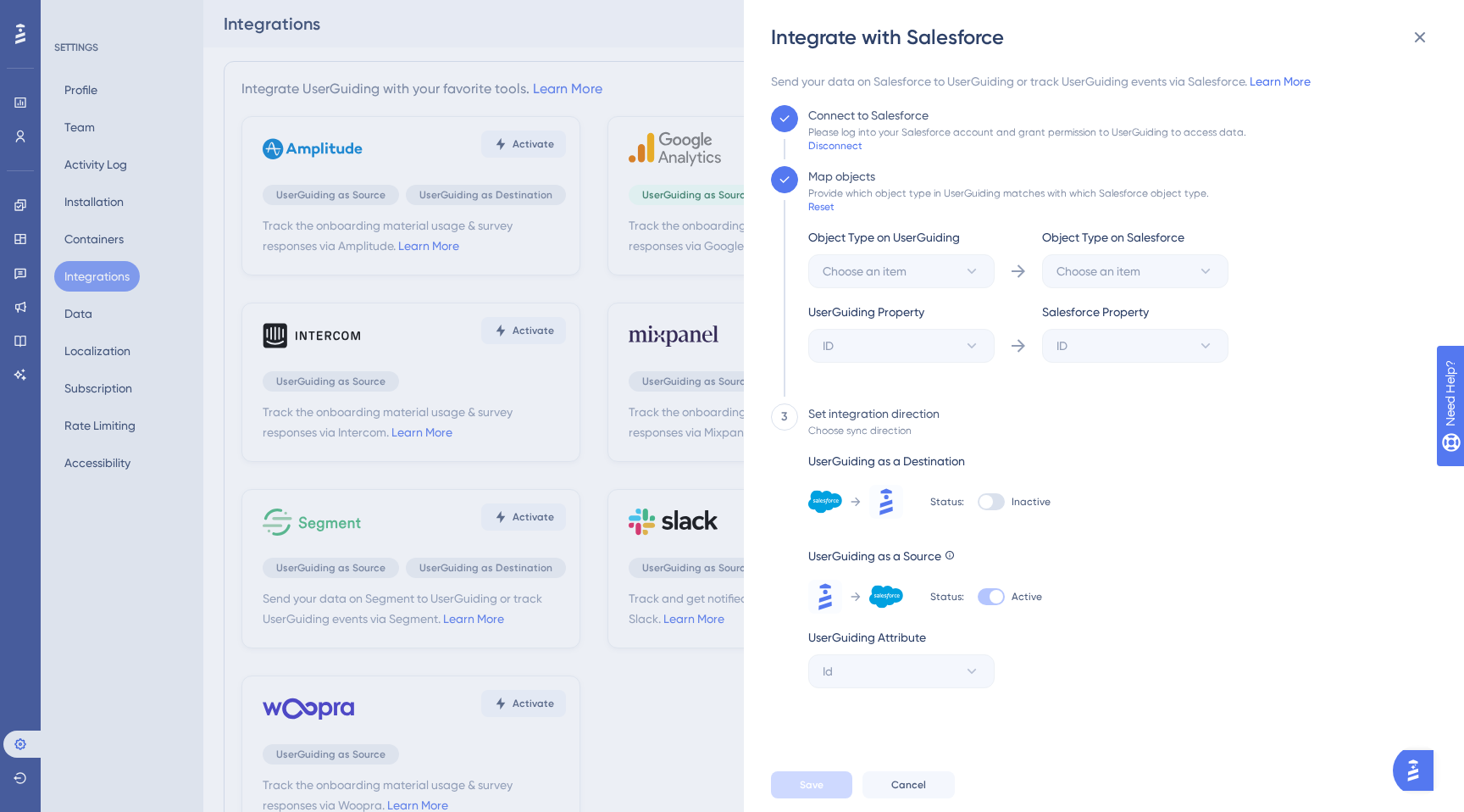
click at [992, 509] on div "Status: Inactive" at bounding box center [990, 501] width 120 height 34
click at [992, 508] on div at bounding box center [991, 502] width 27 height 17
click at [978, 502] on input "Inactive" at bounding box center [977, 502] width 1 height 1
checkbox input "true"
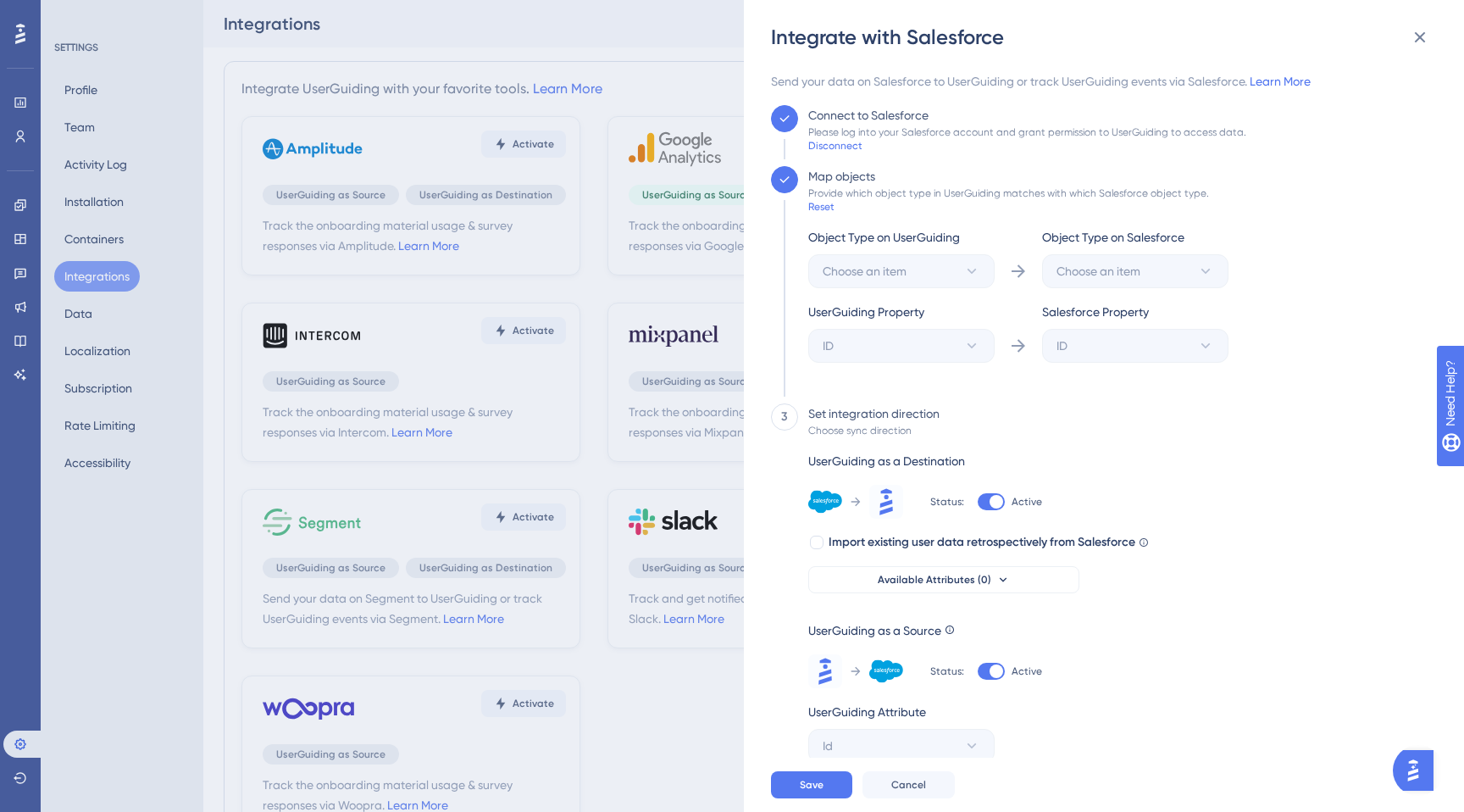
scroll to position [5, 0]
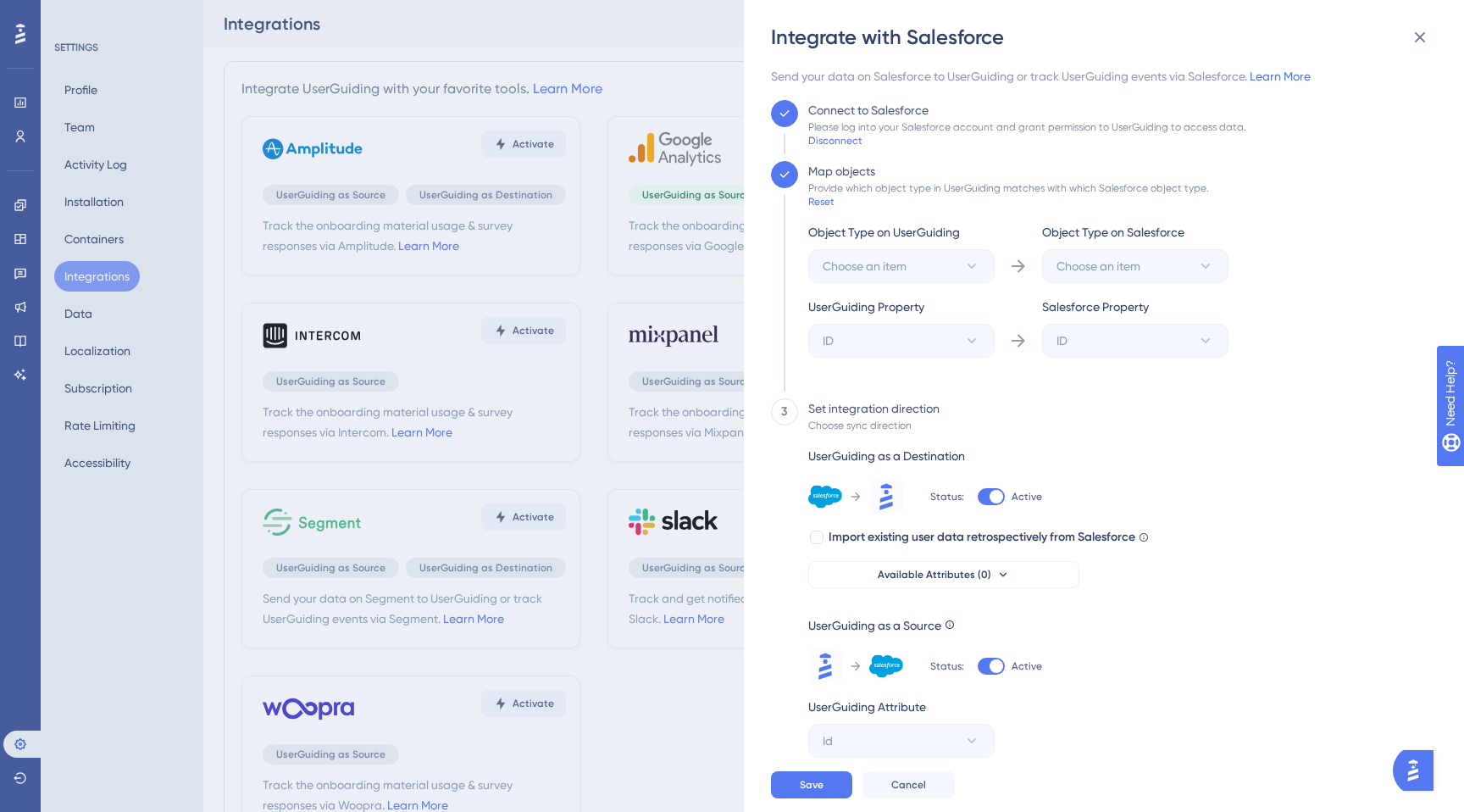
click at [906, 523] on div "UserGuiding as a Destination Status: Active Import existing user data retrospec…" at bounding box center [979, 516] width 341 height 143
click at [905, 531] on span "Import existing user data retrospectively from Salesforce" at bounding box center [981, 537] width 307 height 21
checkbox input "true"
click at [813, 778] on span "Save" at bounding box center [811, 784] width 23 height 14
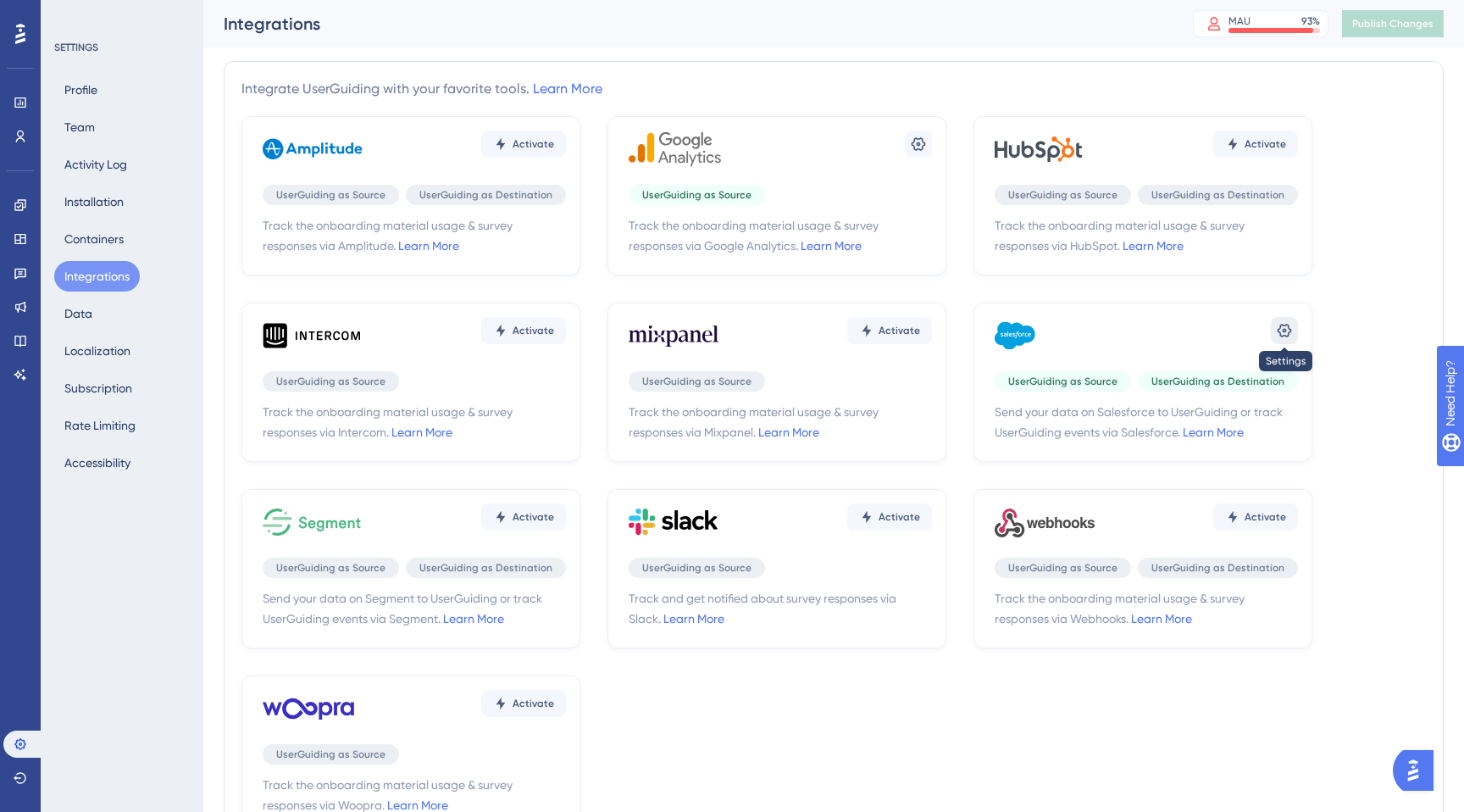
click at [1284, 322] on icon at bounding box center [1285, 330] width 17 height 17
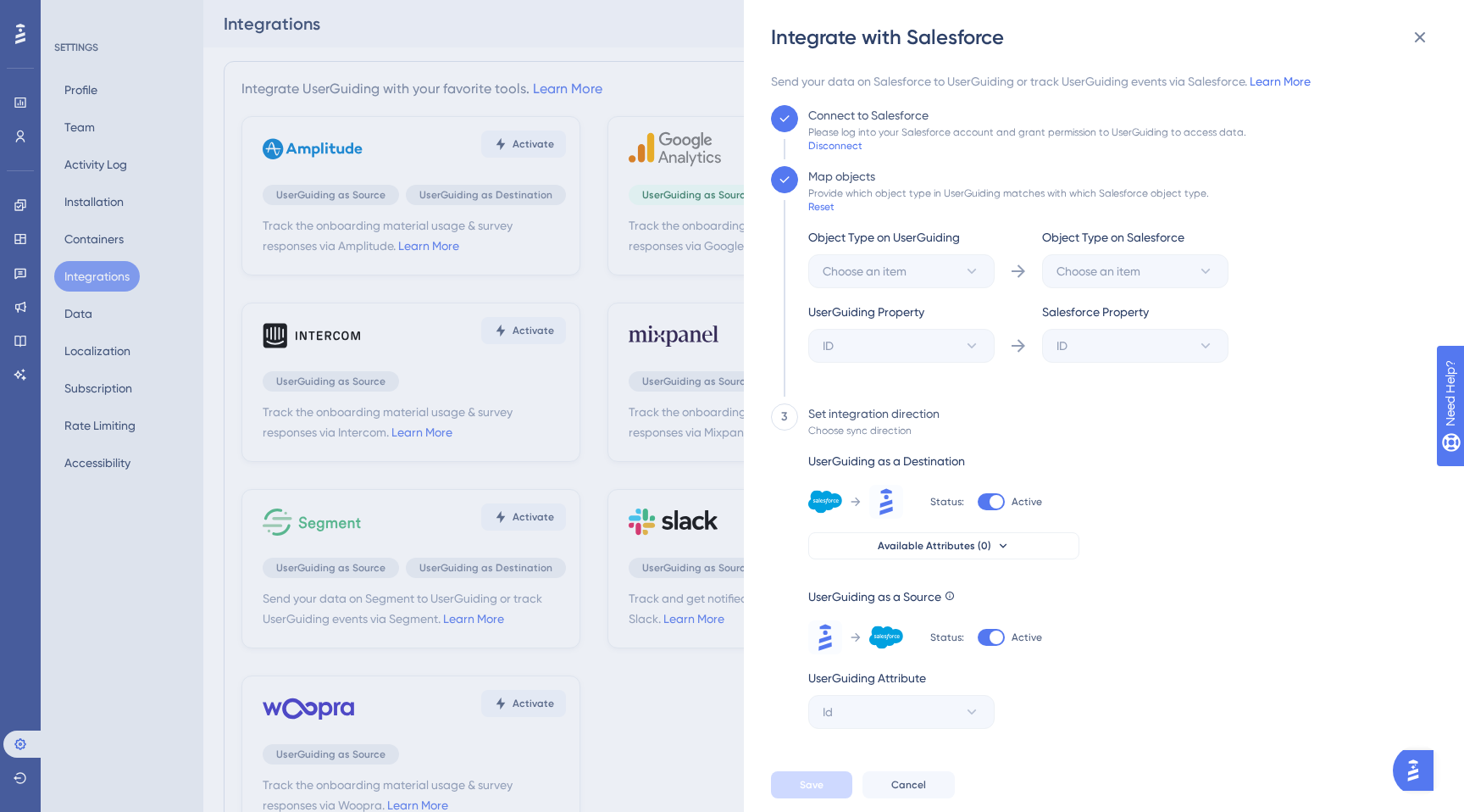
click at [841, 138] on div "Please log into your Salesforce account and grant permission to UserGuiding to …" at bounding box center [1027, 132] width 438 height 14
click at [841, 144] on div "Disconnect" at bounding box center [835, 146] width 54 height 14
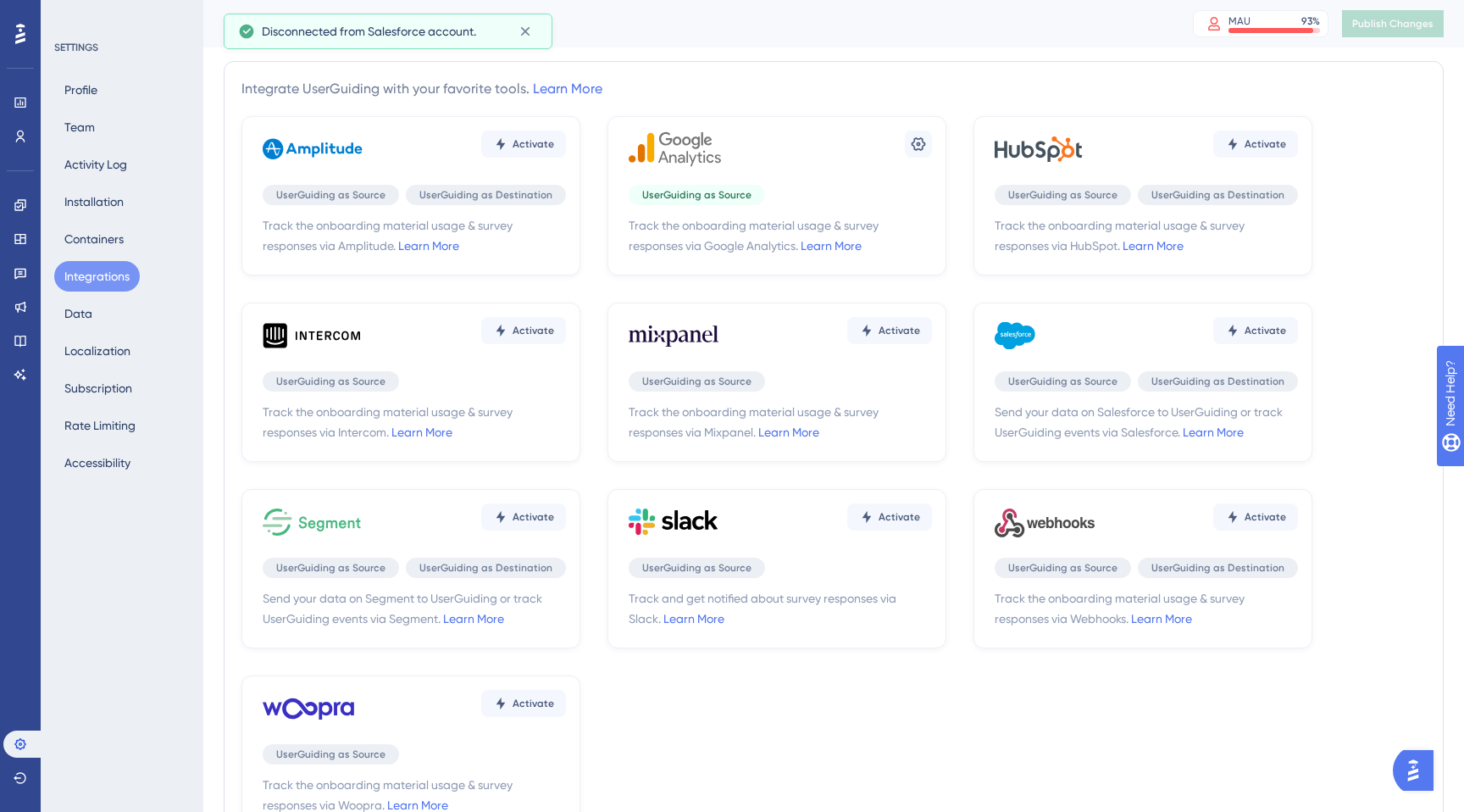
click at [1257, 346] on div "Activate" at bounding box center [1146, 336] width 304 height 51
click at [1280, 320] on button "Activate" at bounding box center [1256, 329] width 85 height 27
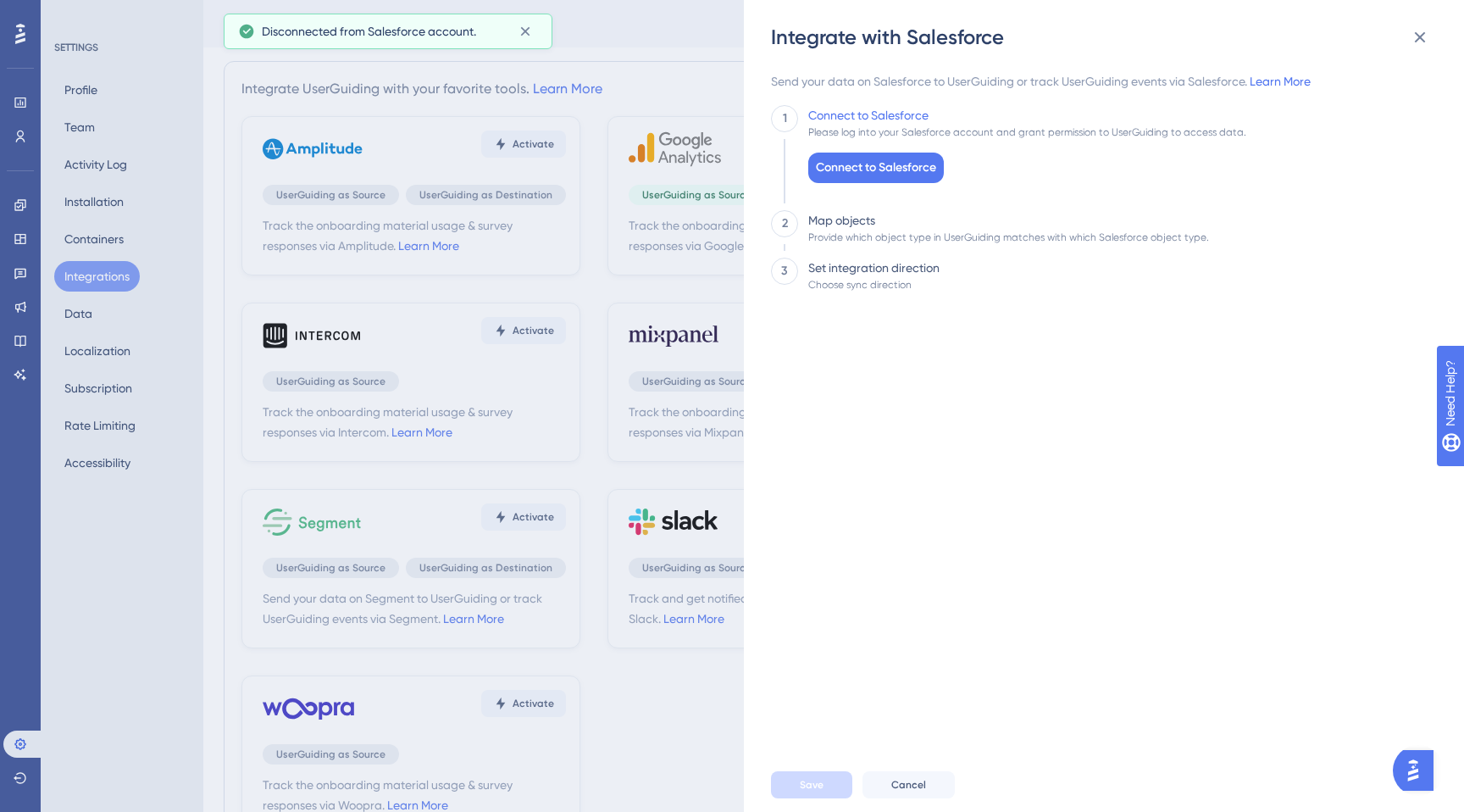
click at [1280, 320] on div "Integrate with Salesforce Send your data on Salesforce to UserGuiding or track …" at bounding box center [732, 406] width 1464 height 812
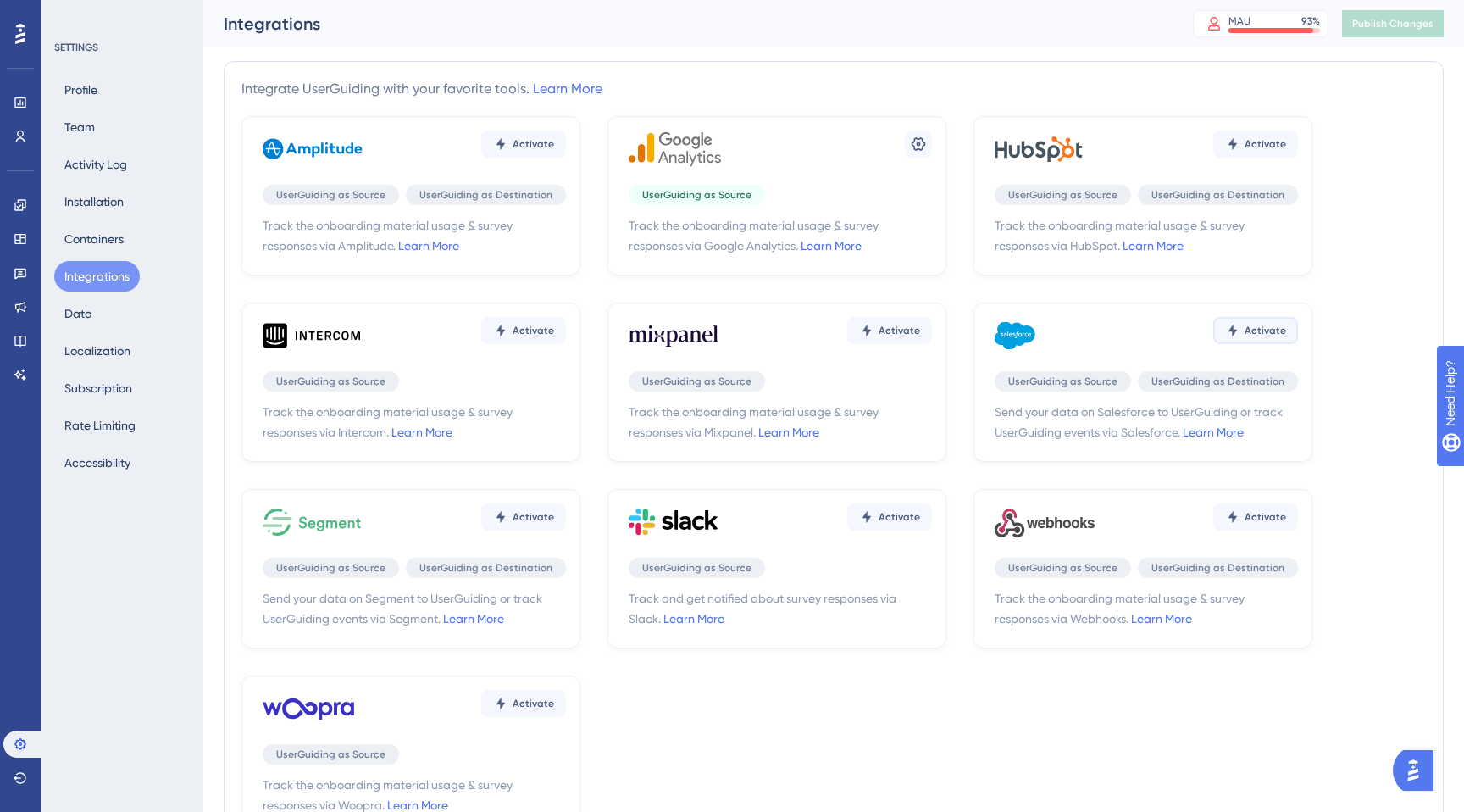
click at [1252, 324] on span "Activate" at bounding box center [1265, 330] width 42 height 14
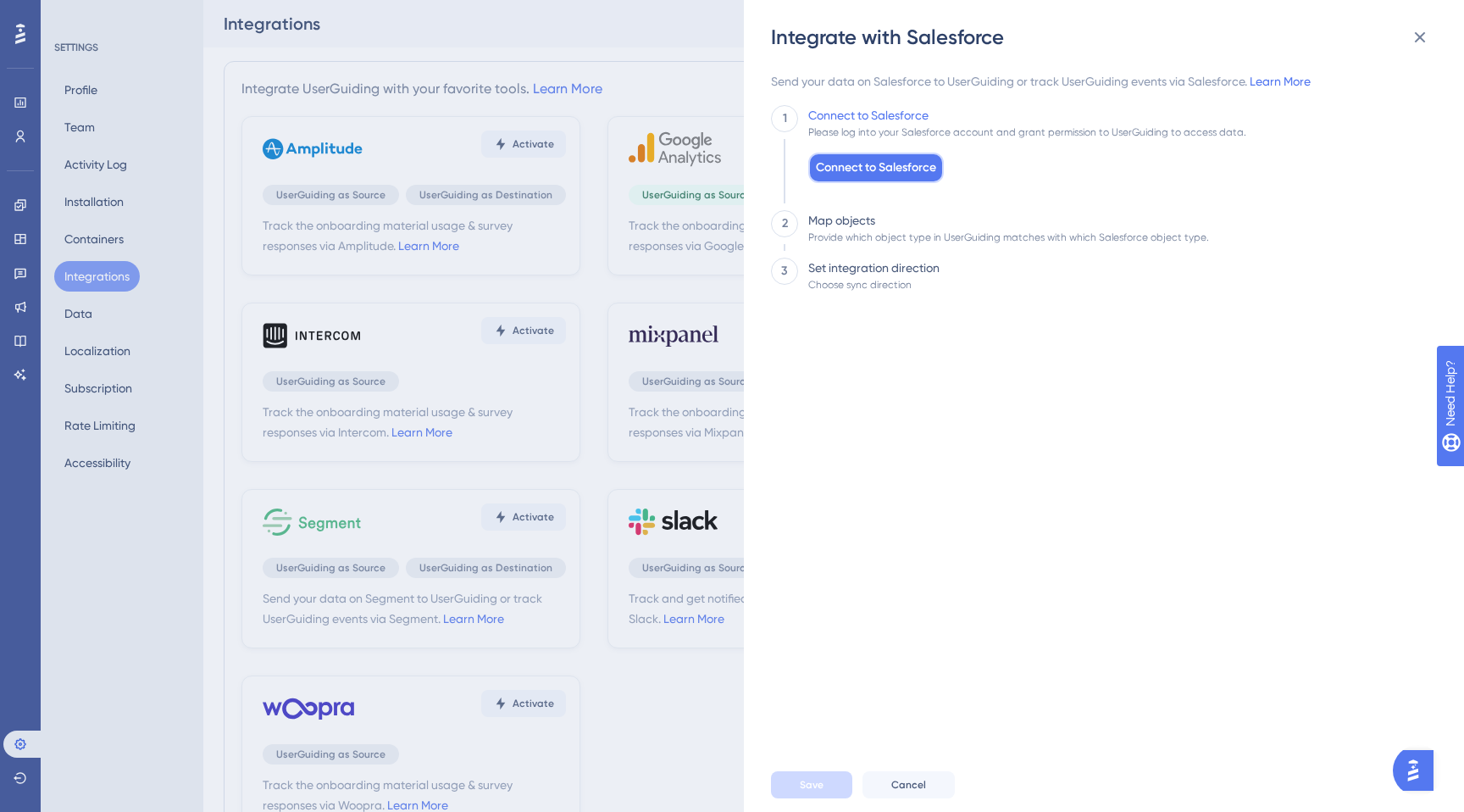
click at [841, 179] on button "Connect to Salesforce" at bounding box center [876, 167] width 136 height 30
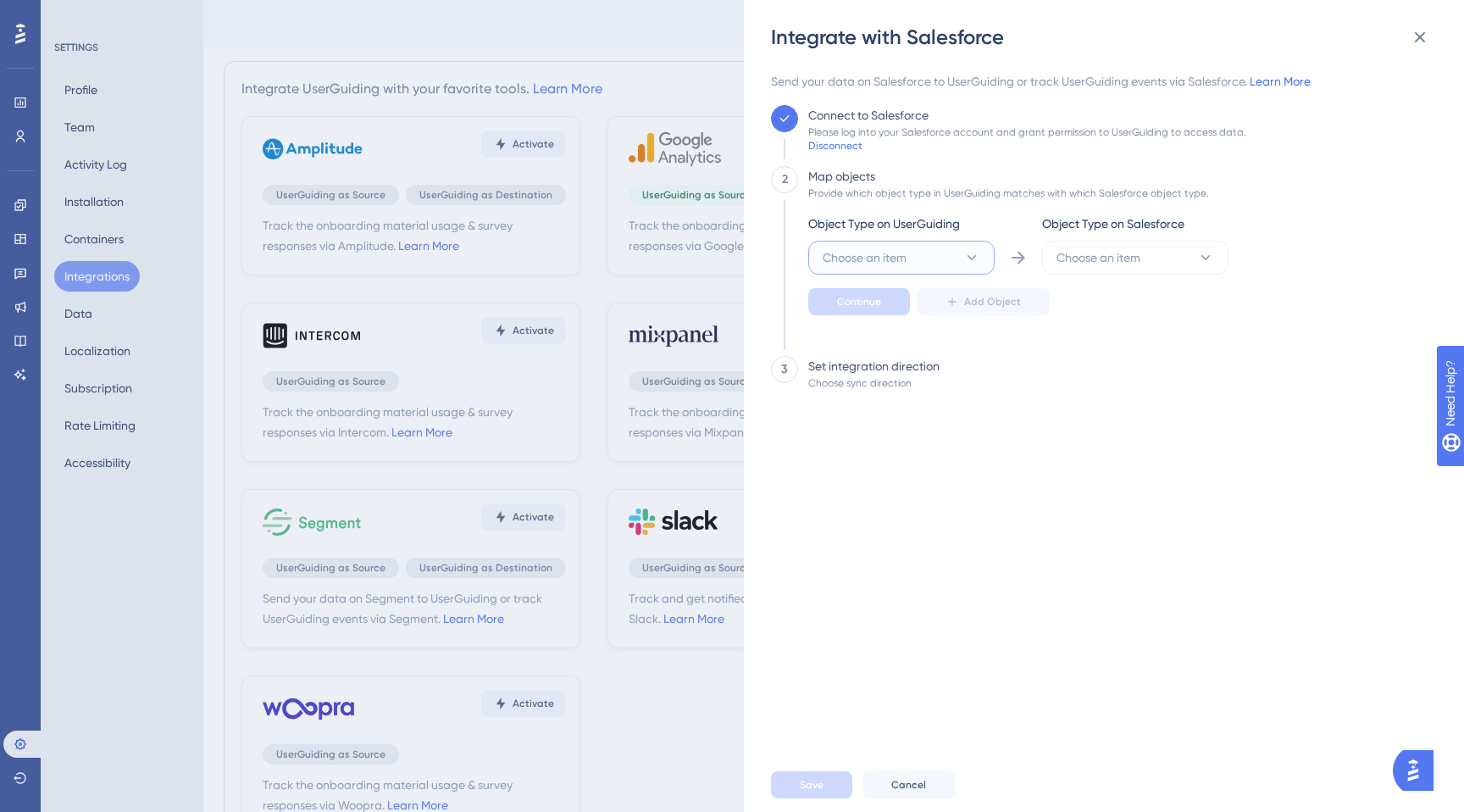
click at [895, 242] on button "Choose an item" at bounding box center [902, 257] width 187 height 34
click at [885, 330] on div "Company Company" at bounding box center [901, 342] width 137 height 34
click at [1140, 247] on span "Choose an item" at bounding box center [1098, 258] width 84 height 21
click at [1088, 374] on span "Lead" at bounding box center [1081, 377] width 28 height 21
click at [924, 245] on button "Company" at bounding box center [902, 257] width 187 height 34
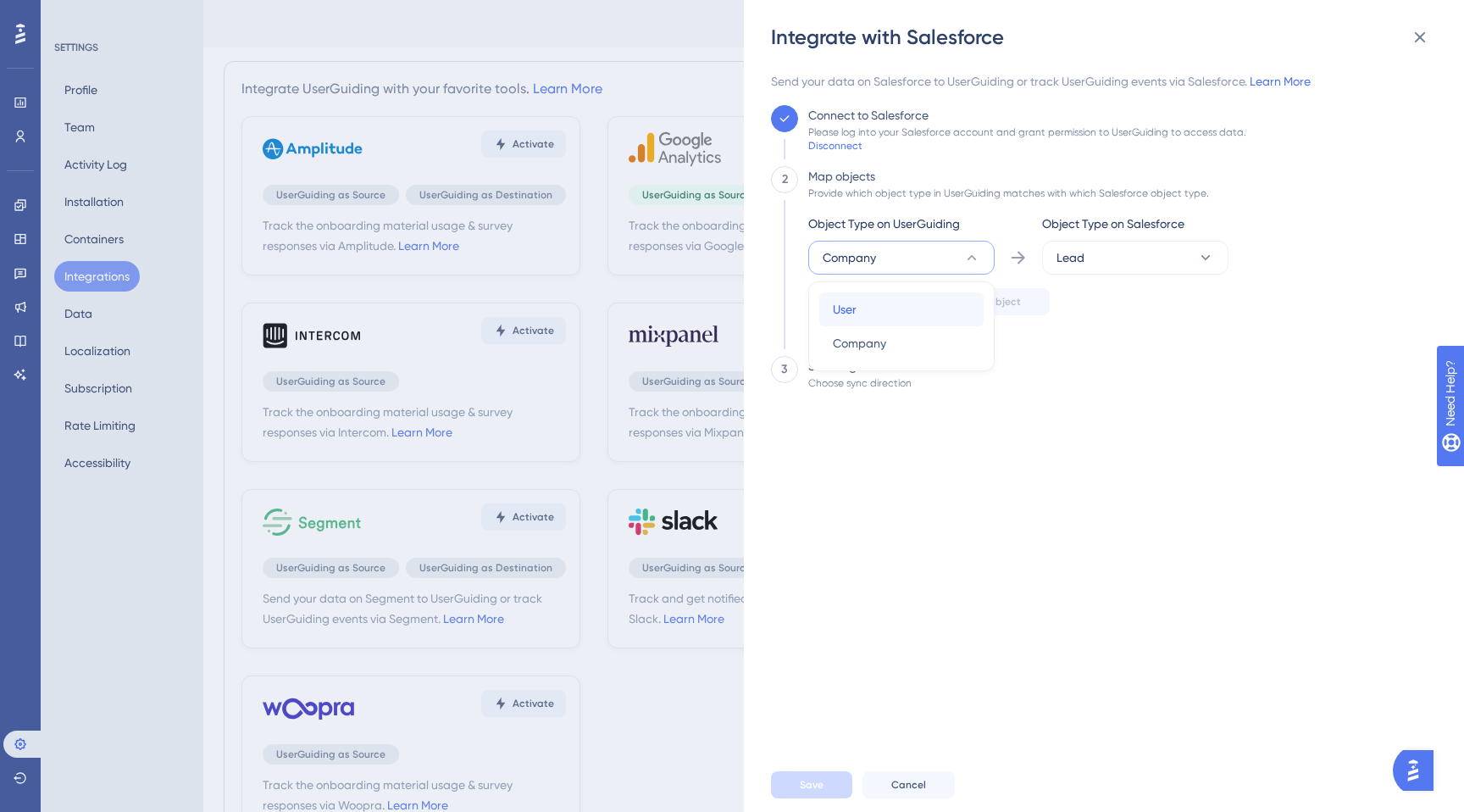
click at [882, 306] on div "User User" at bounding box center [901, 309] width 137 height 34
click at [1086, 259] on button "Lead" at bounding box center [1135, 257] width 187 height 34
click at [852, 303] on span "Continue" at bounding box center [859, 302] width 44 height 14
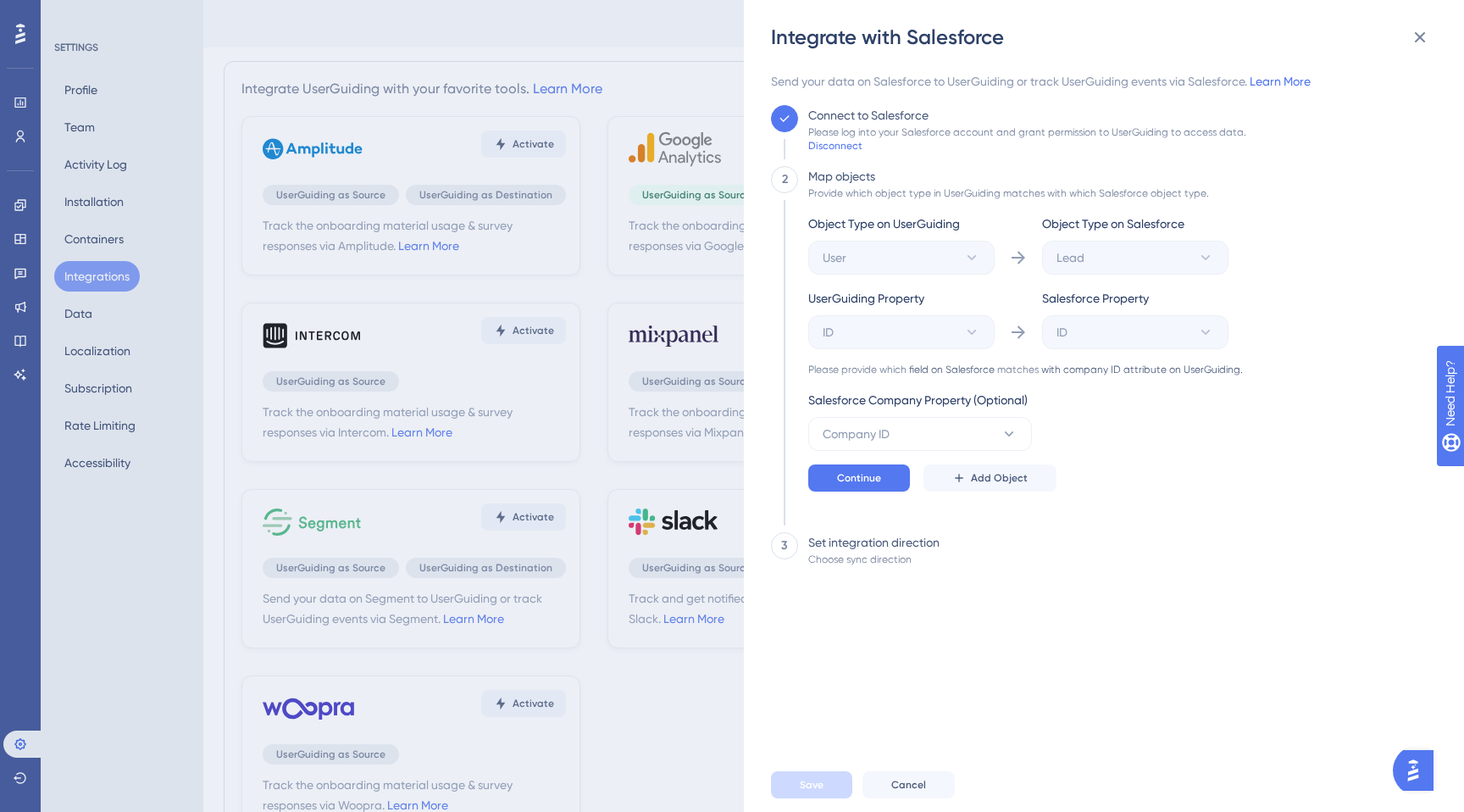
click at [1033, 366] on div "Please provide which field on Salesforce matches with company ID attribute on U…" at bounding box center [1026, 369] width 435 height 14
click at [1128, 601] on div "Send your data on Salesforce to UserGuiding or track UserGuiding events via Sal…" at bounding box center [1099, 414] width 655 height 687
click at [859, 430] on span "Company ID" at bounding box center [855, 434] width 67 height 21
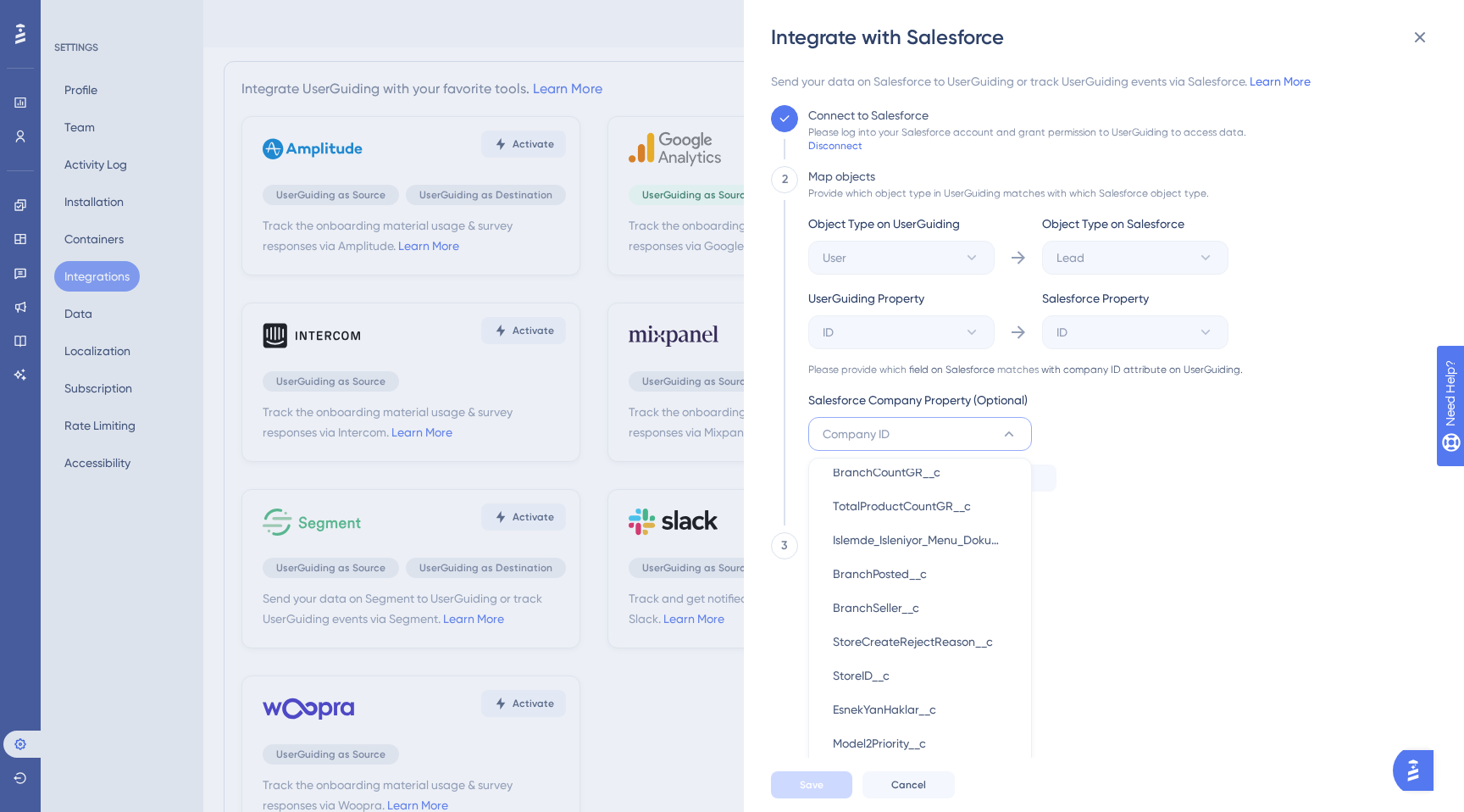
scroll to position [7064, 0]
click at [917, 676] on div "StoreID__c StoreID__c" at bounding box center [920, 673] width 175 height 34
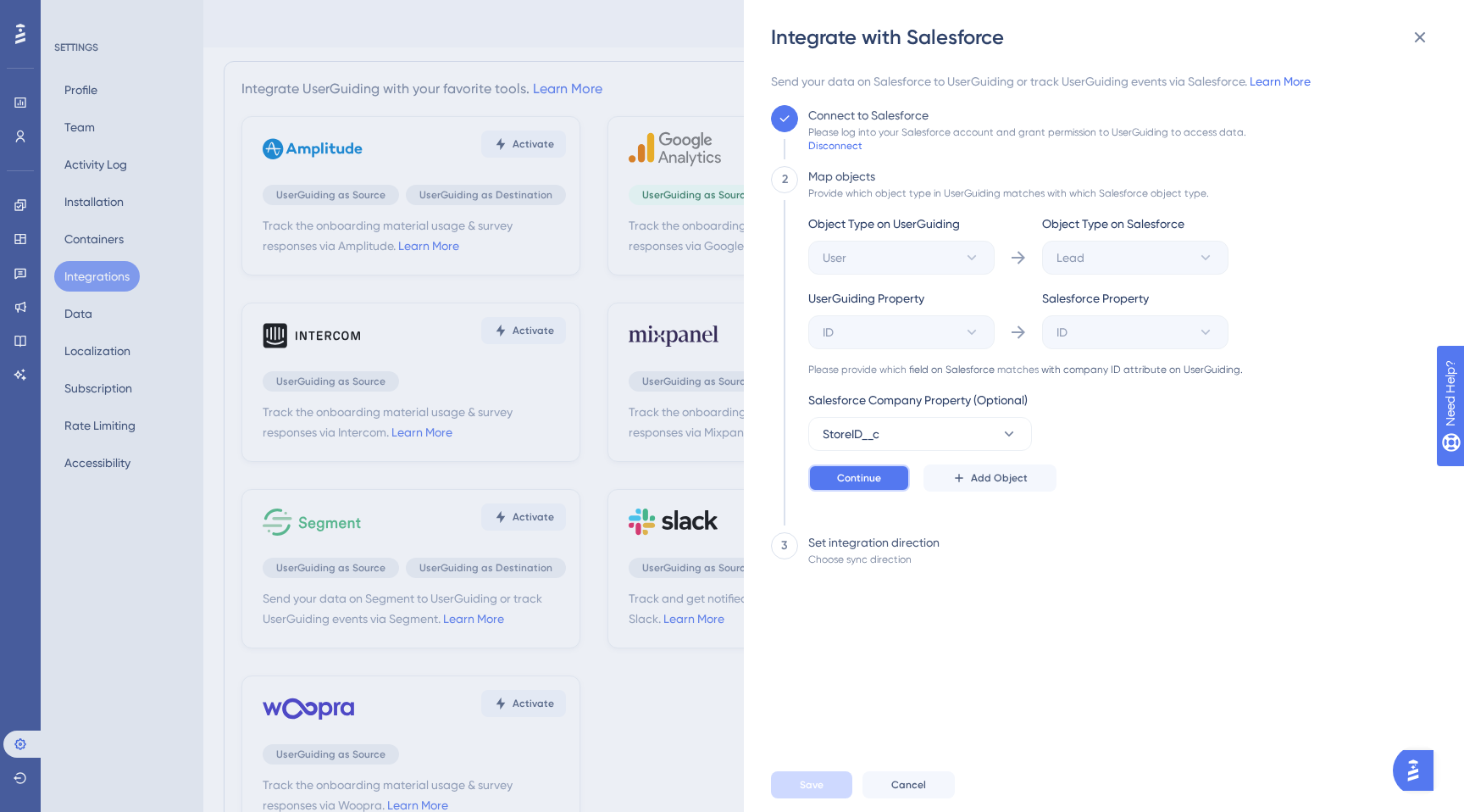
click at [888, 481] on button "Continue" at bounding box center [860, 477] width 102 height 27
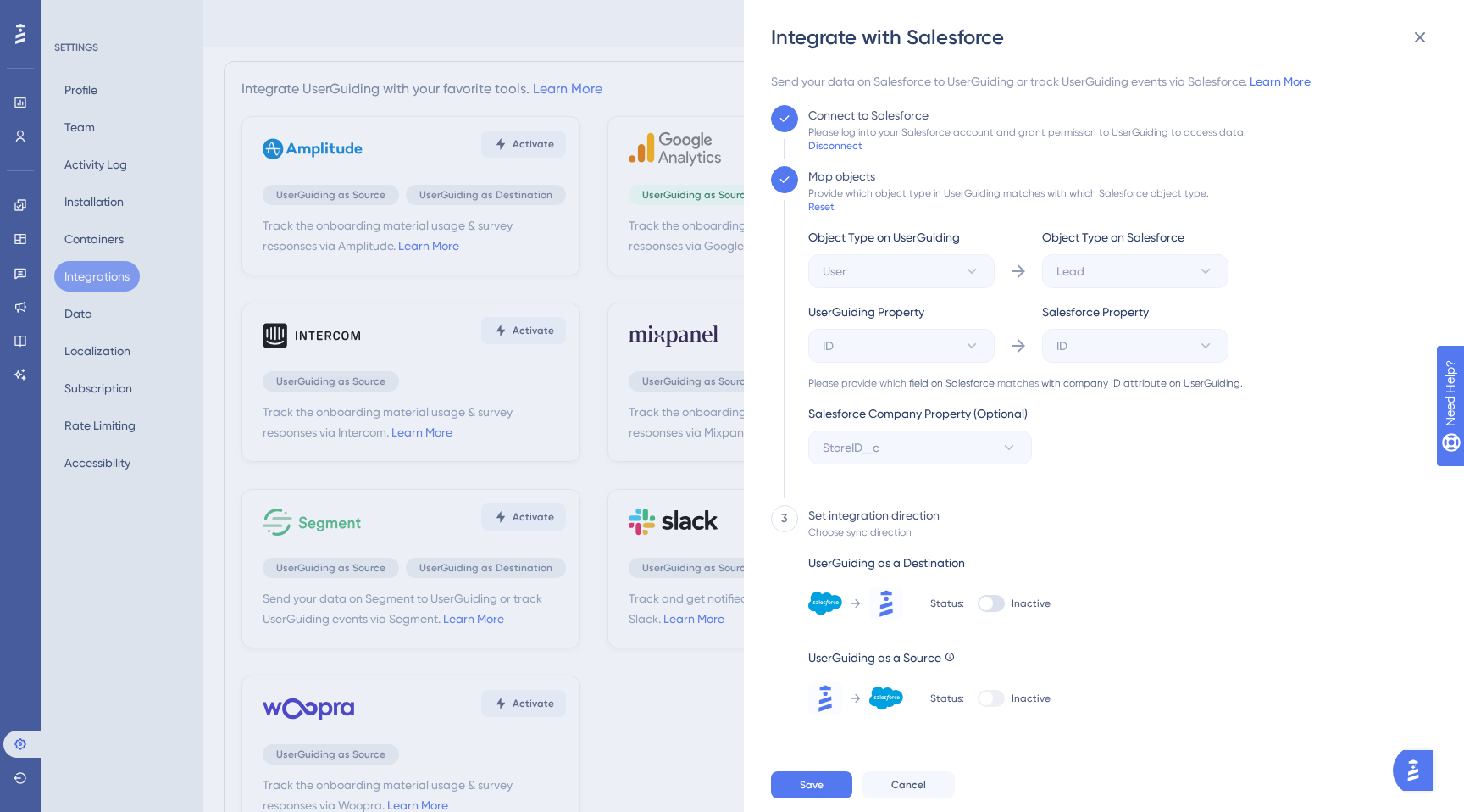
click at [988, 597] on div at bounding box center [991, 604] width 27 height 17
click at [978, 604] on input "Inactive" at bounding box center [977, 604] width 1 height 1
checkbox input "true"
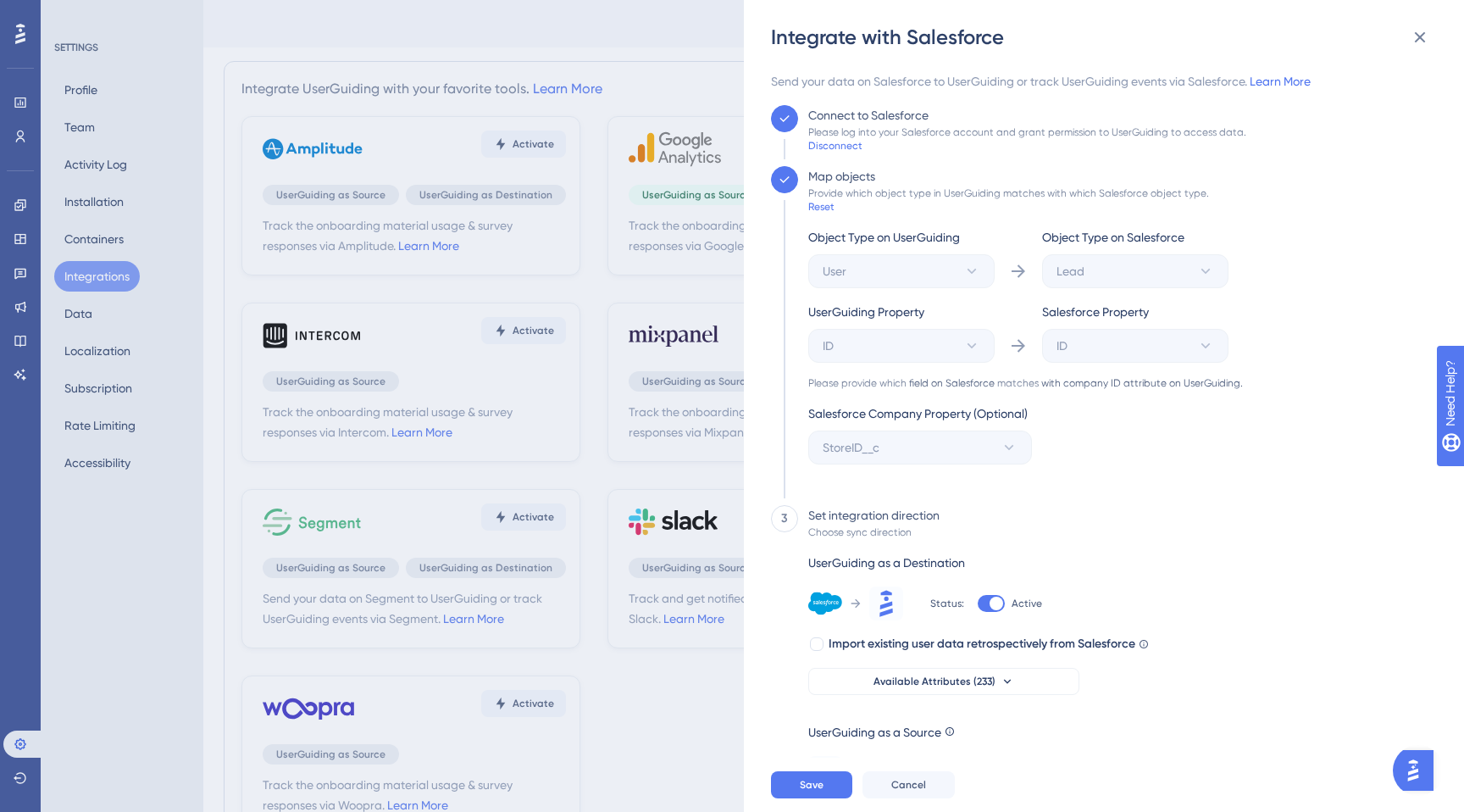
scroll to position [32, 0]
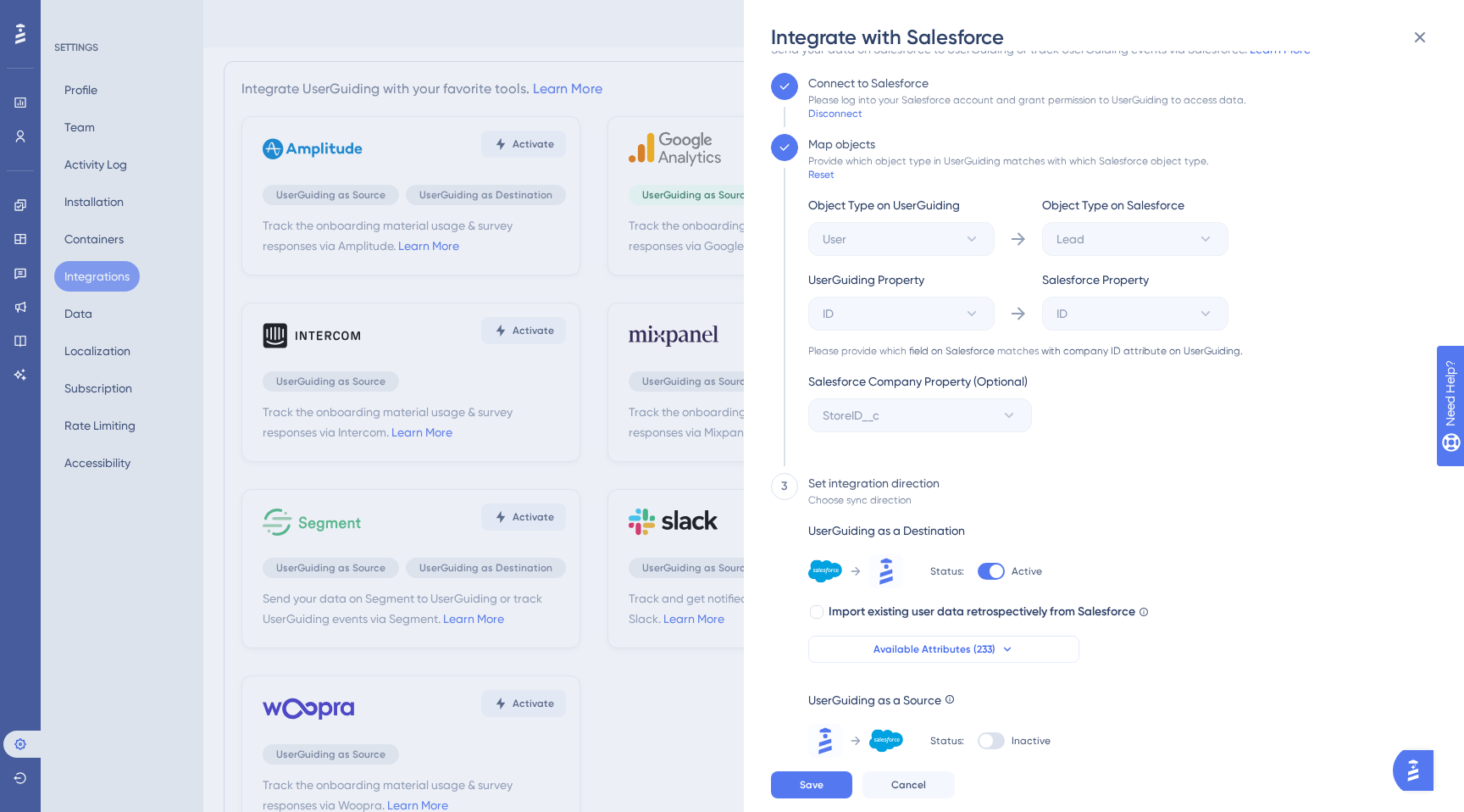
click at [991, 641] on button "Available Attributes (233)" at bounding box center [944, 649] width 272 height 27
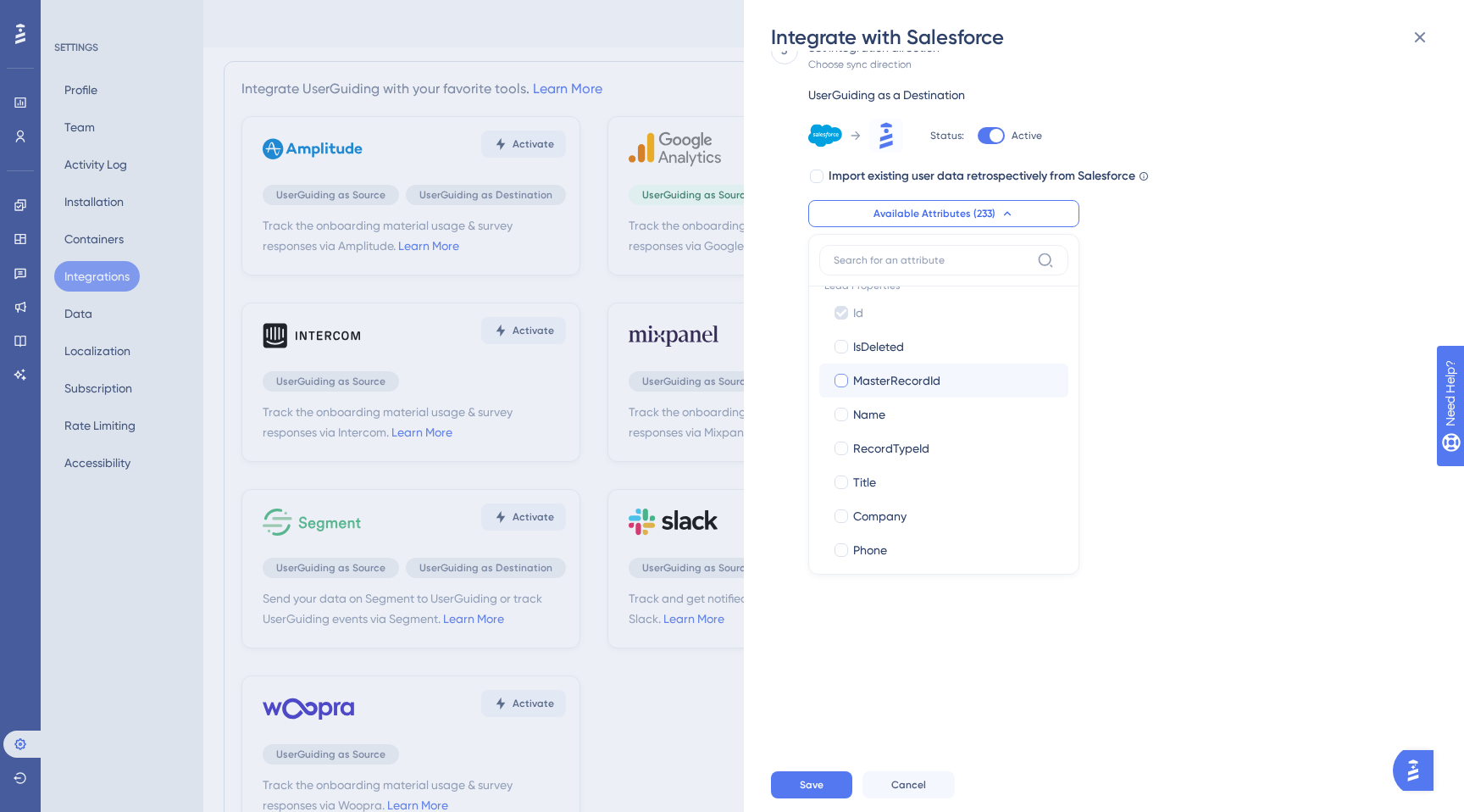
scroll to position [29, 0]
click at [884, 353] on label "IsDeleted IsDeleted" at bounding box center [943, 342] width 249 height 34
click at [842, 371] on input "IsDeleted" at bounding box center [841, 371] width 1 height 1
checkbox input "true"
click at [883, 371] on span "MasterRecordId" at bounding box center [897, 376] width 87 height 21
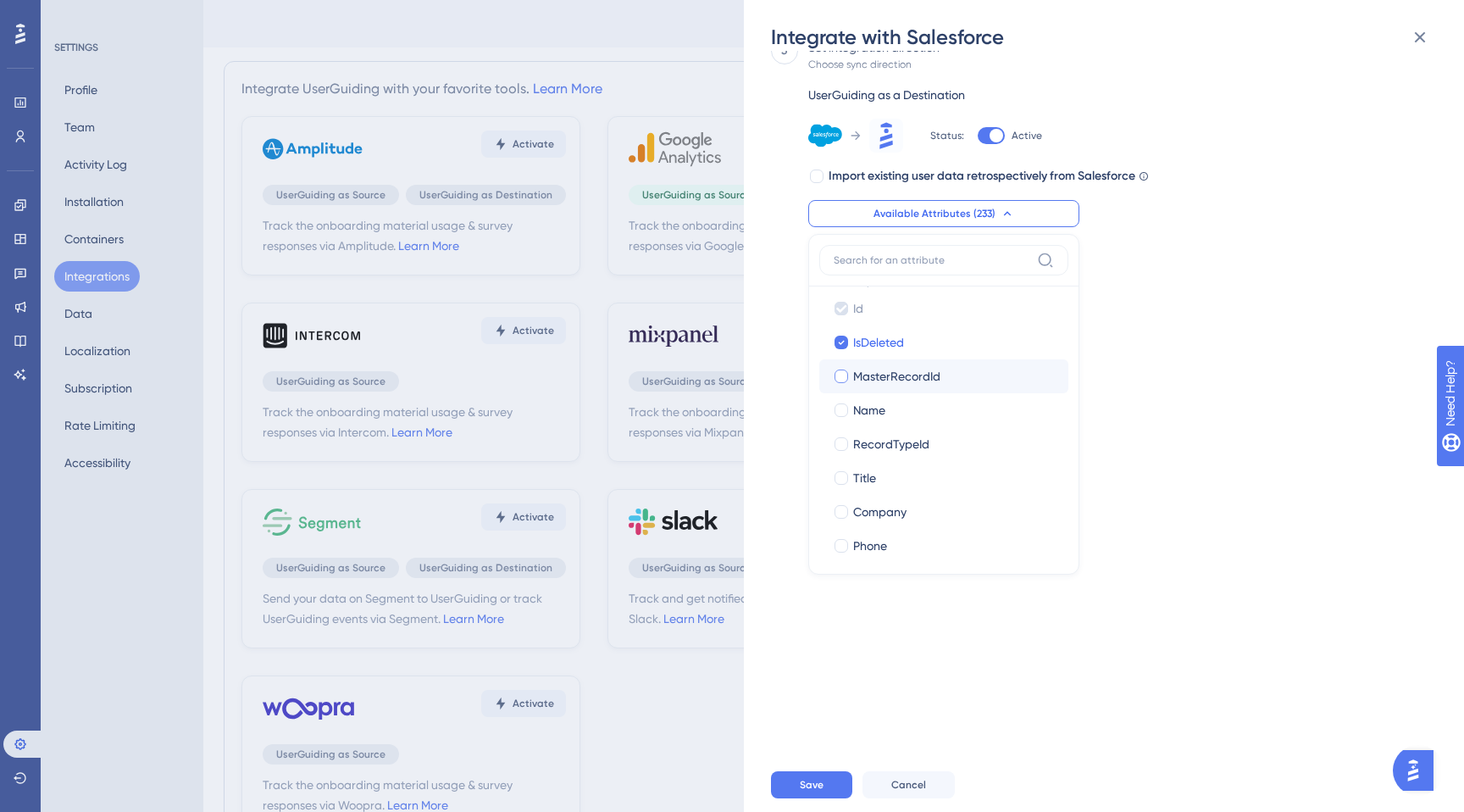
checkbox input "true"
click at [879, 419] on span "Name" at bounding box center [869, 410] width 32 height 21
checkbox input "true"
click at [884, 452] on span "RecordTypeId" at bounding box center [892, 444] width 76 height 21
checkbox input "true"
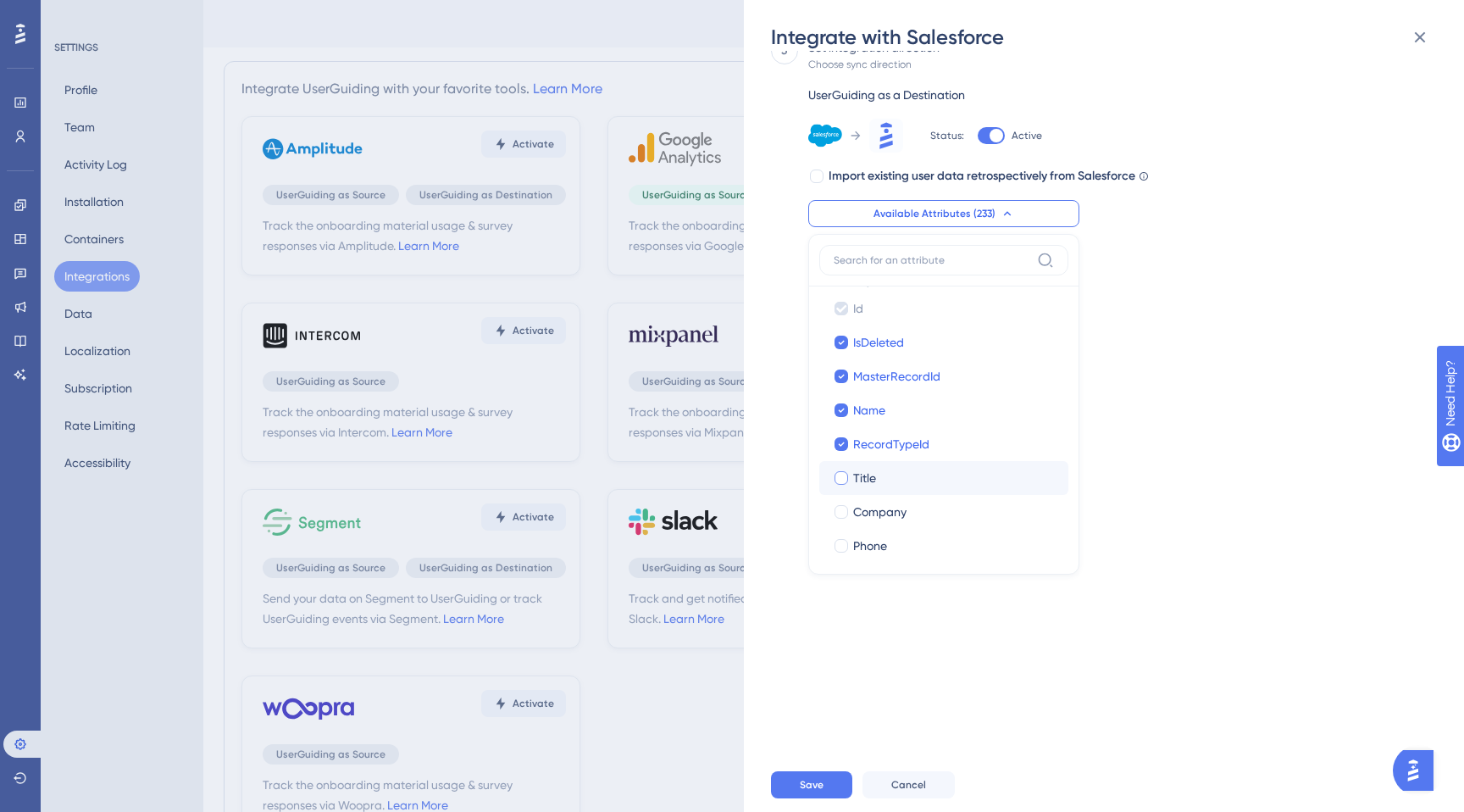
click at [884, 471] on div "Title" at bounding box center [954, 478] width 201 height 21
checkbox input "true"
click at [884, 521] on span "Company" at bounding box center [880, 512] width 54 height 21
checkbox input "true"
click at [884, 541] on span "Phone" at bounding box center [870, 546] width 34 height 21
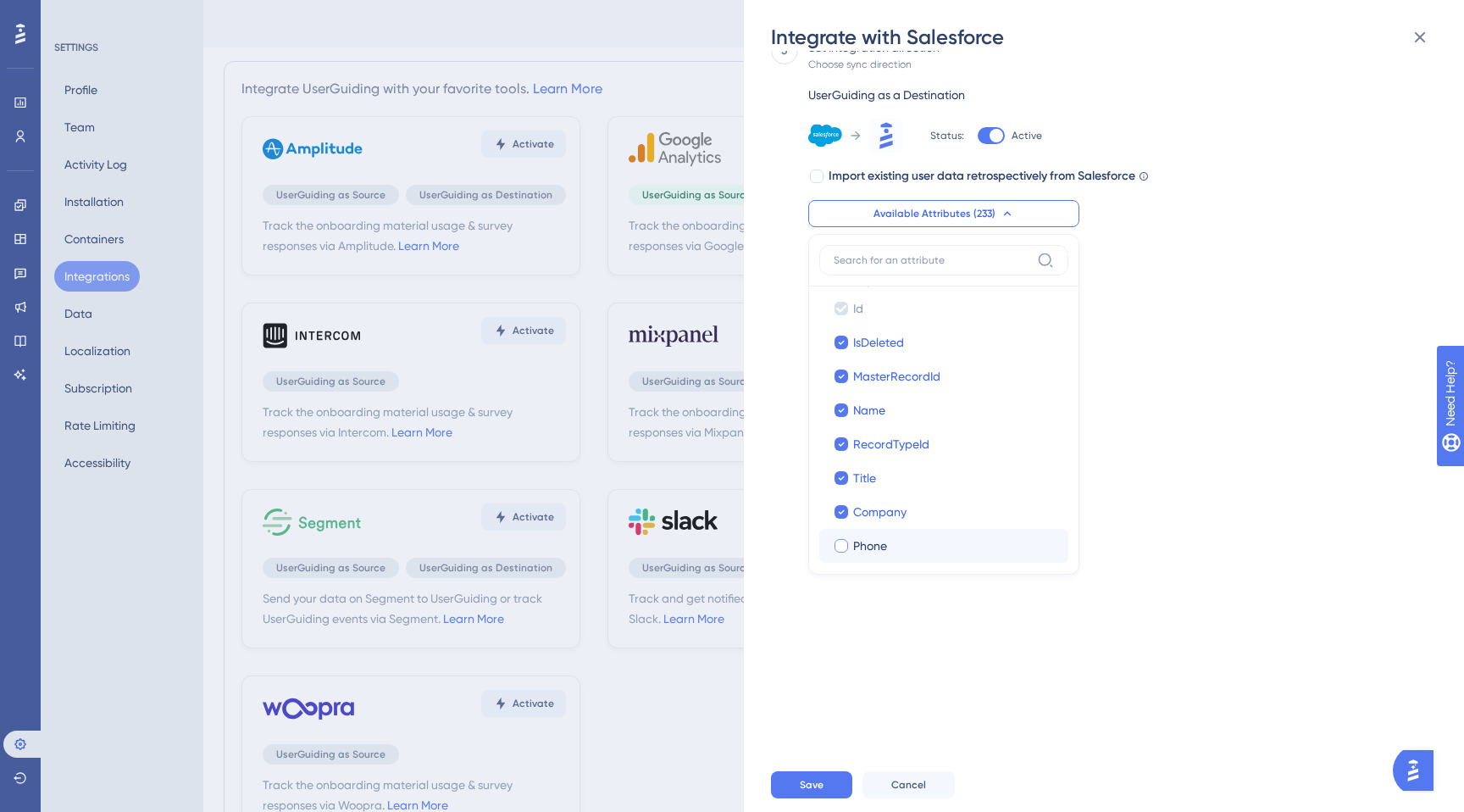
checkbox input "true"
click at [1145, 493] on div "Send your data on Salesforce to UserGuiding or track UserGuiding events via Sal…" at bounding box center [1113, 404] width 683 height 707
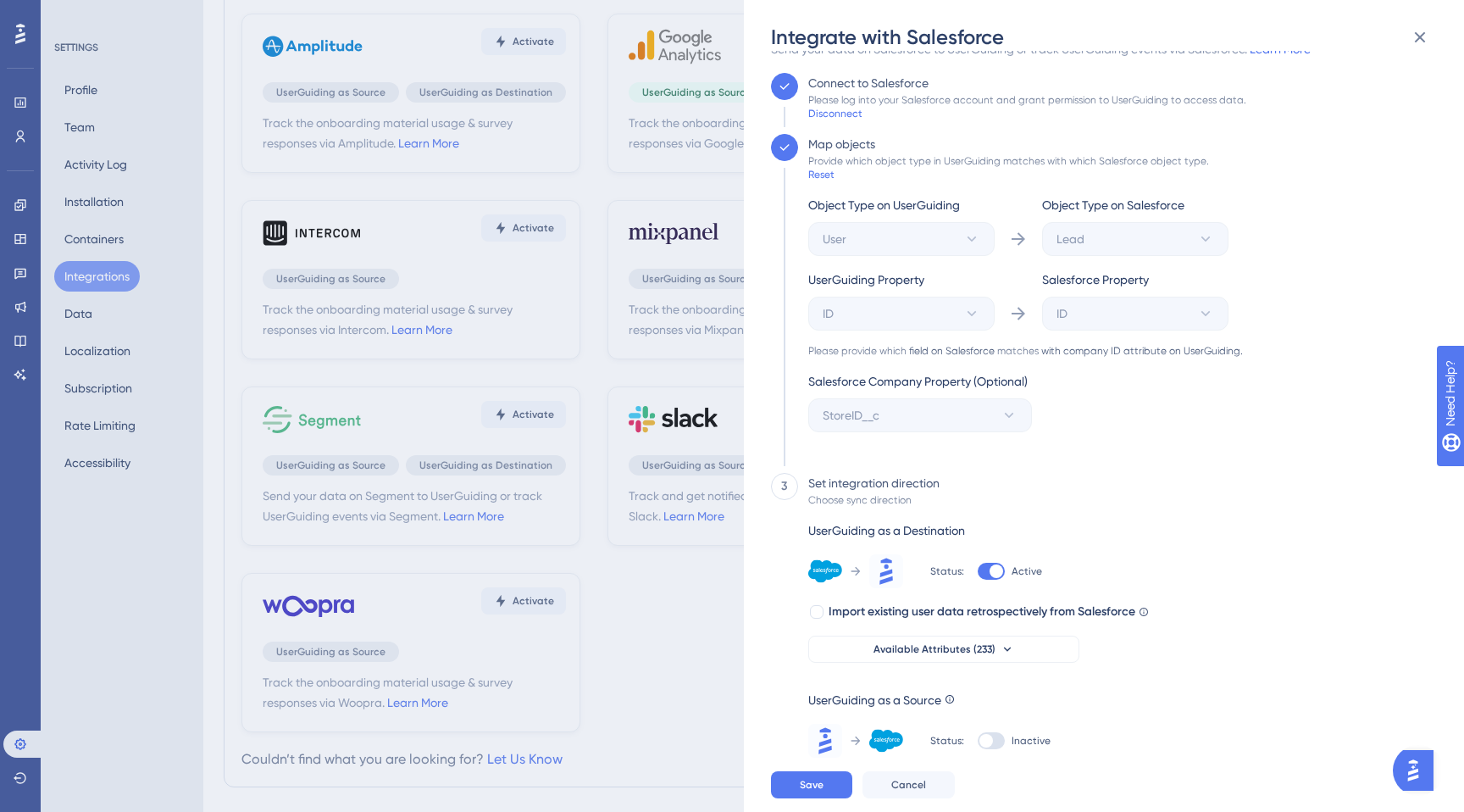
scroll to position [132, 0]
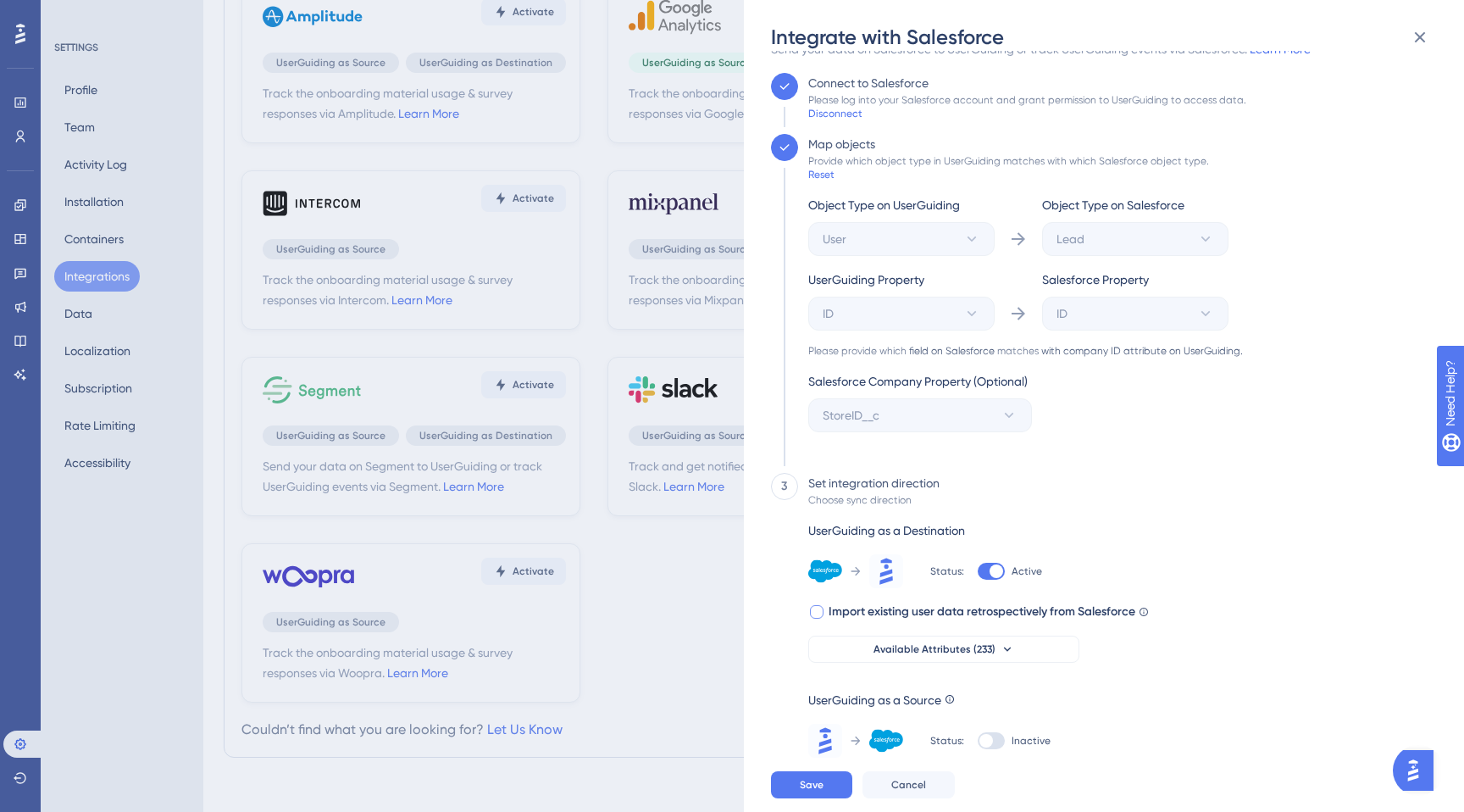
click at [914, 607] on span "Import existing user data retrospectively from Salesforce" at bounding box center [981, 612] width 307 height 21
checkbox input "true"
click at [987, 747] on div at bounding box center [991, 741] width 27 height 17
click at [978, 773] on input "Inactive" at bounding box center [977, 773] width 1 height 1
checkbox input "true"
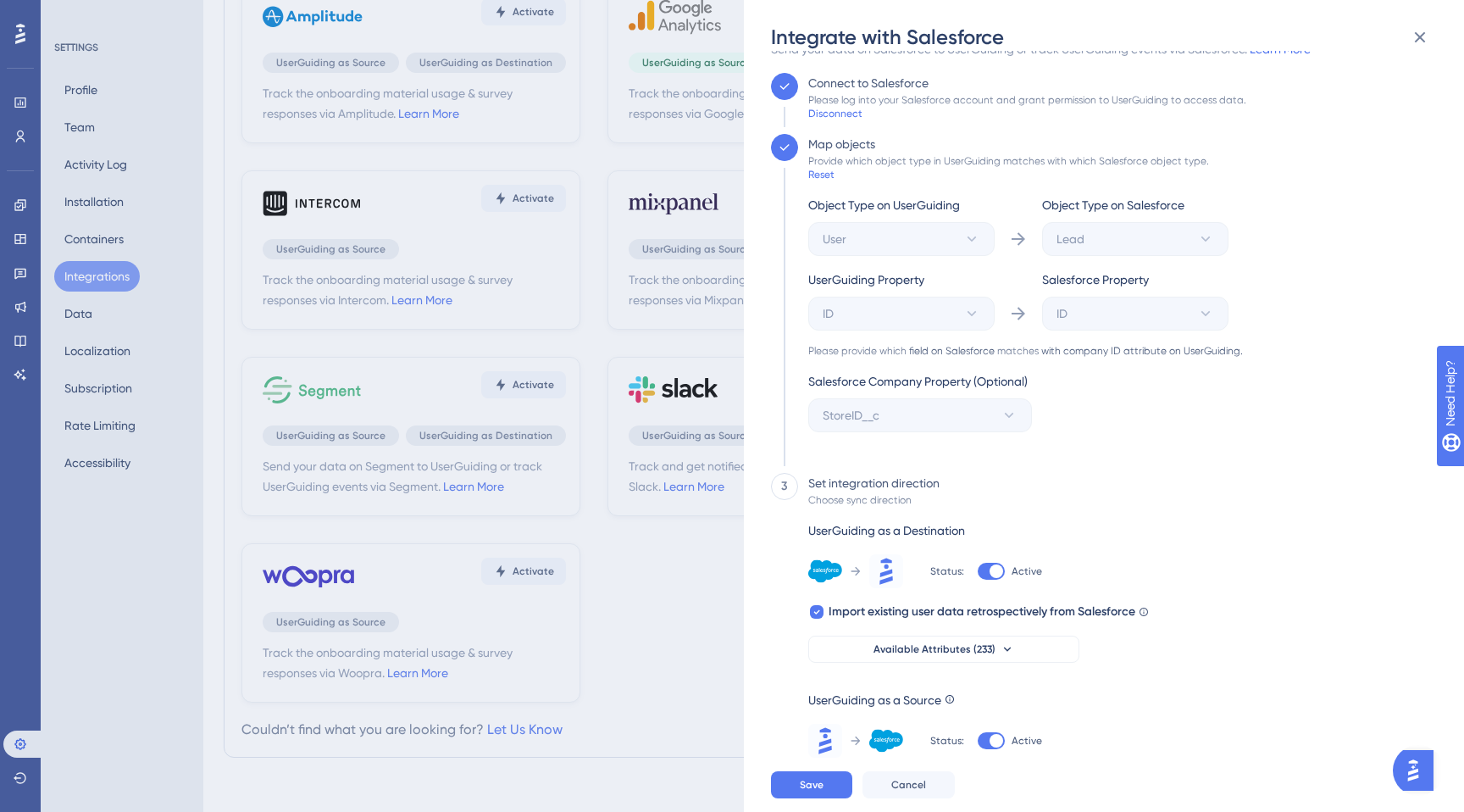
scroll to position [106, 0]
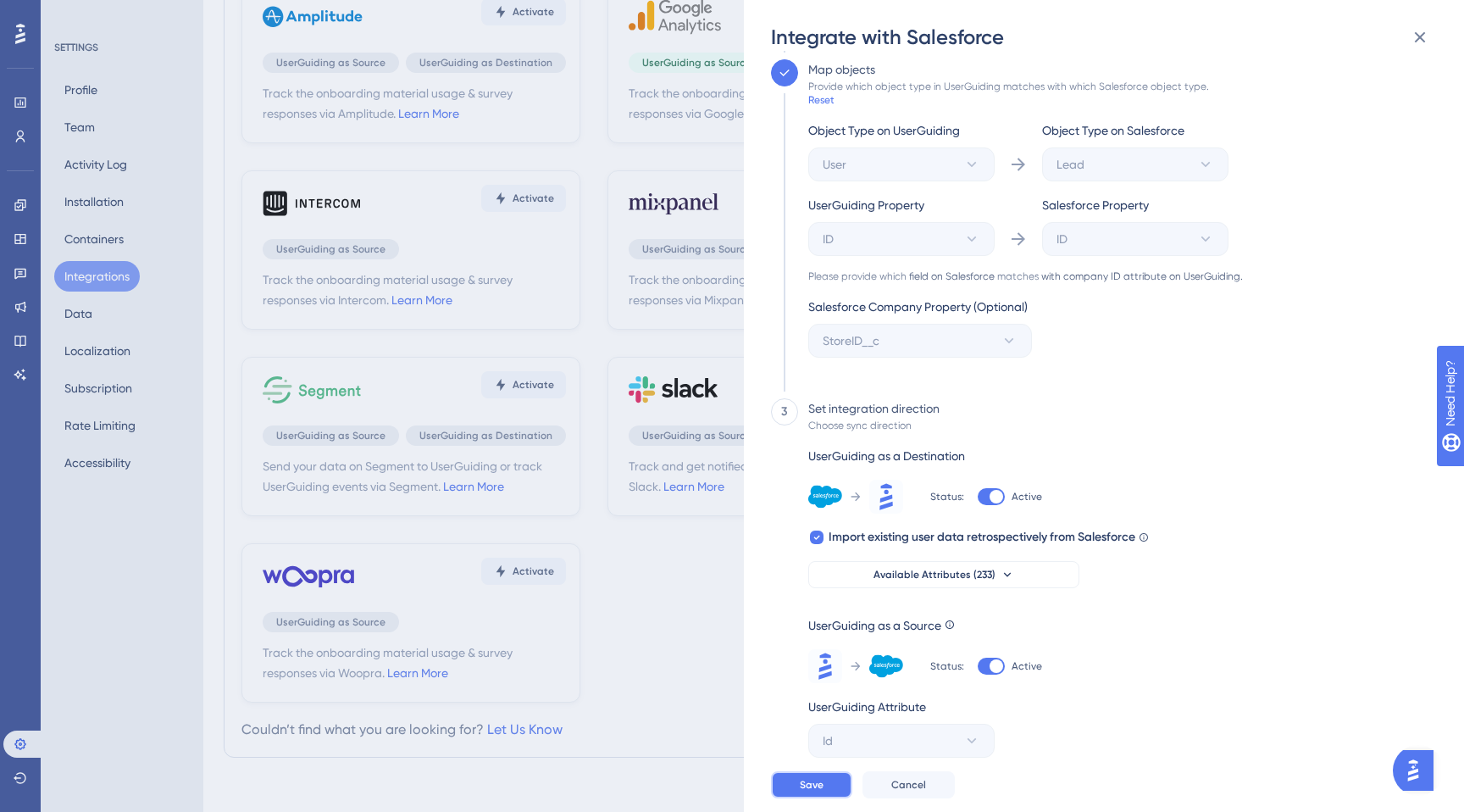
click at [796, 794] on button "Save" at bounding box center [812, 784] width 81 height 27
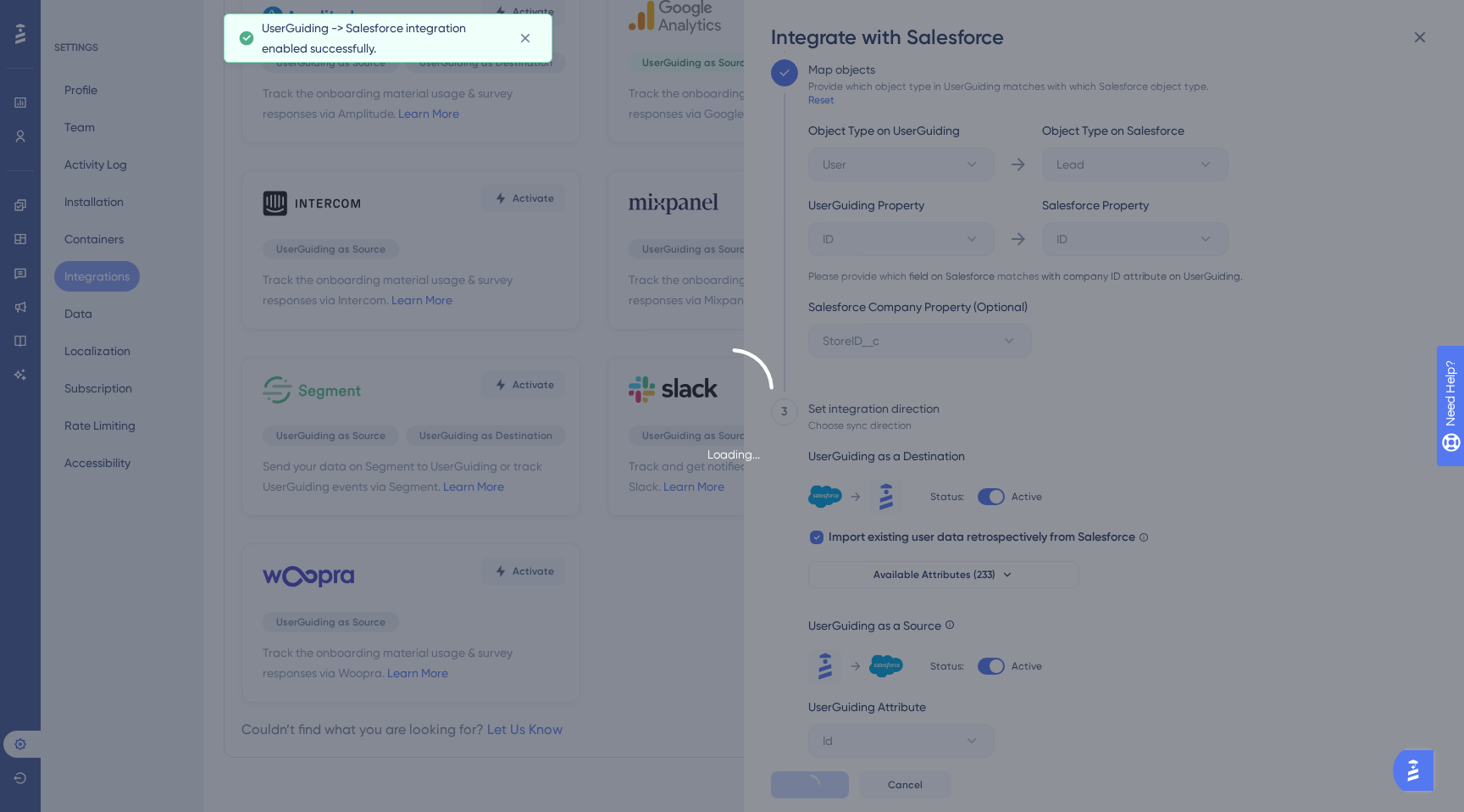
click at [926, 428] on div "Loading..." at bounding box center [732, 406] width 1464 height 116
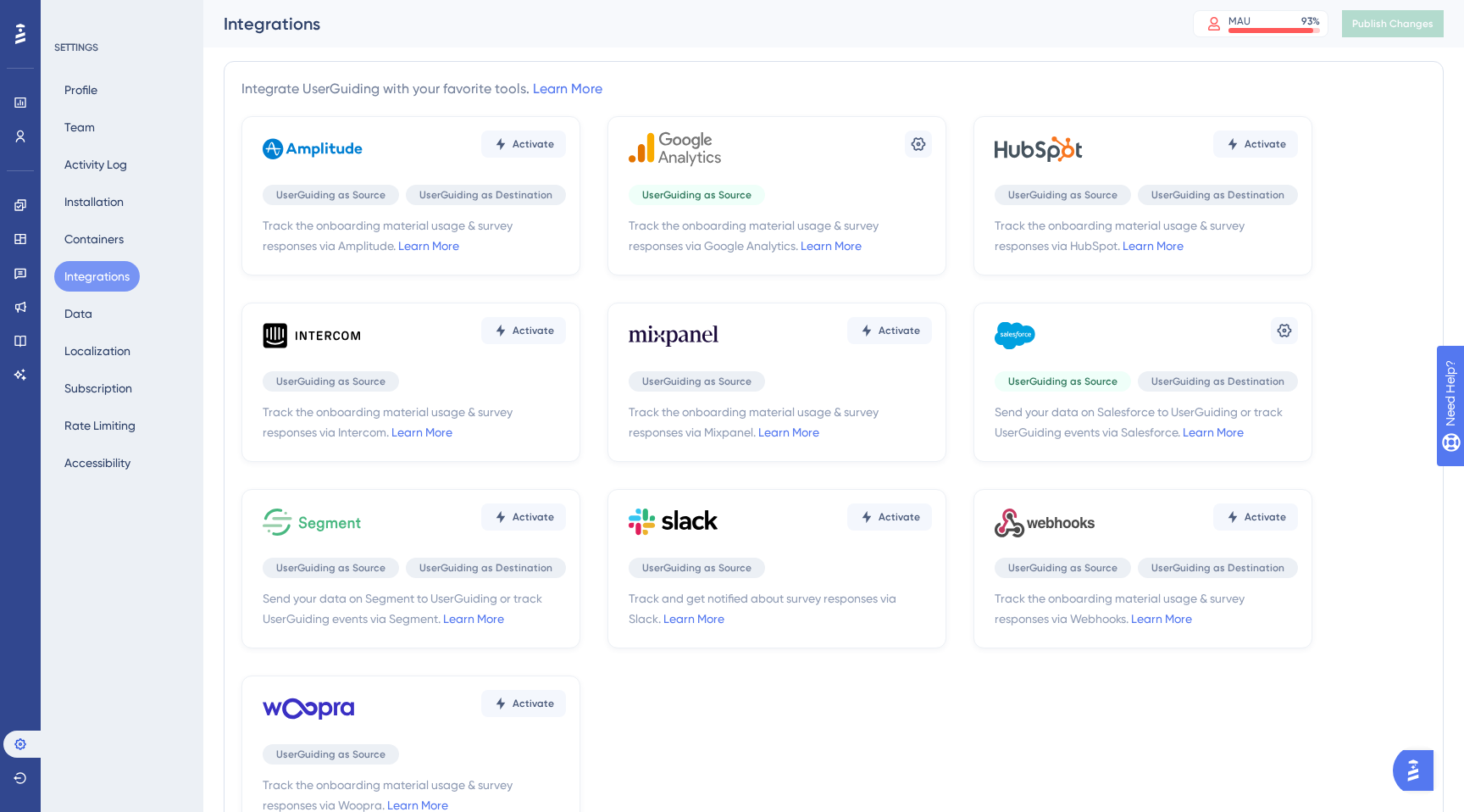
click at [0, 35] on div "Performance Users Engagement Widgets Feedback Product Updates Knowledge Base AI…" at bounding box center [20, 406] width 41 height 812
click at [7, 35] on div at bounding box center [20, 34] width 27 height 27
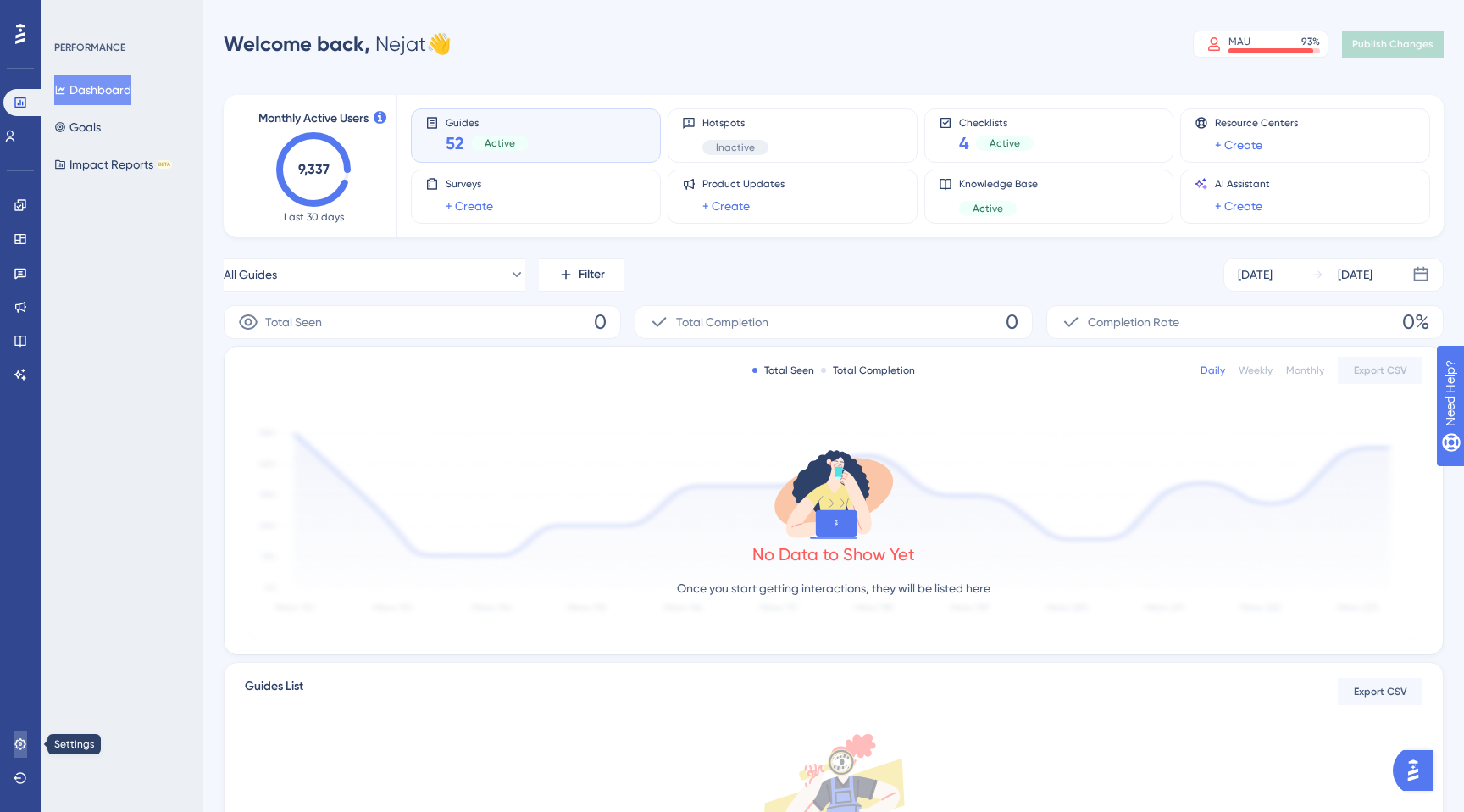
click at [22, 738] on icon at bounding box center [21, 744] width 14 height 14
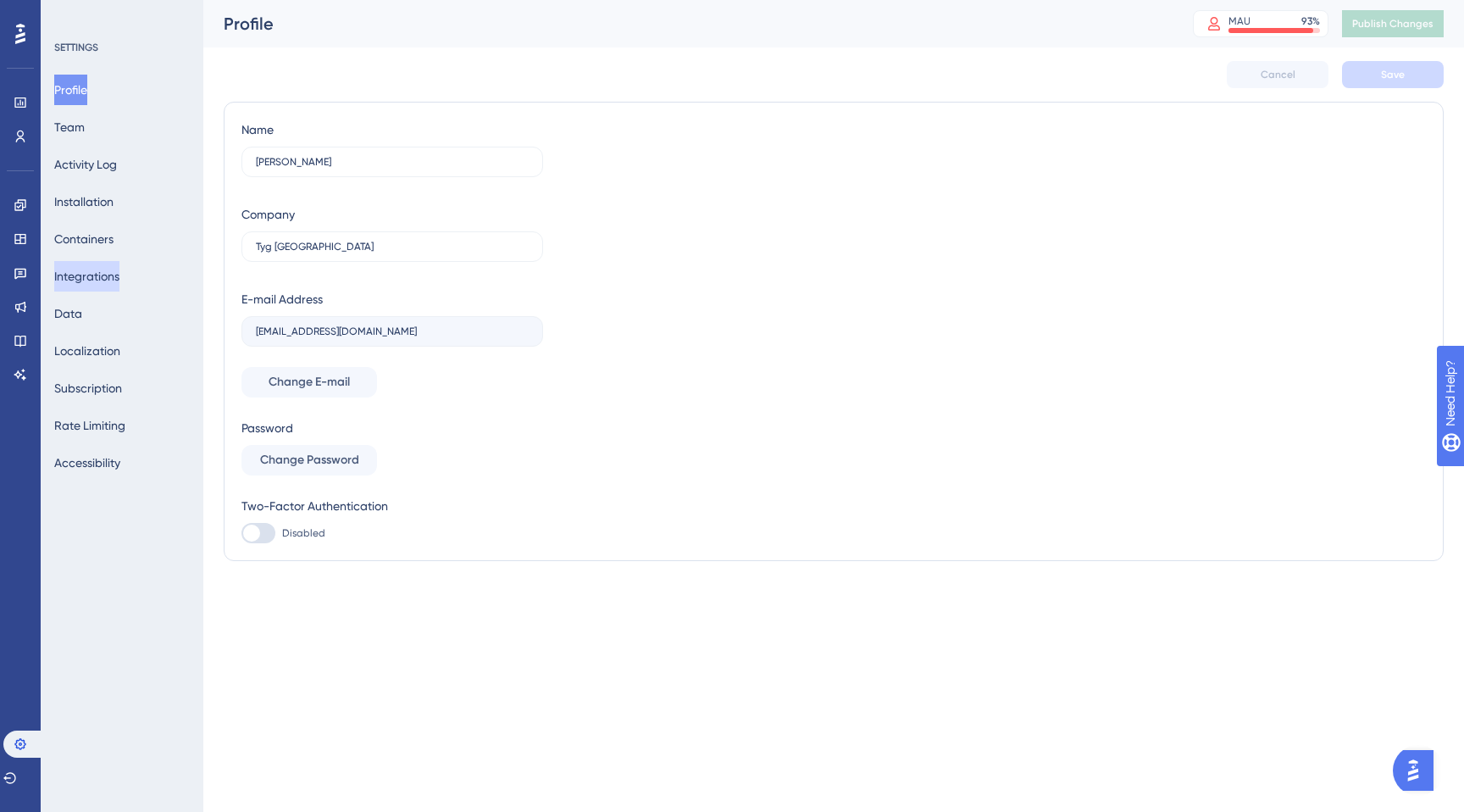
click at [119, 272] on button "Integrations" at bounding box center [86, 276] width 65 height 30
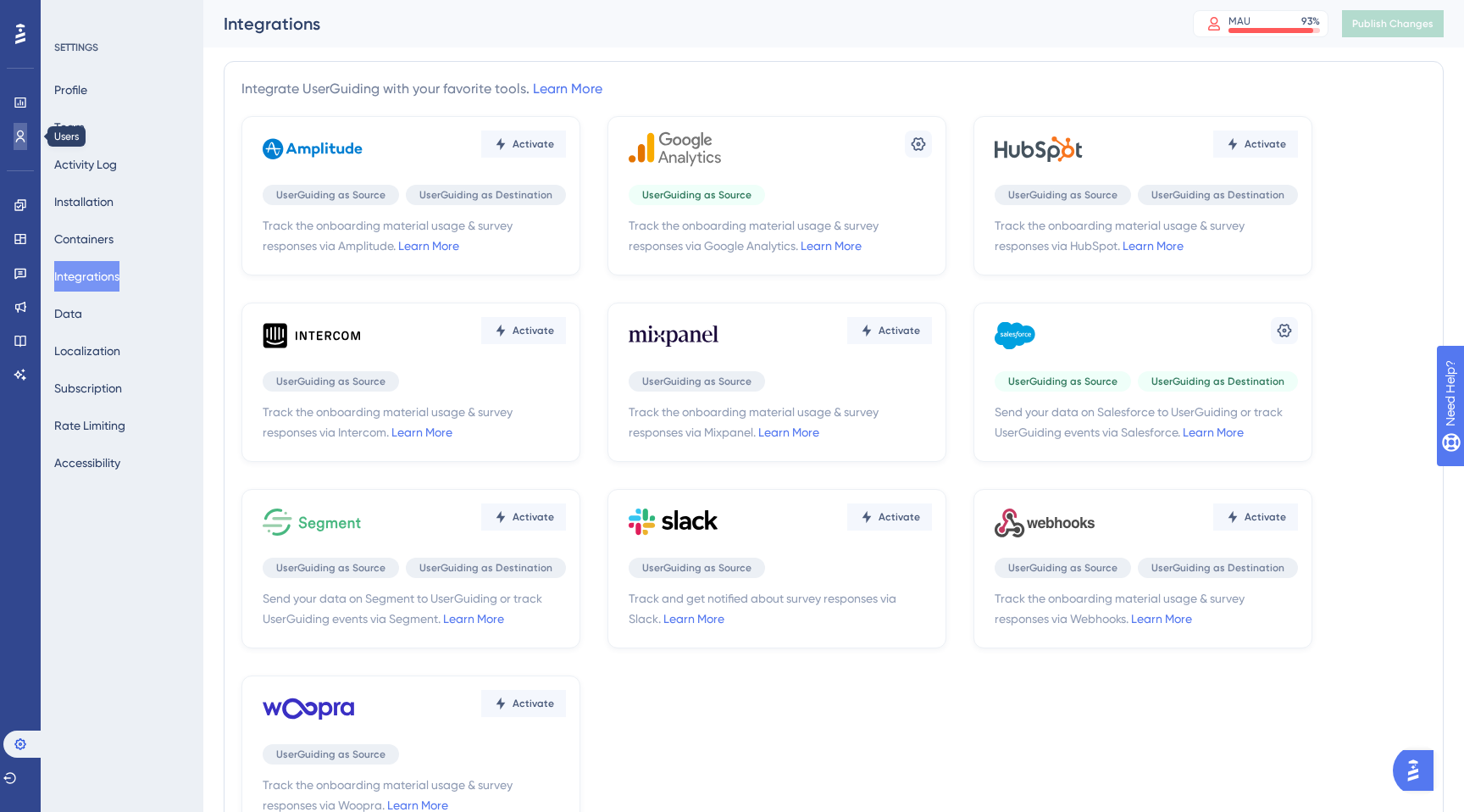
click at [16, 138] on icon at bounding box center [21, 137] width 14 height 14
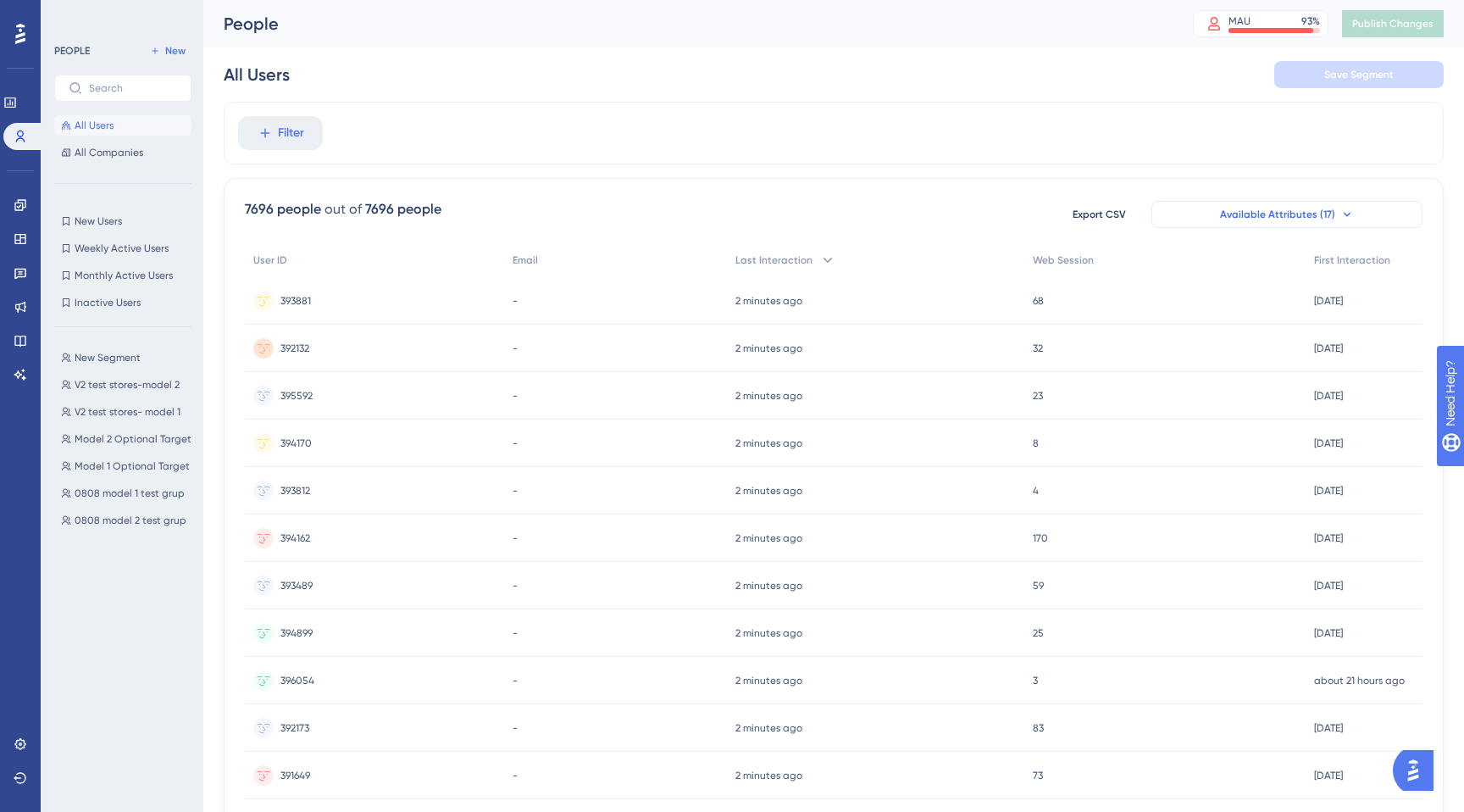
click at [1333, 221] on button "Available Attributes (17)" at bounding box center [1287, 214] width 272 height 27
click at [1099, 217] on span "Export CSV" at bounding box center [1099, 214] width 54 height 14
click at [547, 116] on div "Filter" at bounding box center [834, 133] width 1220 height 63
click at [575, 151] on div "Filter" at bounding box center [834, 133] width 1220 height 63
click at [298, 130] on span "Filter" at bounding box center [291, 133] width 26 height 21
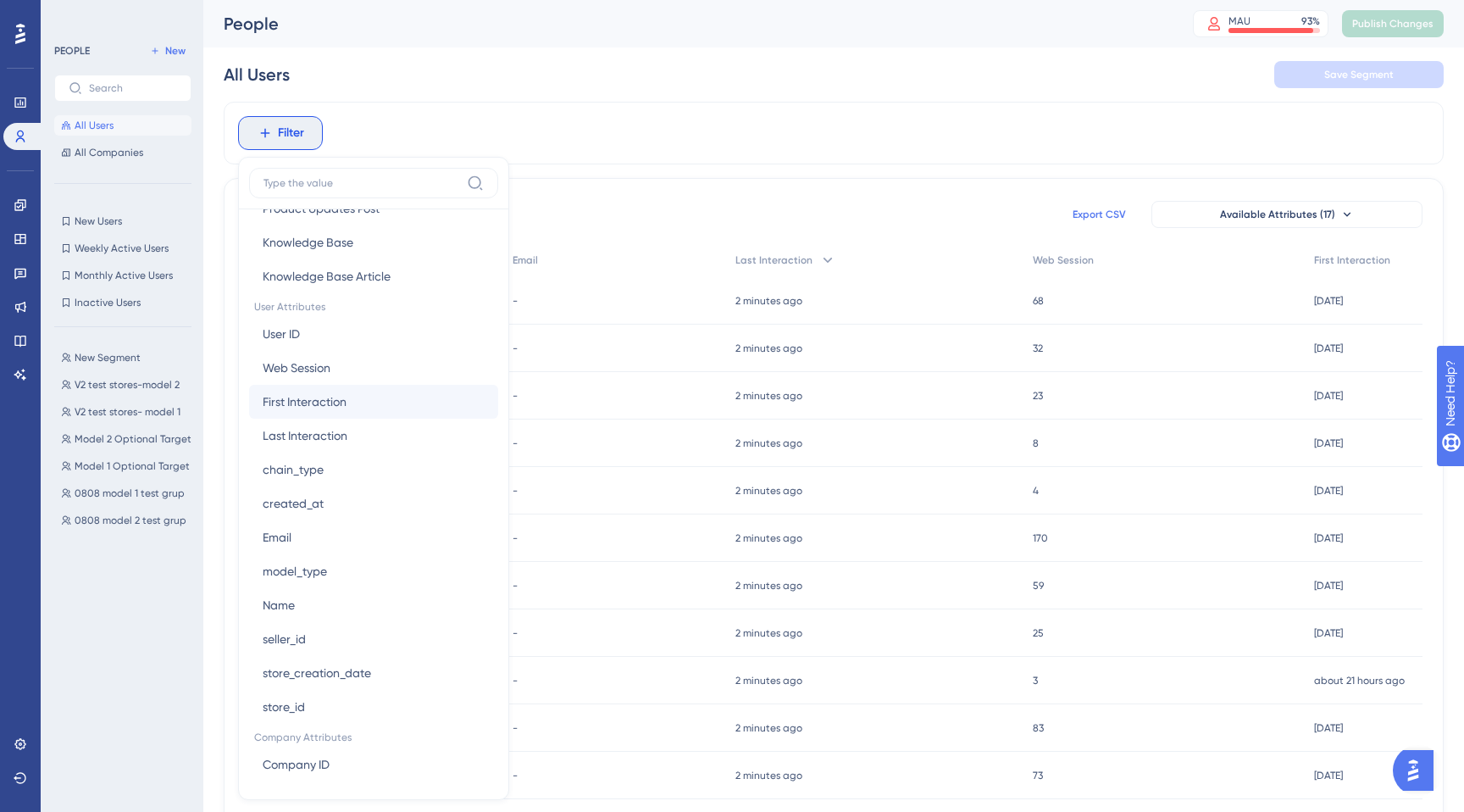
scroll to position [704, 0]
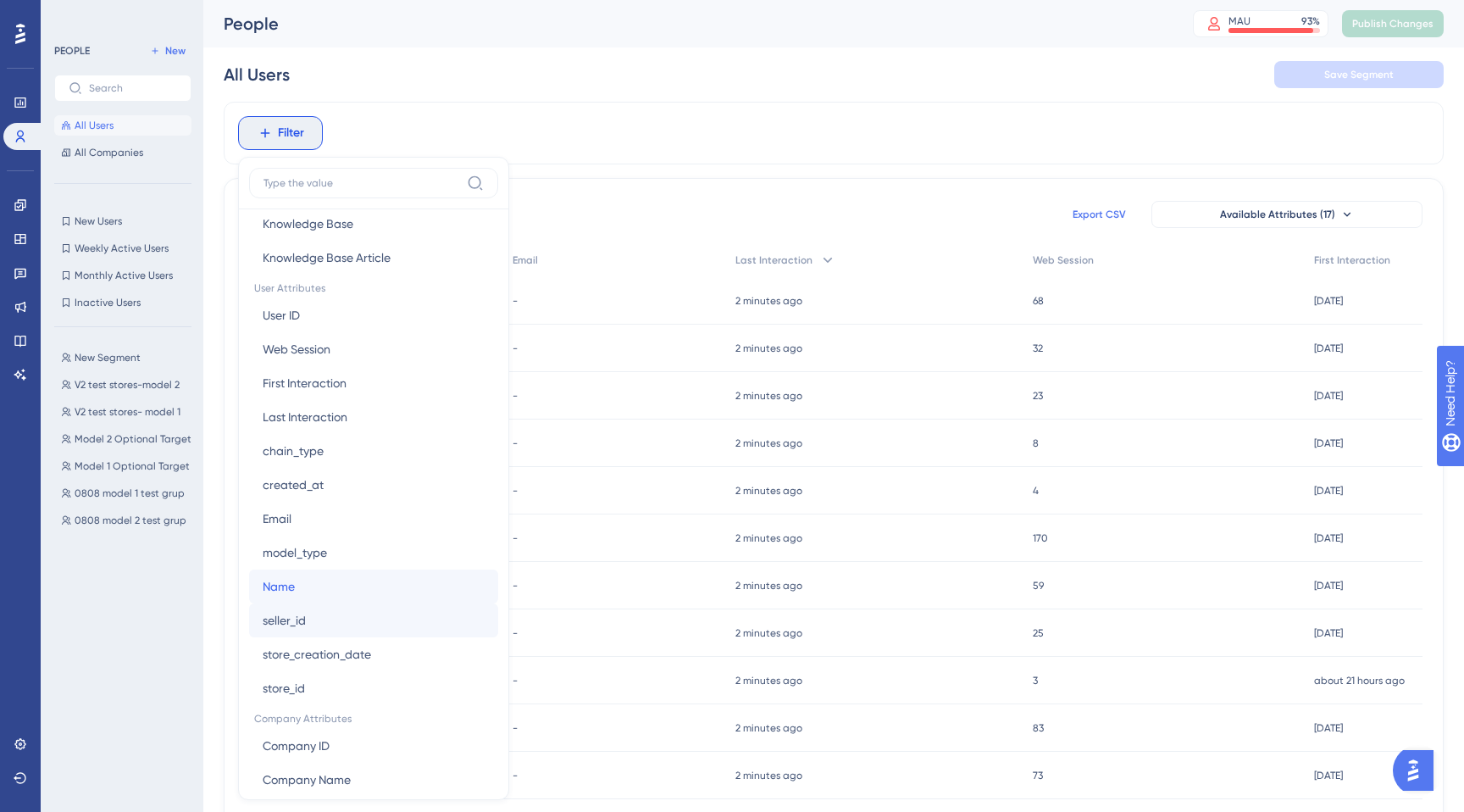
drag, startPoint x: 338, startPoint y: 595, endPoint x: 301, endPoint y: 606, distance: 38.6
click at [301, 606] on div "User ID User ID Web Session Web Session First Interaction First Interaction Las…" at bounding box center [374, 502] width 249 height 406
click at [314, 677] on button "store_id store_id" at bounding box center [374, 687] width 249 height 34
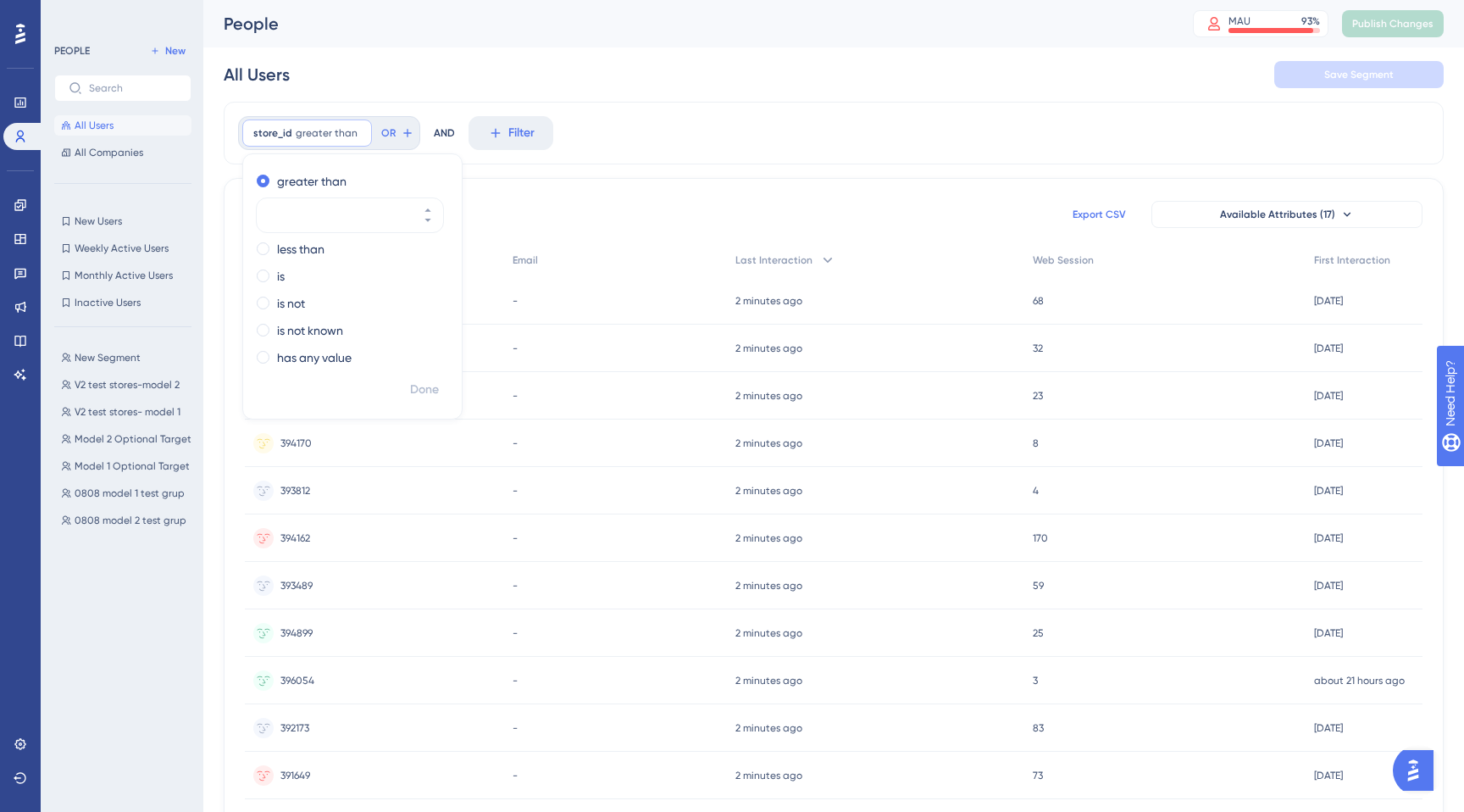
click at [834, 94] on div "All Users Save Segment" at bounding box center [834, 74] width 1220 height 54
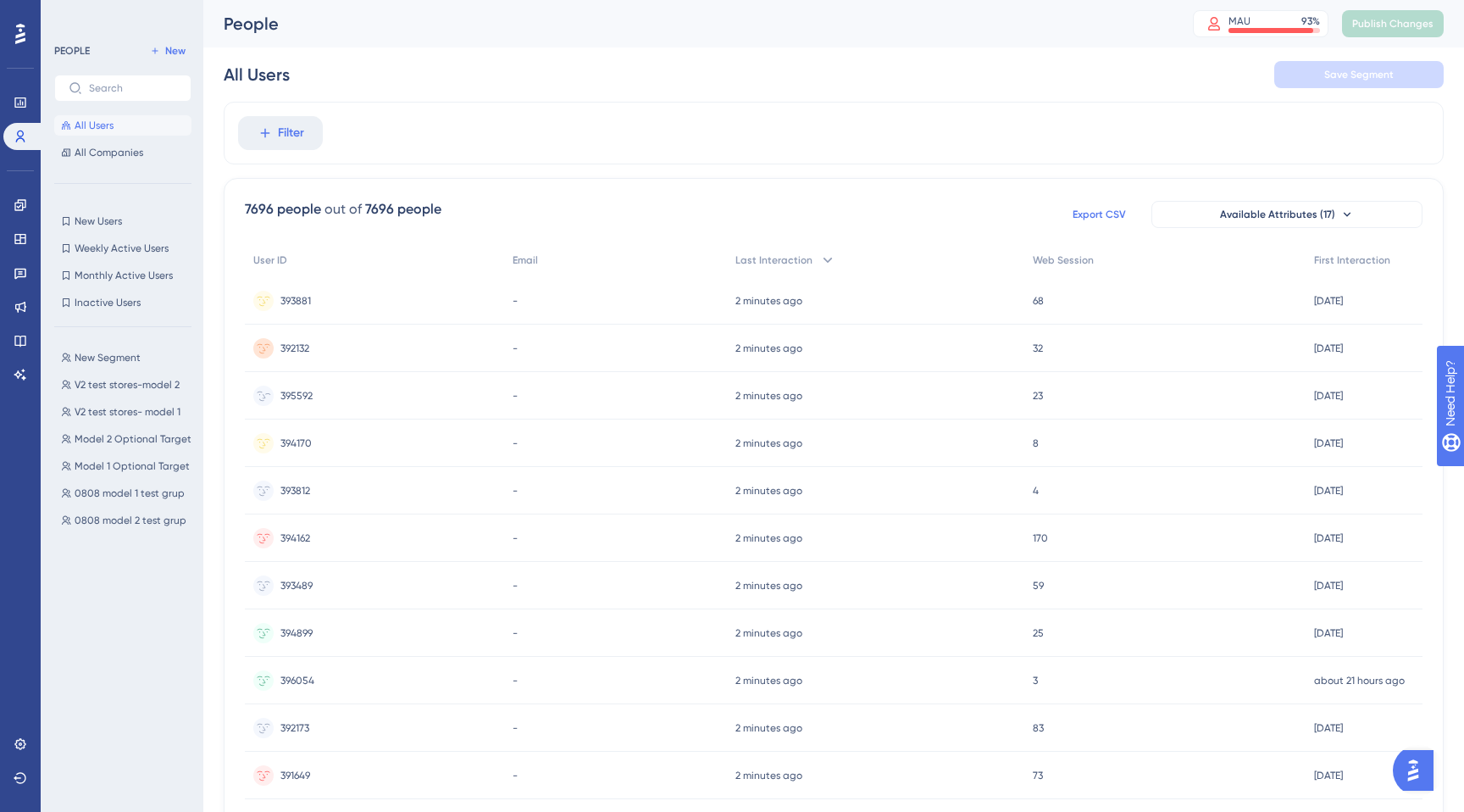
click at [23, 792] on div "Performance Users Engagement Widgets Feedback Product Updates Knowledge Base AI…" at bounding box center [20, 406] width 41 height 812
click at [23, 790] on button at bounding box center [20, 777] width 34 height 27
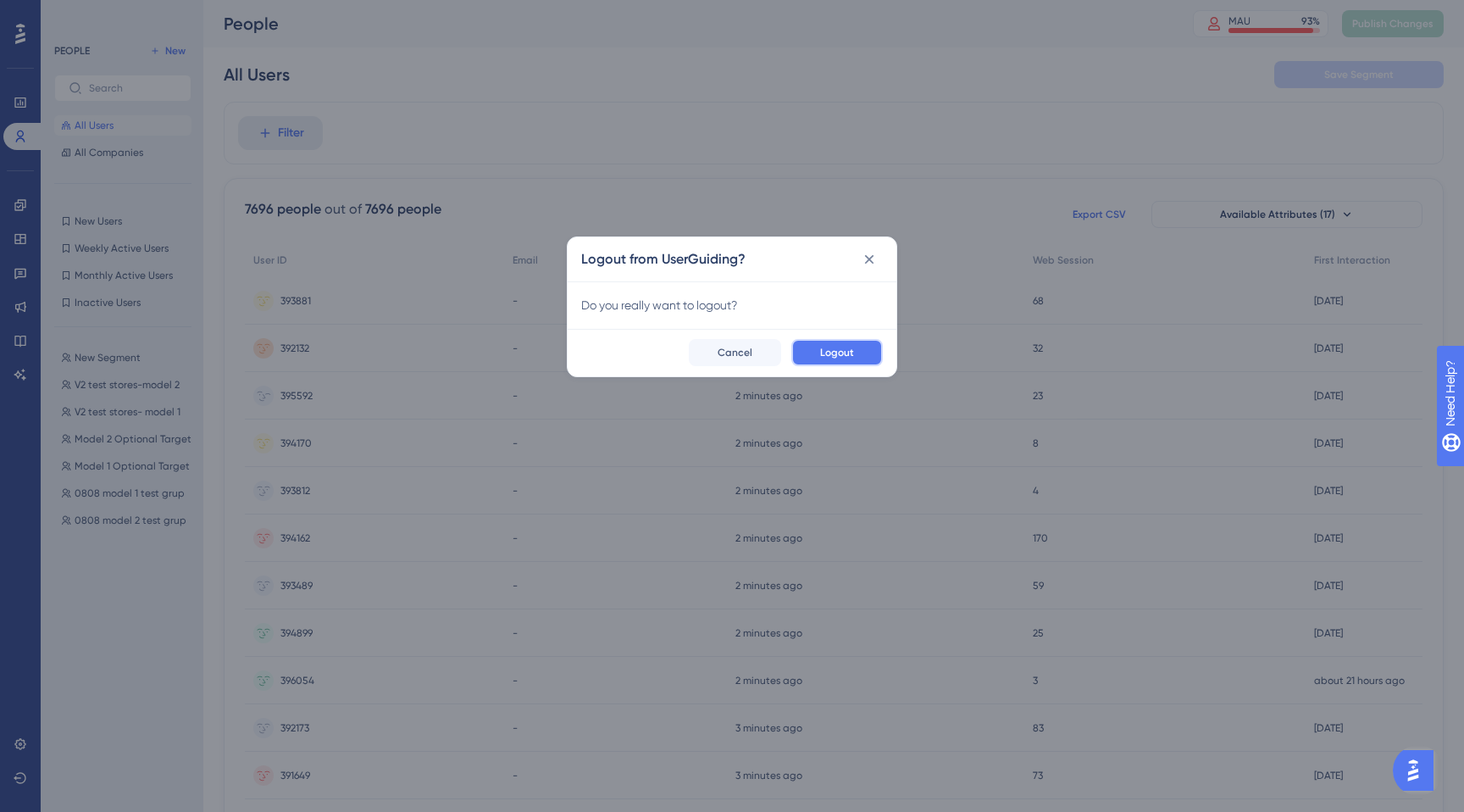
click at [850, 348] on span "Logout" at bounding box center [836, 353] width 34 height 14
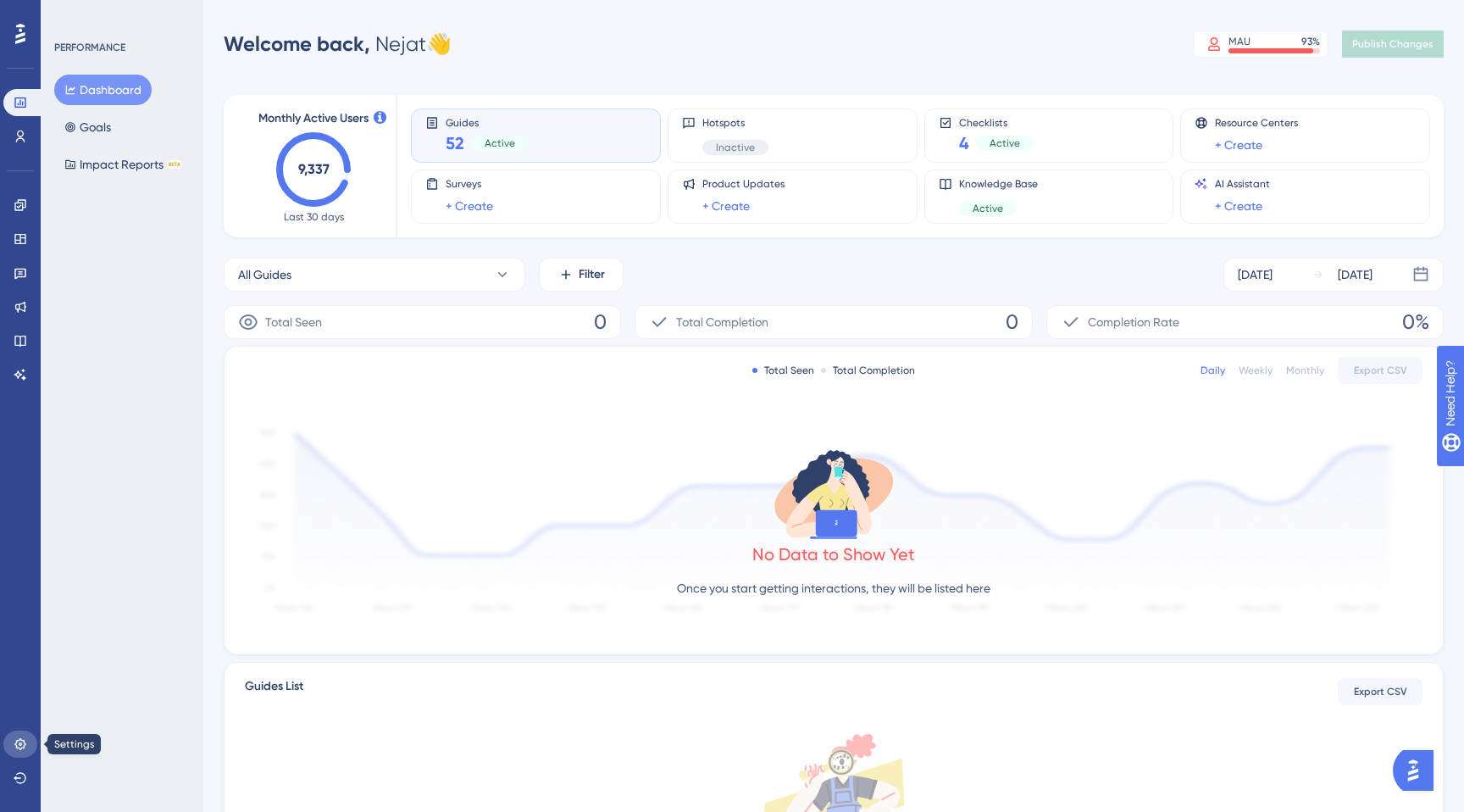
click at [15, 740] on icon at bounding box center [21, 744] width 14 height 14
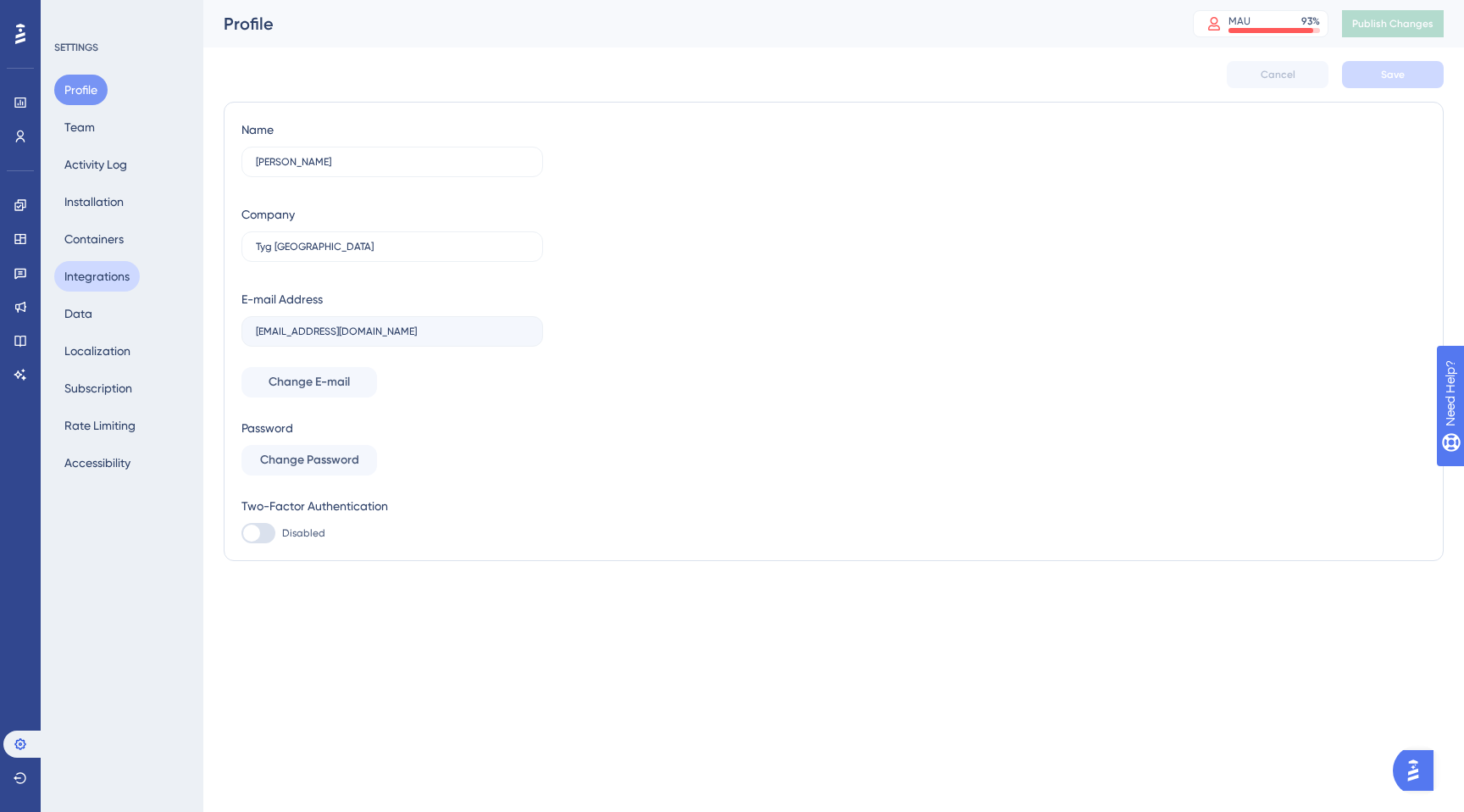
click at [110, 268] on button "Integrations" at bounding box center [97, 276] width 86 height 30
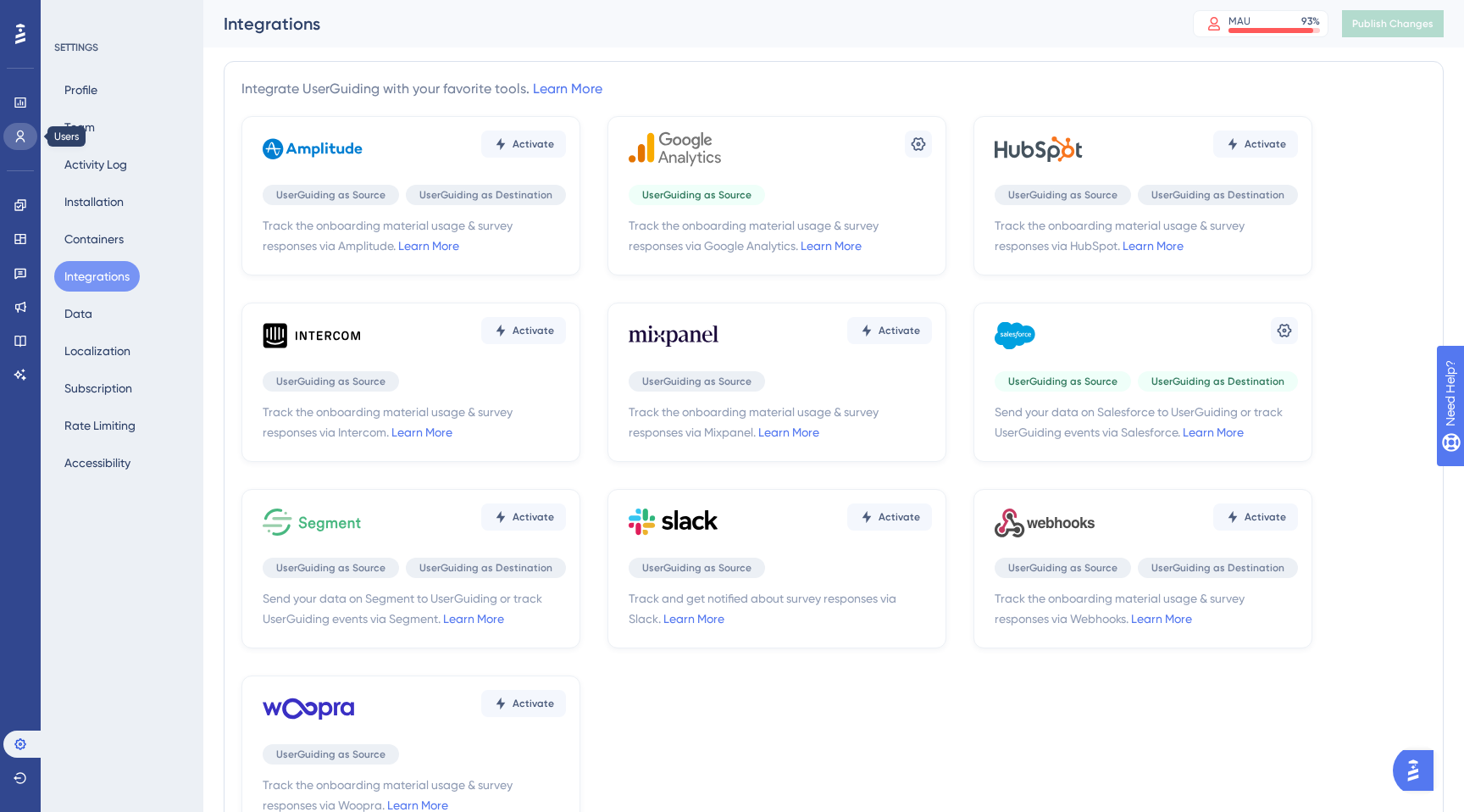
click at [22, 135] on icon at bounding box center [21, 137] width 10 height 12
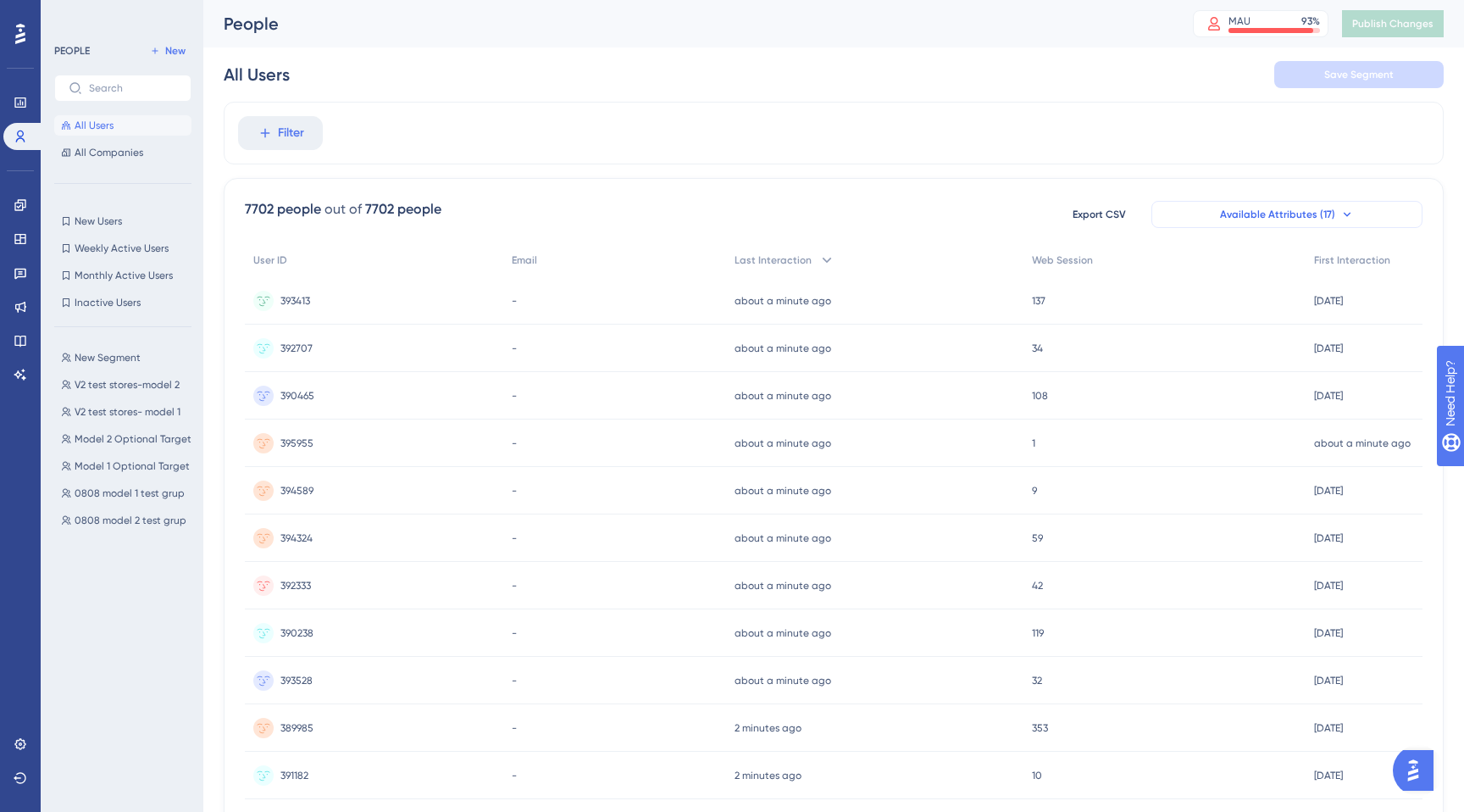
click at [1266, 205] on button "Available Attributes (17)" at bounding box center [1287, 214] width 272 height 27
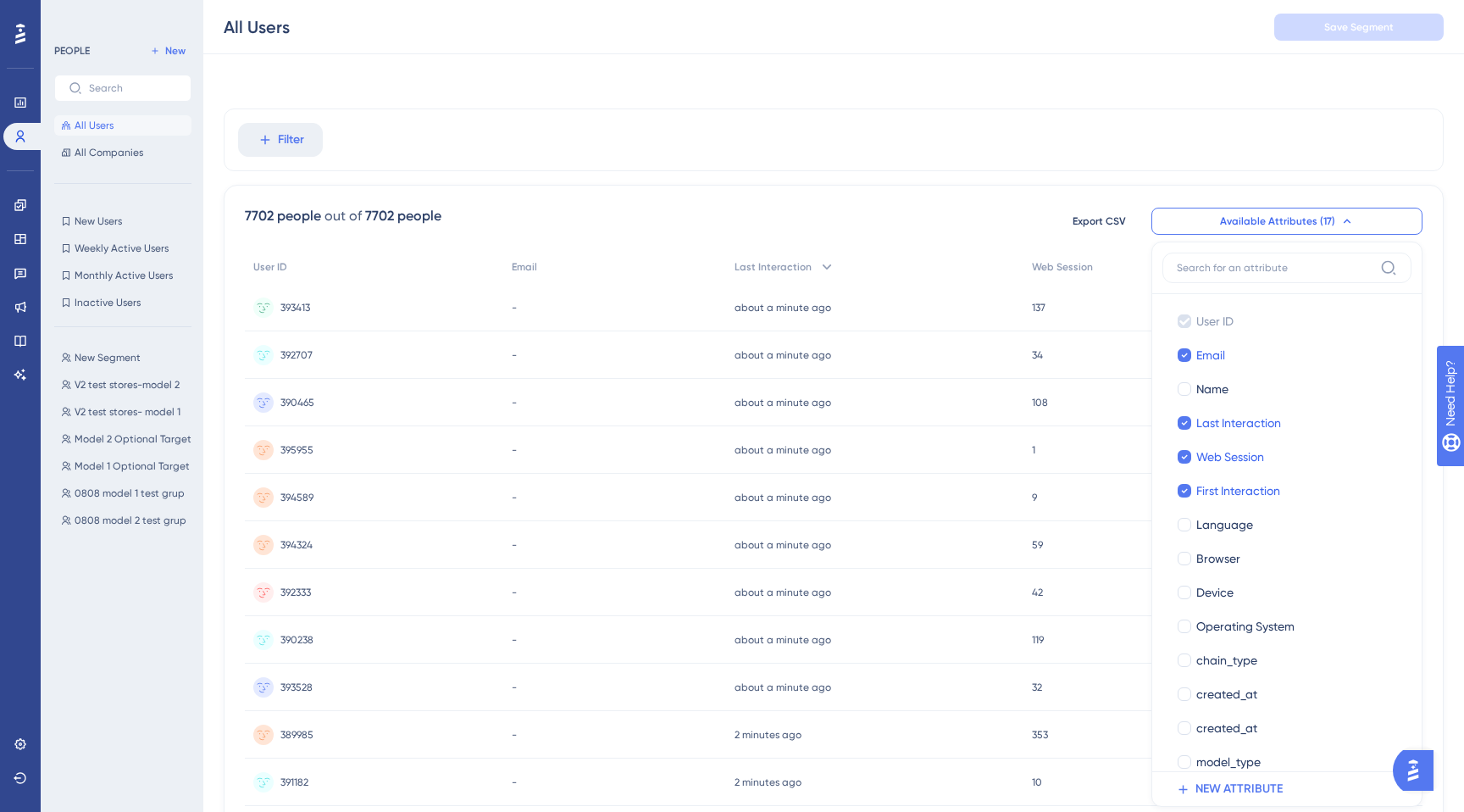
scroll to position [110, 0]
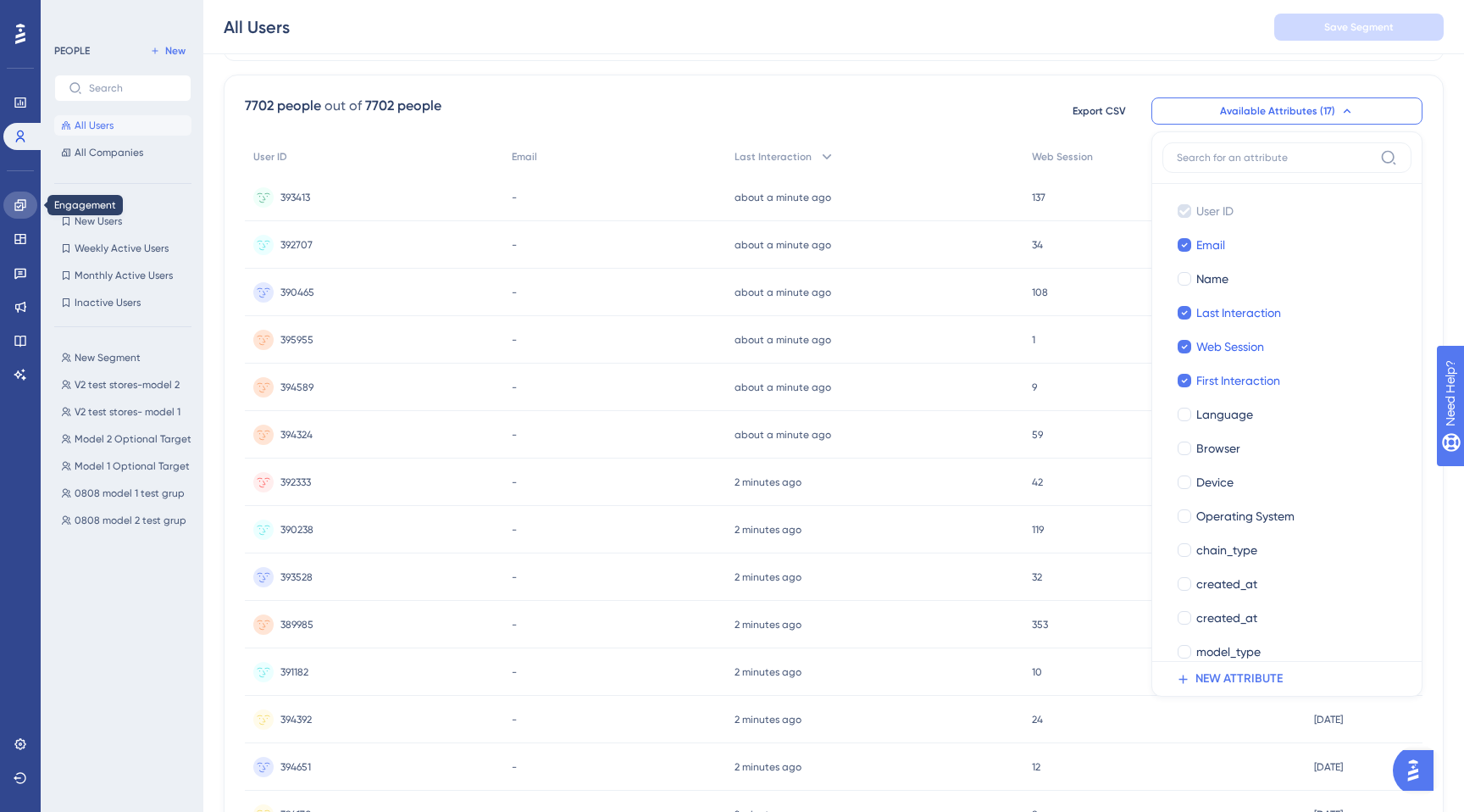
click at [21, 205] on icon at bounding box center [21, 205] width 14 height 14
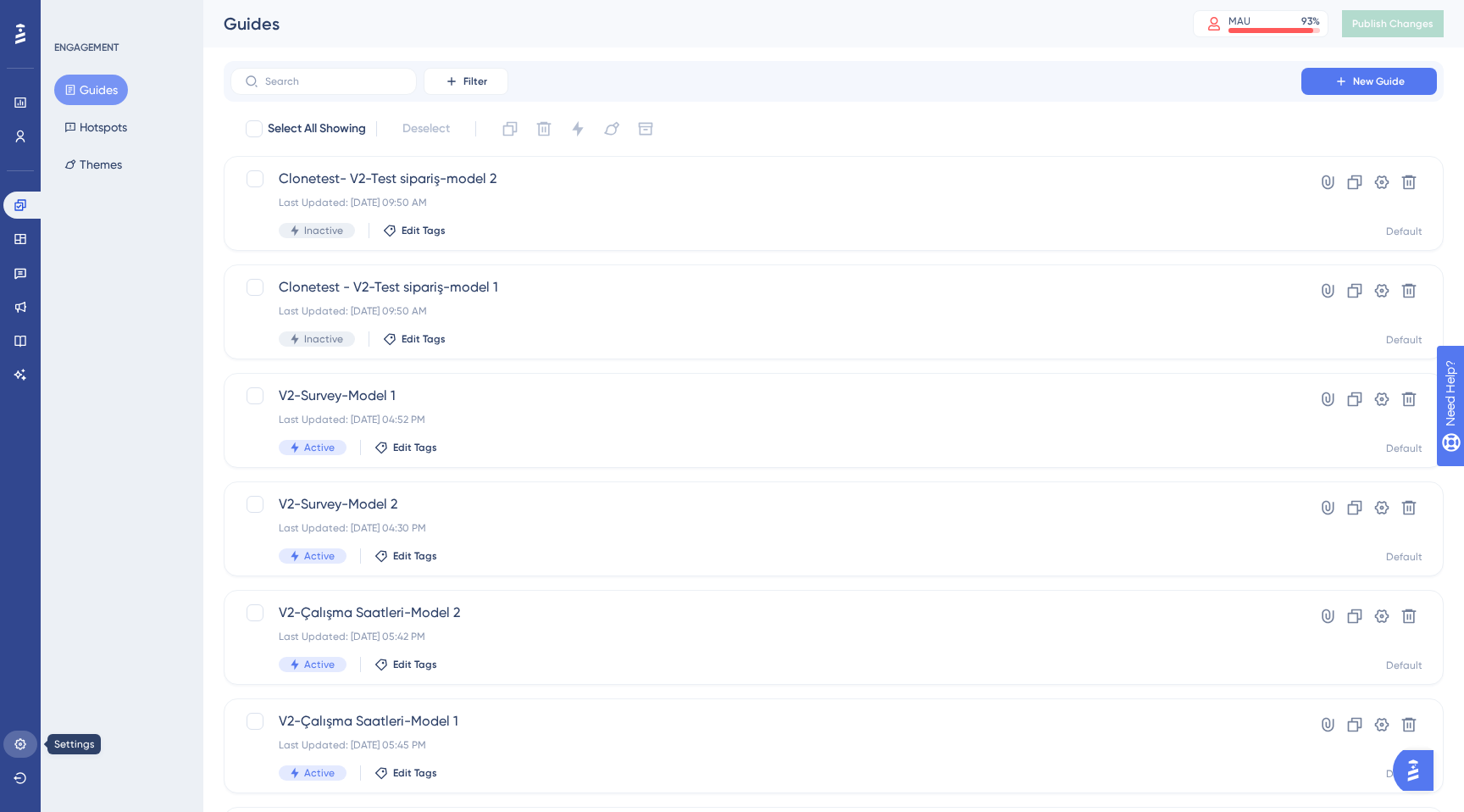
click at [14, 740] on icon at bounding box center [21, 744] width 14 height 14
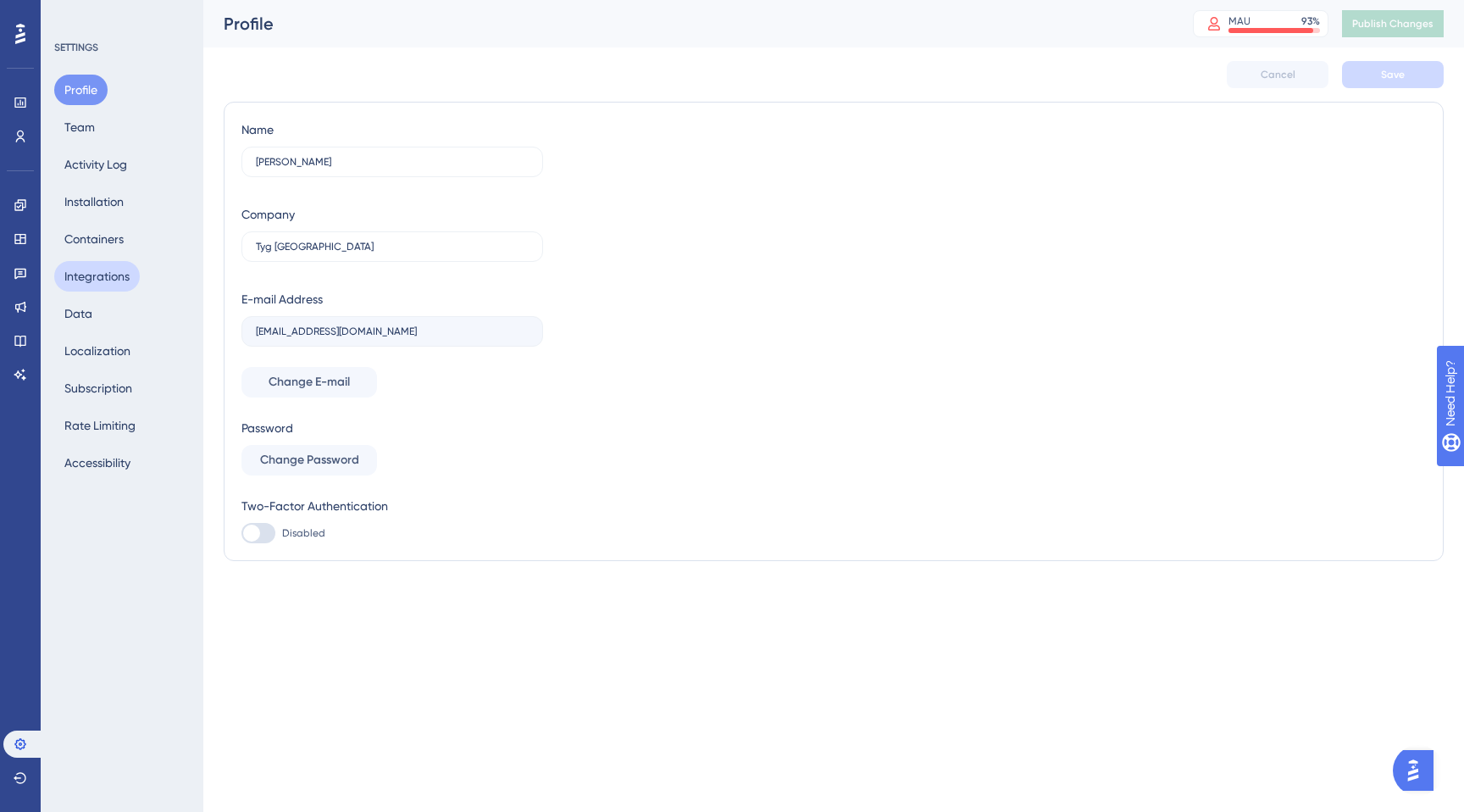
click at [98, 282] on button "Integrations" at bounding box center [97, 276] width 86 height 30
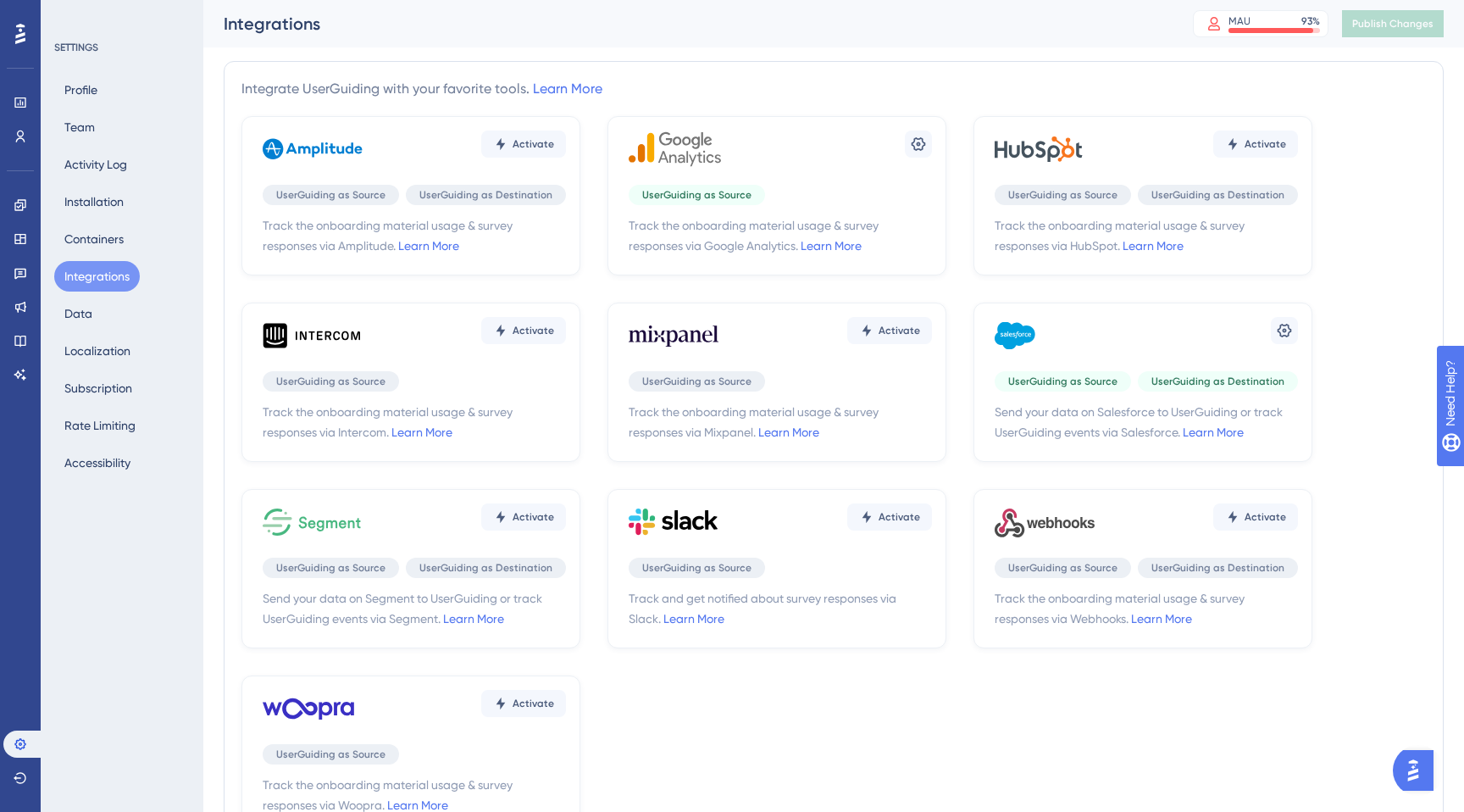
click at [1141, 361] on div "Settings UserGuiding as Source UserGuiding as Destination Send your data on Sal…" at bounding box center [1143, 382] width 339 height 159
click at [1287, 328] on icon at bounding box center [1285, 330] width 17 height 17
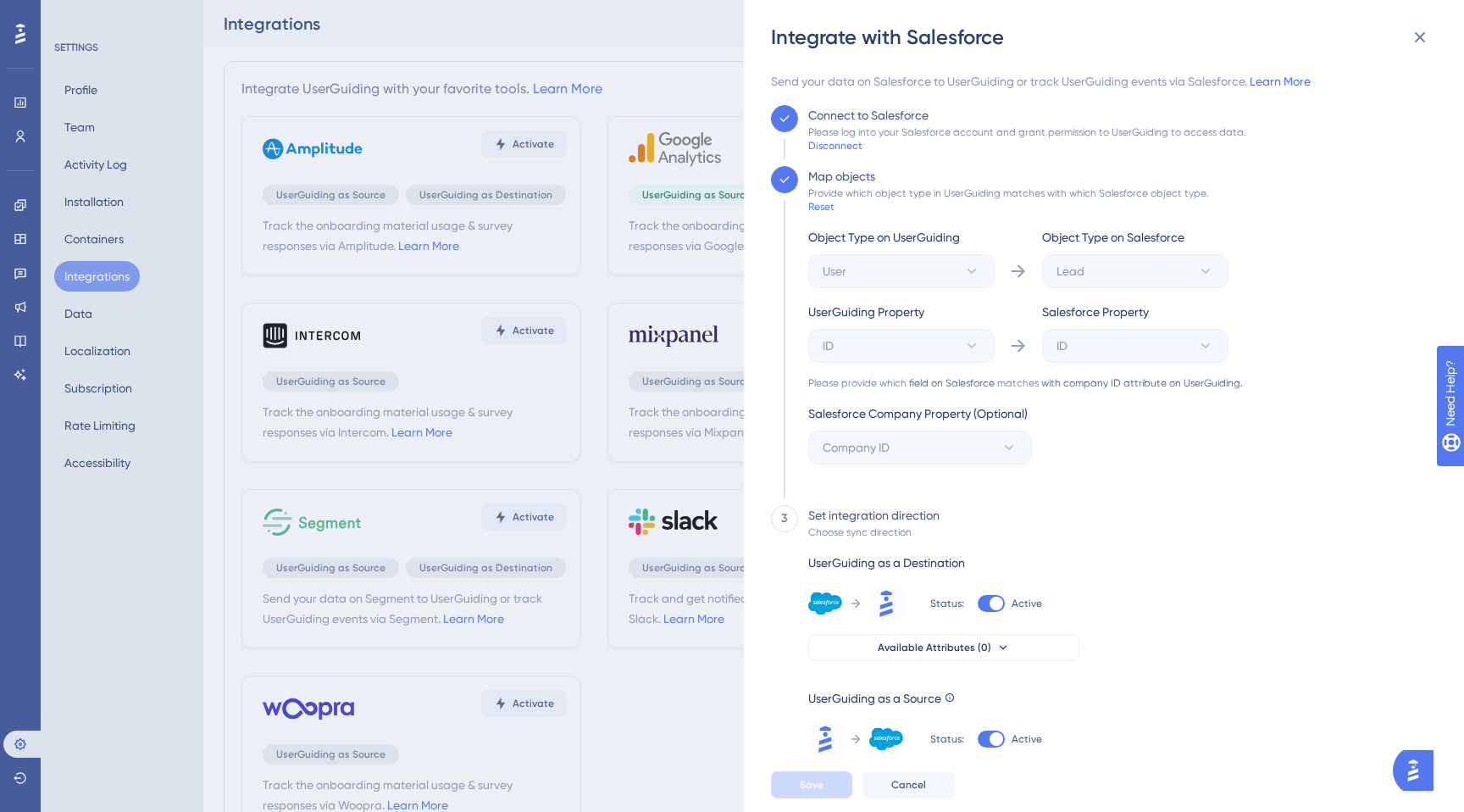
scroll to position [73, 0]
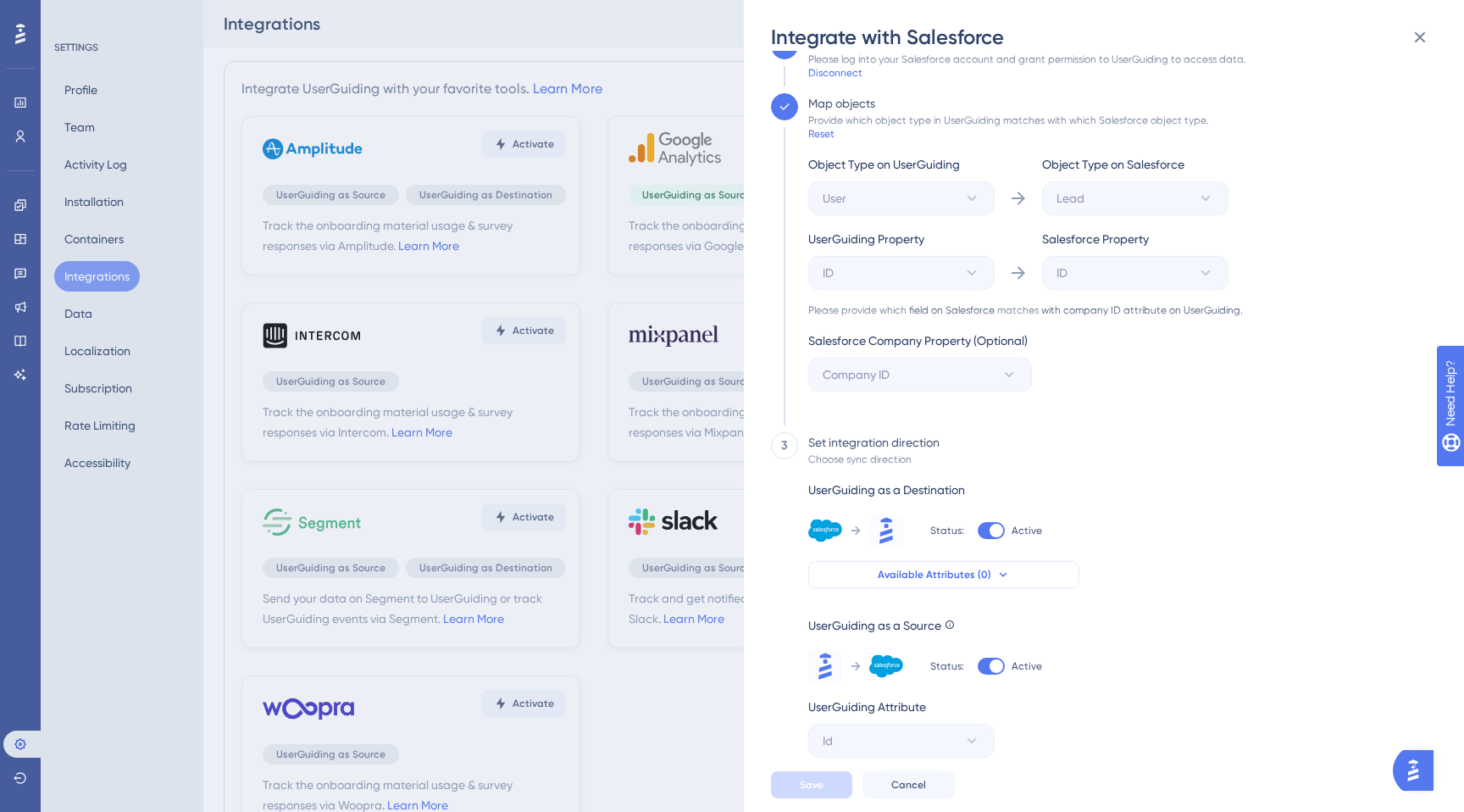
click at [938, 580] on span "Available Attributes (0)" at bounding box center [934, 574] width 113 height 14
click at [1141, 303] on div "Object Type on UserGuiding User Object Type on Salesforce Lead UserGuiding Prop…" at bounding box center [1026, 272] width 435 height 237
click at [1417, 40] on icon at bounding box center [1420, 37] width 11 height 11
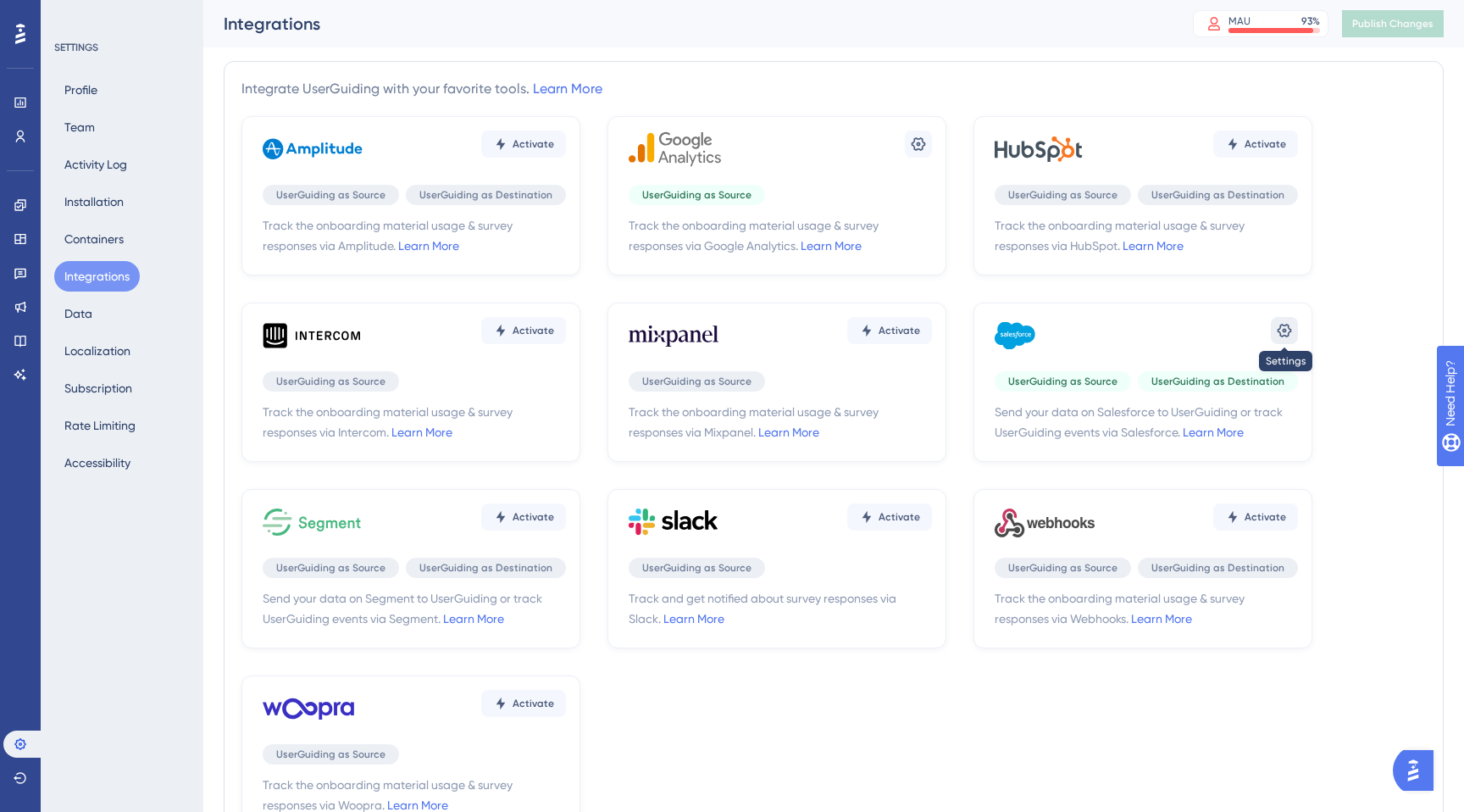
click at [1287, 342] on button at bounding box center [1284, 329] width 27 height 27
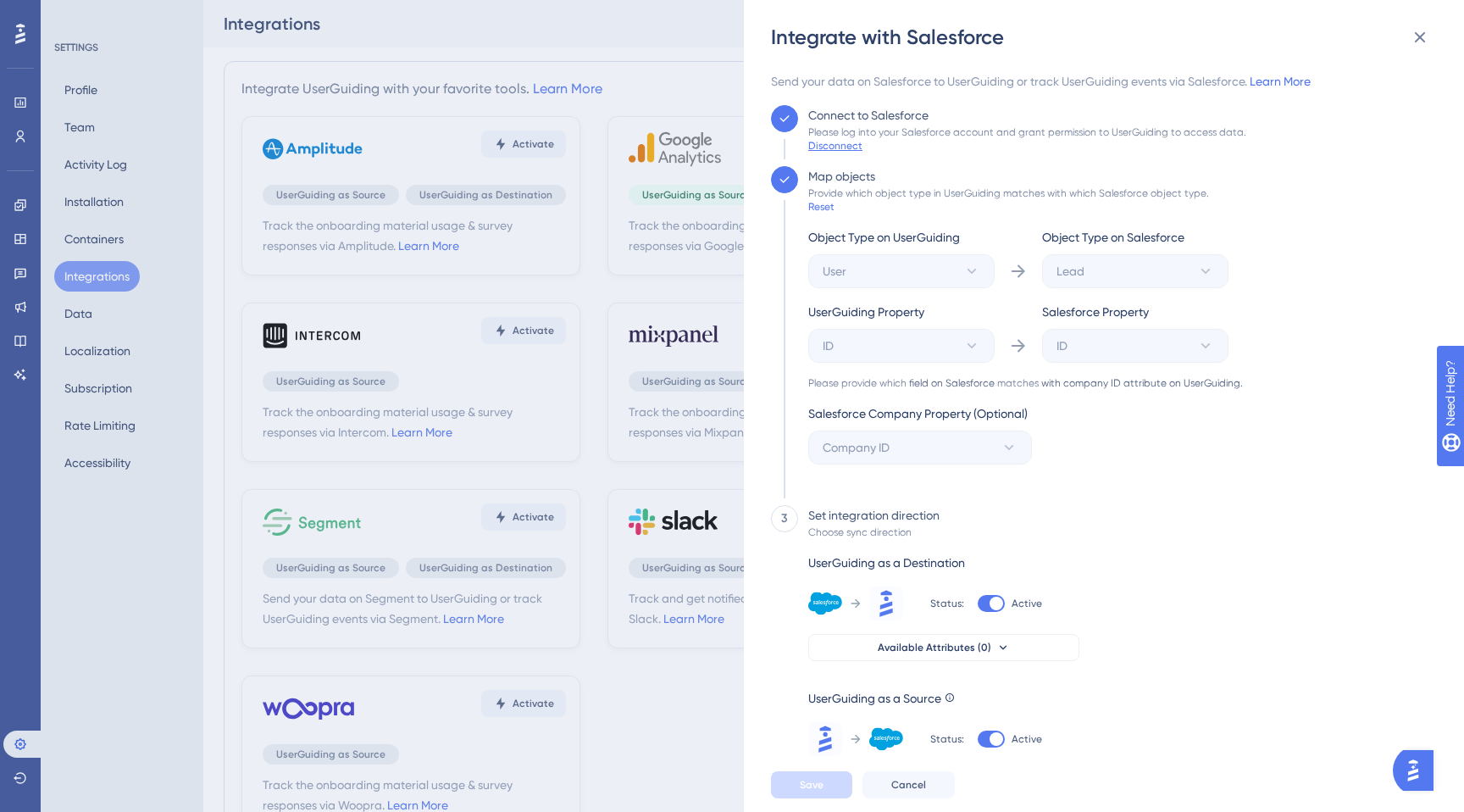
click at [851, 144] on div "Disconnect" at bounding box center [835, 146] width 54 height 14
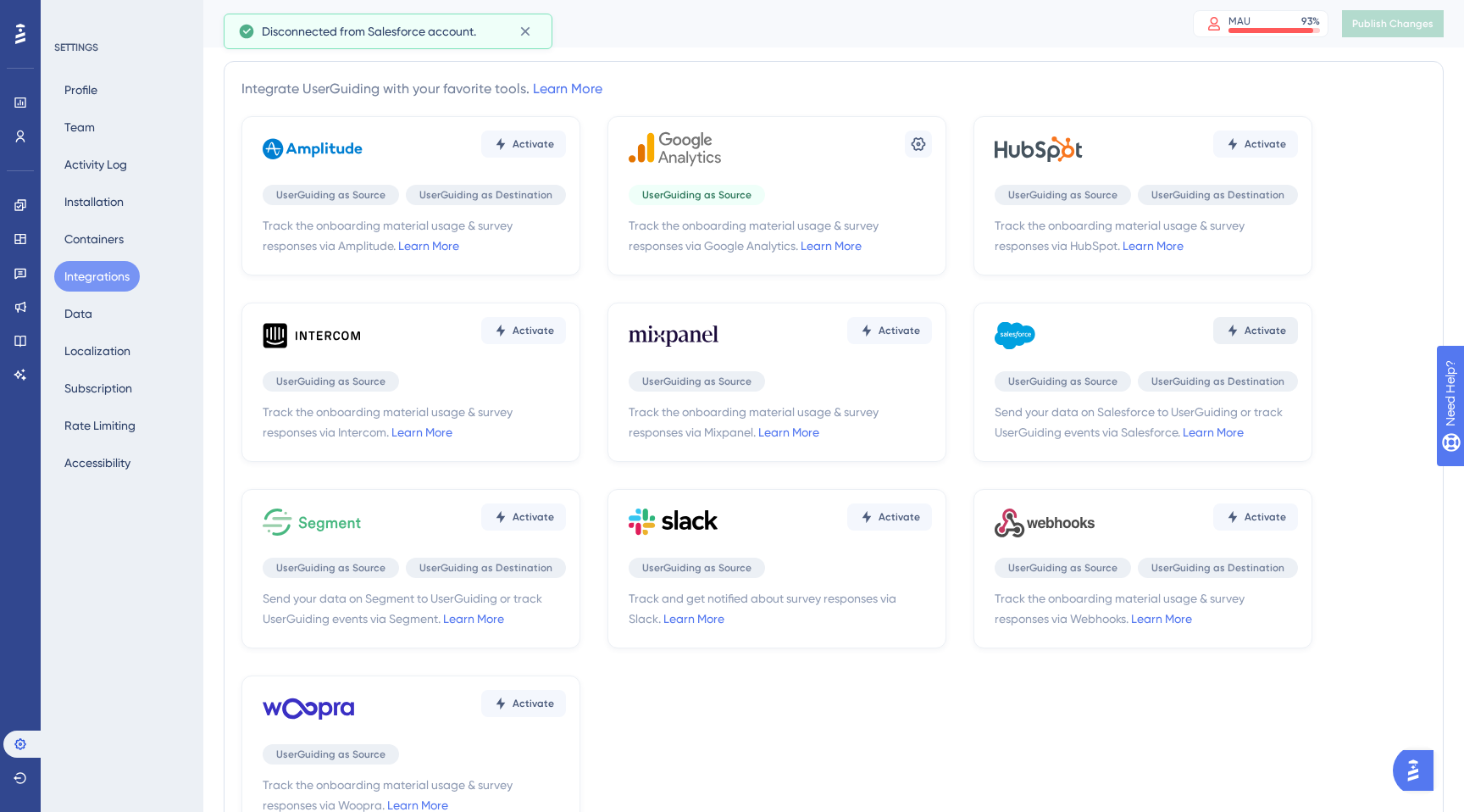
click at [1275, 335] on span "Activate" at bounding box center [1265, 330] width 42 height 14
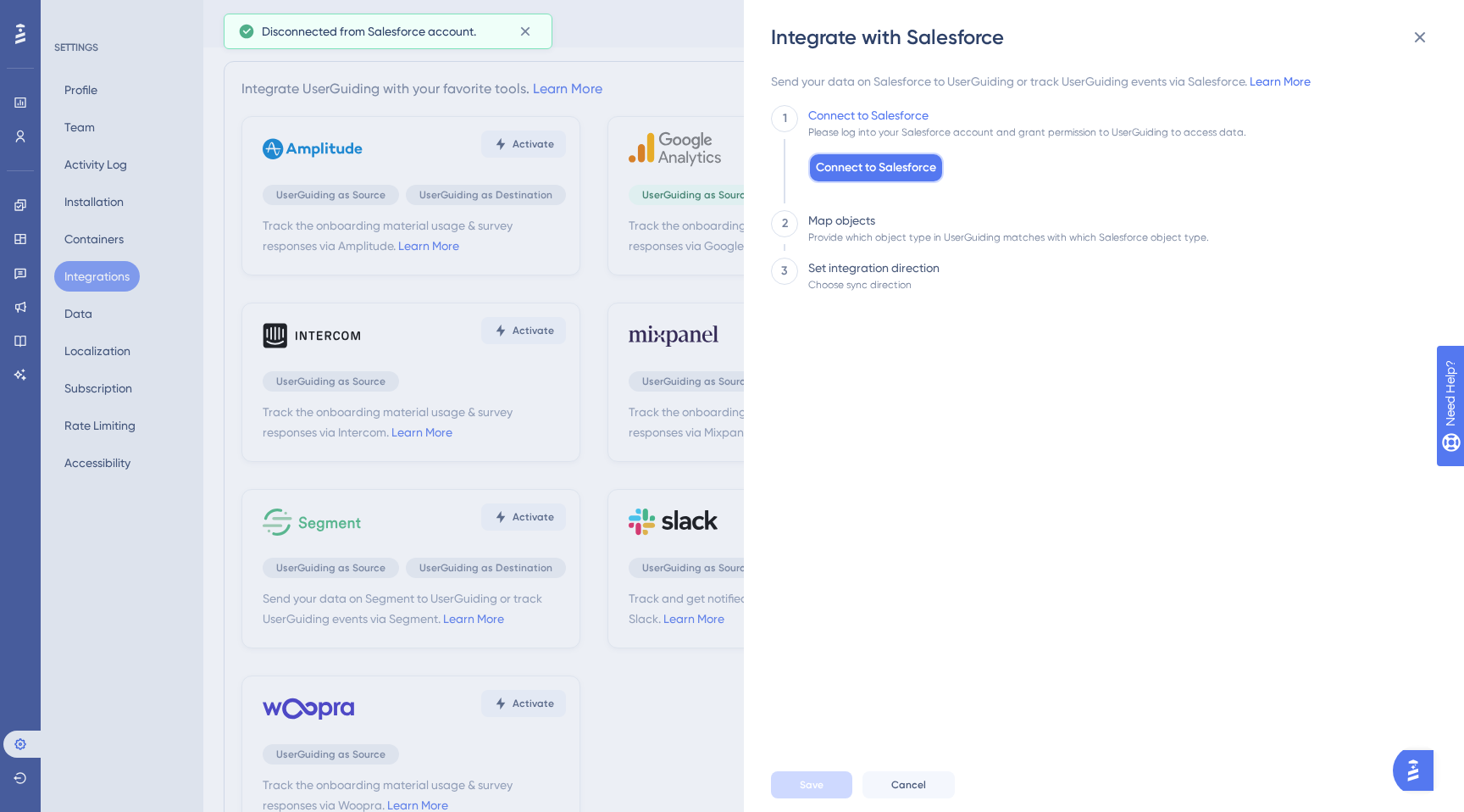
click at [891, 164] on span "Connect to Salesforce" at bounding box center [875, 168] width 120 height 21
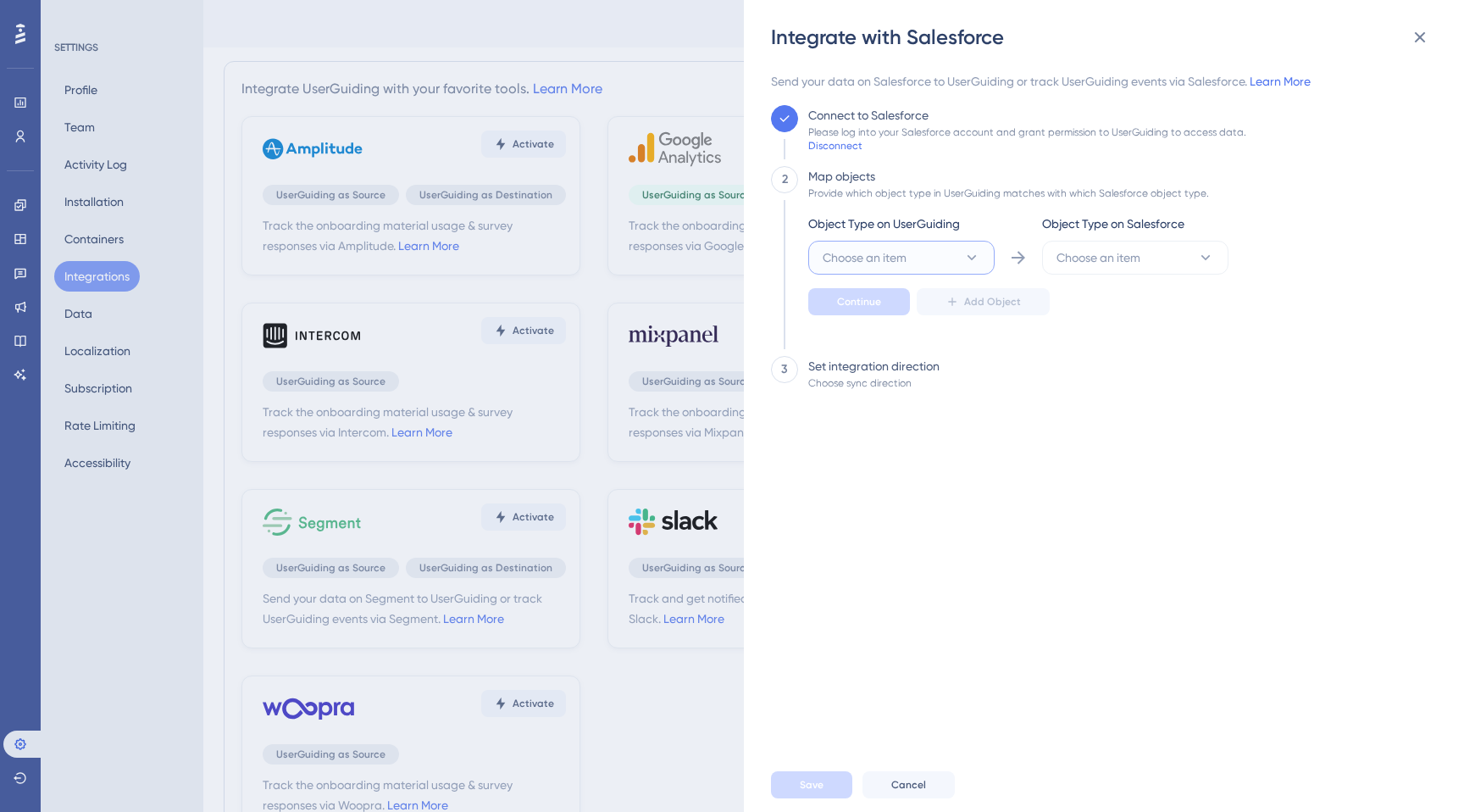
click at [924, 254] on button "Choose an item" at bounding box center [902, 257] width 187 height 34
click at [909, 295] on div "User User" at bounding box center [901, 309] width 137 height 34
click at [1148, 246] on button "Choose an item" at bounding box center [1135, 257] width 187 height 34
click at [1099, 368] on div "Lead Lead" at bounding box center [1135, 376] width 137 height 34
click at [845, 298] on span "Continue" at bounding box center [859, 302] width 44 height 14
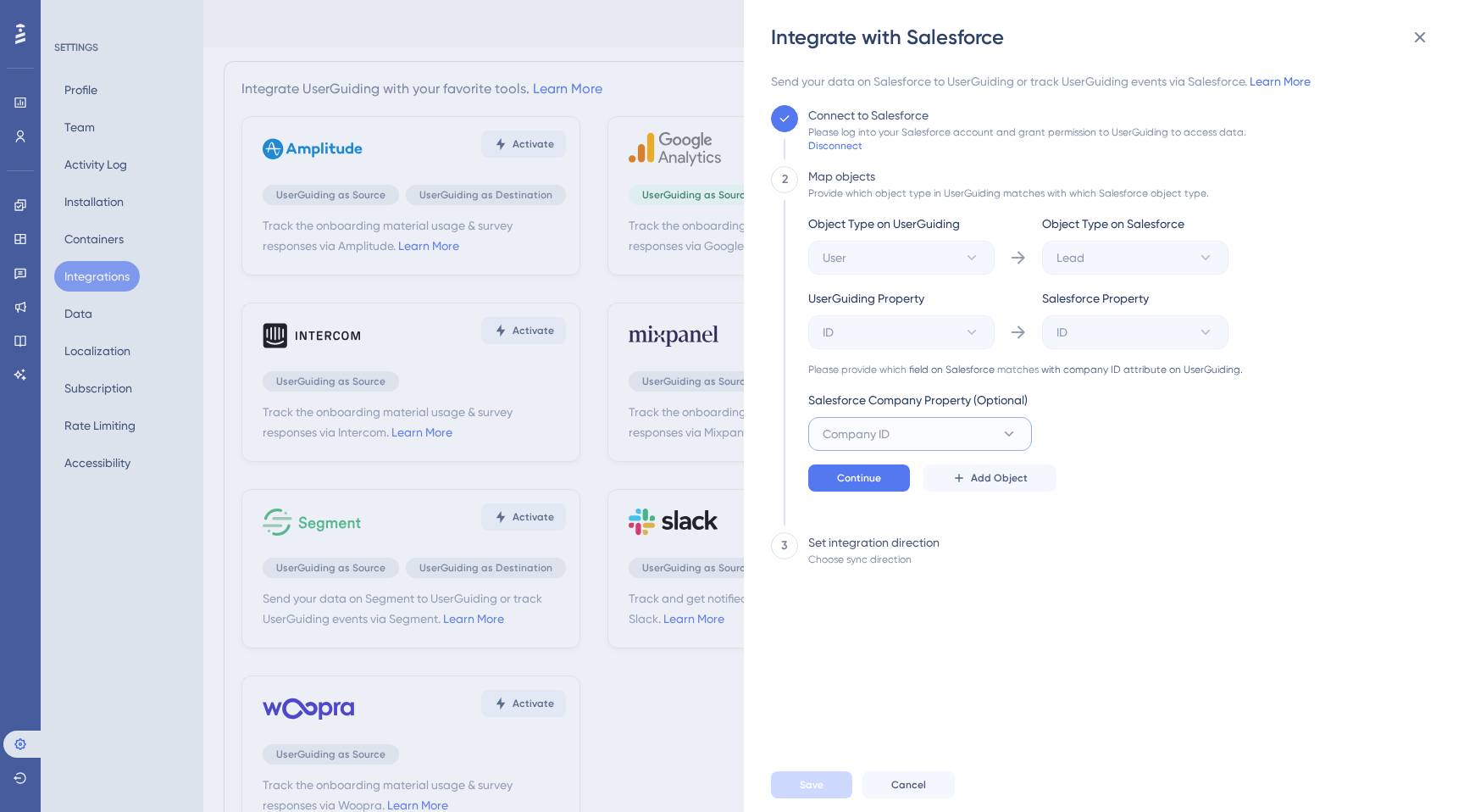
click at [941, 449] on button "Company ID" at bounding box center [920, 433] width 224 height 34
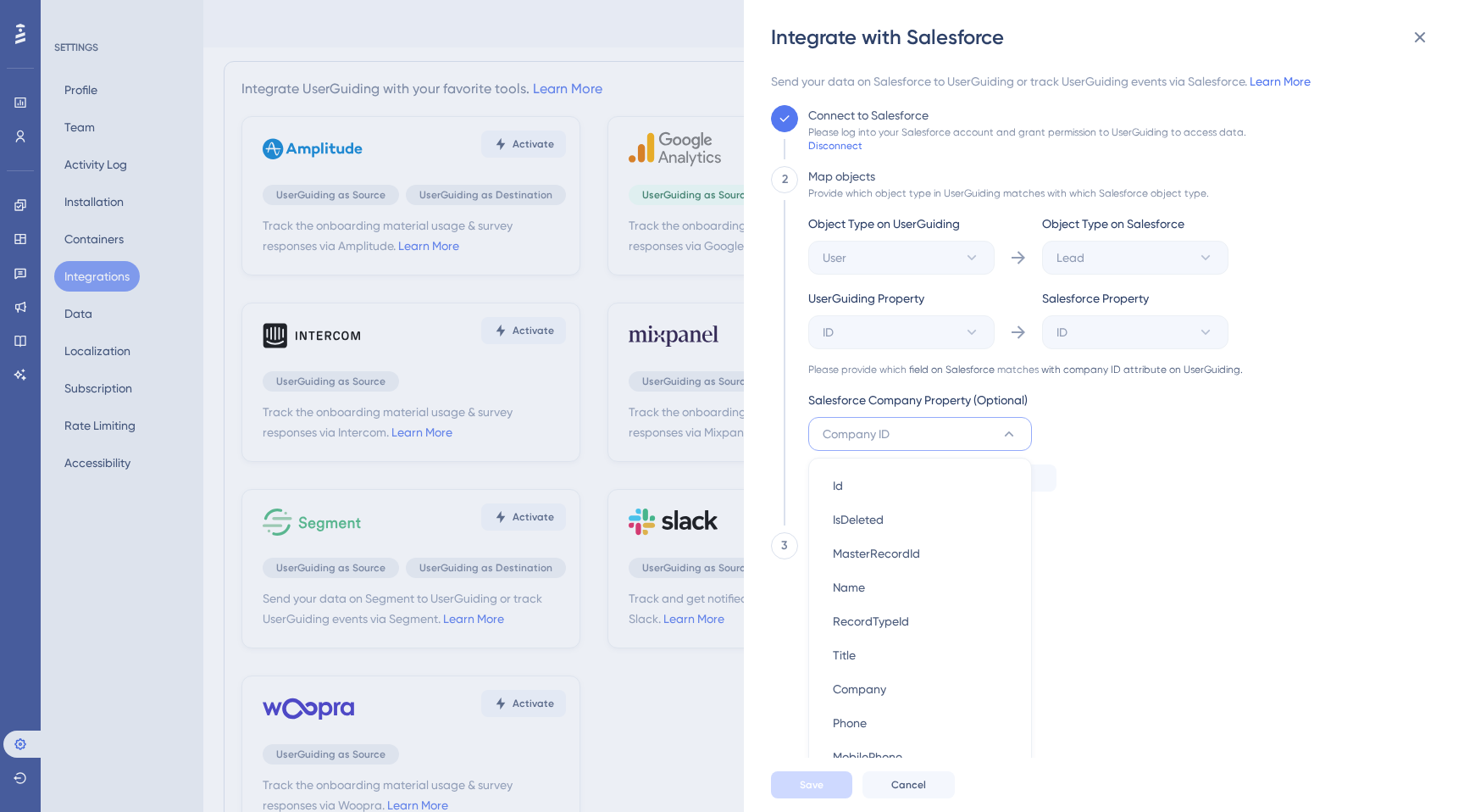
click at [923, 439] on button "Company ID" at bounding box center [920, 433] width 224 height 34
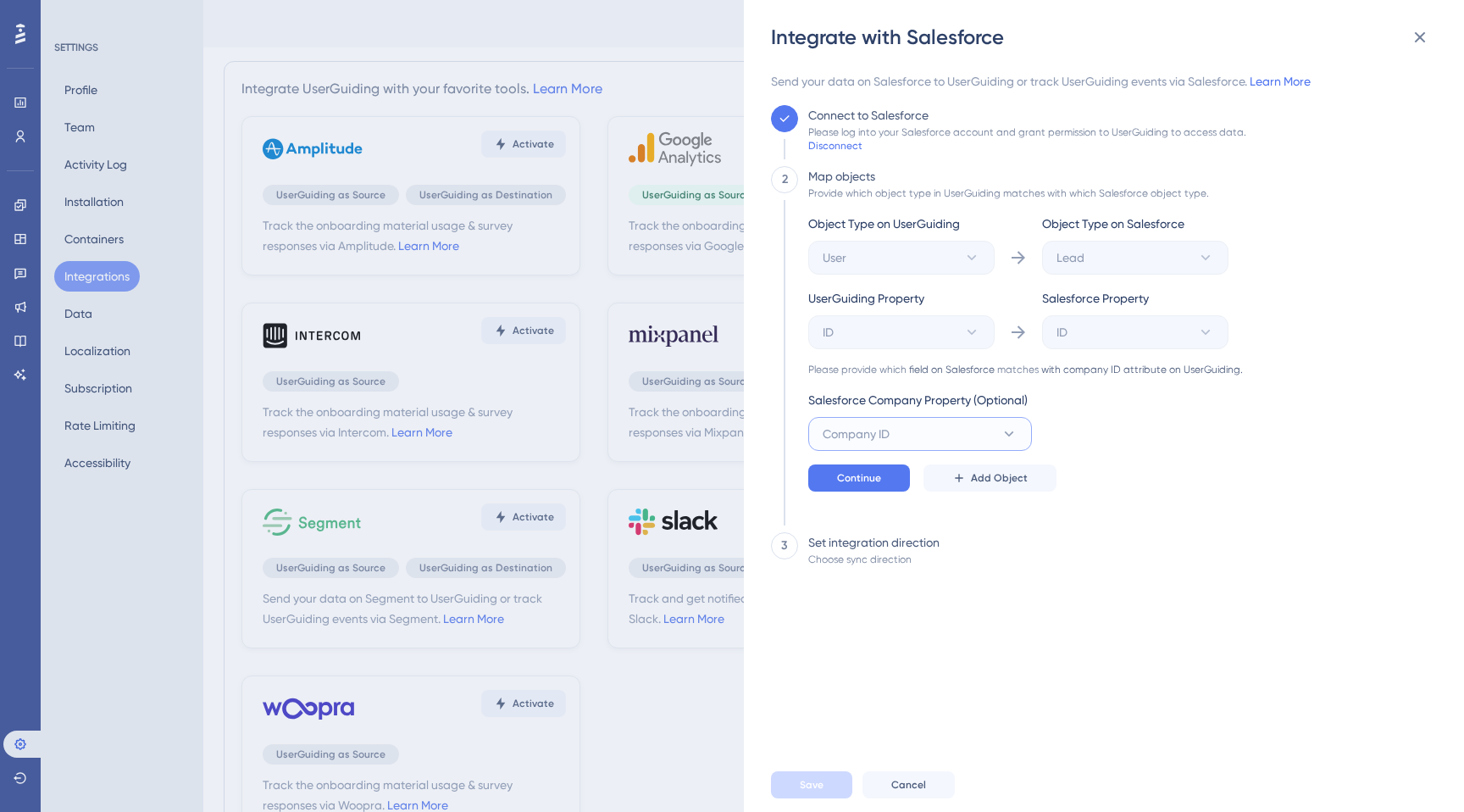
click at [923, 438] on button "Company ID" at bounding box center [920, 433] width 224 height 34
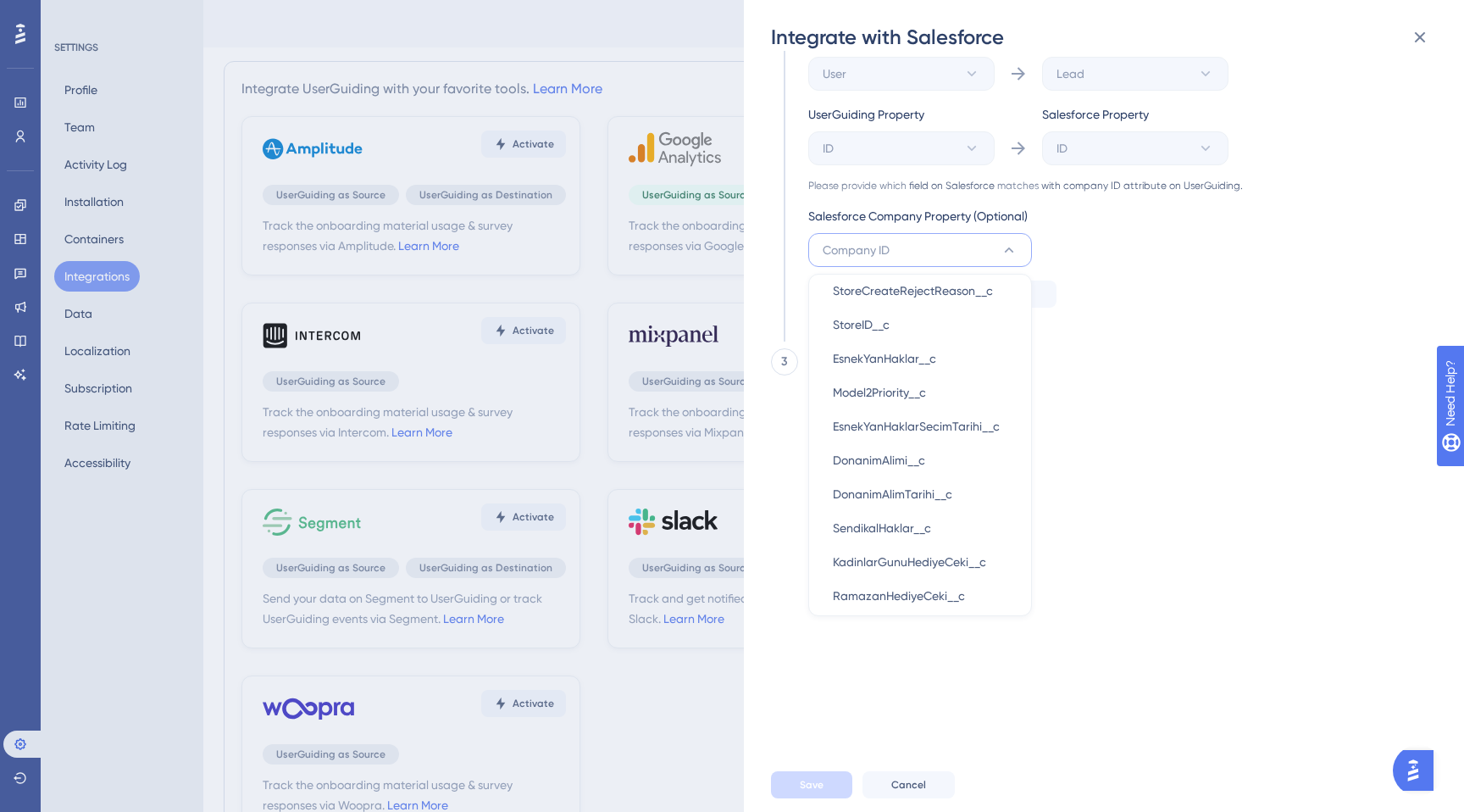
scroll to position [7215, 0]
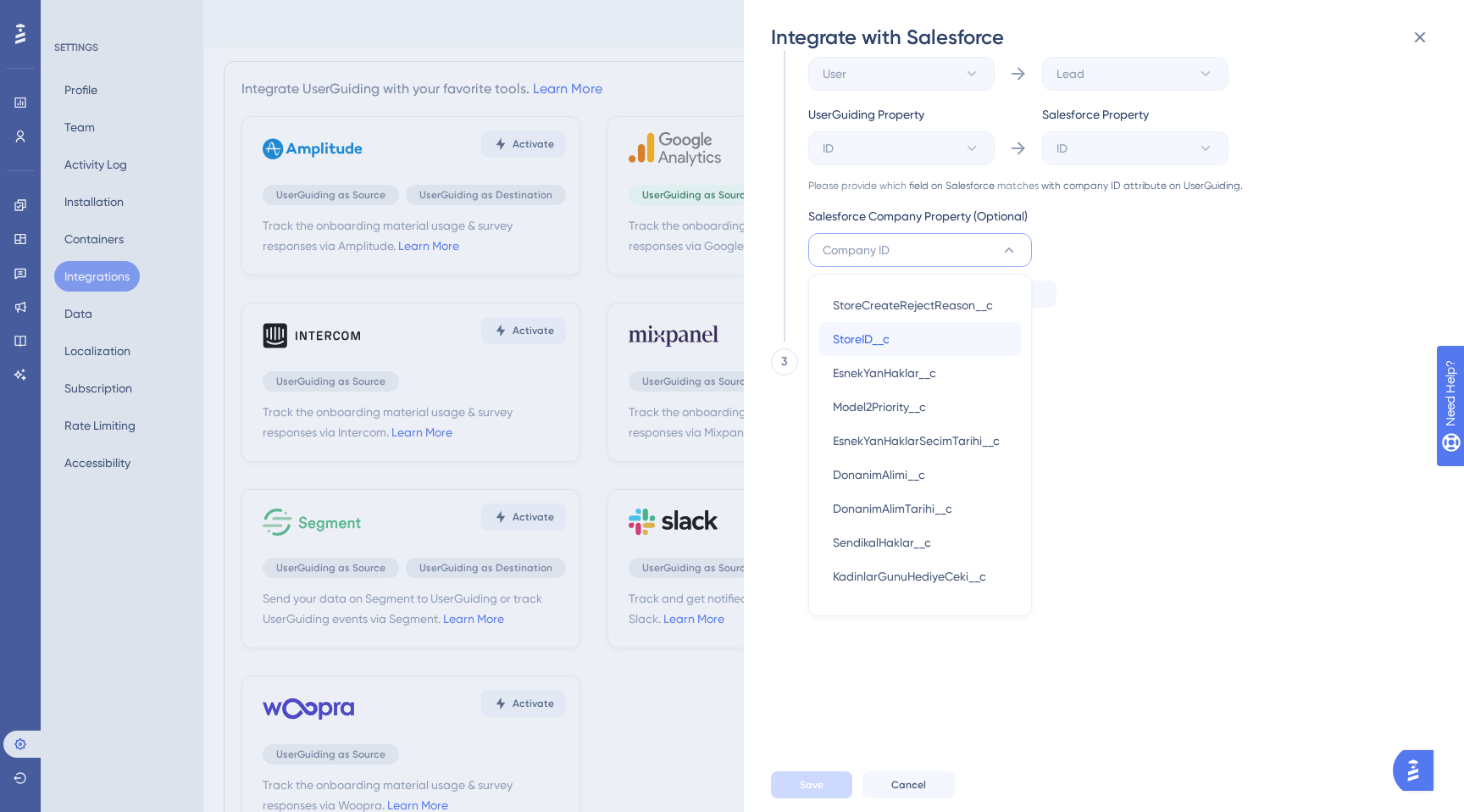
click at [881, 343] on span "StoreID__c" at bounding box center [861, 339] width 57 height 21
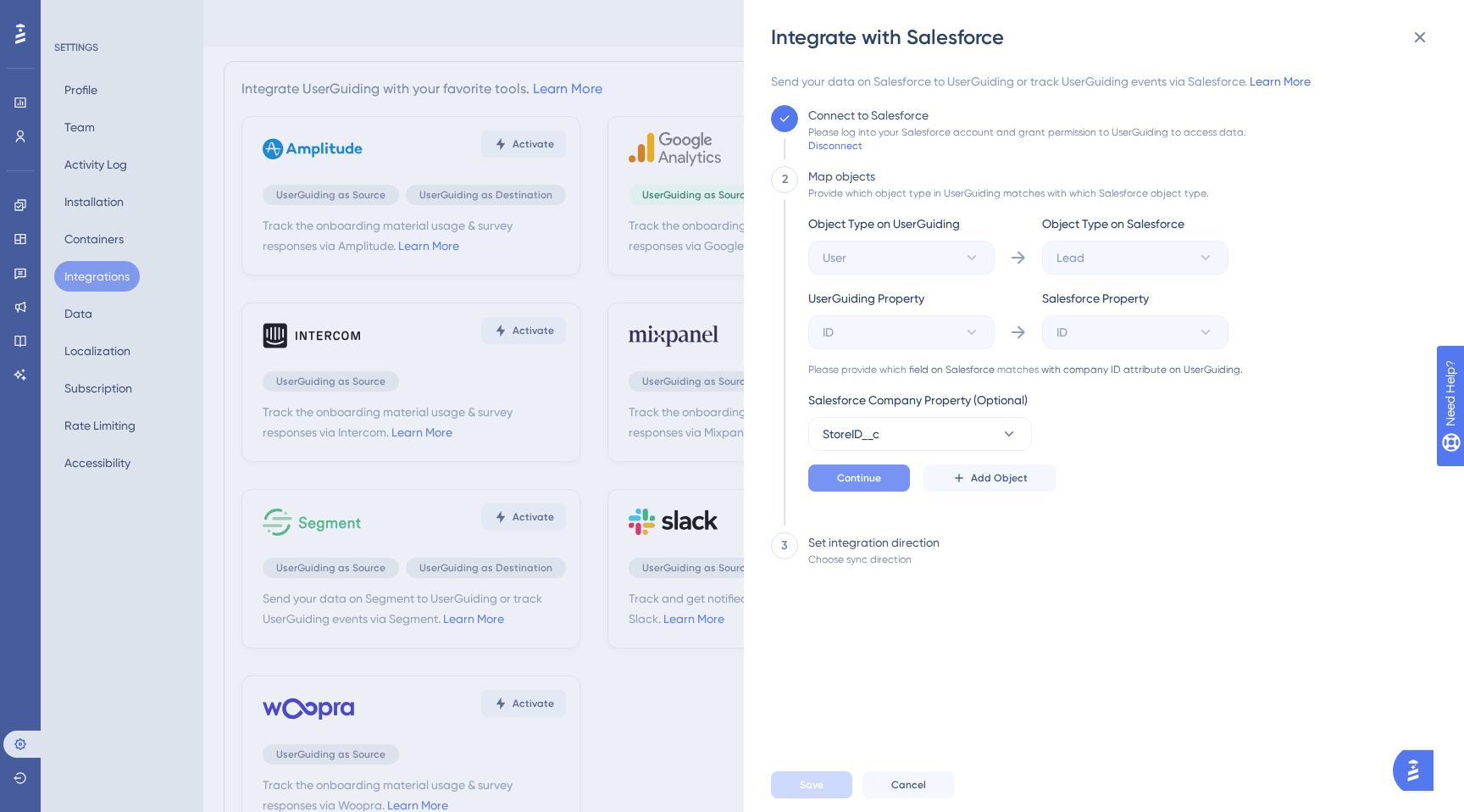
click at [874, 476] on span "Continue" at bounding box center [859, 478] width 44 height 14
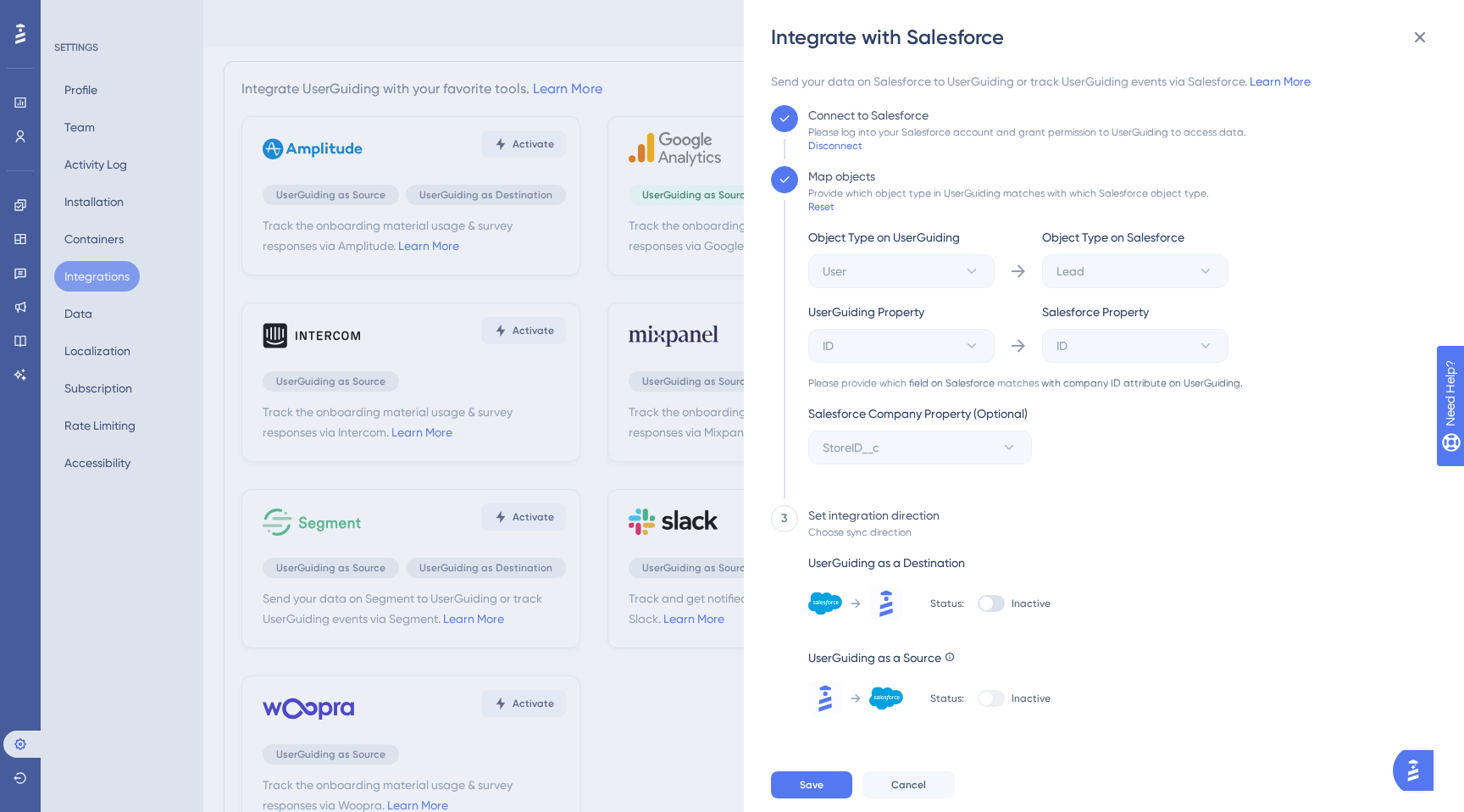
click at [985, 608] on div at bounding box center [987, 604] width 14 height 14
click at [978, 604] on input "Inactive" at bounding box center [977, 604] width 1 height 1
checkbox input "true"
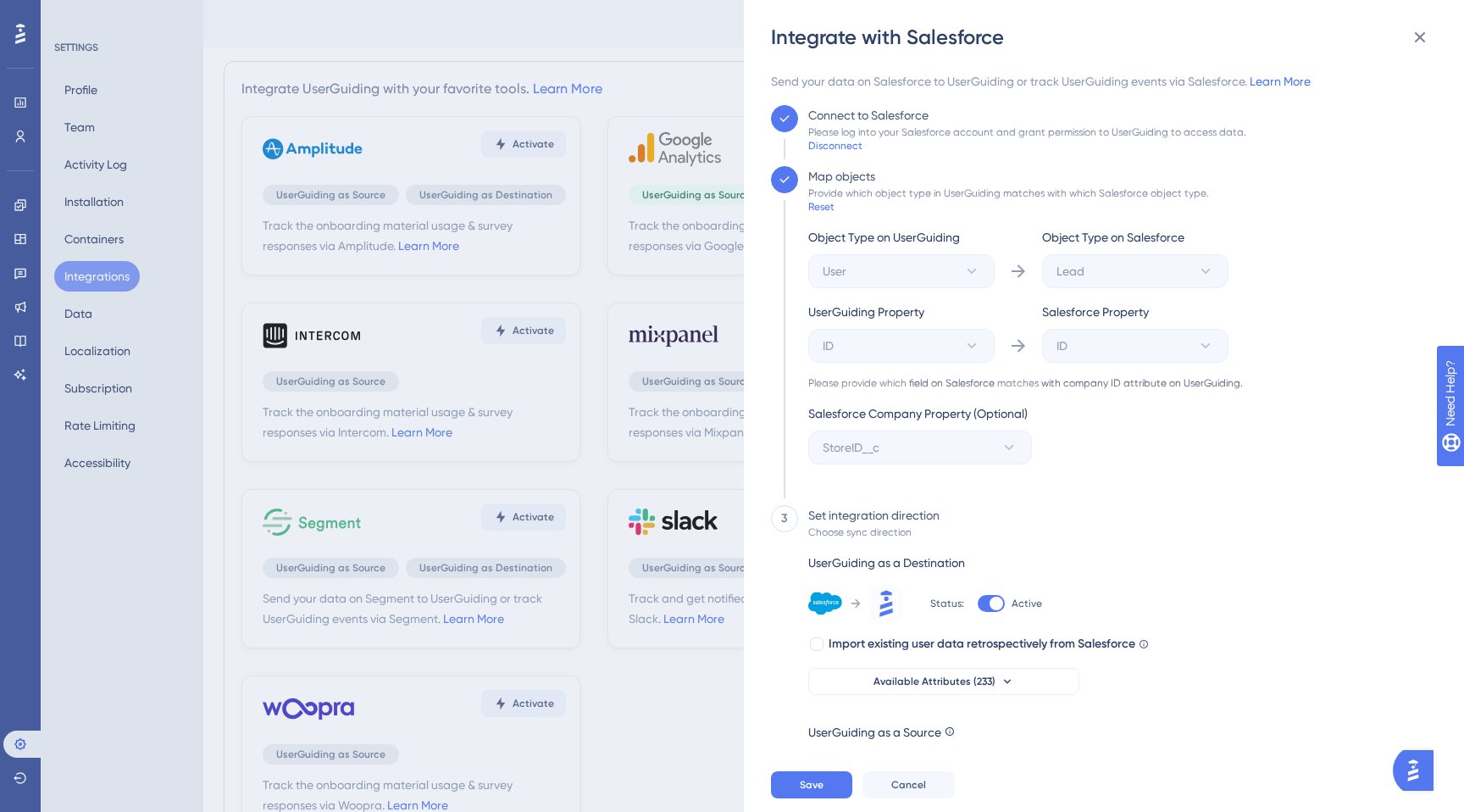
scroll to position [32, 0]
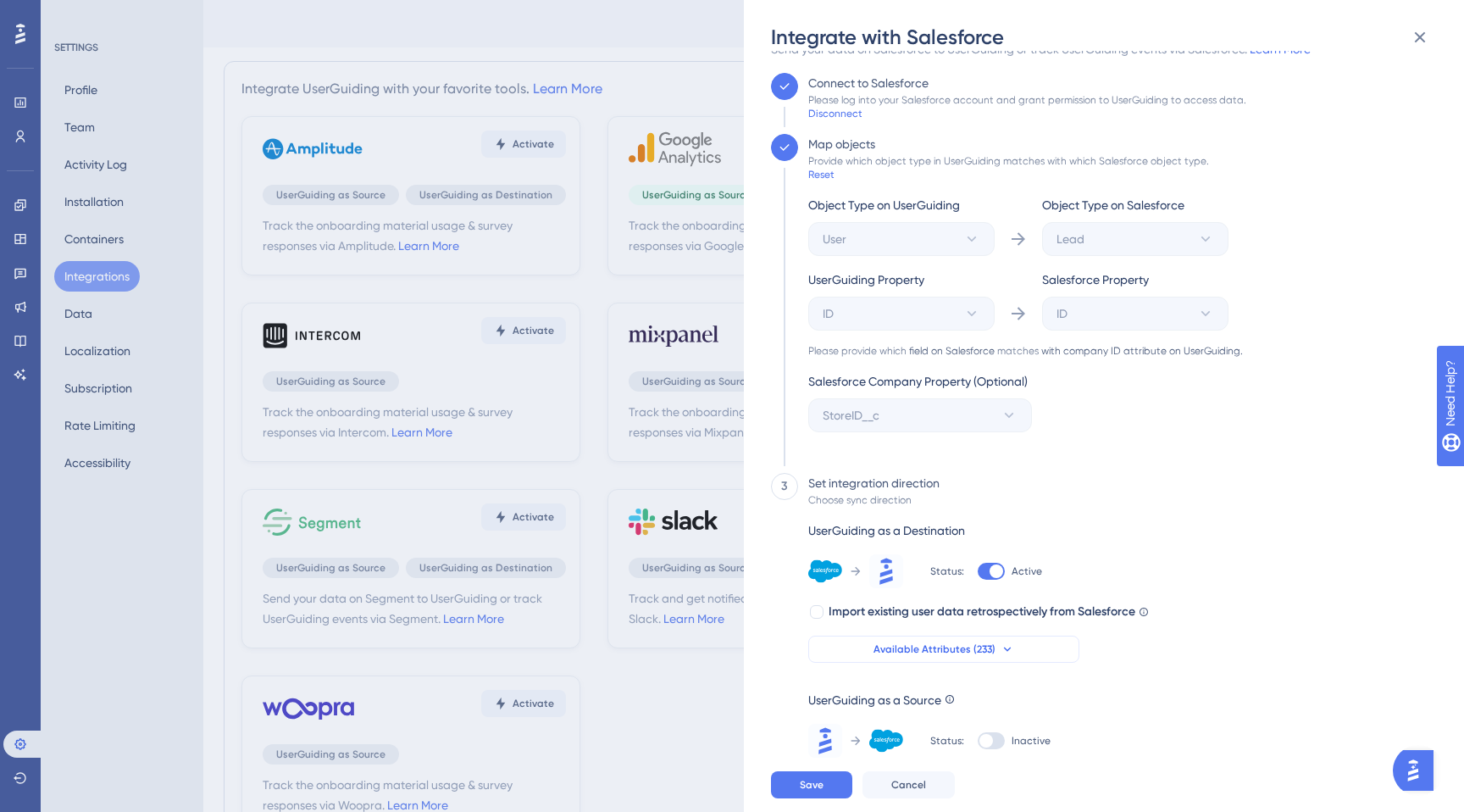
click at [959, 655] on span "Available Attributes (233)" at bounding box center [934, 649] width 122 height 14
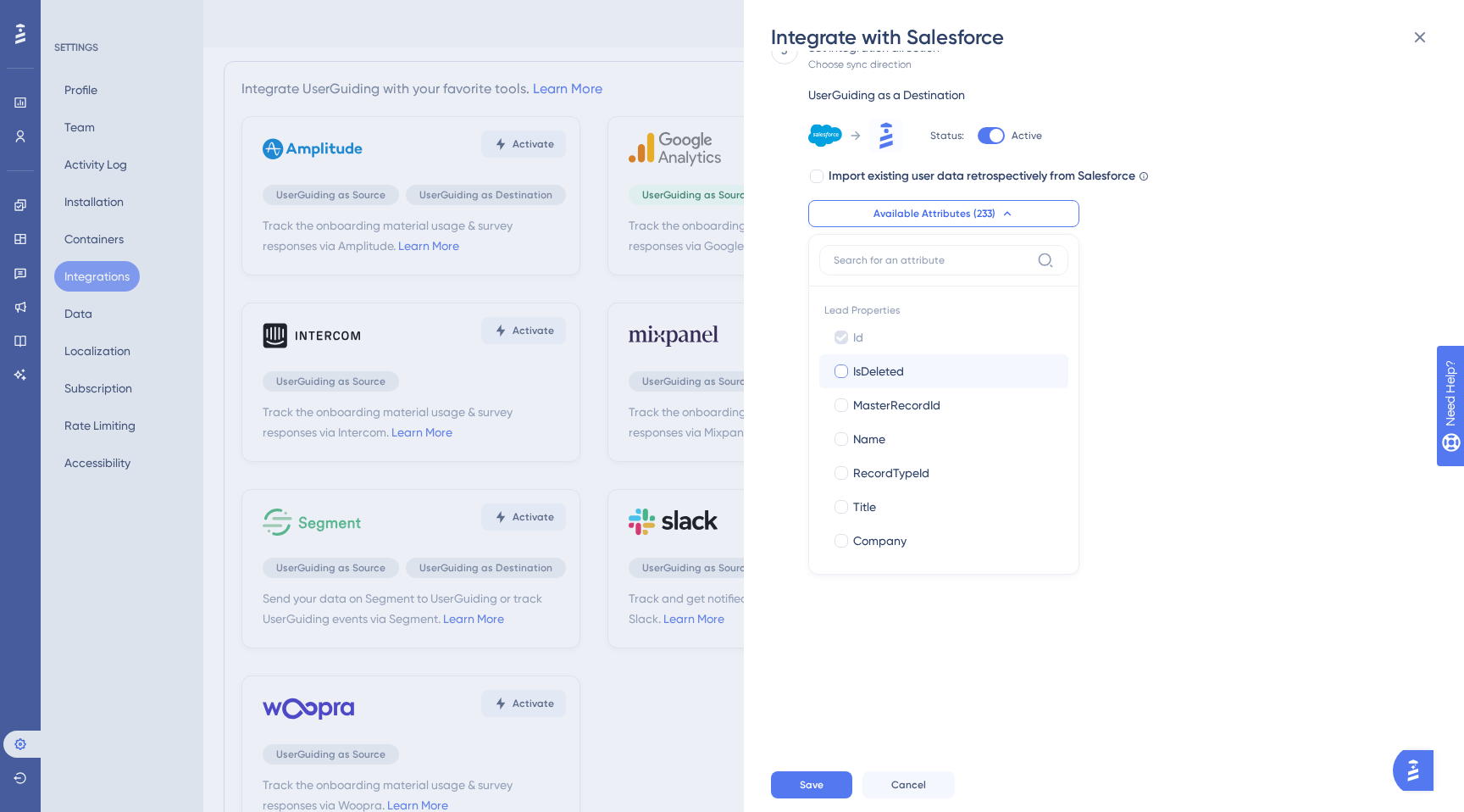
click at [932, 380] on div "IsDeleted" at bounding box center [954, 371] width 201 height 21
checkbox input "true"
click at [932, 398] on span "MasterRecordId" at bounding box center [897, 406] width 87 height 21
click at [925, 419] on label "MasterRecordId MasterRecordId" at bounding box center [943, 405] width 249 height 34
click at [842, 406] on input "MasterRecordId" at bounding box center [841, 405] width 1 height 1
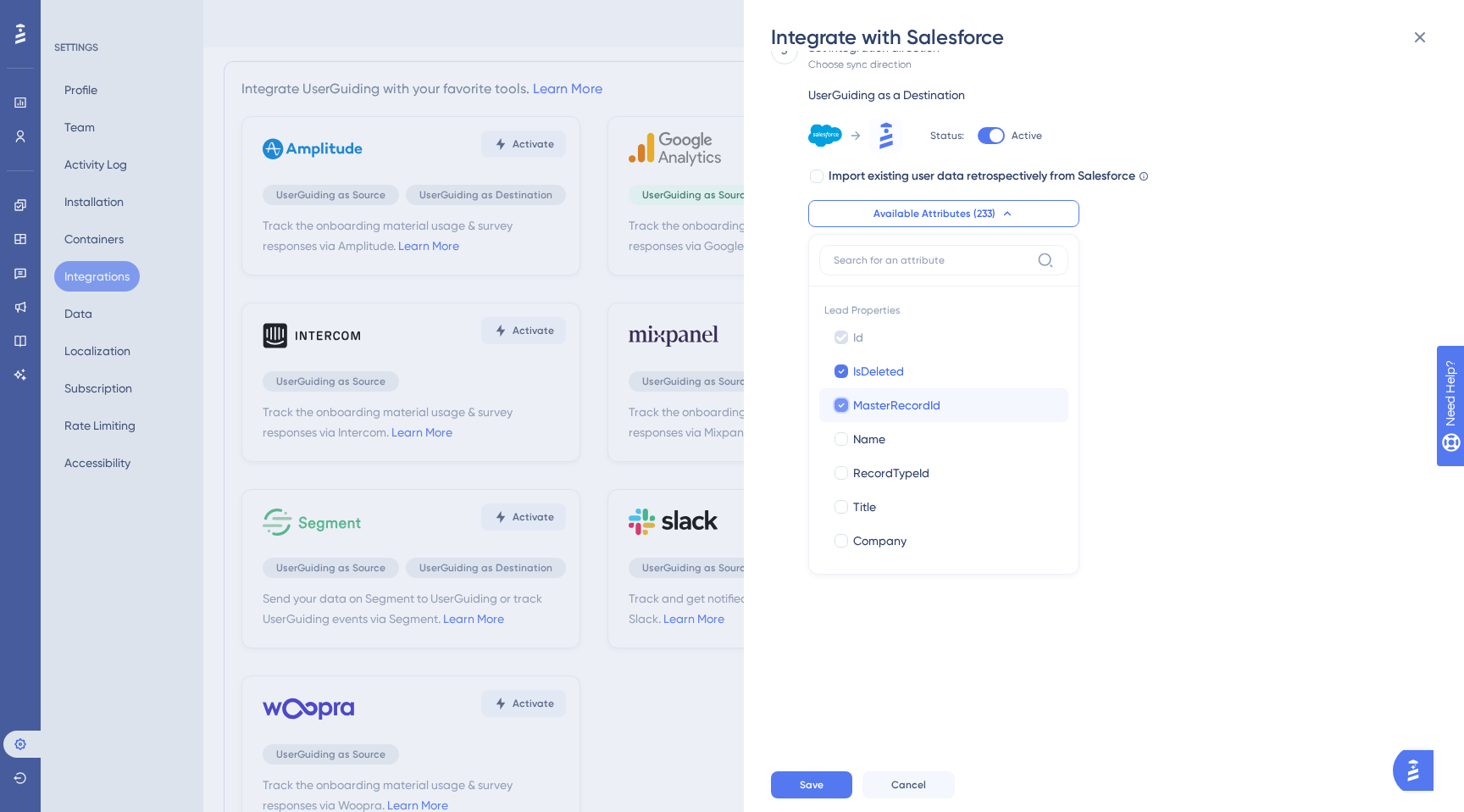
checkbox input "false"
click at [924, 433] on div "Name" at bounding box center [954, 439] width 201 height 21
checkbox input "true"
click at [924, 412] on span "MasterRecordId" at bounding box center [897, 406] width 87 height 21
checkbox input "true"
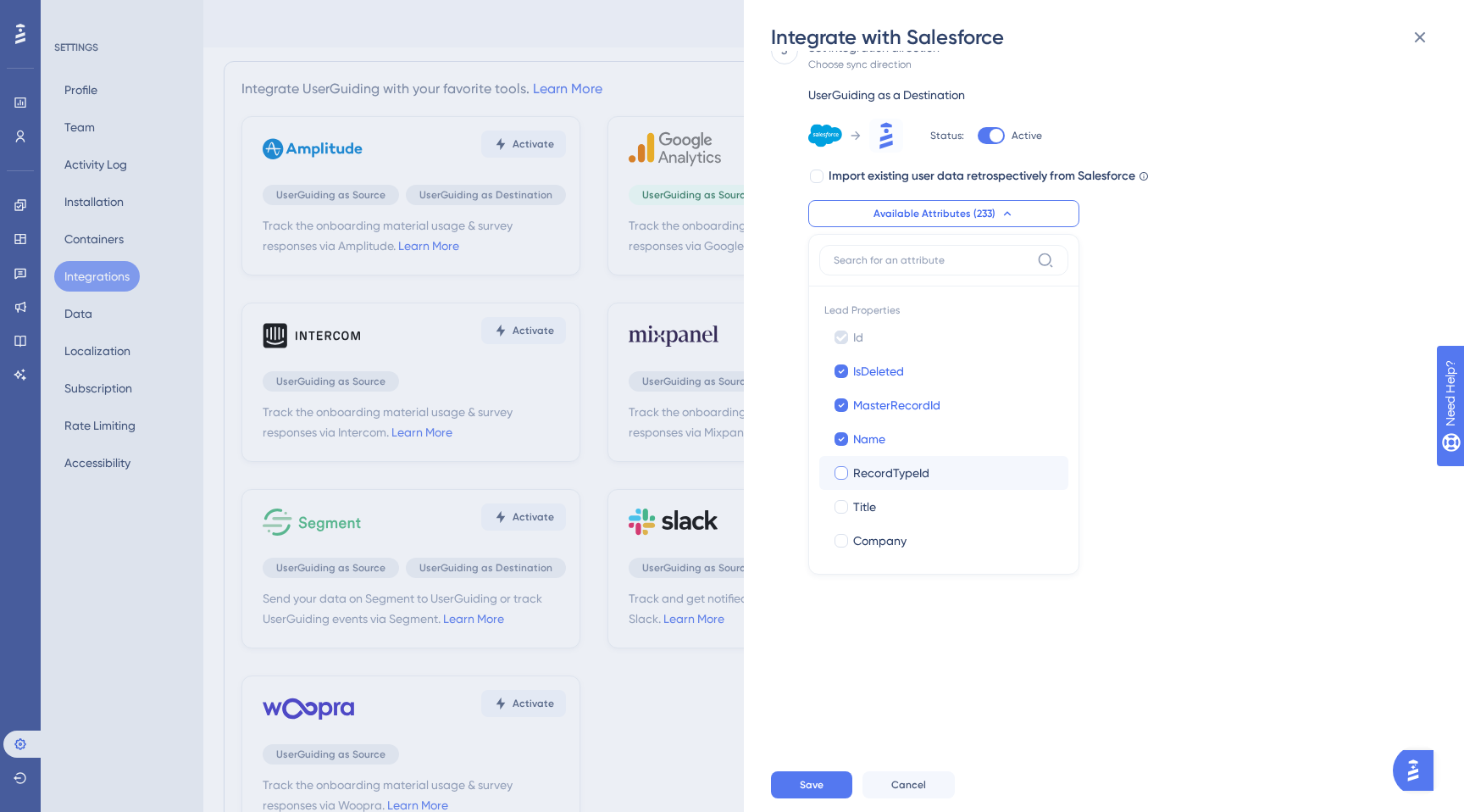
click at [924, 471] on span "RecordTypeId" at bounding box center [892, 473] width 76 height 21
checkbox input "true"
click at [924, 508] on div "Title" at bounding box center [954, 507] width 201 height 21
checkbox input "true"
click at [924, 546] on div "Company" at bounding box center [954, 540] width 201 height 21
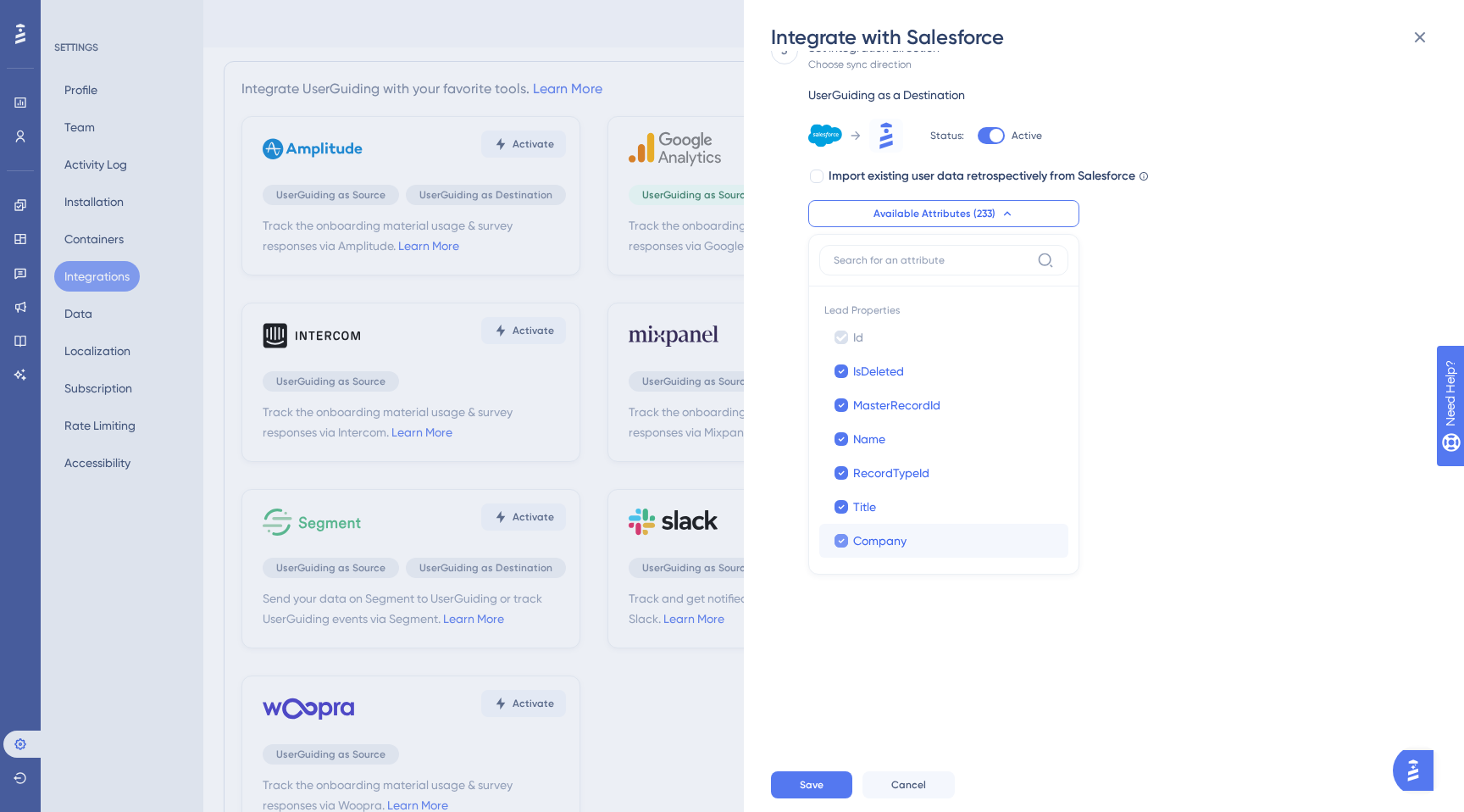
click at [924, 546] on div "Company" at bounding box center [954, 540] width 201 height 21
checkbox input "false"
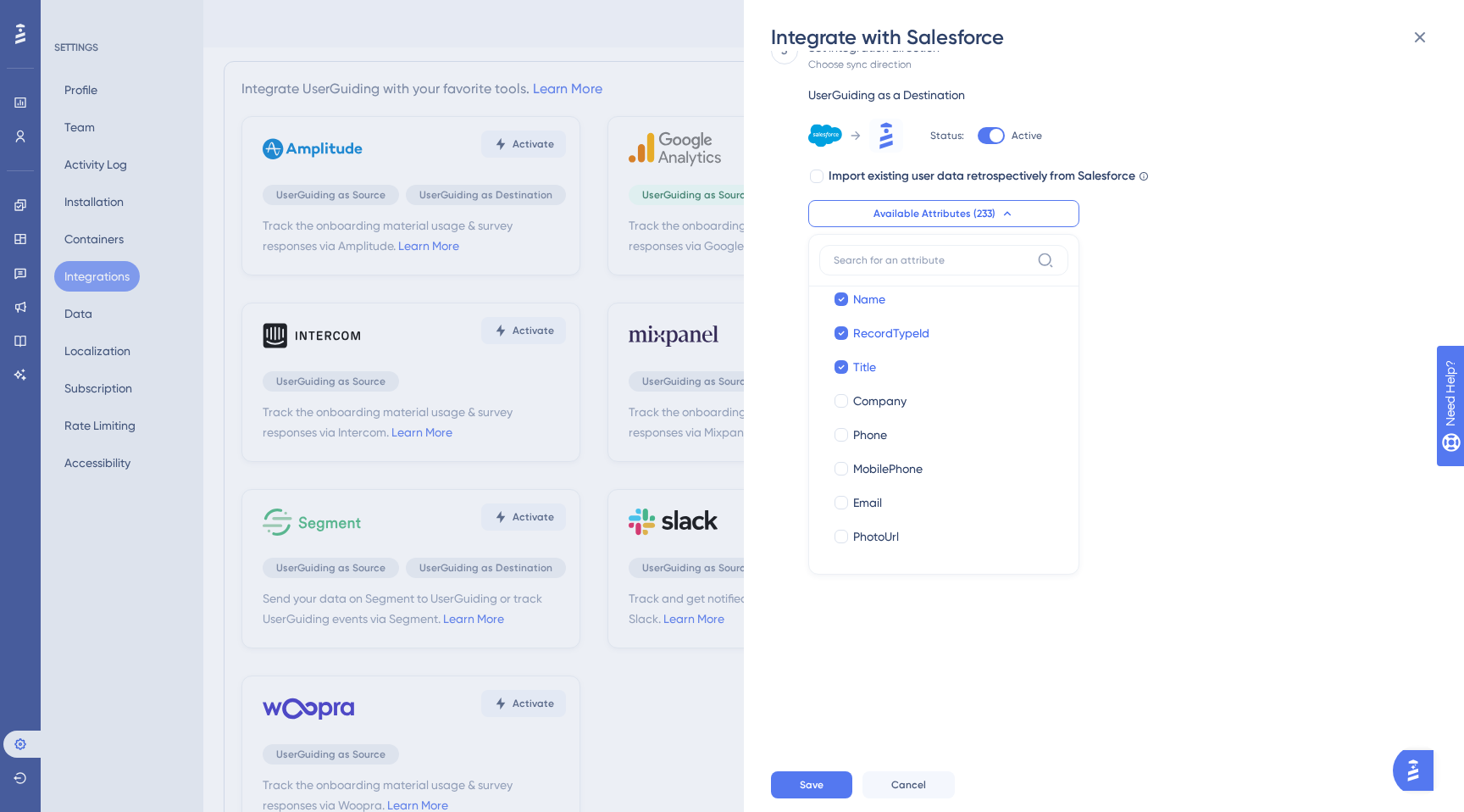
scroll to position [142, 0]
click at [898, 424] on div "Phone" at bounding box center [954, 433] width 201 height 21
checkbox input "true"
click at [888, 410] on label "Company Company" at bounding box center [943, 399] width 249 height 34
click at [842, 540] on input "Company" at bounding box center [841, 540] width 1 height 1
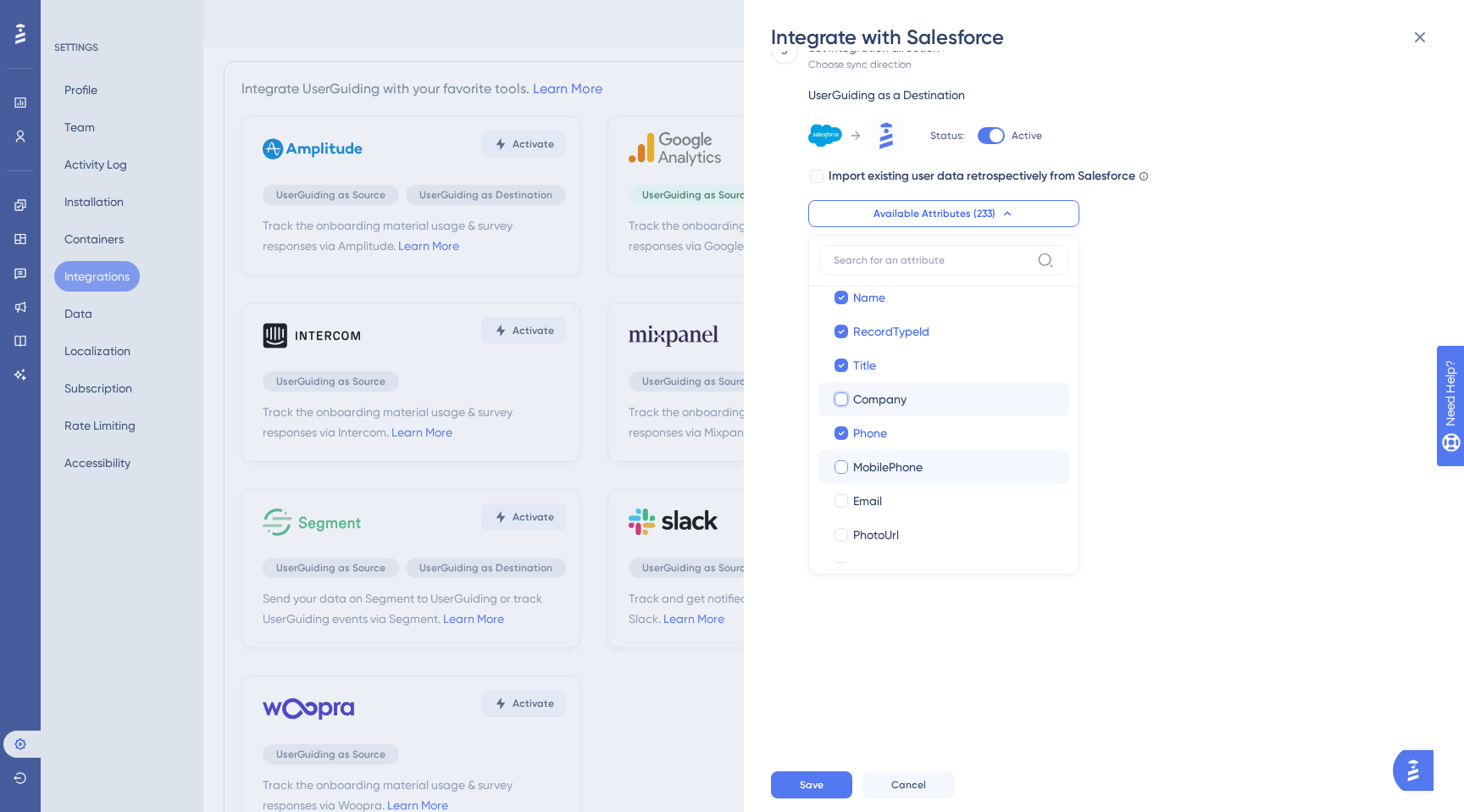
checkbox input "true"
click at [885, 498] on div "Email" at bounding box center [954, 501] width 201 height 21
checkbox input "true"
click at [873, 472] on span "MobilePhone" at bounding box center [888, 467] width 69 height 21
checkbox input "true"
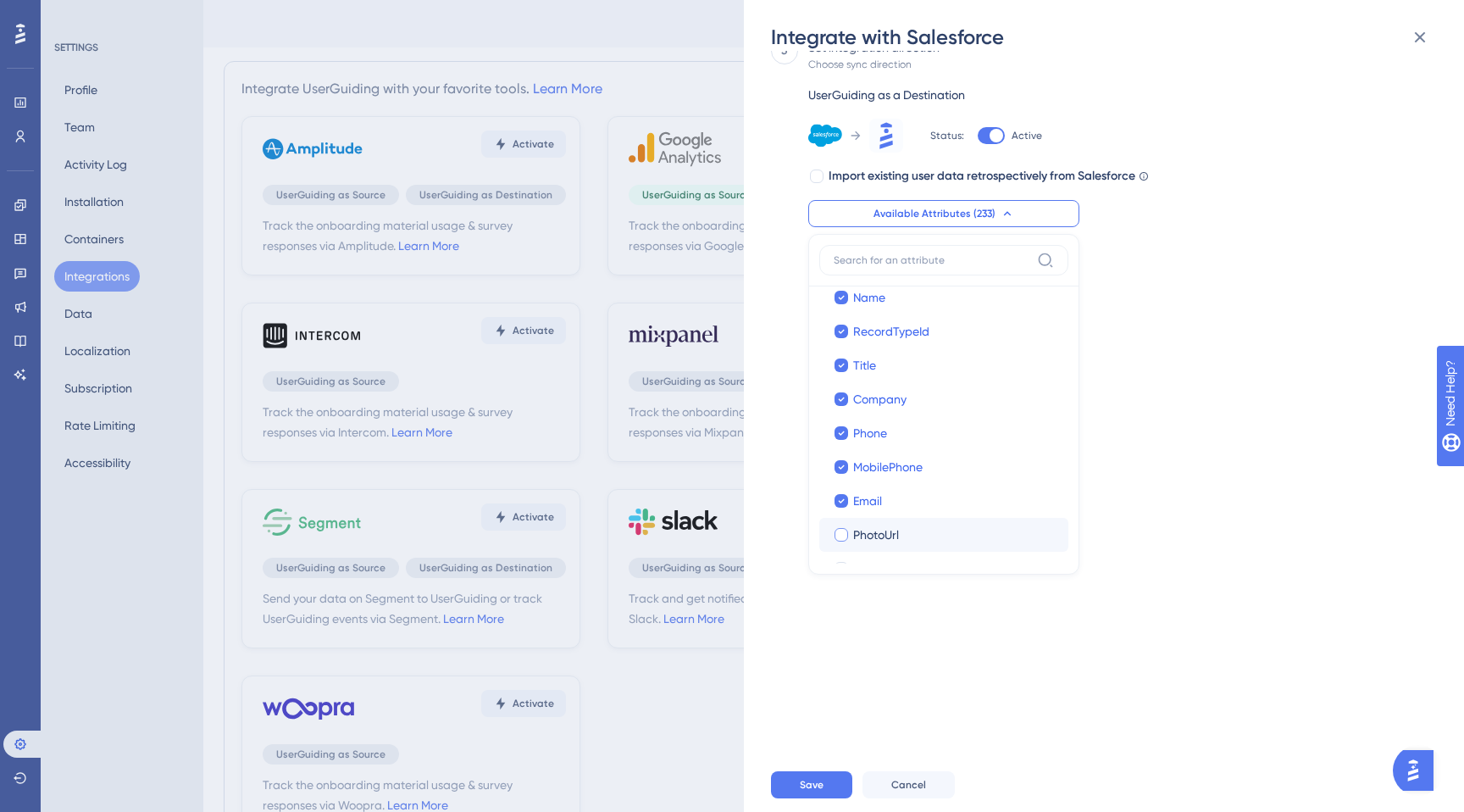
click at [877, 535] on span "PhotoUrl" at bounding box center [876, 534] width 46 height 21
checkbox input "true"
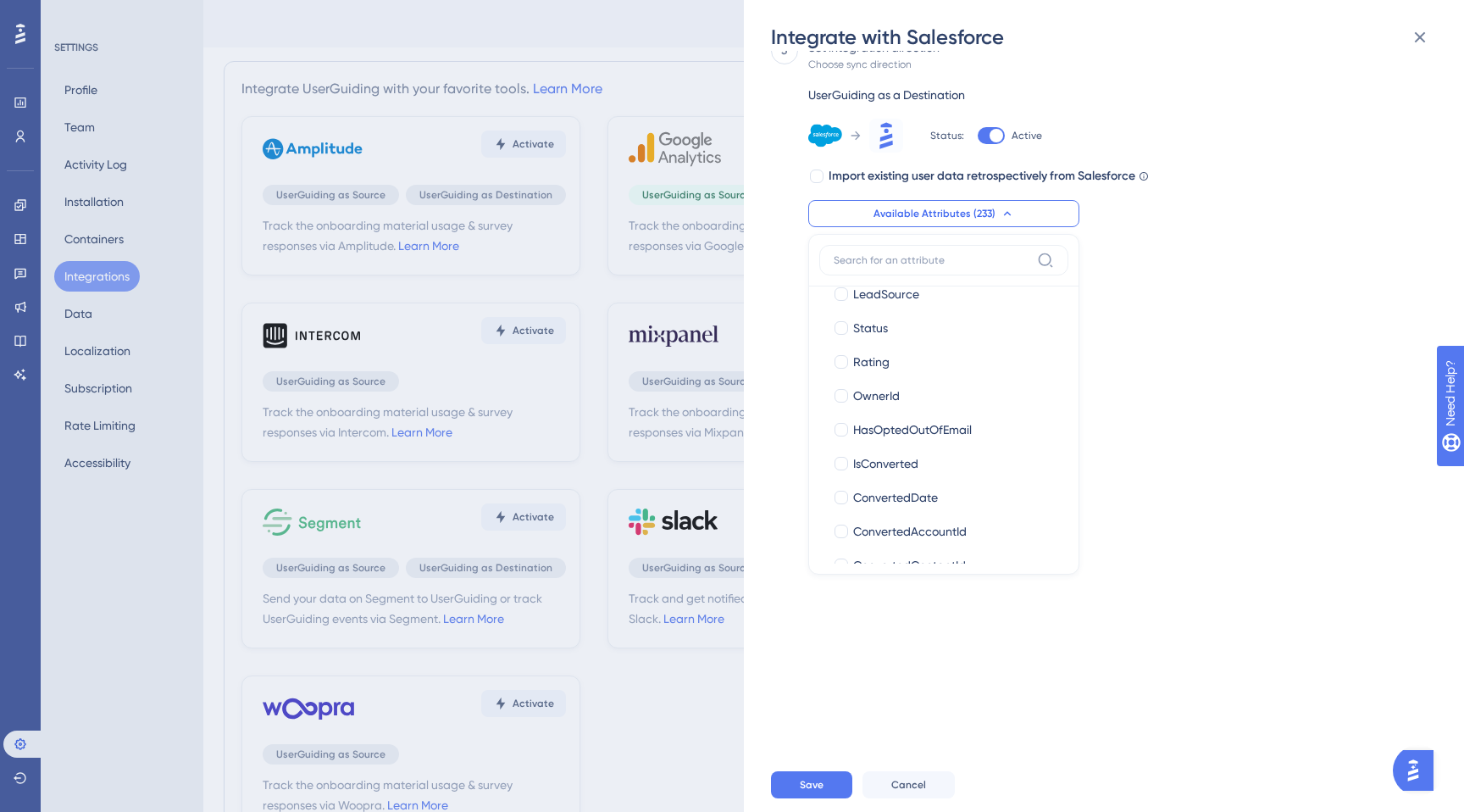
scroll to position [420, 0]
click at [894, 484] on span "ConvertedDate" at bounding box center [896, 493] width 85 height 21
checkbox input "true"
click at [872, 393] on span "OwnerId" at bounding box center [877, 392] width 47 height 21
checkbox input "true"
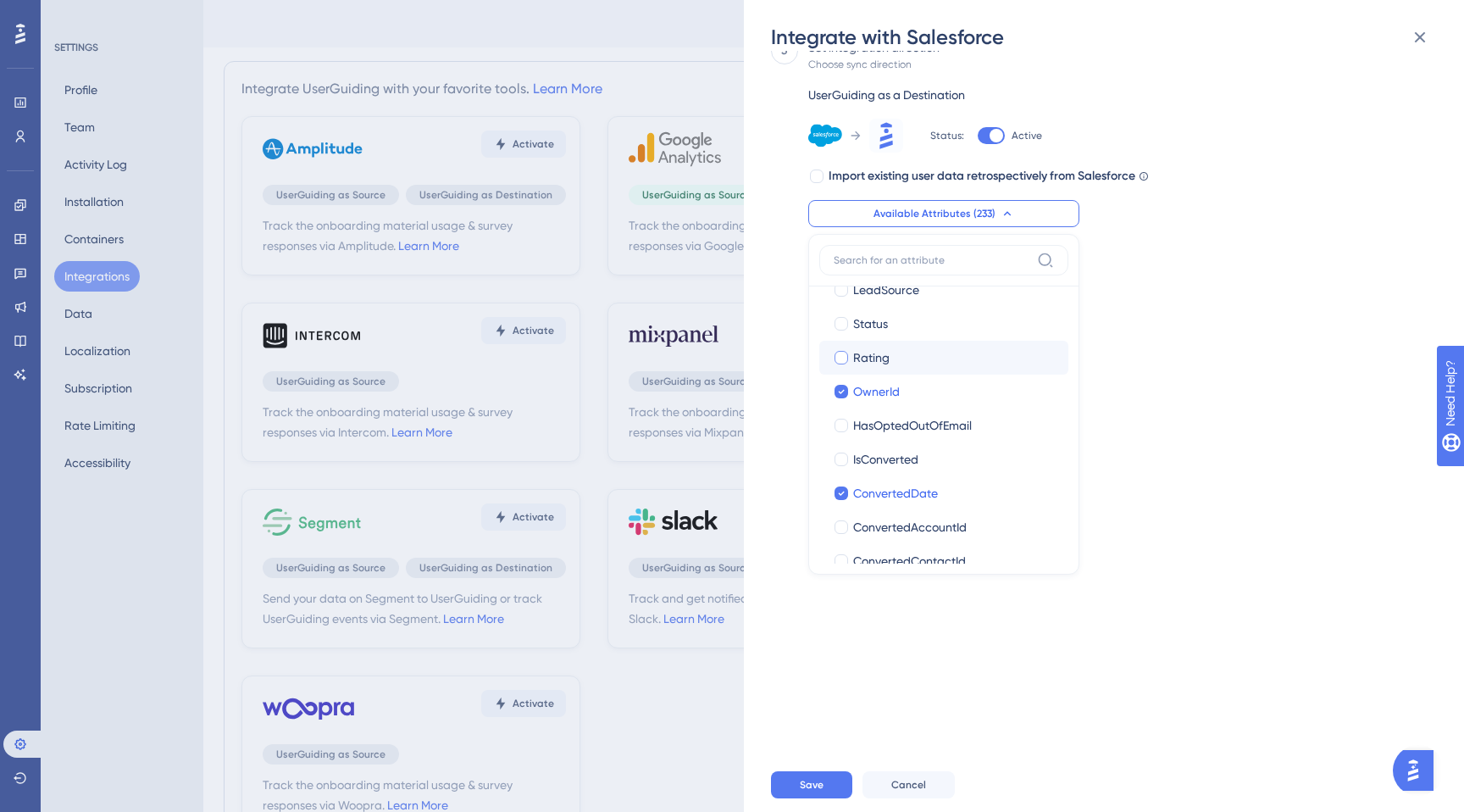
click at [867, 359] on span "Rating" at bounding box center [872, 358] width 36 height 21
checkbox input "true"
click at [867, 331] on span "Status" at bounding box center [871, 324] width 35 height 21
checkbox input "true"
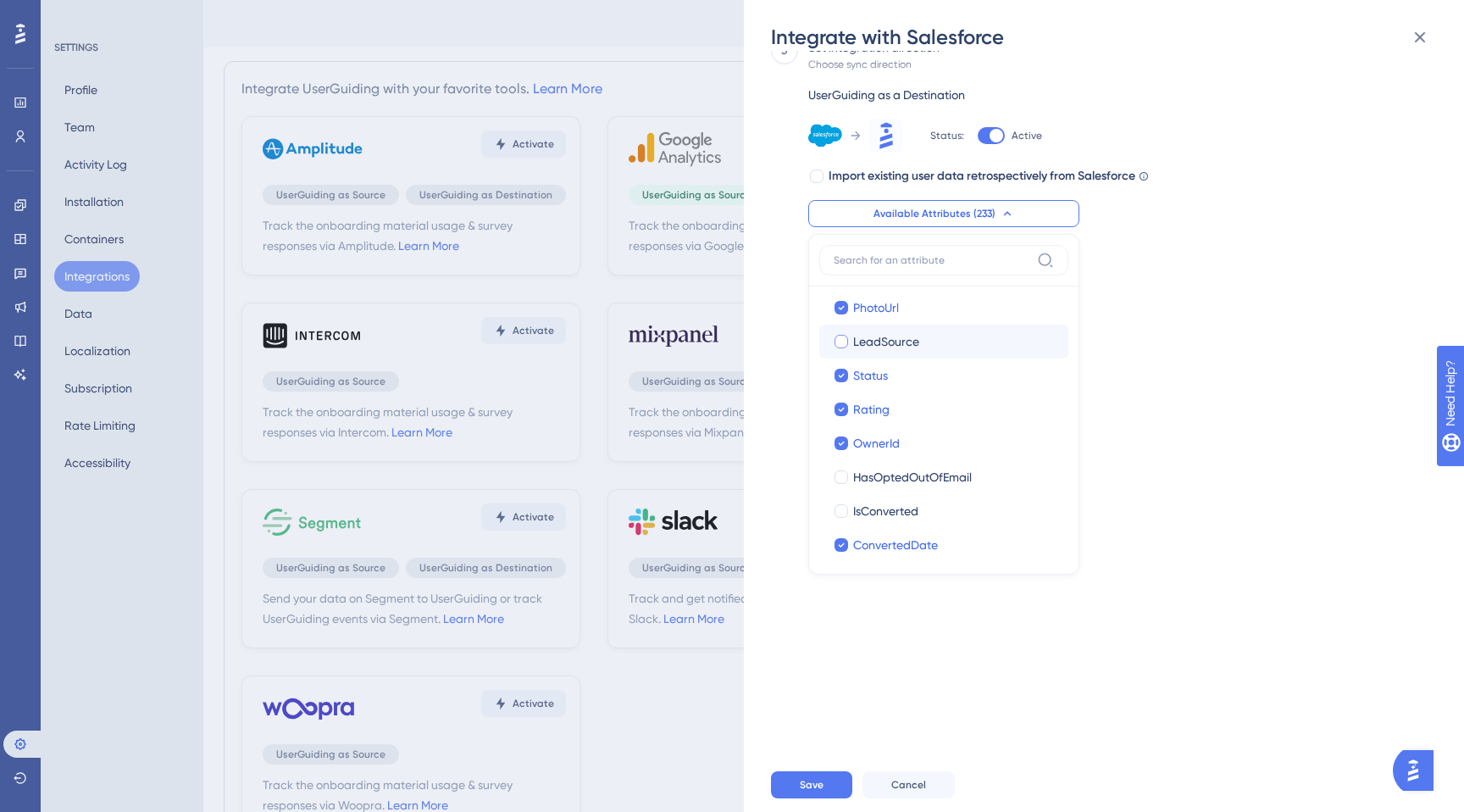
click at [861, 351] on span "LeadSource" at bounding box center [886, 342] width 66 height 21
checkbox input "true"
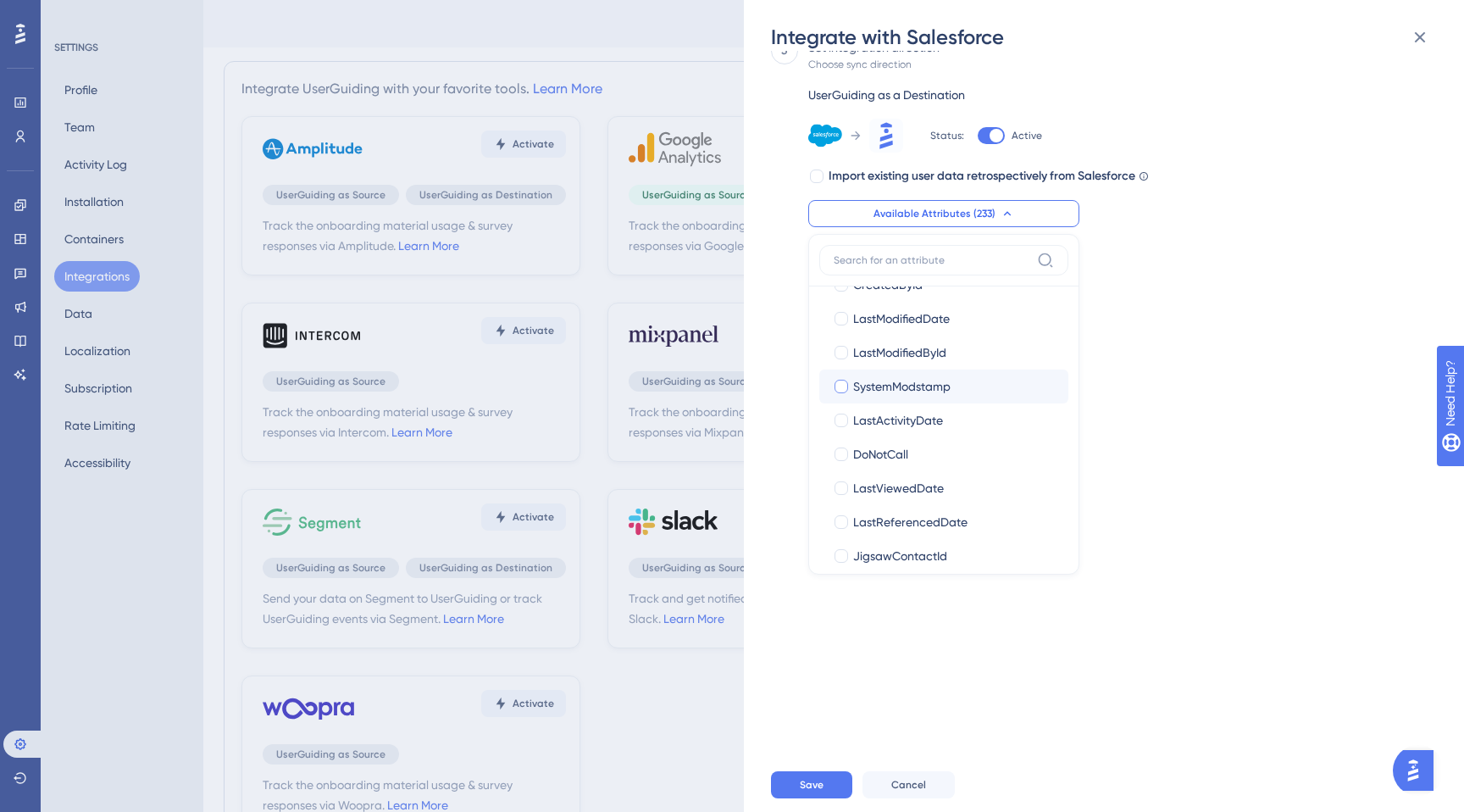
scroll to position [0, 0]
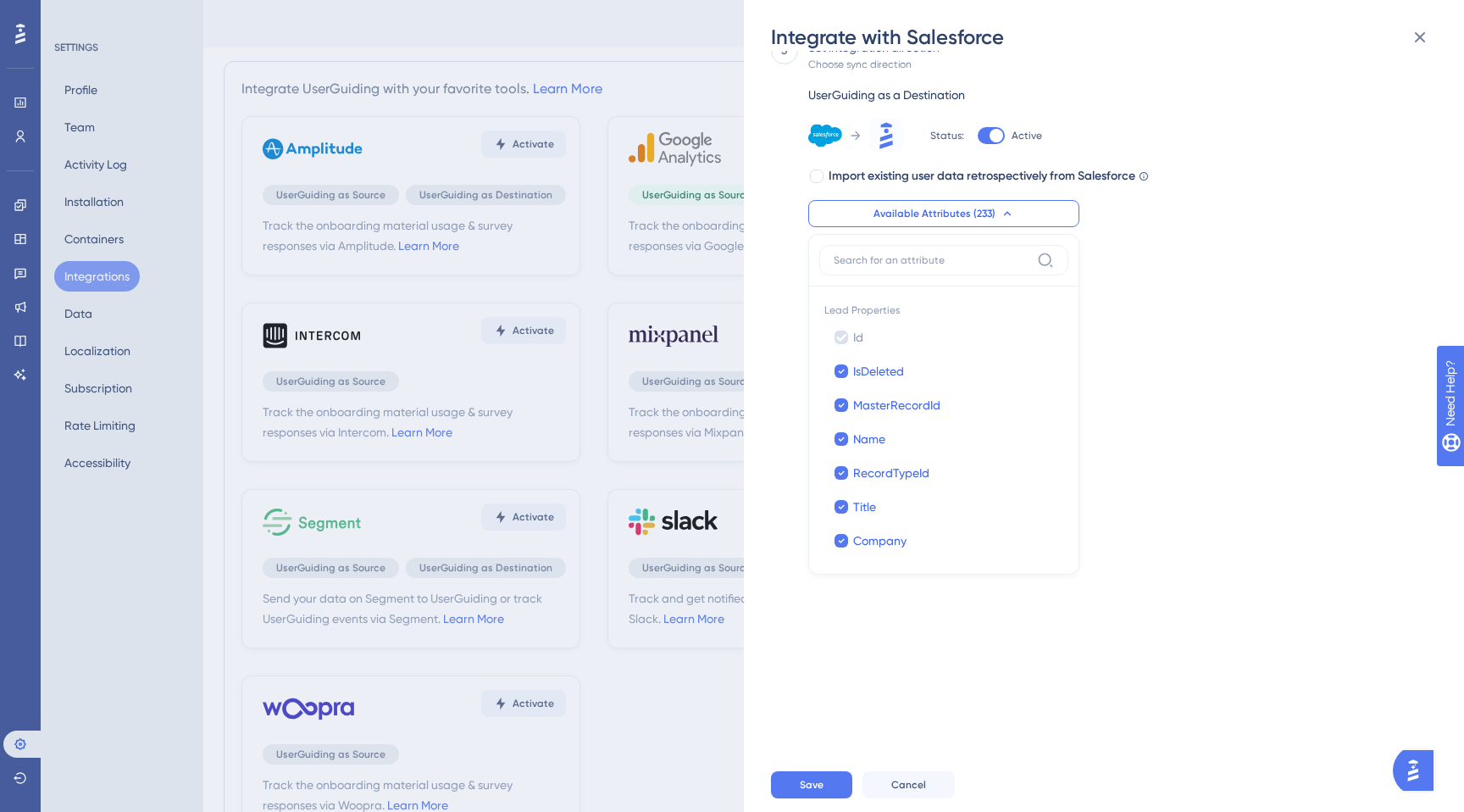
click at [1137, 377] on div "Send your data on Salesforce to UserGuiding or track UserGuiding events via Sal…" at bounding box center [1113, 404] width 683 height 707
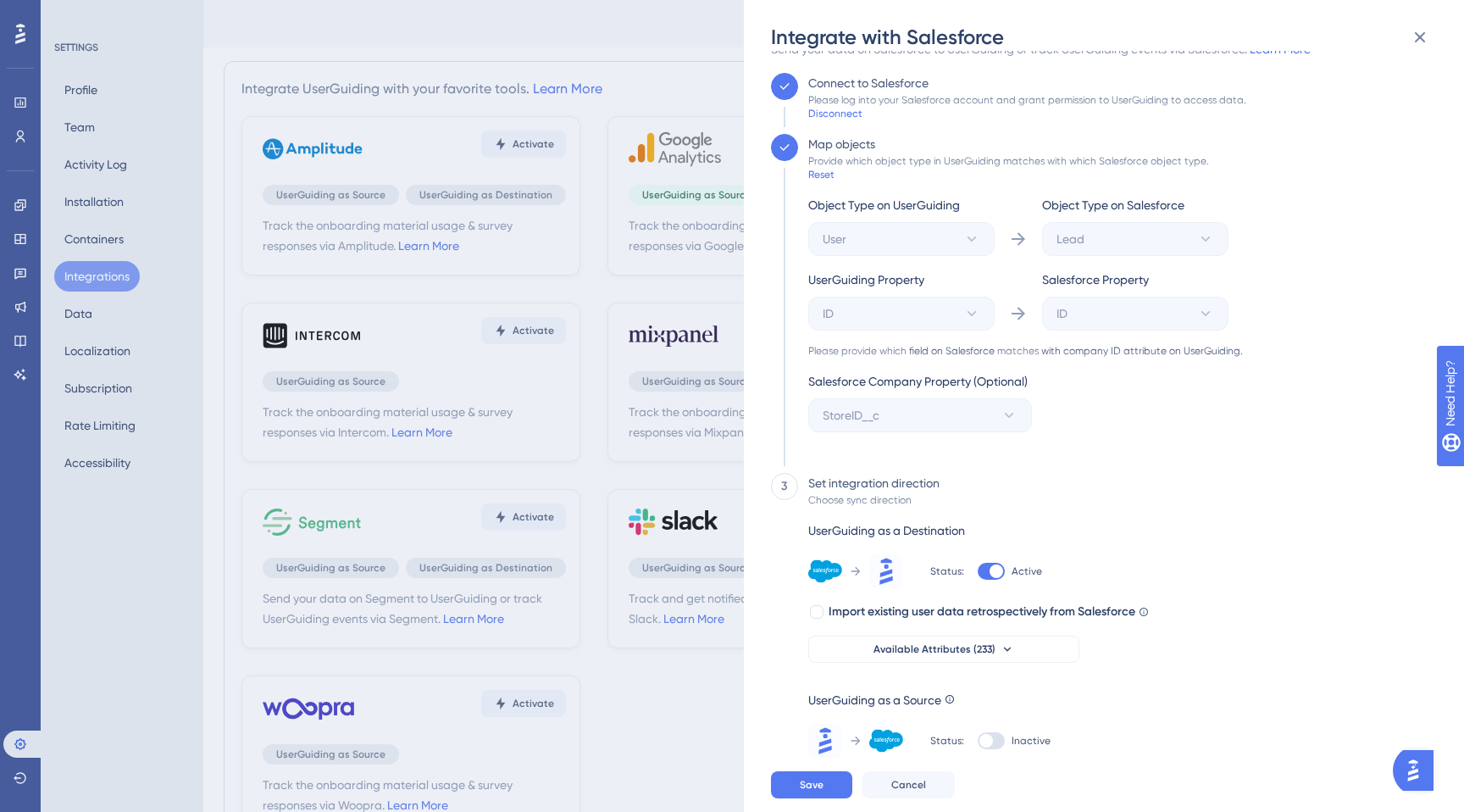
scroll to position [32, 0]
click at [930, 653] on span "Available Attributes (233)" at bounding box center [934, 649] width 122 height 14
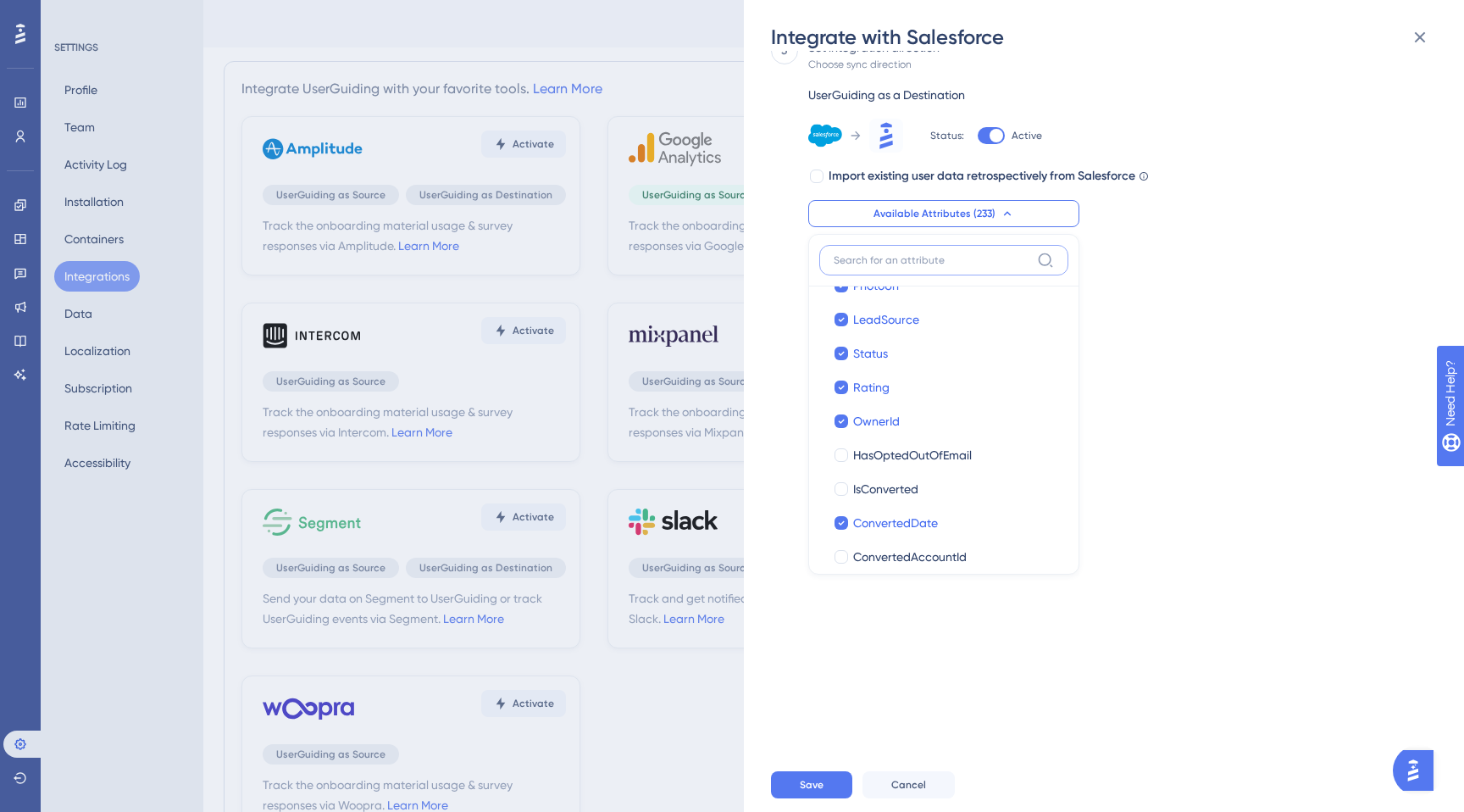
scroll to position [0, 0]
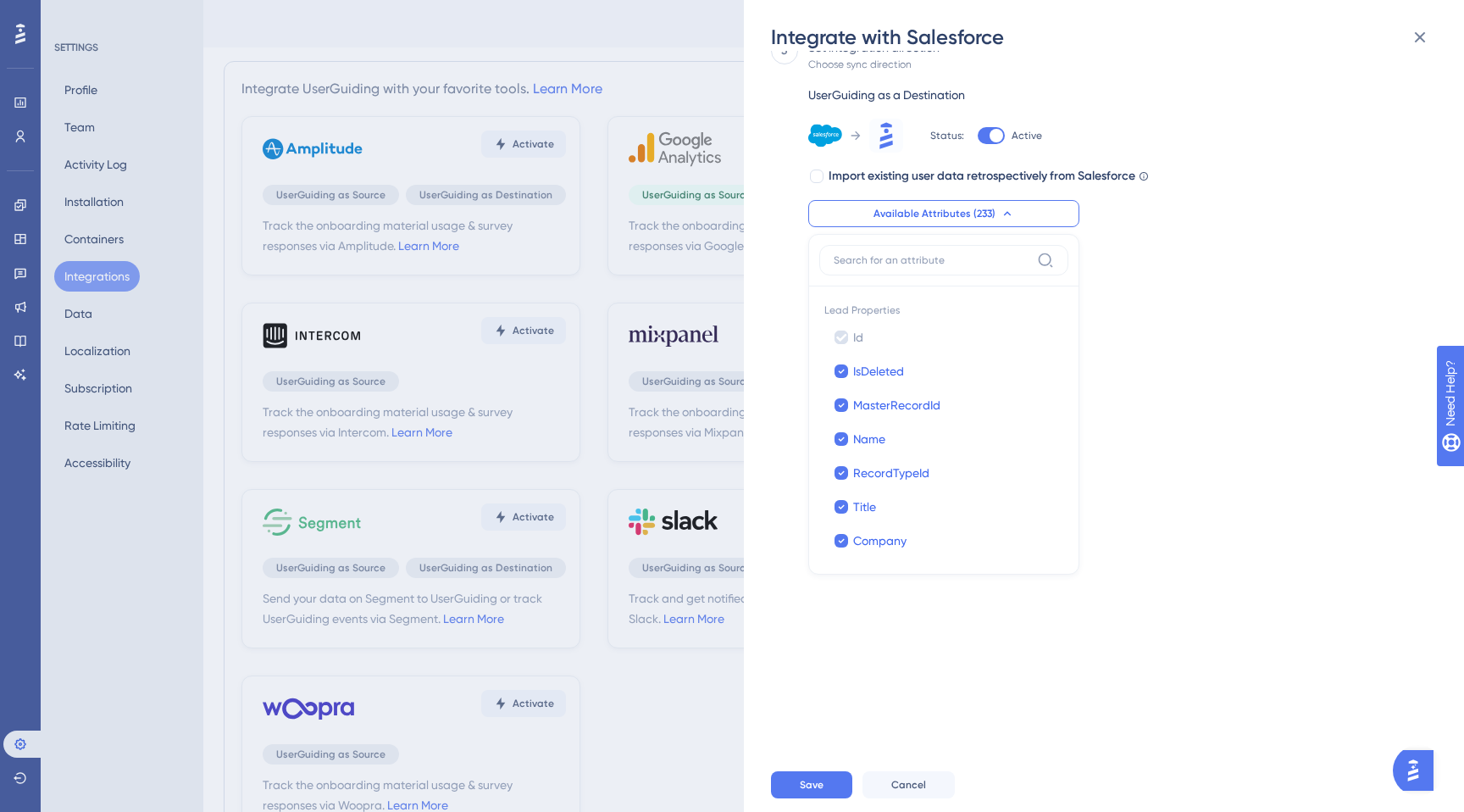
click at [1300, 364] on div "Send your data on Salesforce to UserGuiding or track UserGuiding events via Sal…" at bounding box center [1113, 404] width 683 height 707
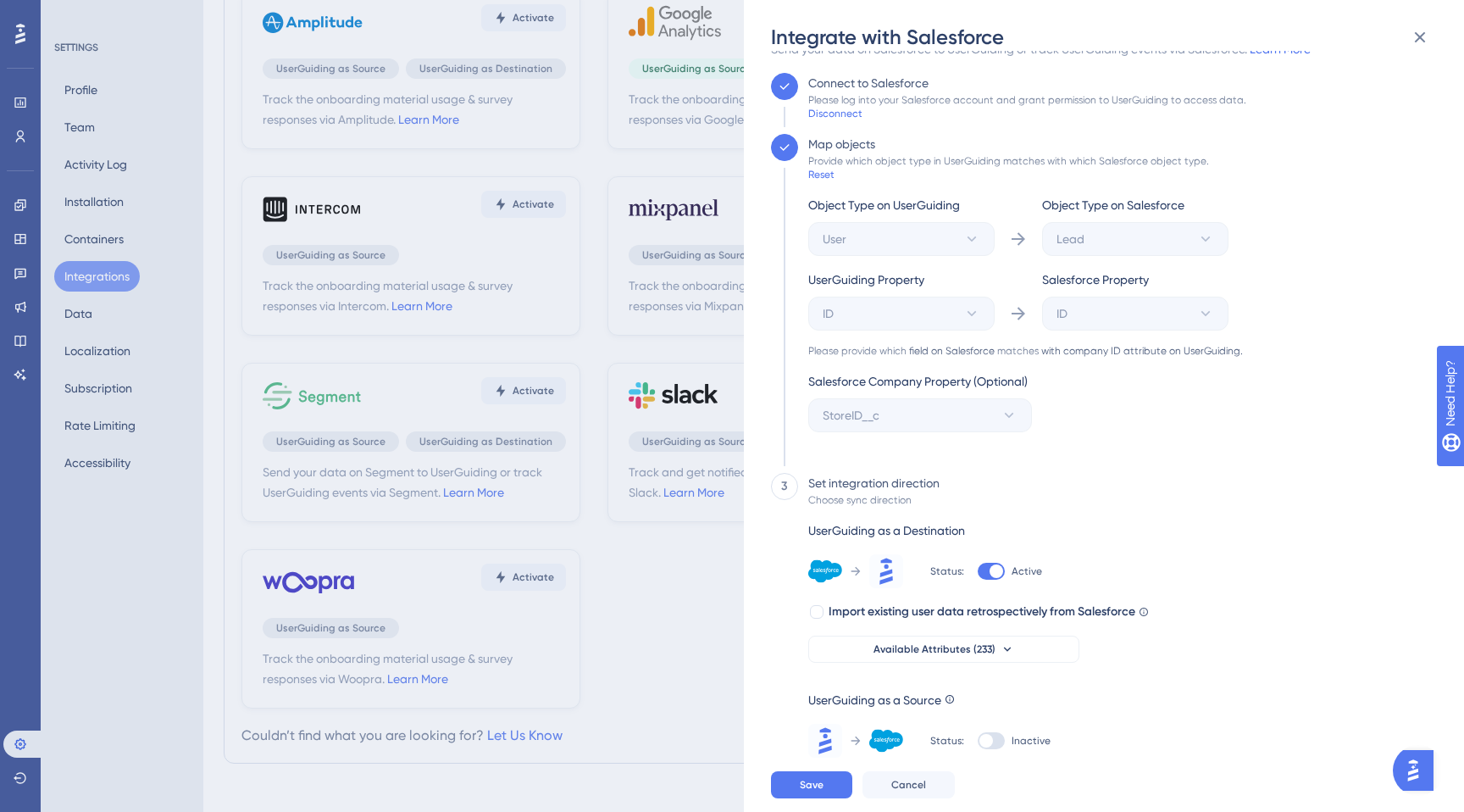
scroll to position [132, 0]
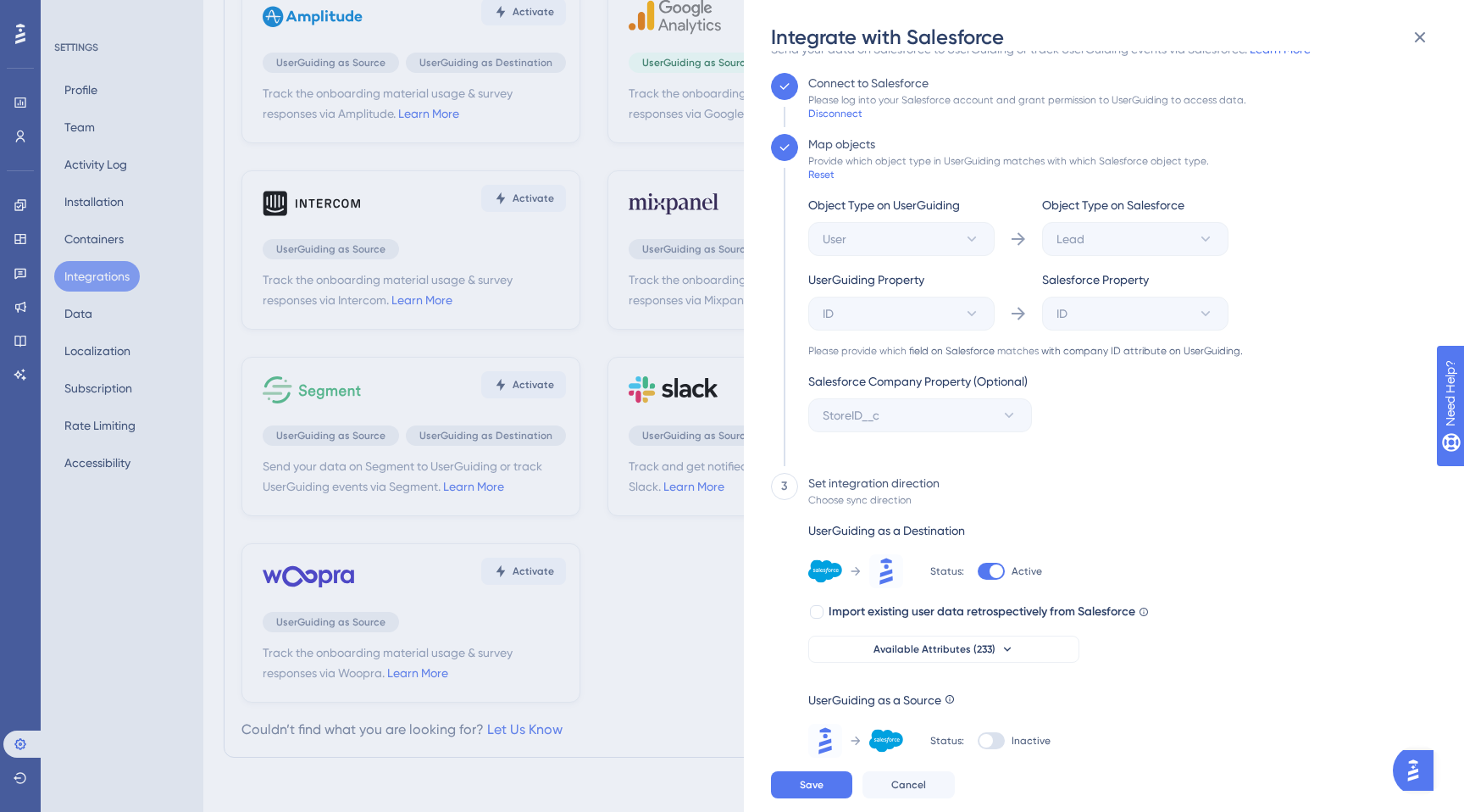
click at [998, 736] on div at bounding box center [991, 741] width 27 height 17
click at [978, 773] on input "Inactive" at bounding box center [977, 773] width 1 height 1
checkbox input "true"
click at [826, 788] on button "Save" at bounding box center [812, 784] width 81 height 27
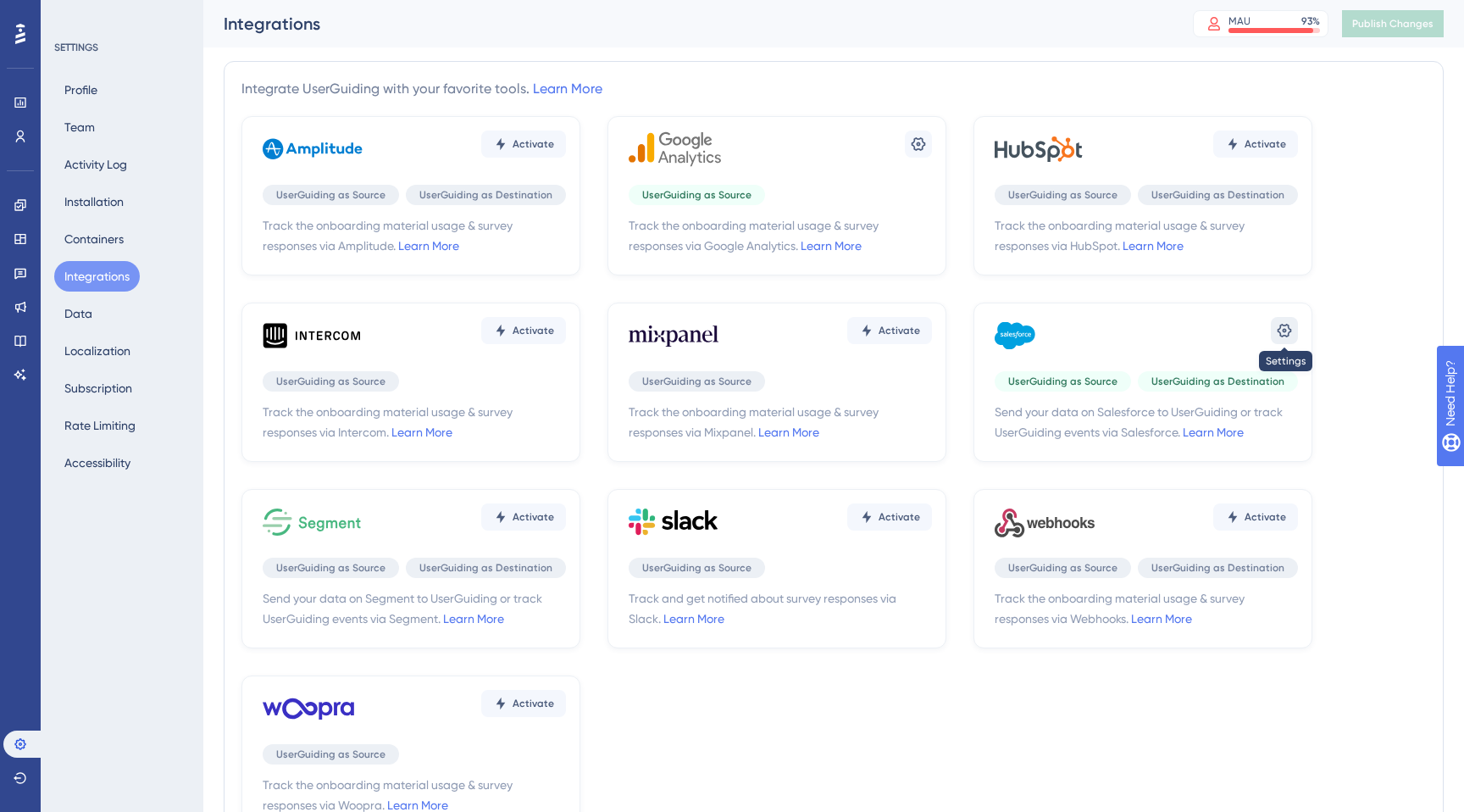
click at [1275, 327] on button at bounding box center [1284, 329] width 27 height 27
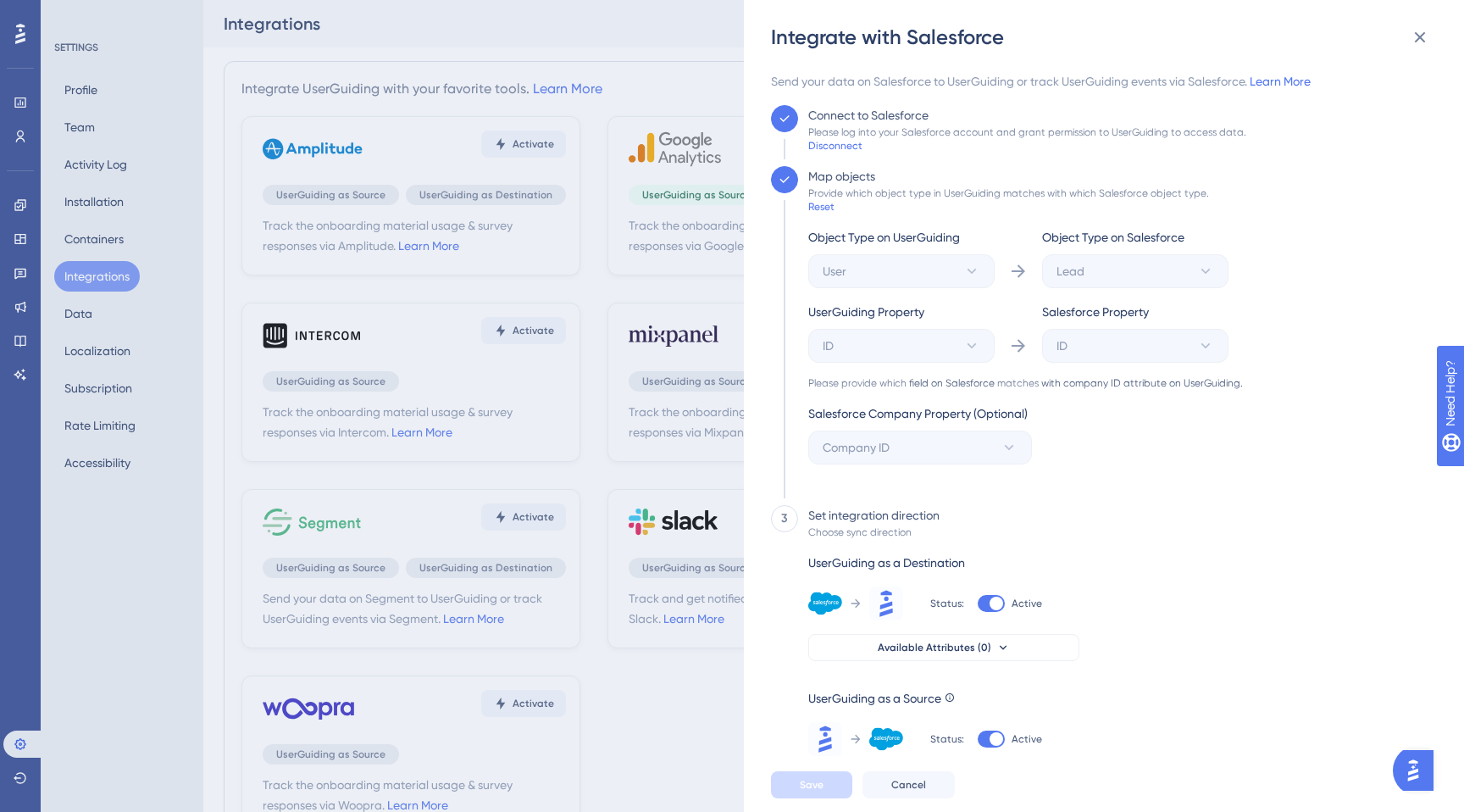
click at [898, 419] on span "Salesforce Company Property (Optional)" at bounding box center [918, 413] width 220 height 21
click at [898, 418] on span "Salesforce Company Property (Optional)" at bounding box center [918, 413] width 220 height 21
click at [999, 423] on span "Salesforce Company Property (Optional)" at bounding box center [918, 413] width 220 height 21
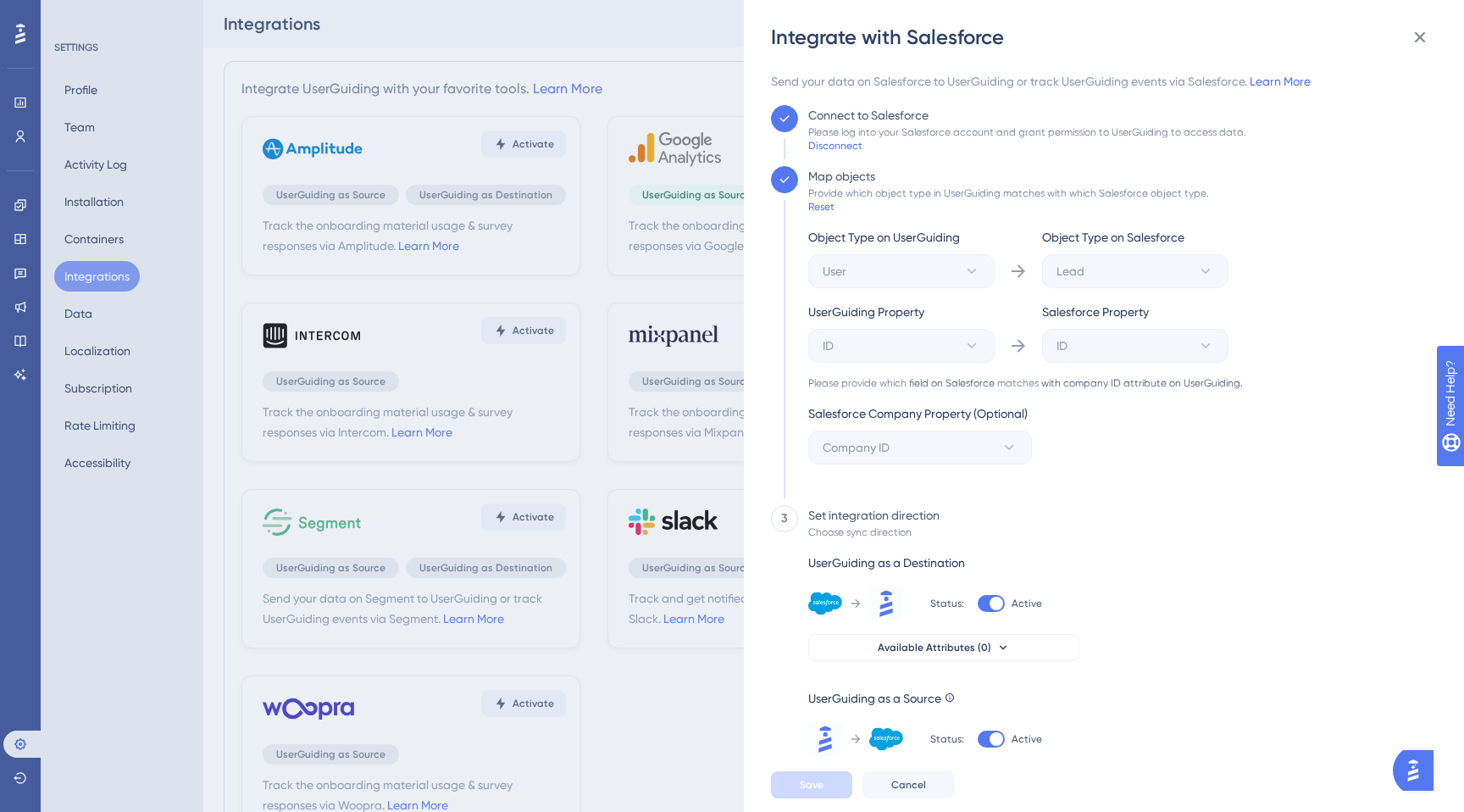
drag, startPoint x: 1026, startPoint y: 419, endPoint x: 922, endPoint y: 404, distance: 105.1
click at [922, 404] on span "Salesforce Company Property (Optional)" at bounding box center [918, 413] width 220 height 21
